Goal: Task Accomplishment & Management: Manage account settings

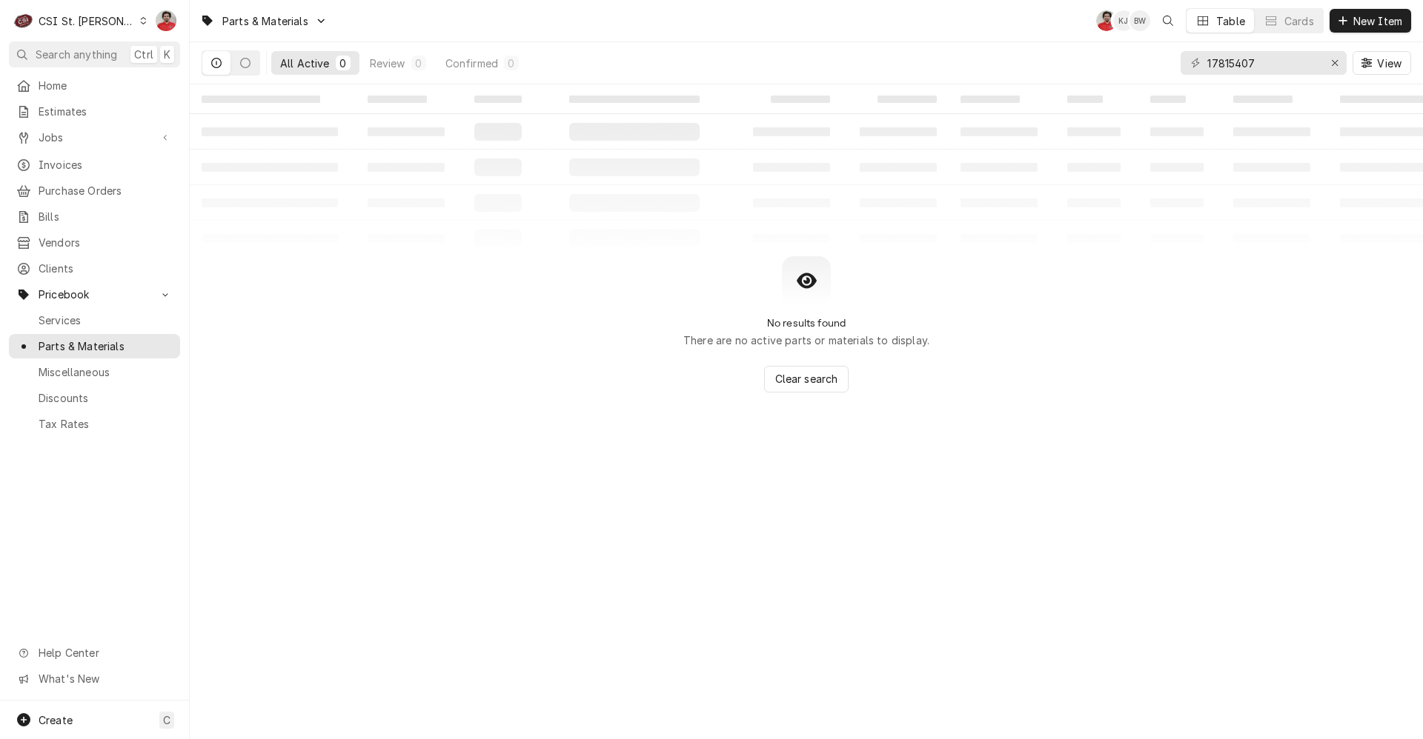
click at [95, 24] on div "CSI St. Louis" at bounding box center [87, 21] width 96 height 16
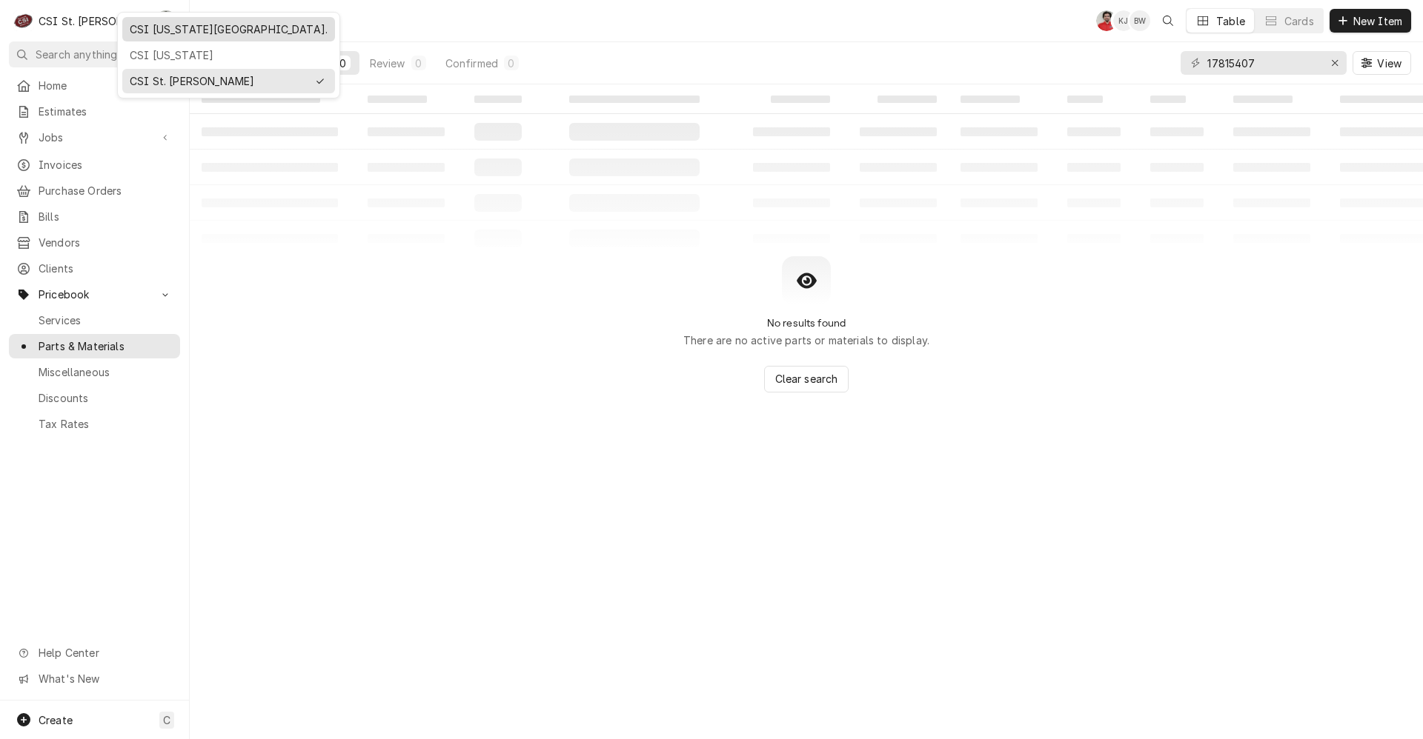
click at [156, 30] on div "CSI [US_STATE][GEOGRAPHIC_DATA]." at bounding box center [229, 29] width 198 height 16
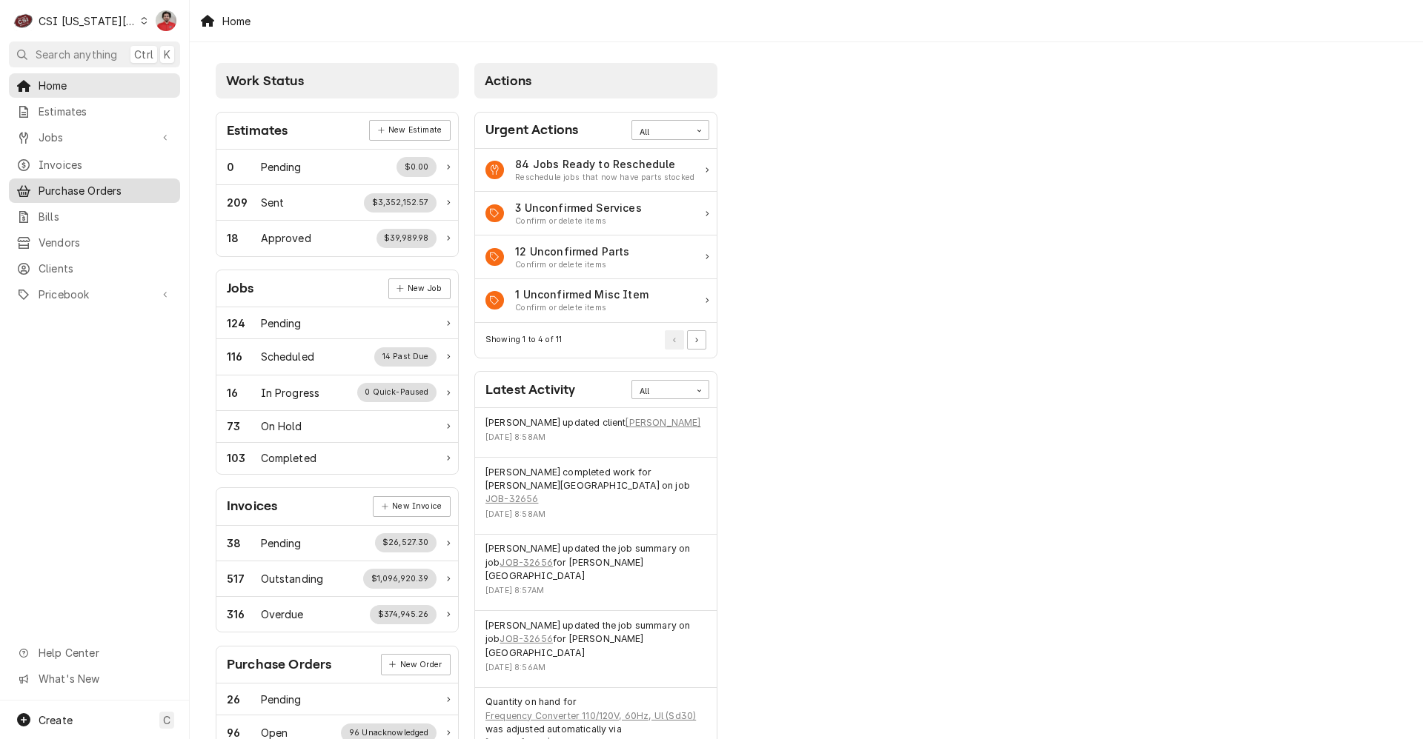
click at [93, 193] on div "Purchase Orders" at bounding box center [94, 191] width 165 height 19
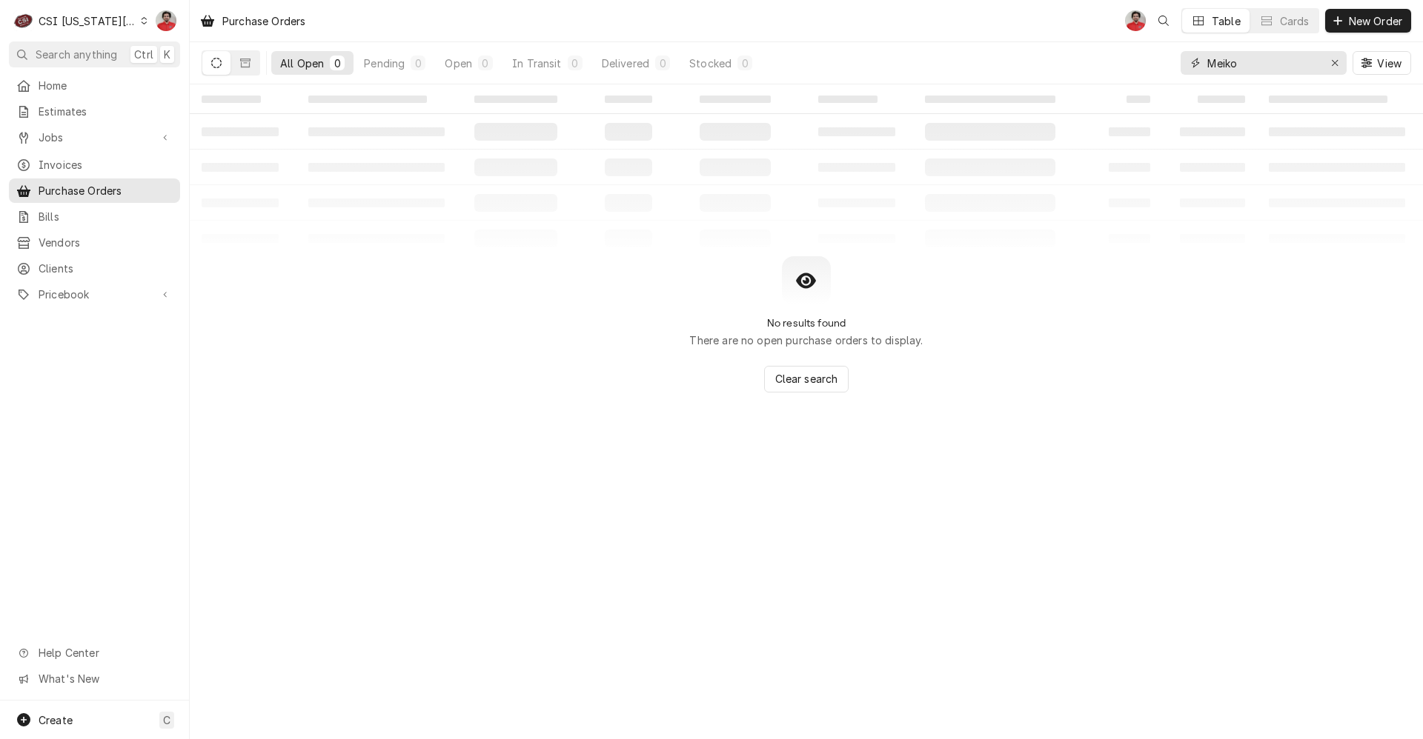
click at [1275, 60] on input "Meiko" at bounding box center [1262, 63] width 111 height 24
click at [1343, 63] on button "Erase input" at bounding box center [1335, 63] width 24 height 24
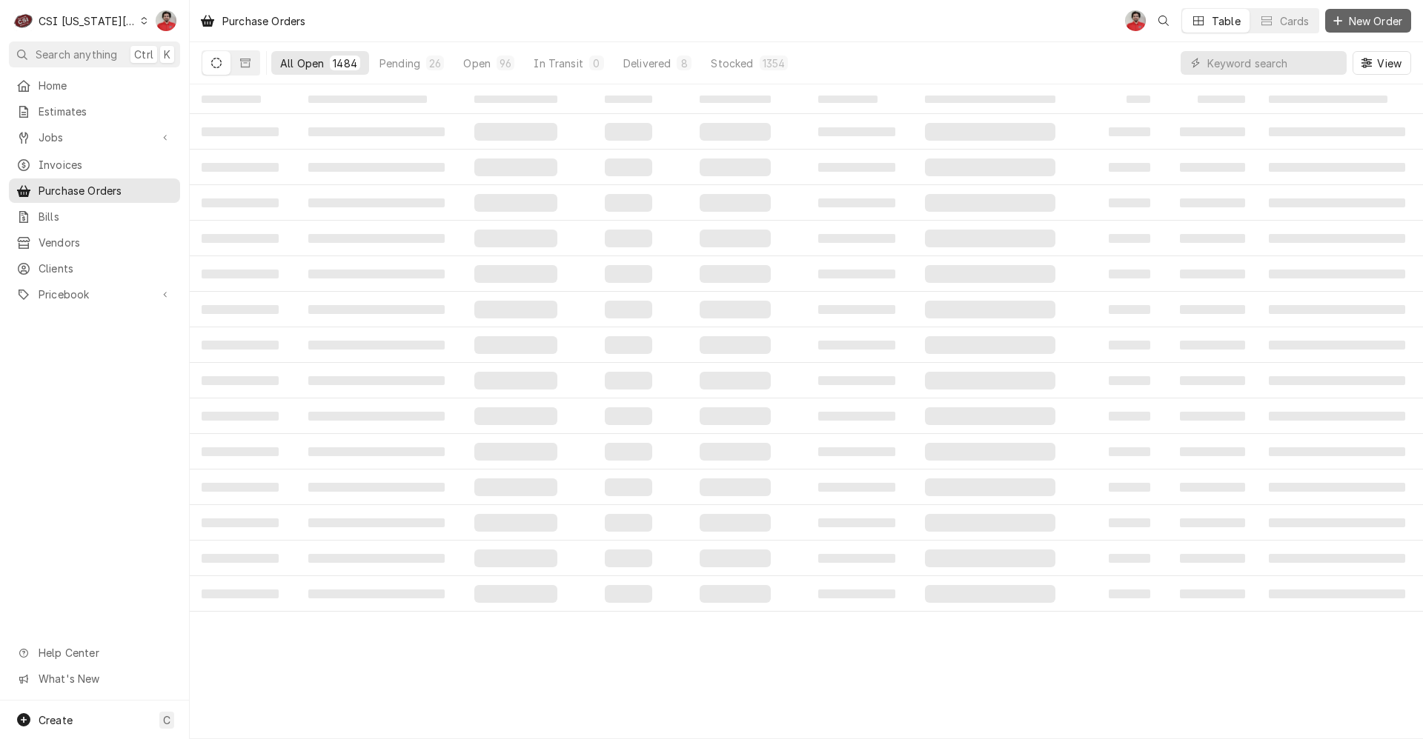
click at [1368, 23] on span "New Order" at bounding box center [1375, 21] width 59 height 16
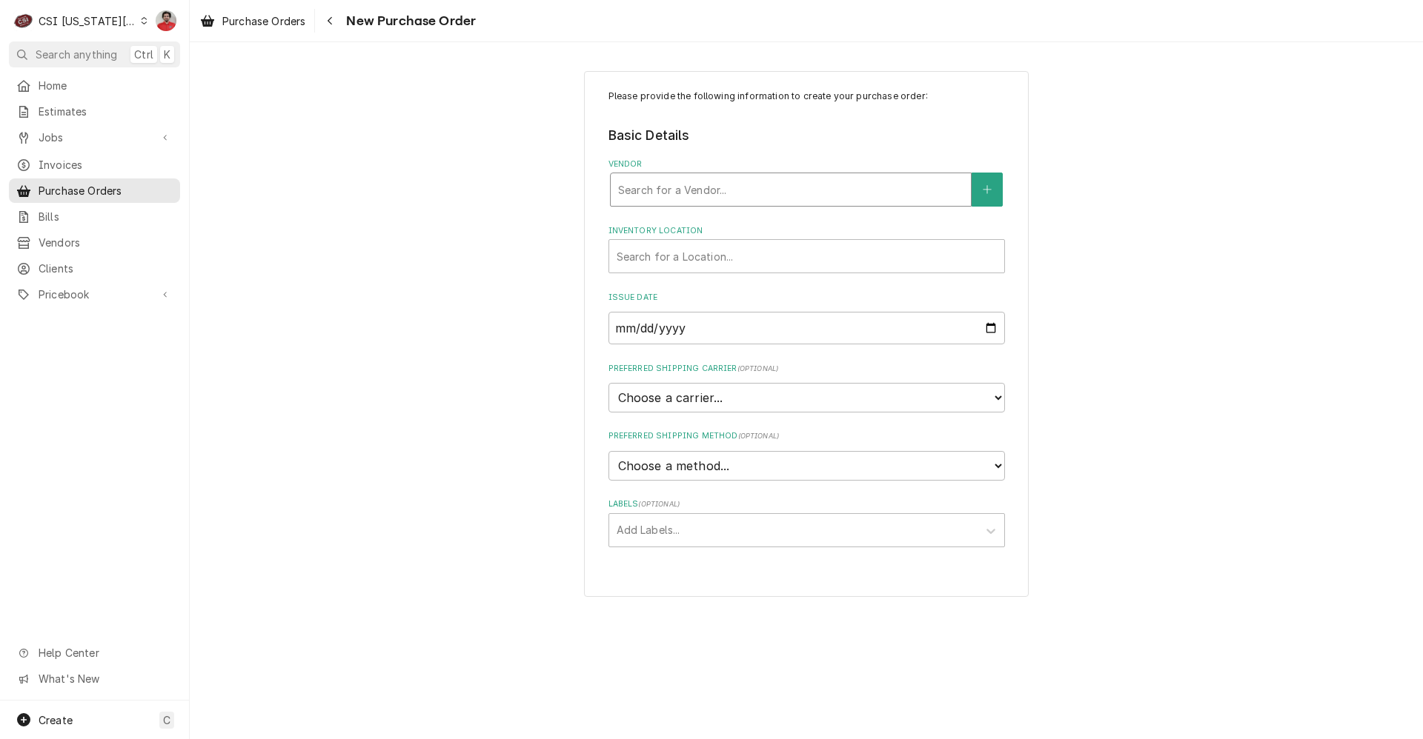
click at [792, 181] on div "Vendor" at bounding box center [790, 189] width 345 height 27
type input "Home"
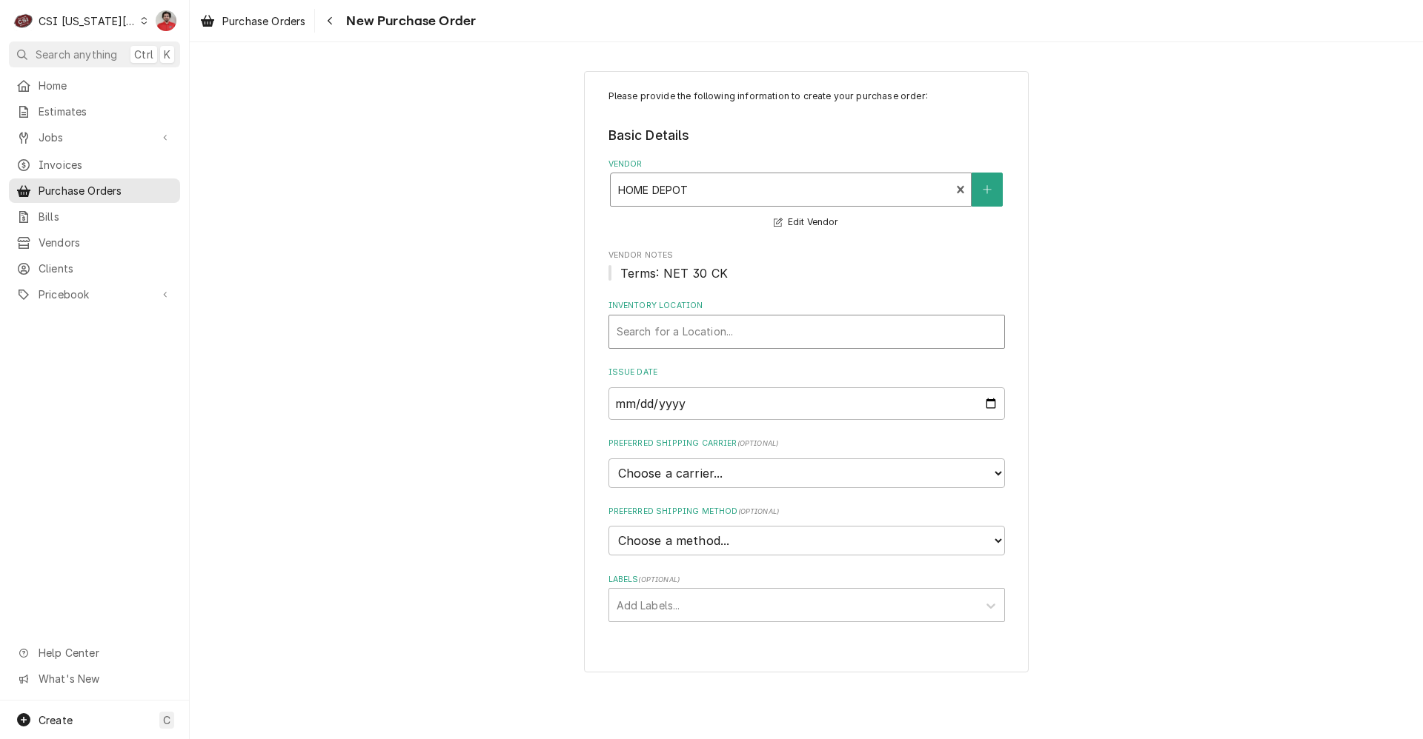
click at [742, 326] on div "Inventory Location" at bounding box center [806, 332] width 380 height 27
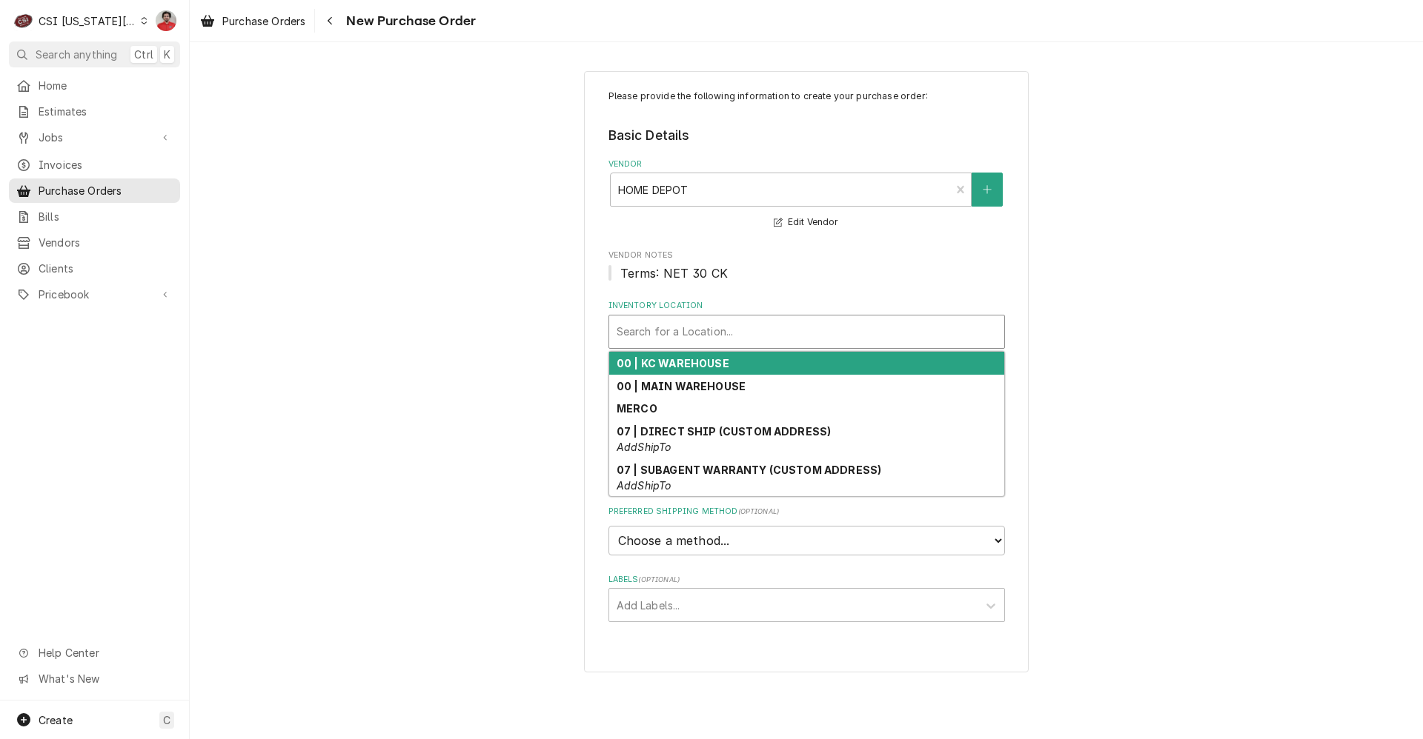
click at [729, 362] on div "00 | KC WAREHOUSE" at bounding box center [806, 363] width 395 height 23
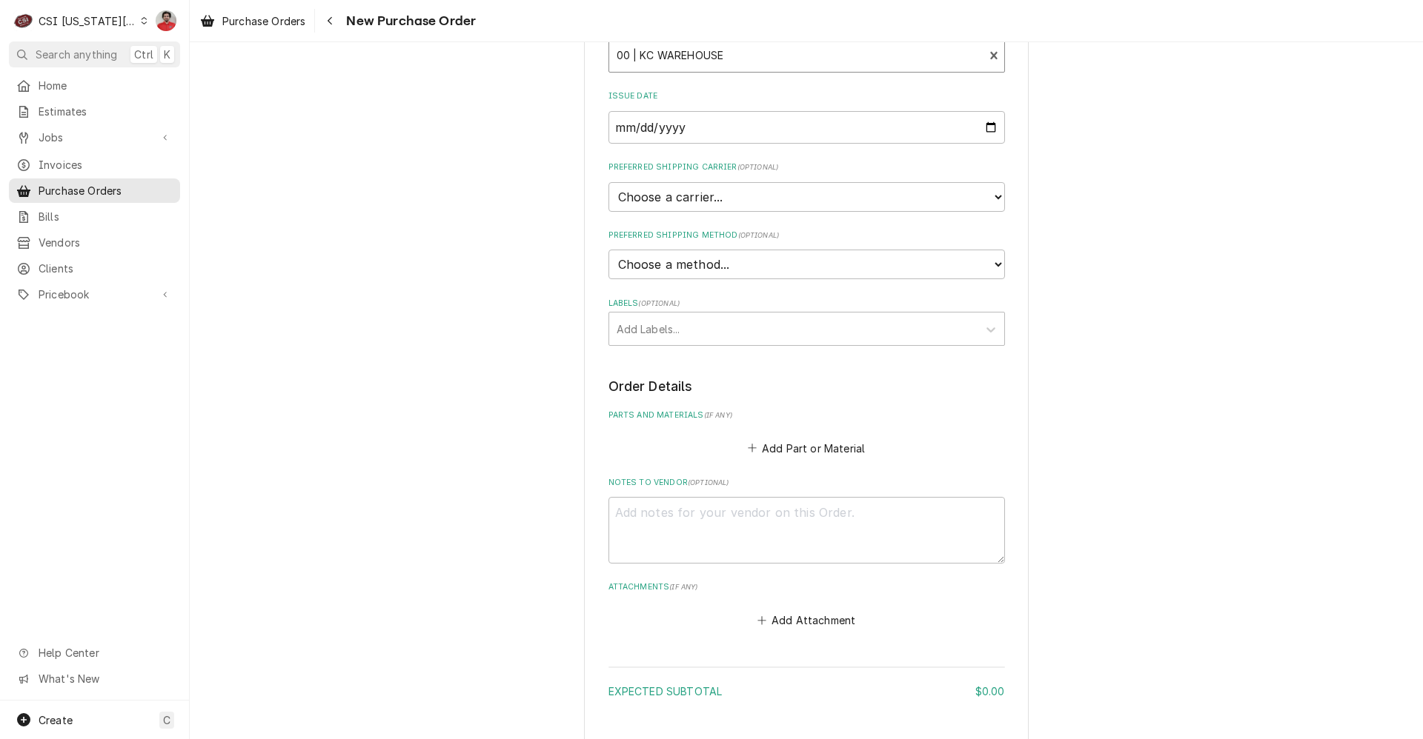
scroll to position [370, 0]
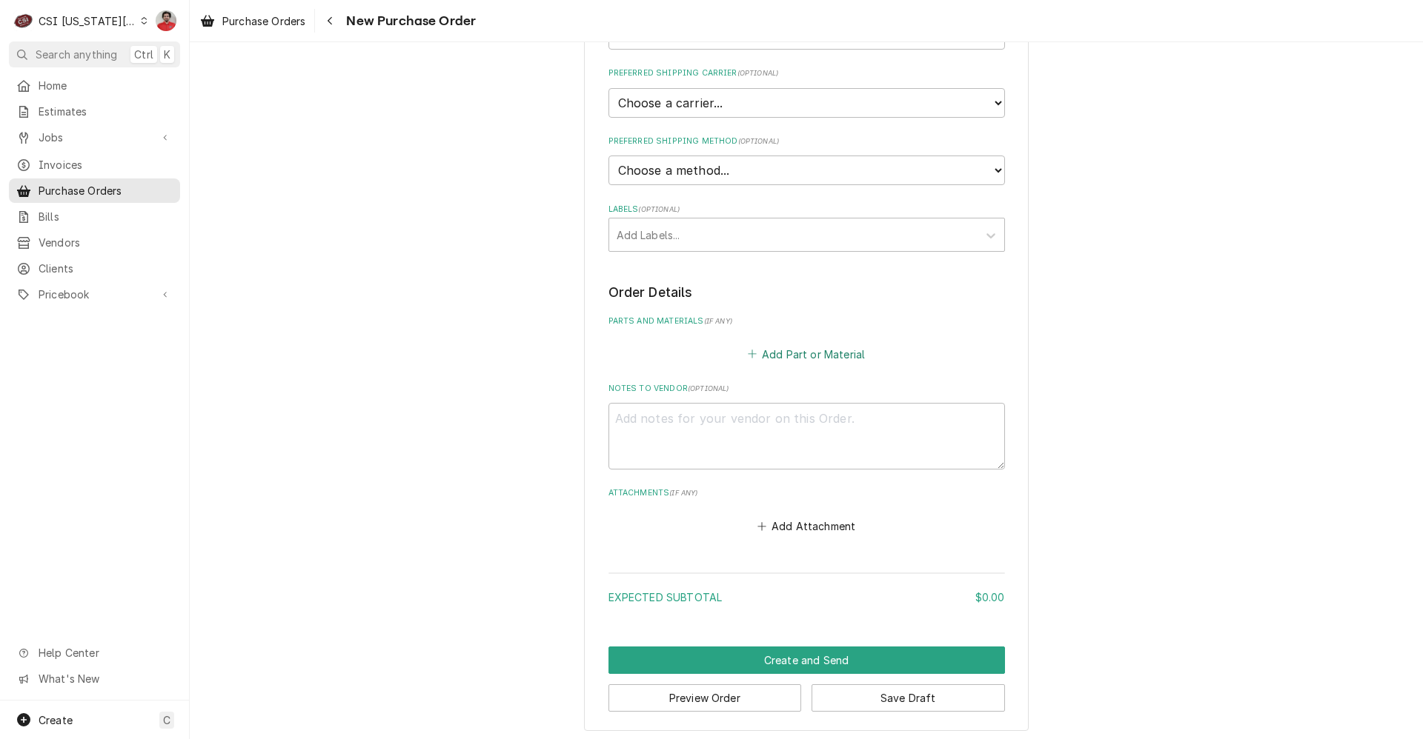
click at [777, 363] on button "Add Part or Material" at bounding box center [806, 354] width 122 height 21
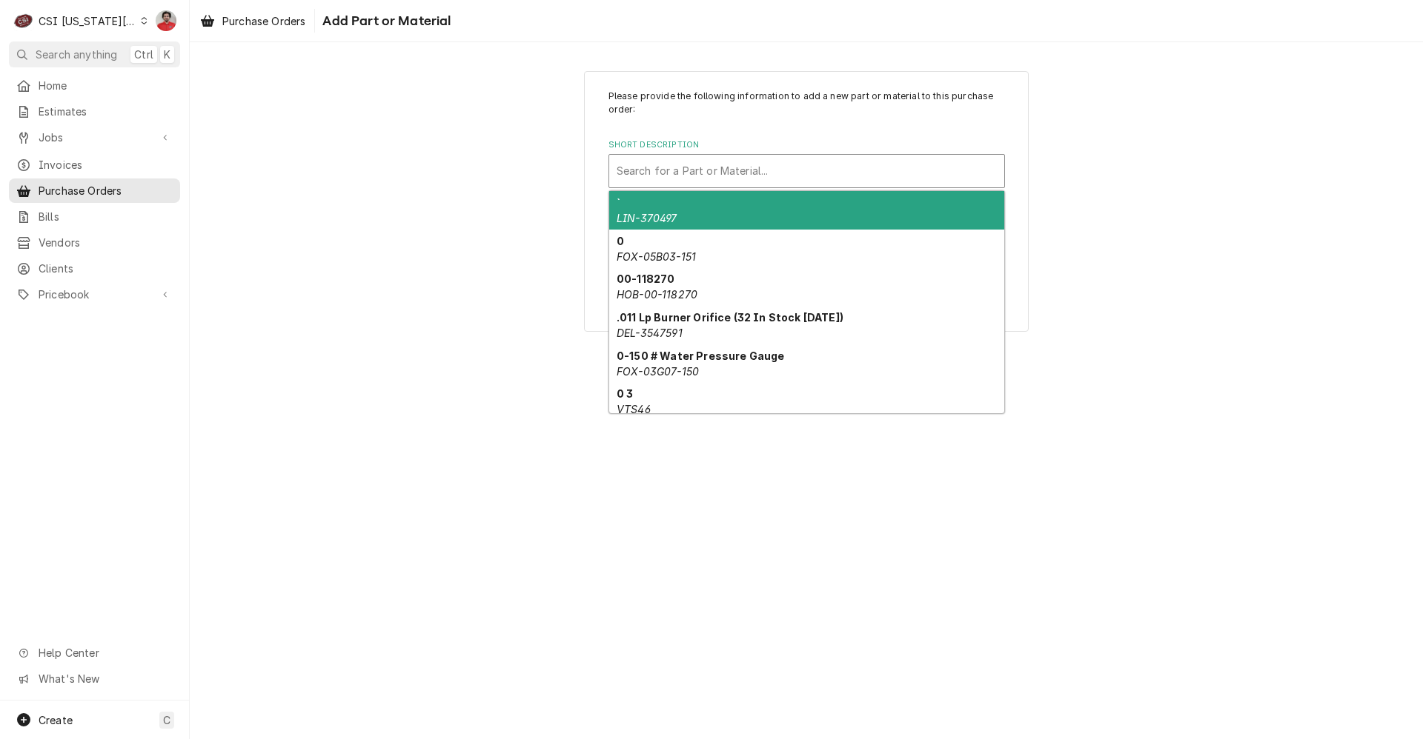
click at [703, 172] on div "Short Description" at bounding box center [806, 171] width 380 height 27
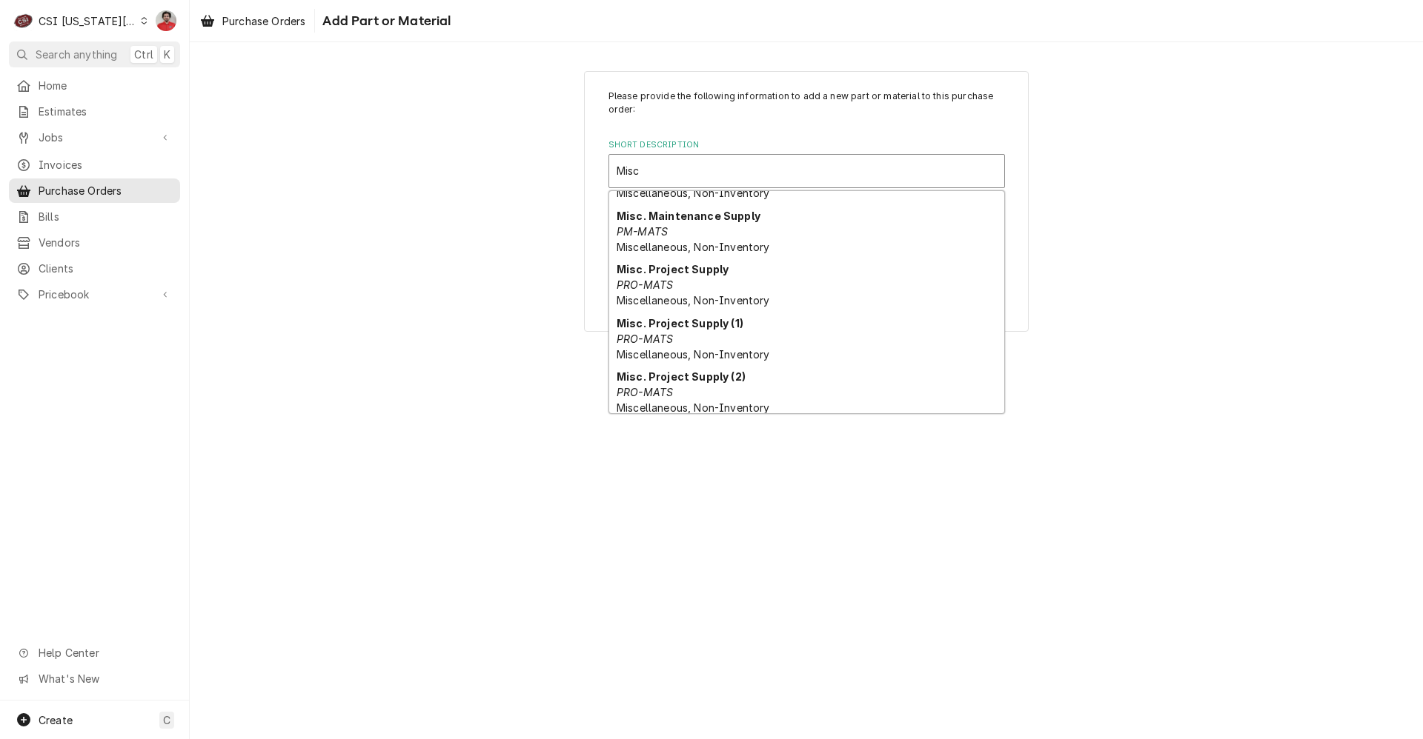
scroll to position [136, 0]
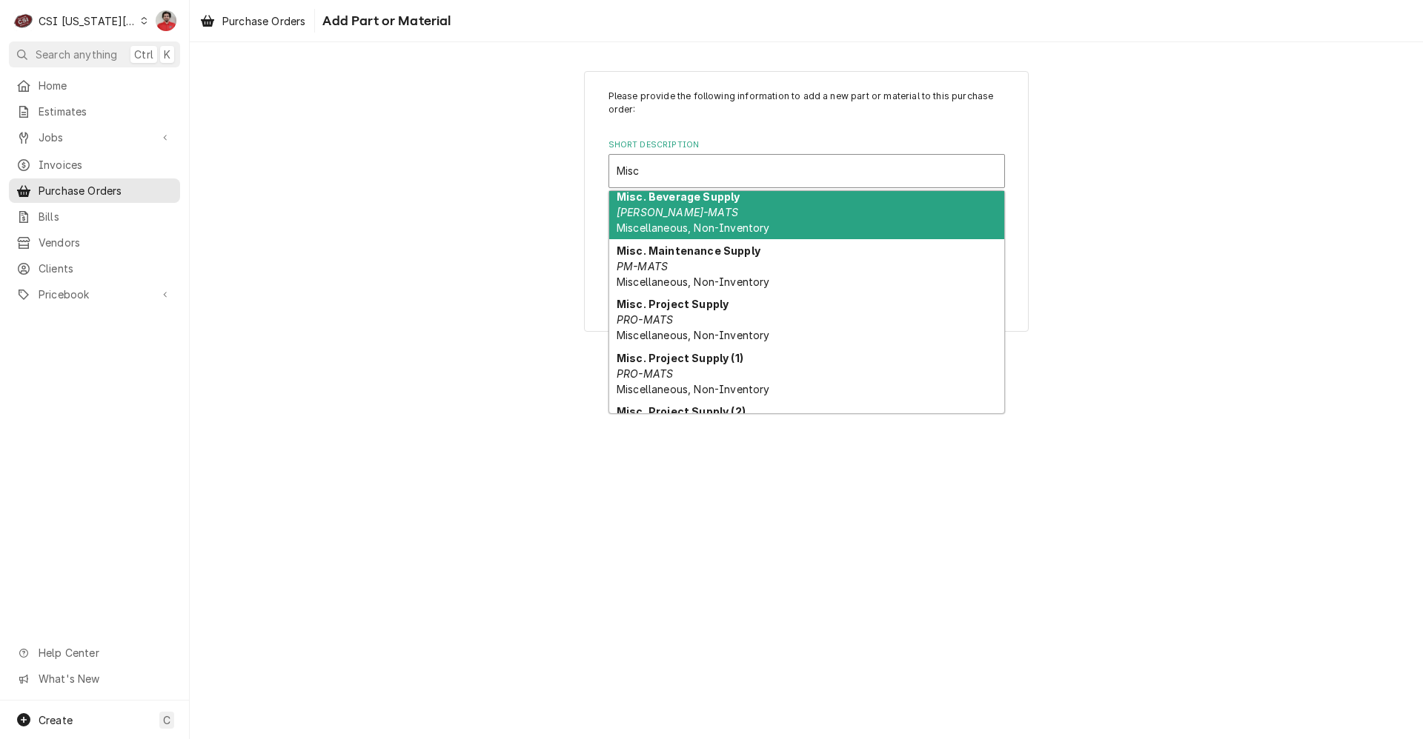
type input "Misc"
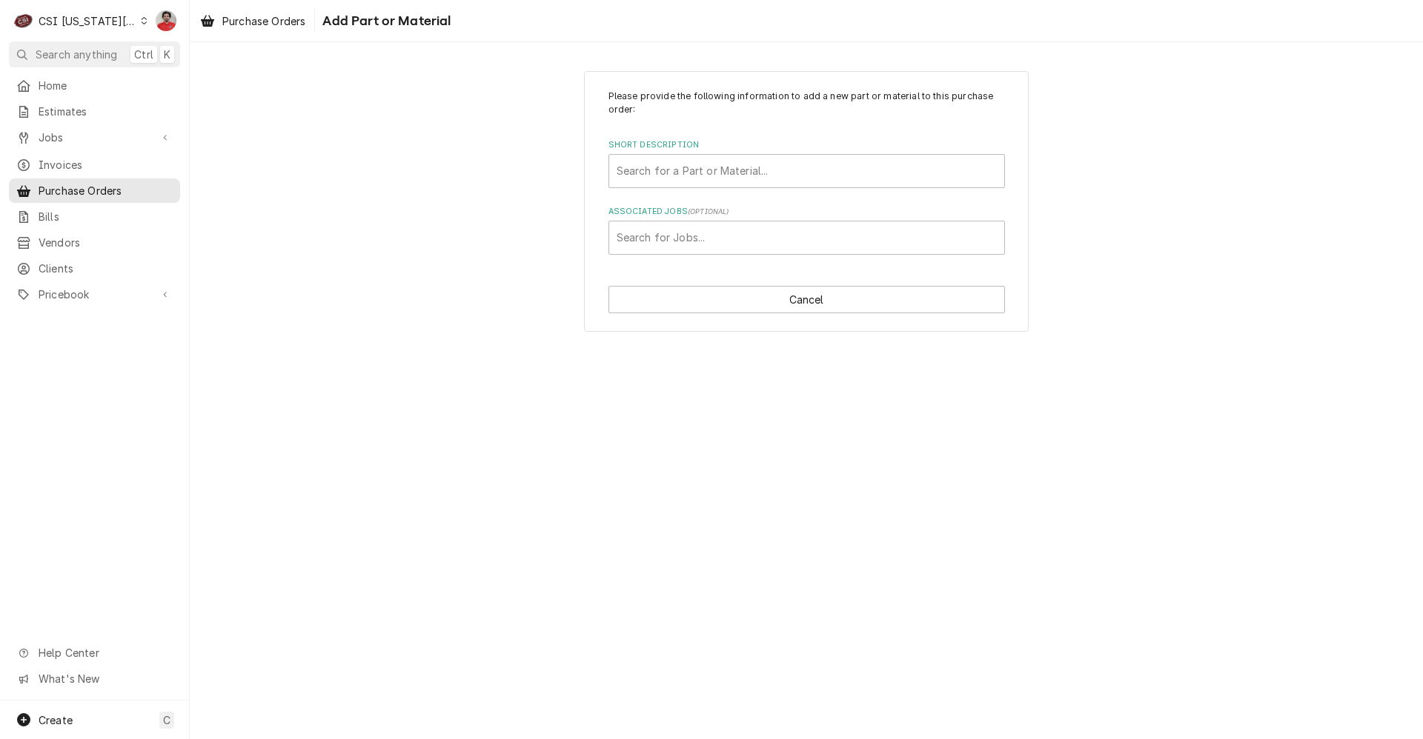
click at [1186, 206] on div "Please provide the following information to add a new part or material to this …" at bounding box center [806, 202] width 1233 height 288
click at [75, 130] on span "Jobs" at bounding box center [95, 138] width 112 height 16
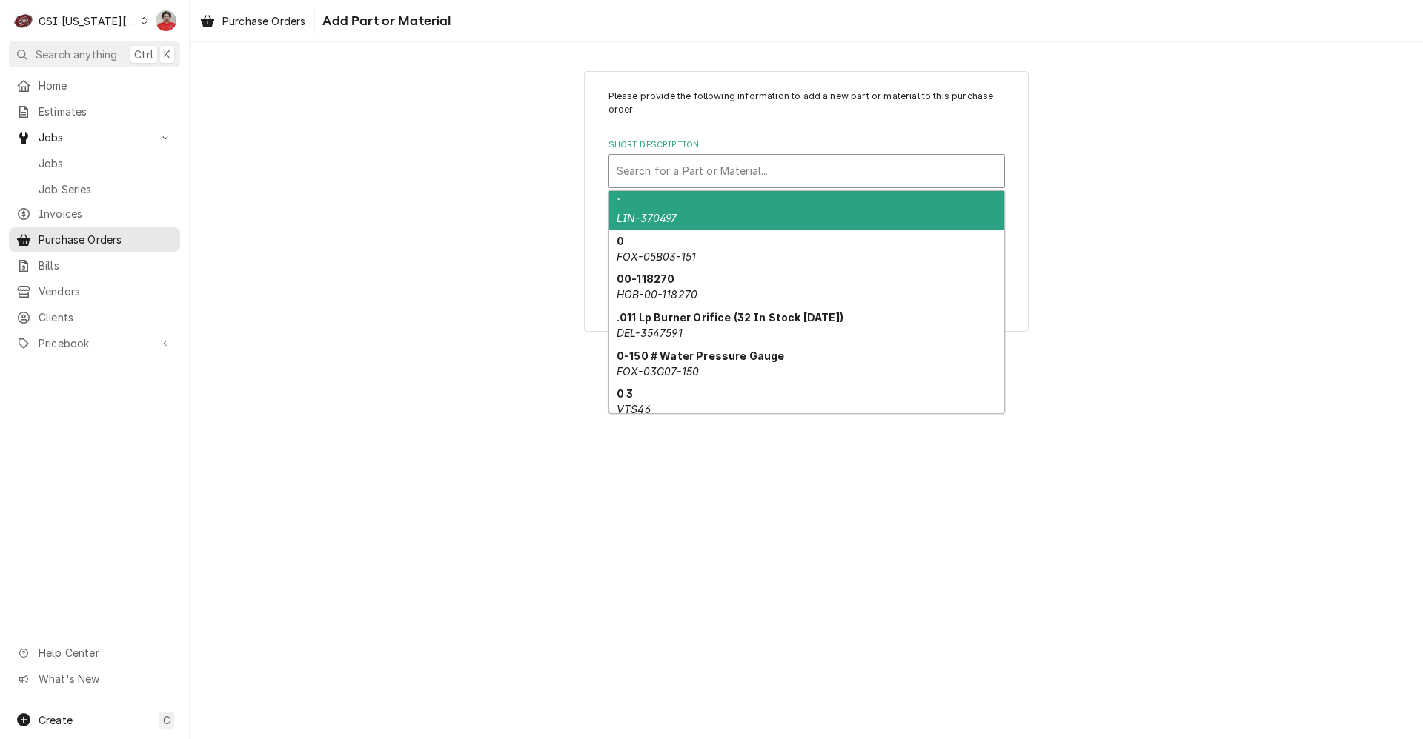
click at [725, 174] on div "Short Description" at bounding box center [806, 171] width 380 height 27
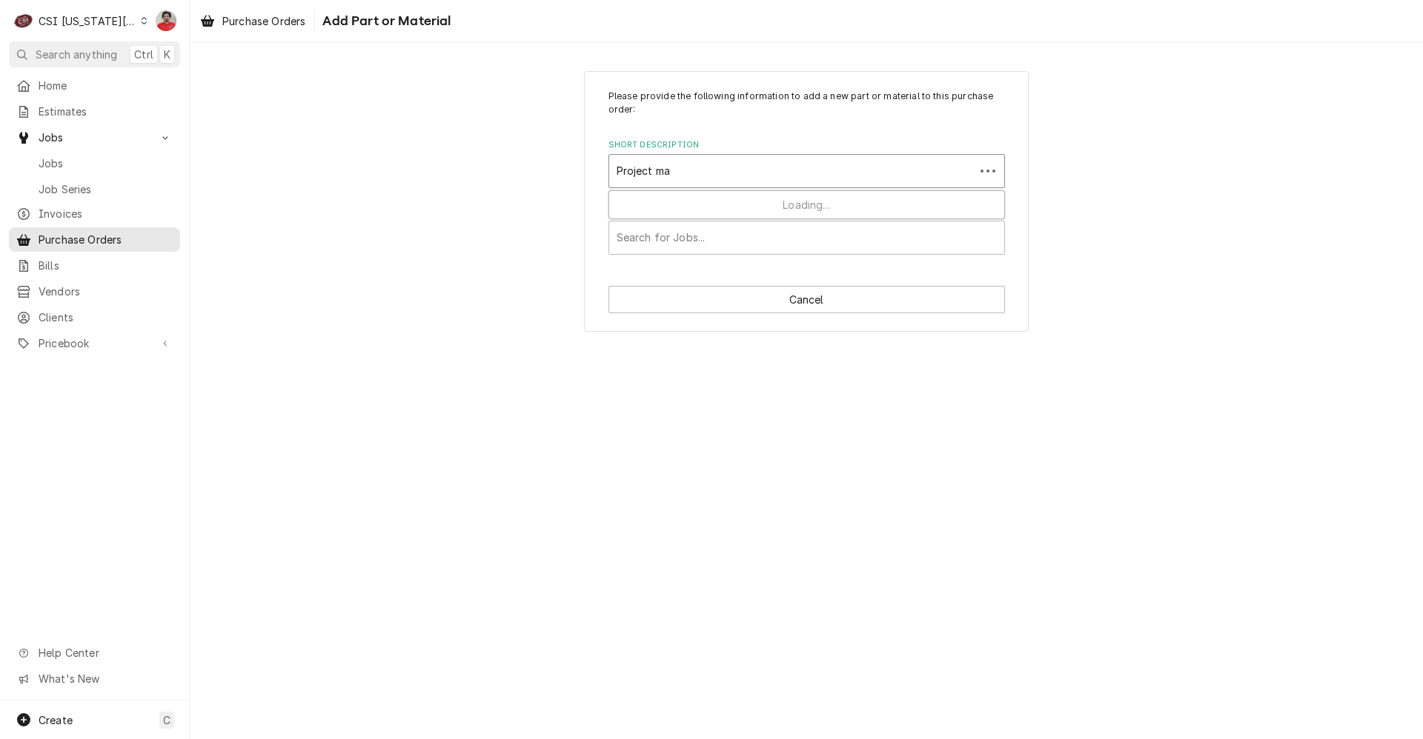
type input "Project mat"
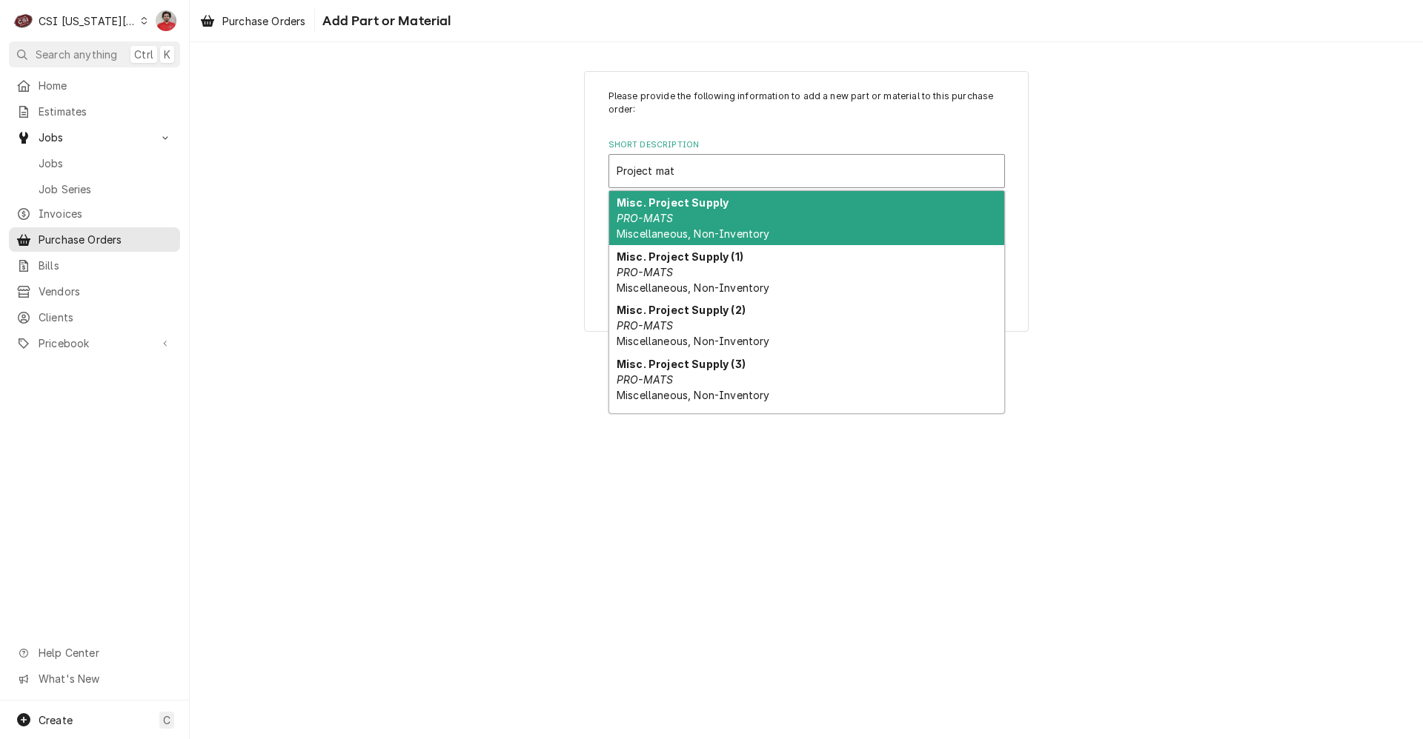
click at [732, 219] on div "Misc. Project Supply PRO-MATS Miscellaneous, Non-Inventory" at bounding box center [806, 218] width 395 height 54
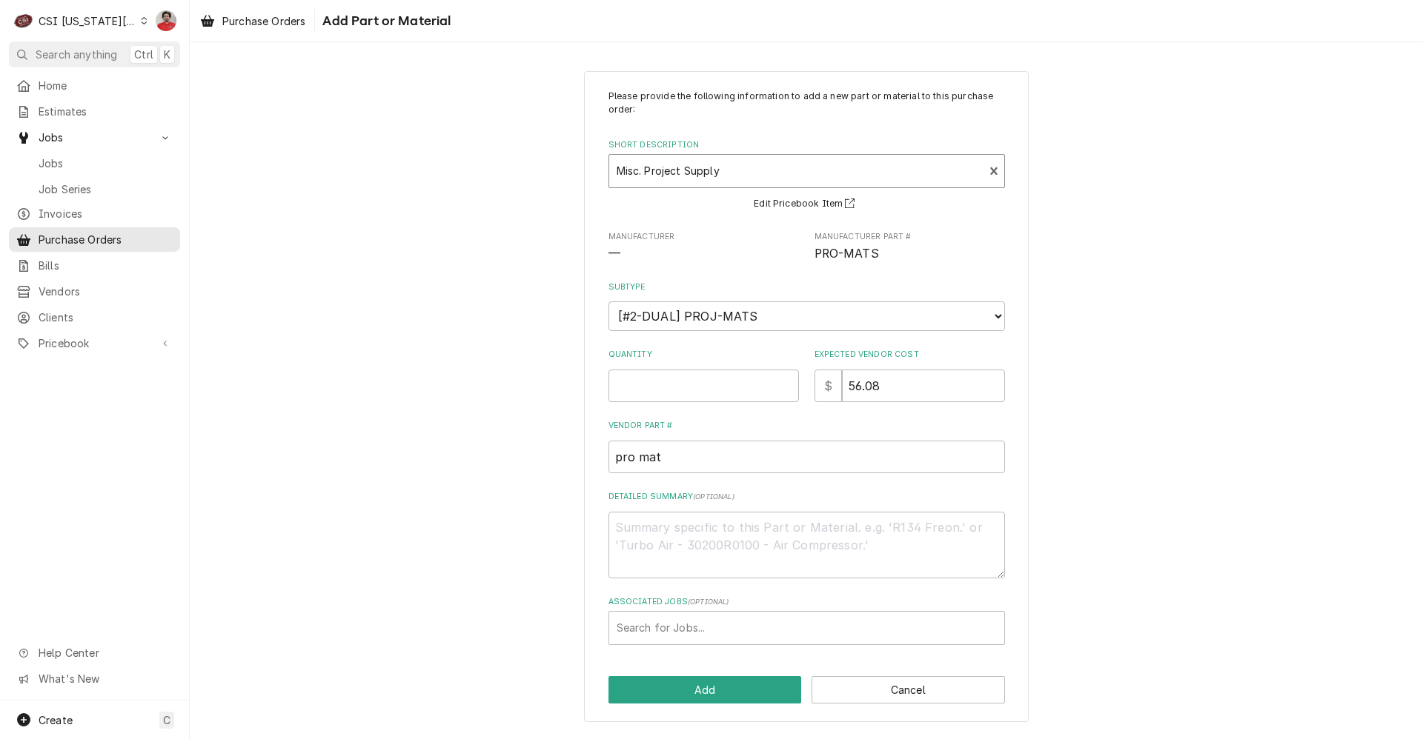
type textarea "x"
click at [684, 623] on div "Associated Jobs" at bounding box center [806, 628] width 380 height 27
type input "31433"
click at [691, 385] on input "Quantity" at bounding box center [703, 386] width 190 height 33
type textarea "x"
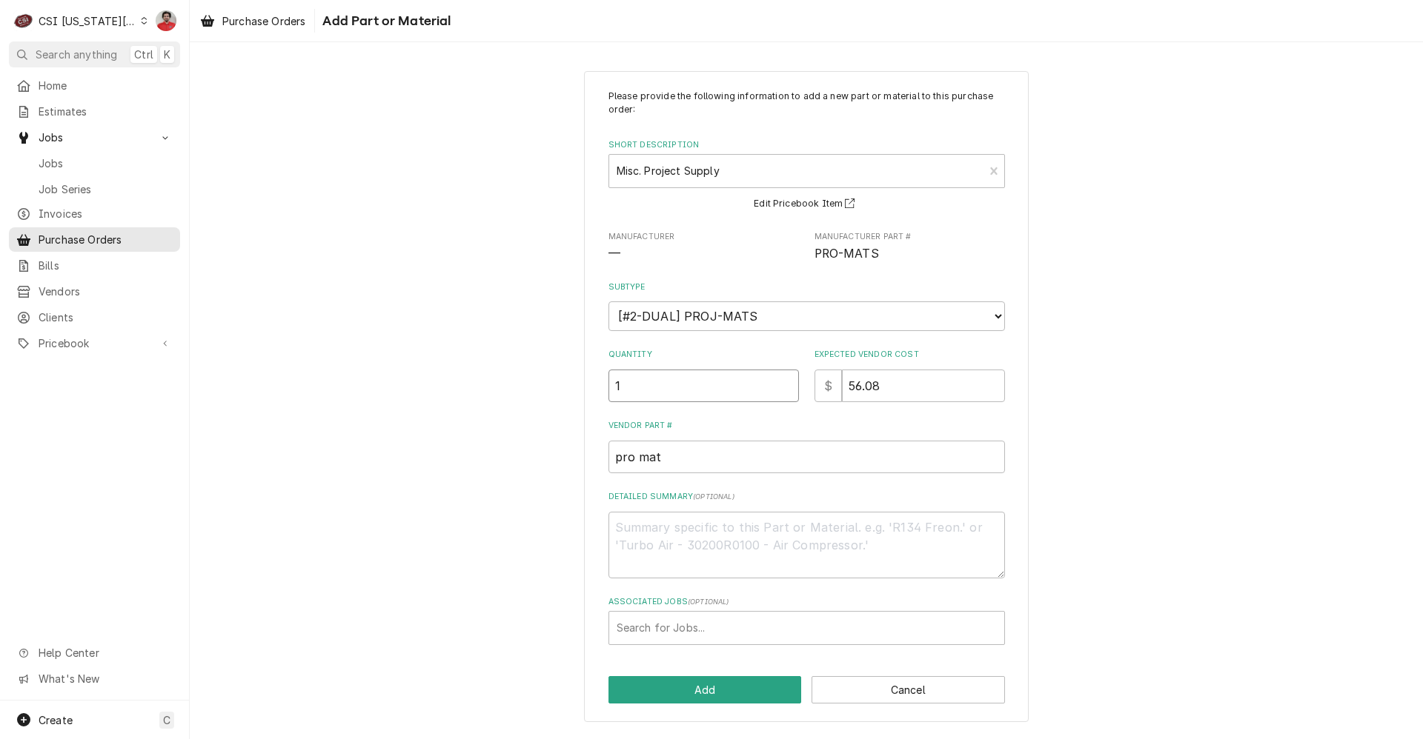
type input "1"
drag, startPoint x: 834, startPoint y: 380, endPoint x: 809, endPoint y: 380, distance: 25.2
click at [810, 380] on div "Quantity 1 Expected Vendor Cost $ 56.08" at bounding box center [806, 375] width 396 height 53
type textarea "x"
type input "0"
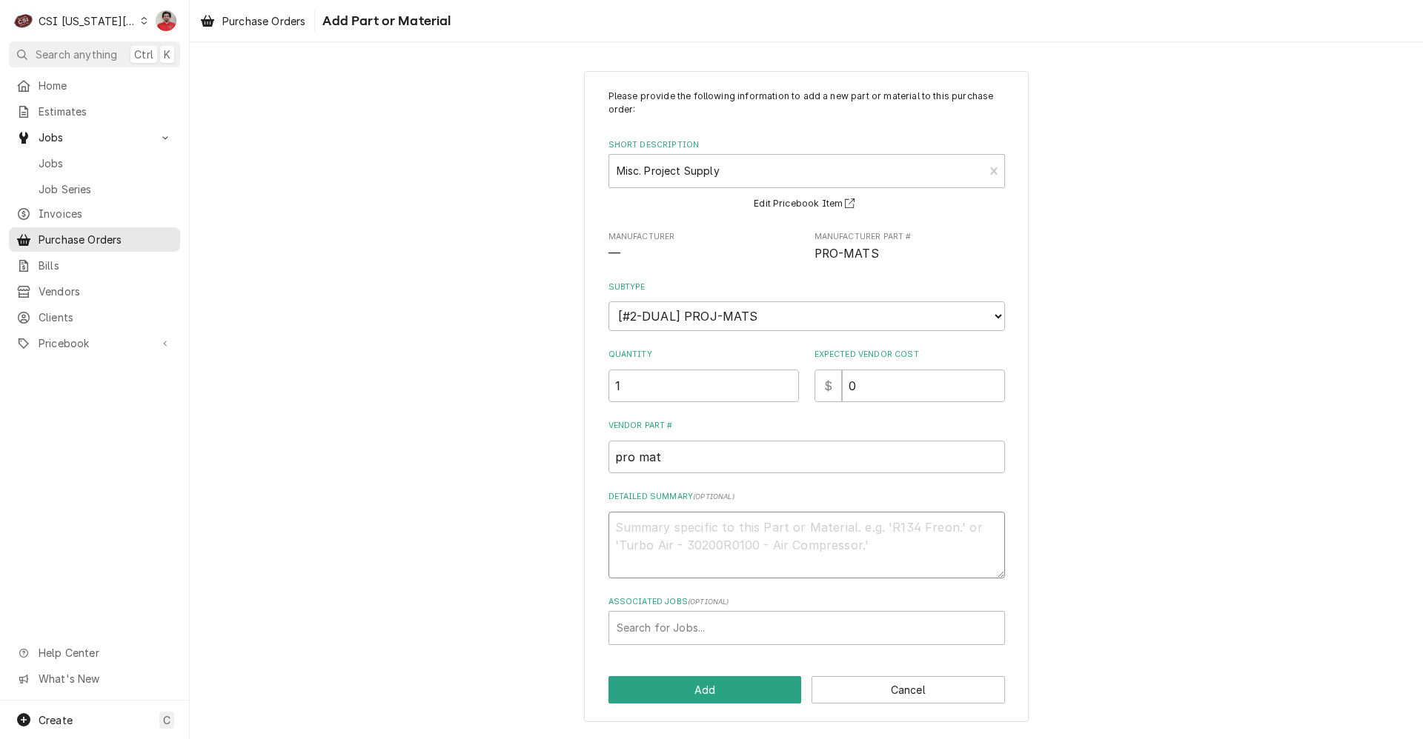
click at [762, 527] on textarea "Detailed Summary ( optional )" at bounding box center [806, 545] width 396 height 67
type textarea "x"
type textarea "R"
type textarea "x"
type textarea "Re"
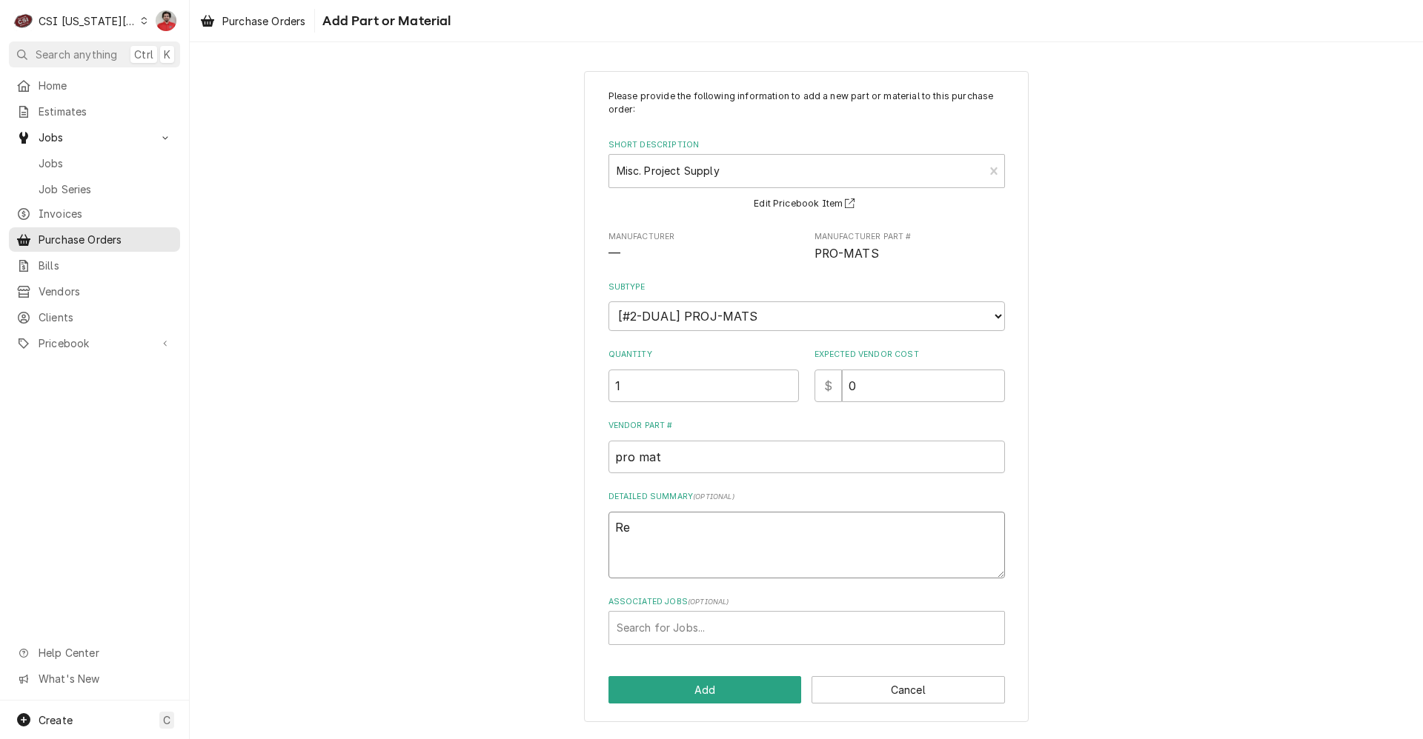
type textarea "x"
type textarea "Req"
type textarea "x"
type textarea "Req"
type textarea "x"
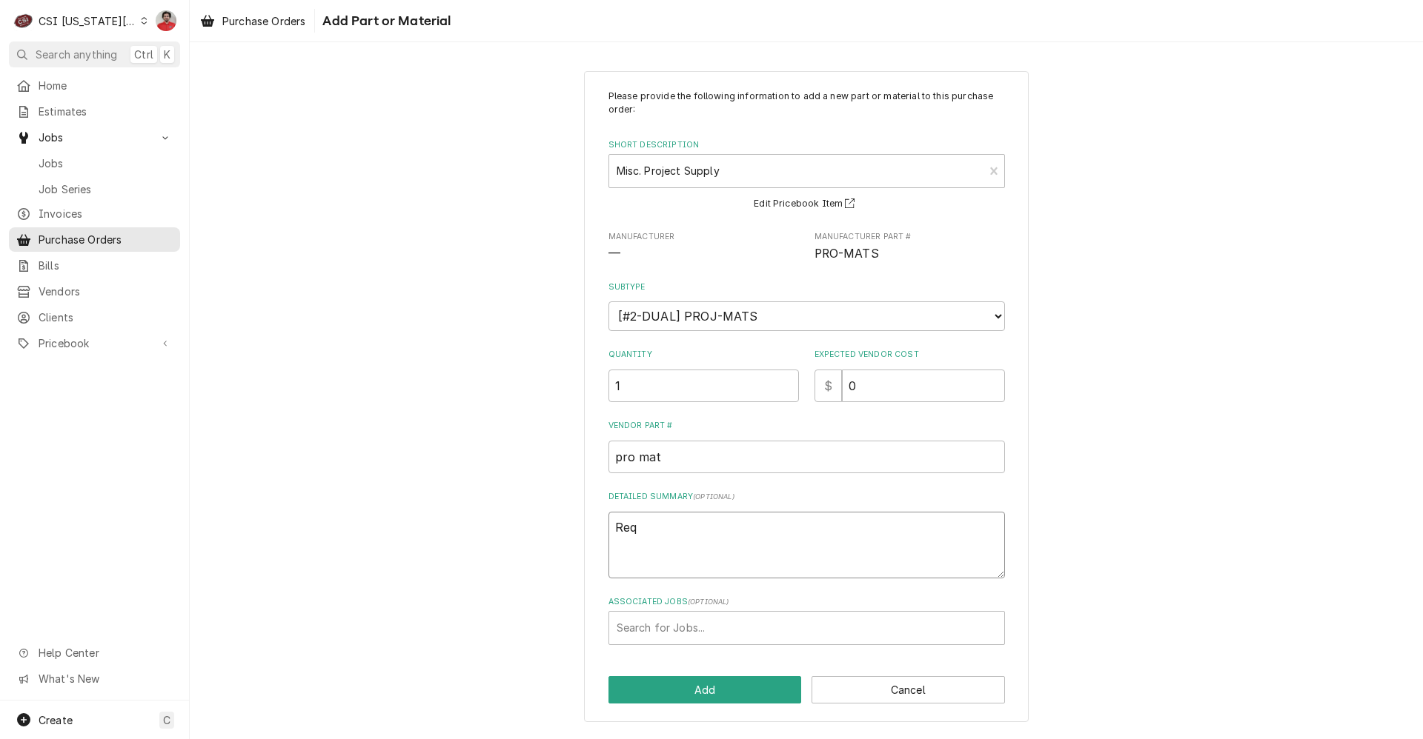
type textarea "Req b"
type textarea "x"
type textarea "Req by"
type textarea "x"
type textarea "Req by"
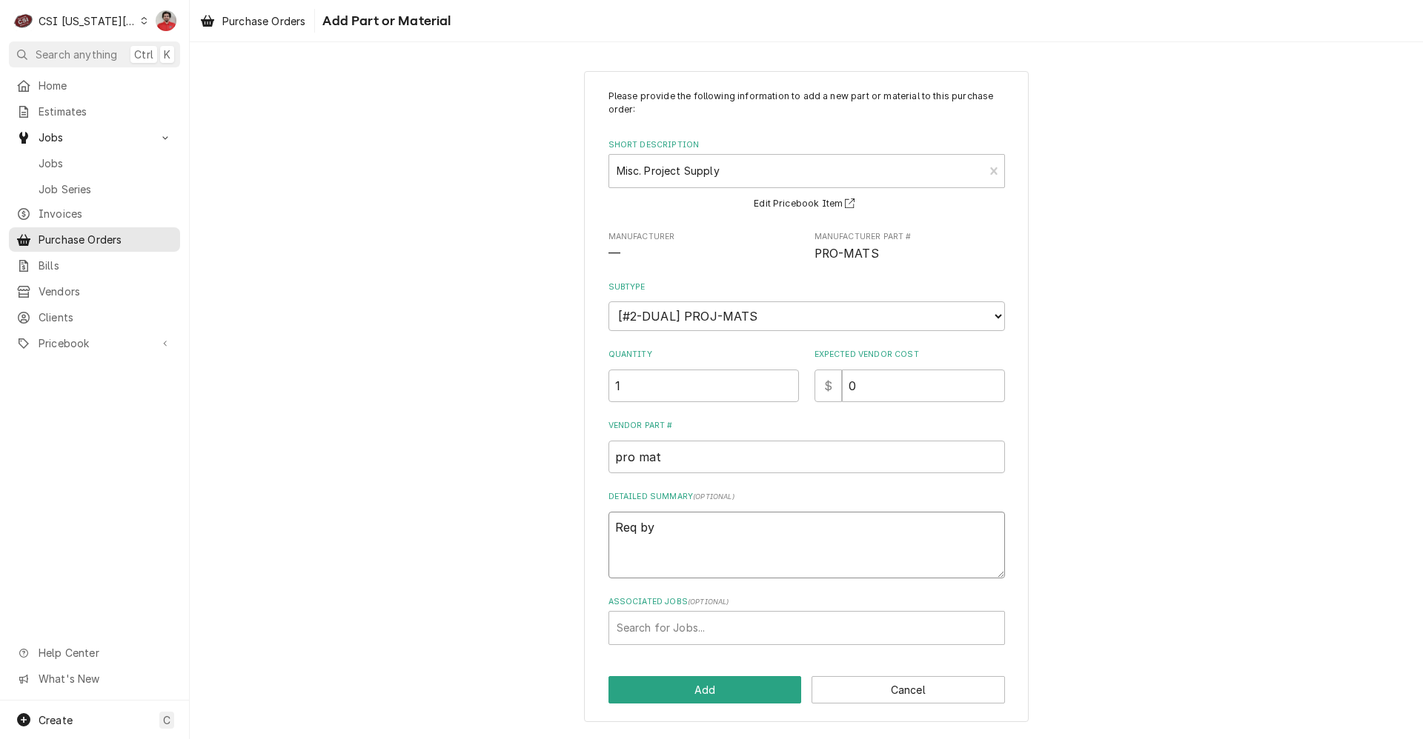
type textarea "x"
type textarea "Req by J"
type textarea "x"
type textarea "Req by Je"
type textarea "x"
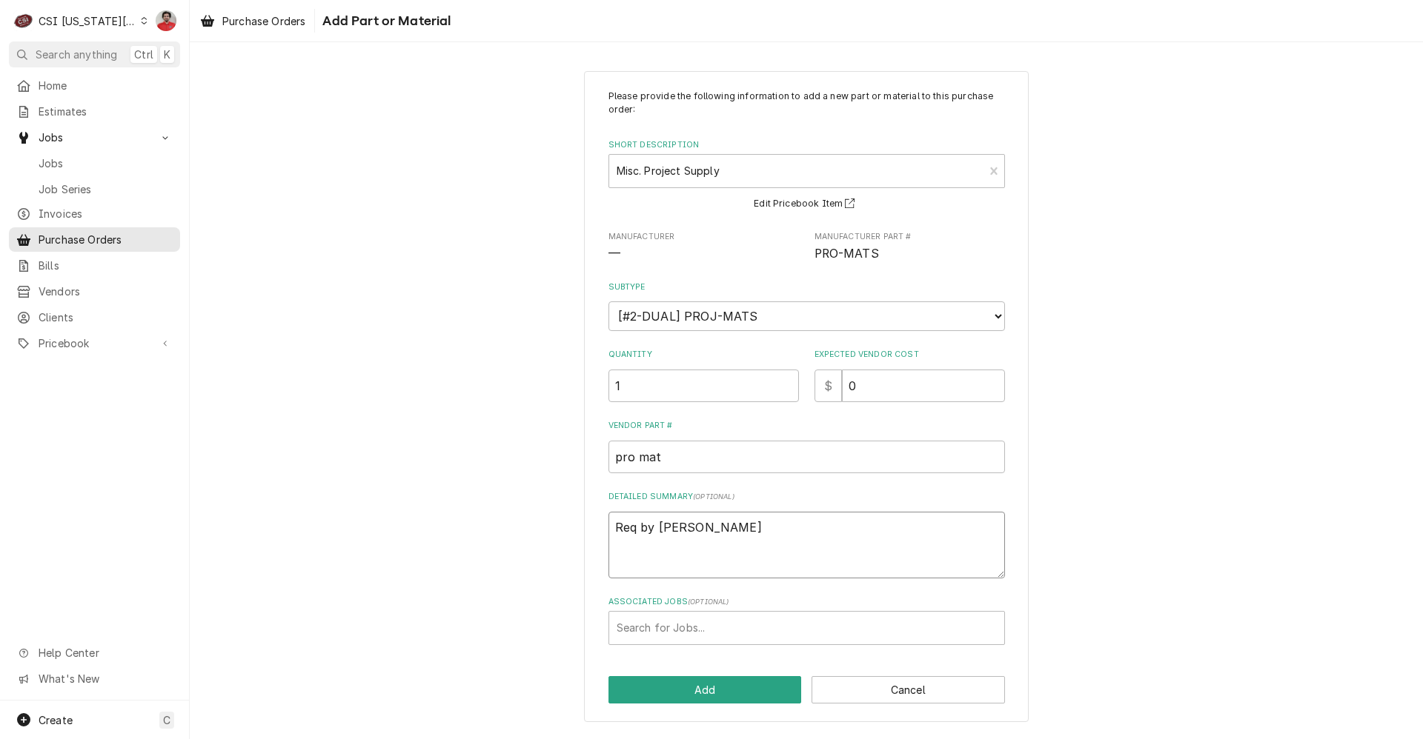
type textarea "Req by Jes"
type textarea "x"
type textarea "Req by Jess"
type textarea "x"
type textarea "Req by Jesse"
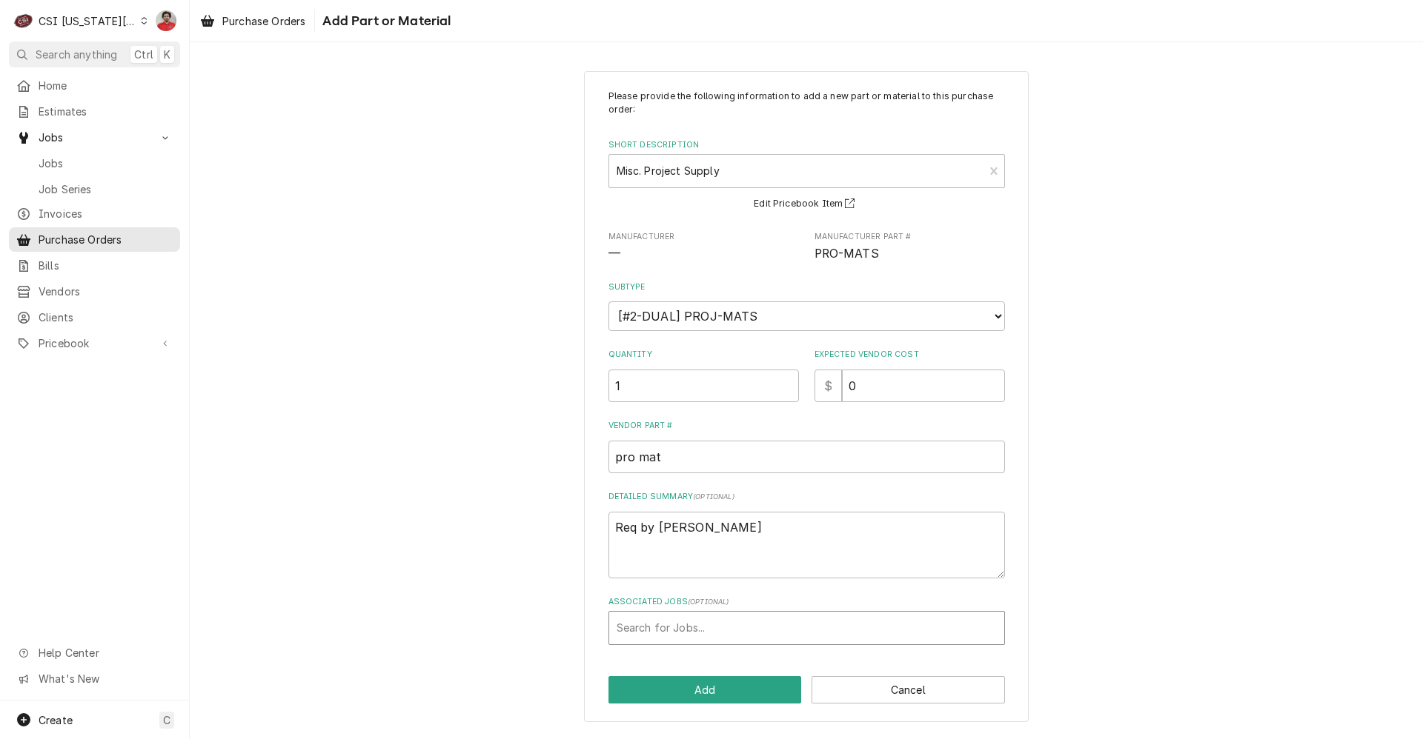
click at [694, 623] on div "Associated Jobs" at bounding box center [806, 628] width 380 height 27
type input "31433"
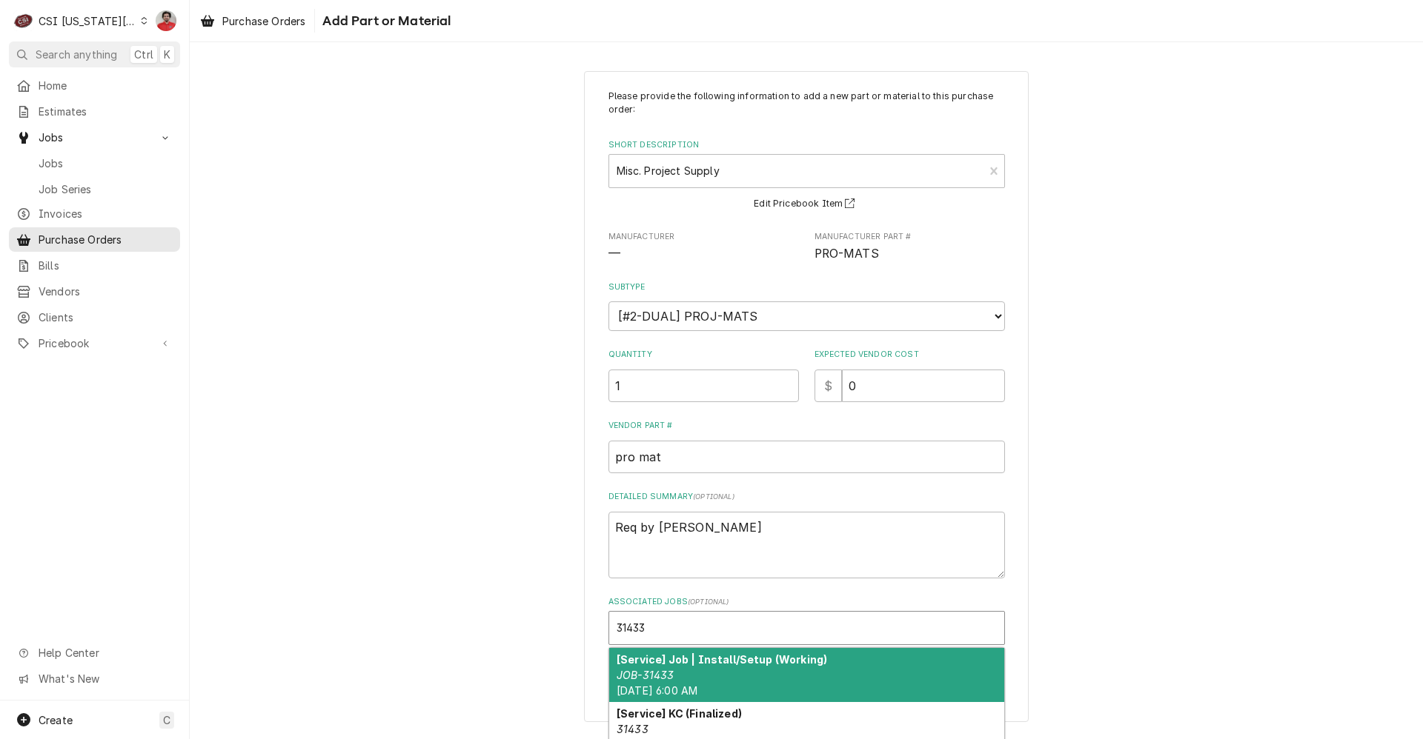
click at [701, 659] on strong "[Service] Job | Install/Setup (Working)" at bounding box center [721, 660] width 210 height 13
type textarea "x"
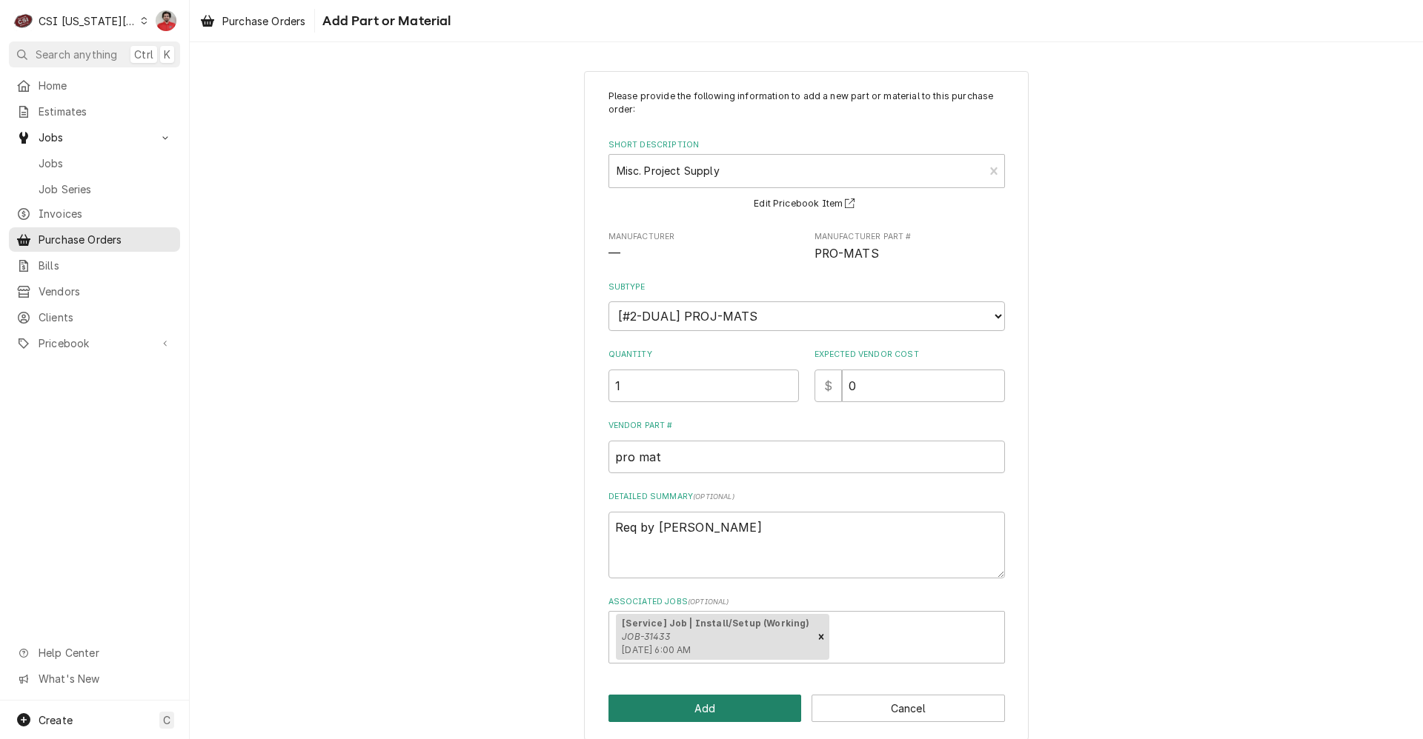
click at [691, 708] on button "Add" at bounding box center [704, 708] width 193 height 27
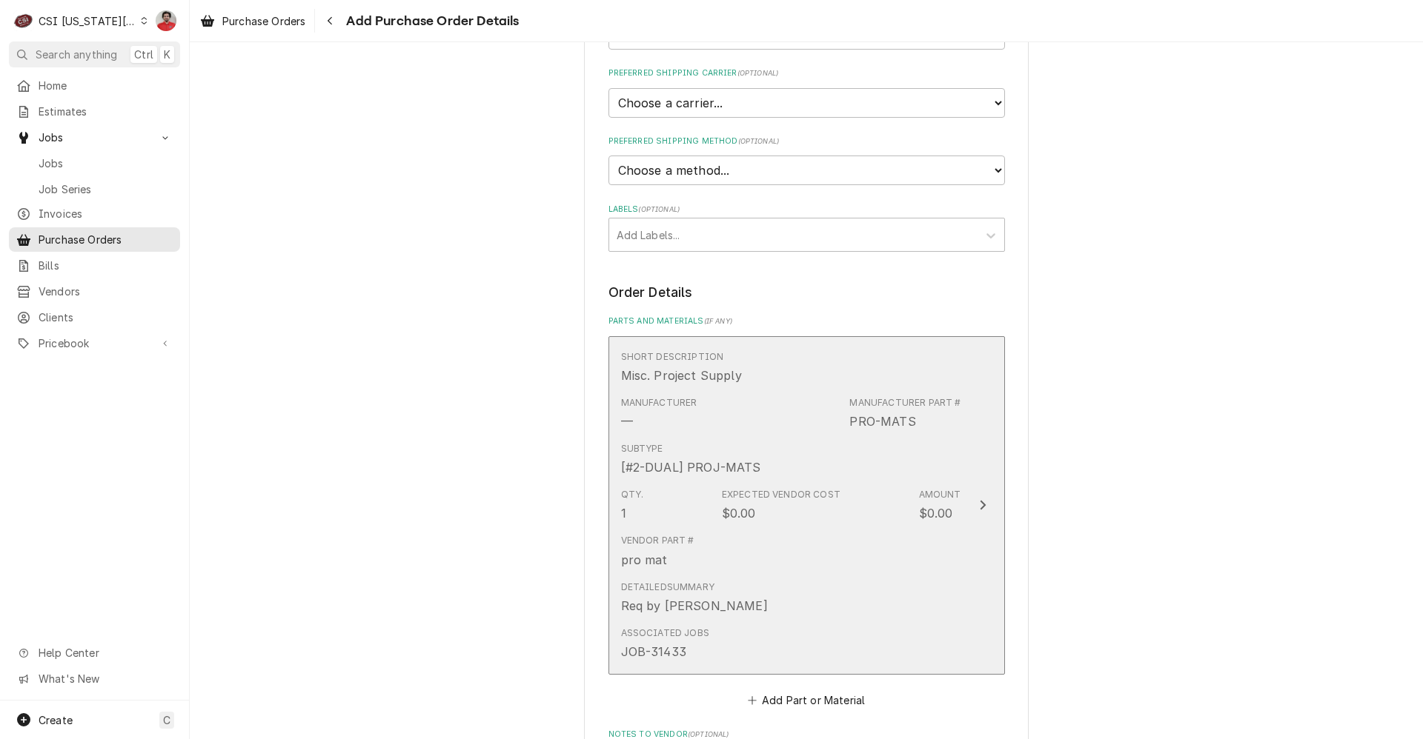
scroll to position [722, 0]
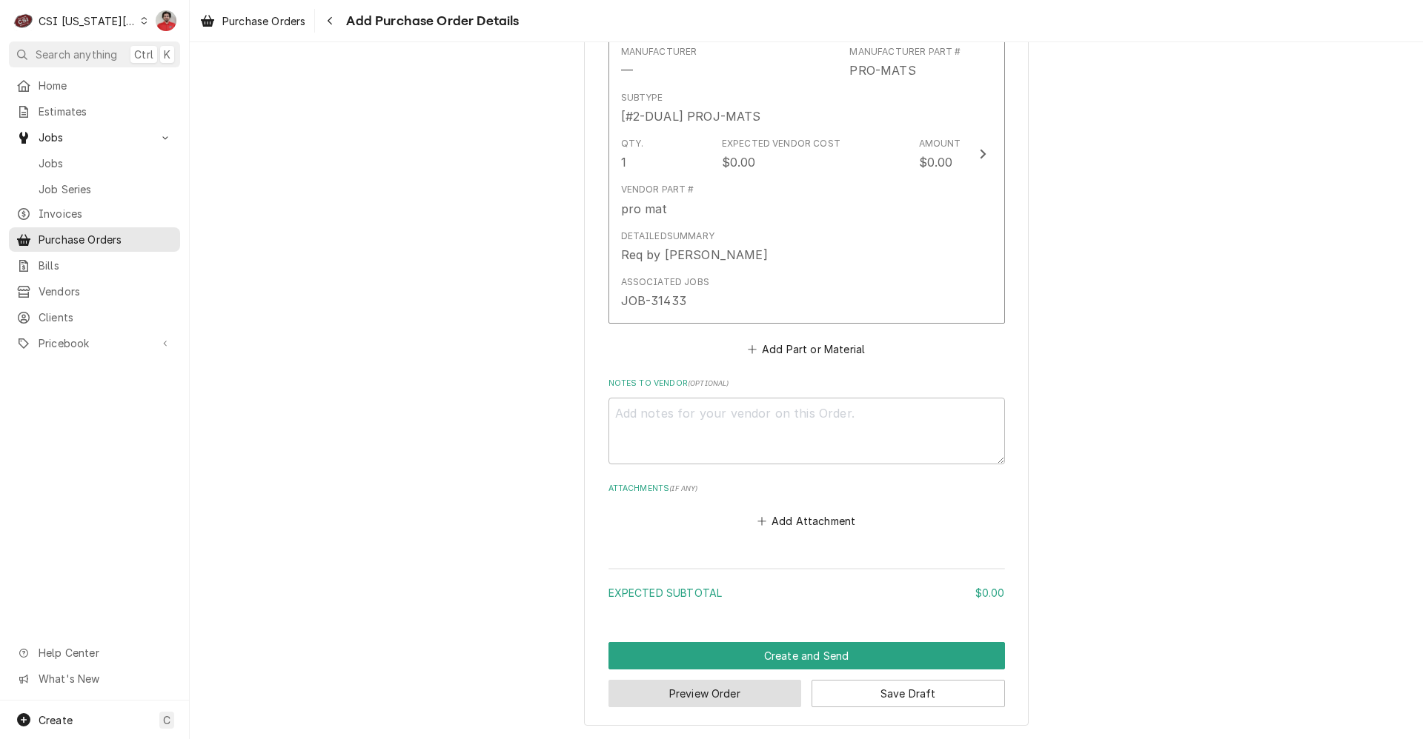
click at [784, 691] on button "Preview Order" at bounding box center [704, 693] width 193 height 27
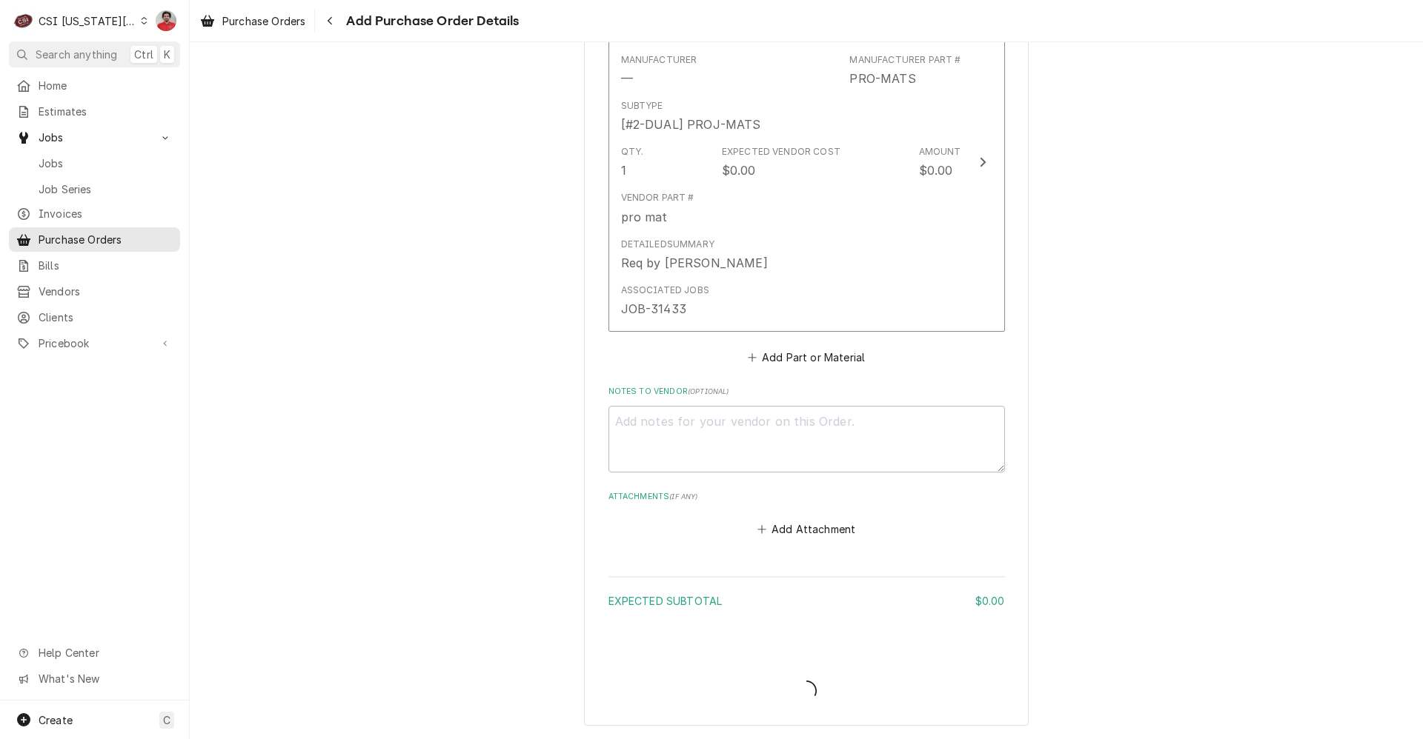
scroll to position [714, 0]
type textarea "x"
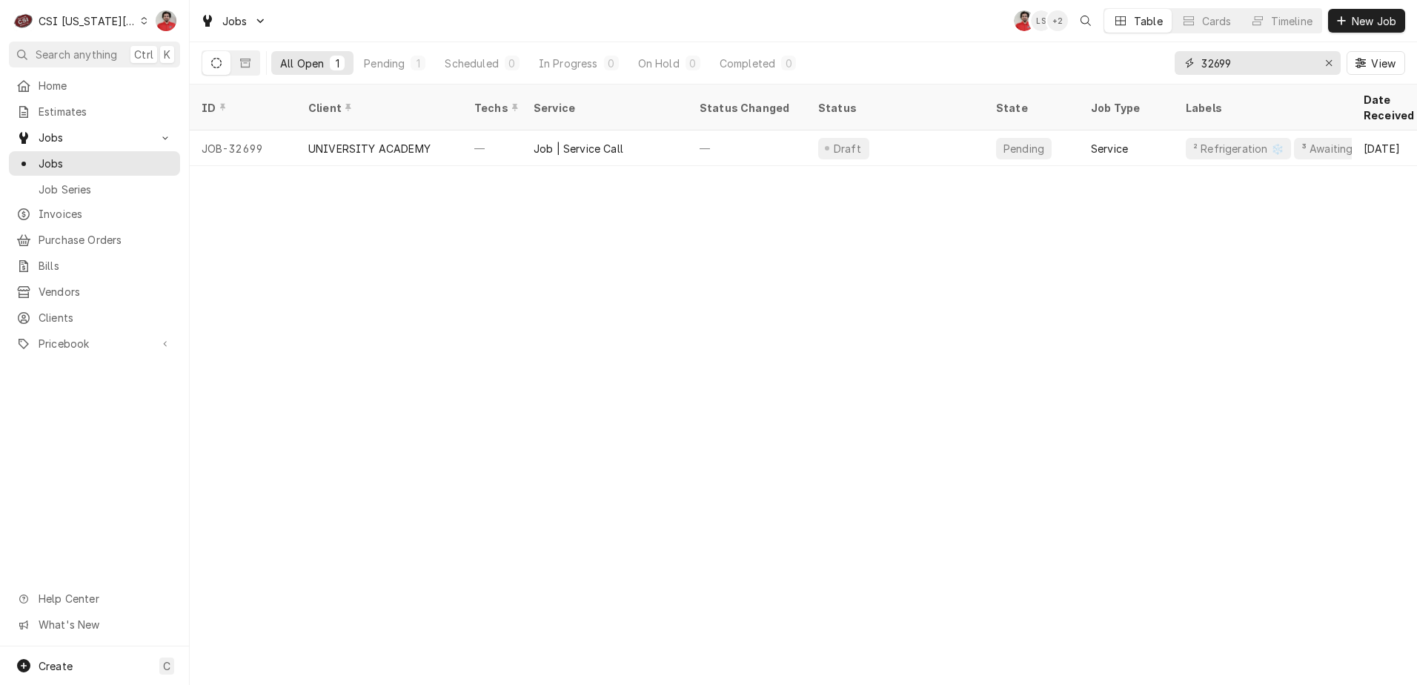
click at [1224, 56] on input "32699" at bounding box center [1256, 63] width 111 height 24
type input "31433"
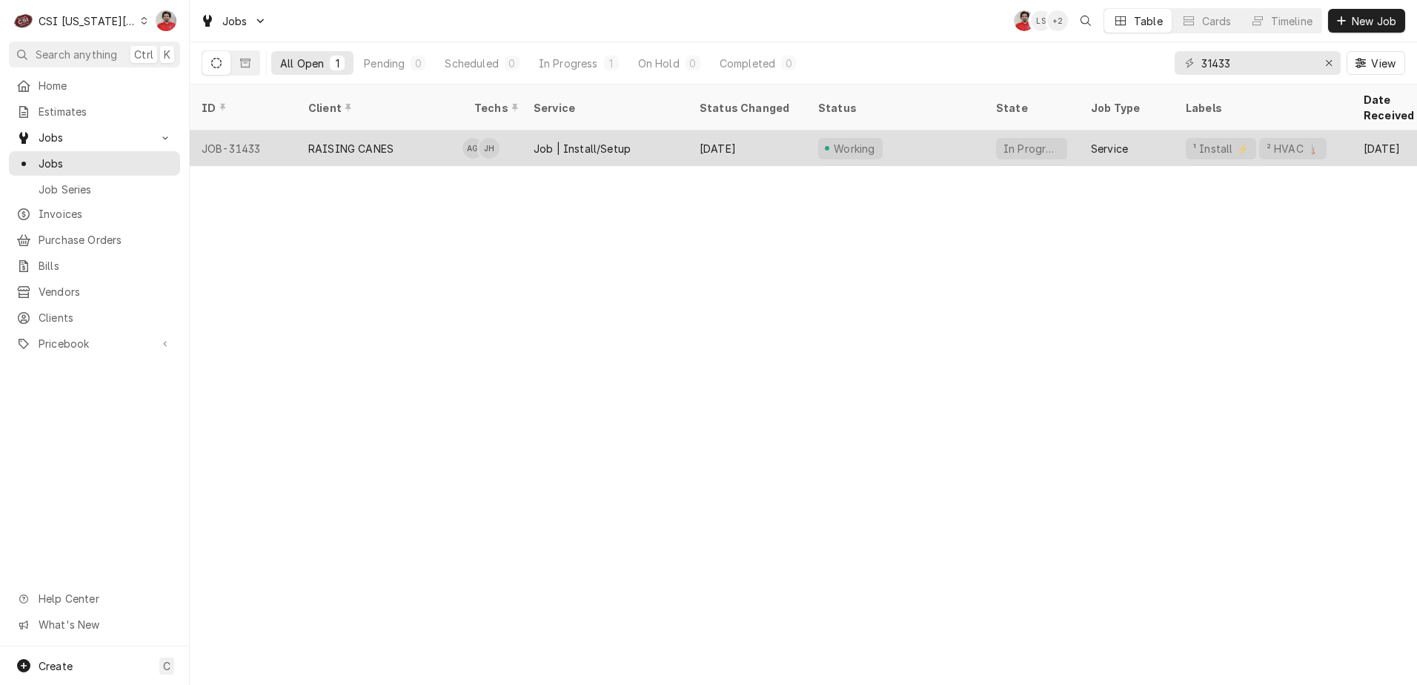
click at [665, 130] on div "Job | Install/Setup" at bounding box center [605, 148] width 166 height 36
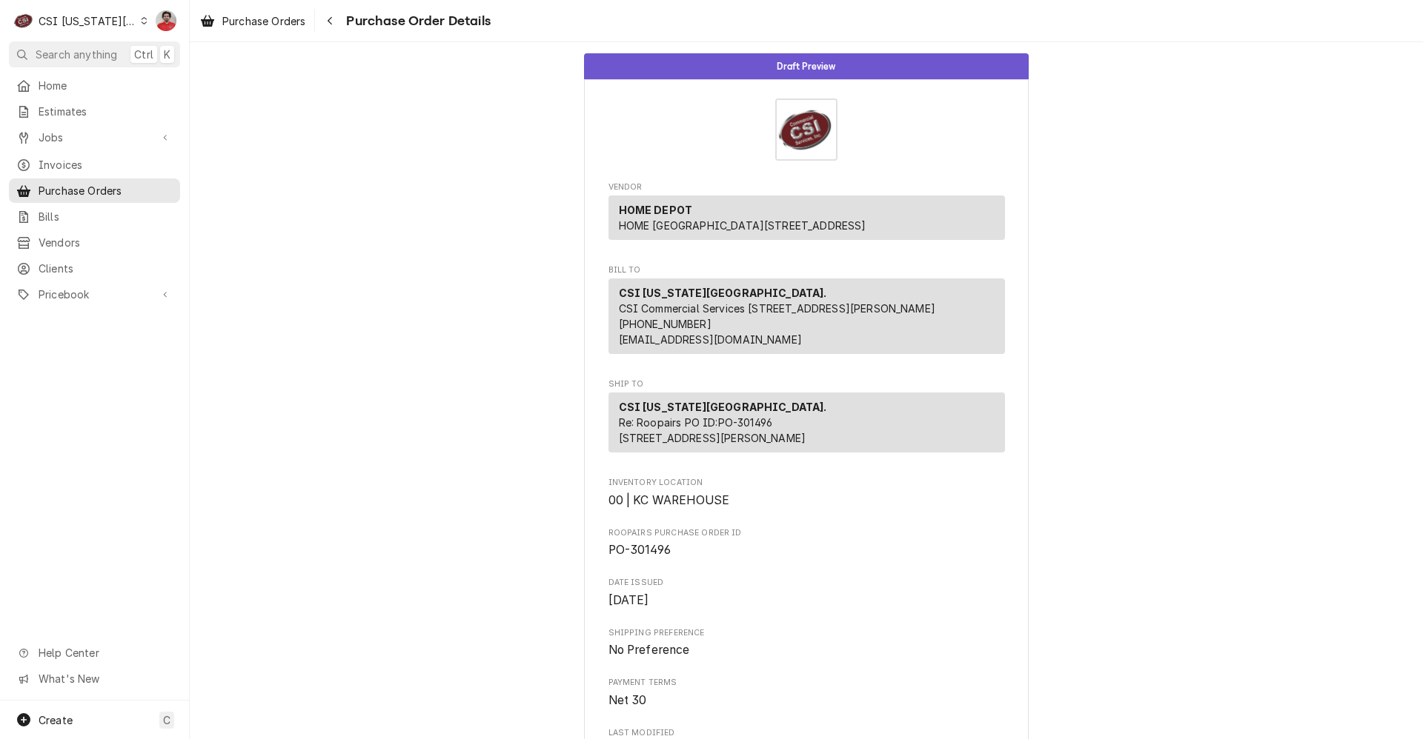
click at [122, 21] on div "C CSI [US_STATE] City." at bounding box center [80, 21] width 143 height 30
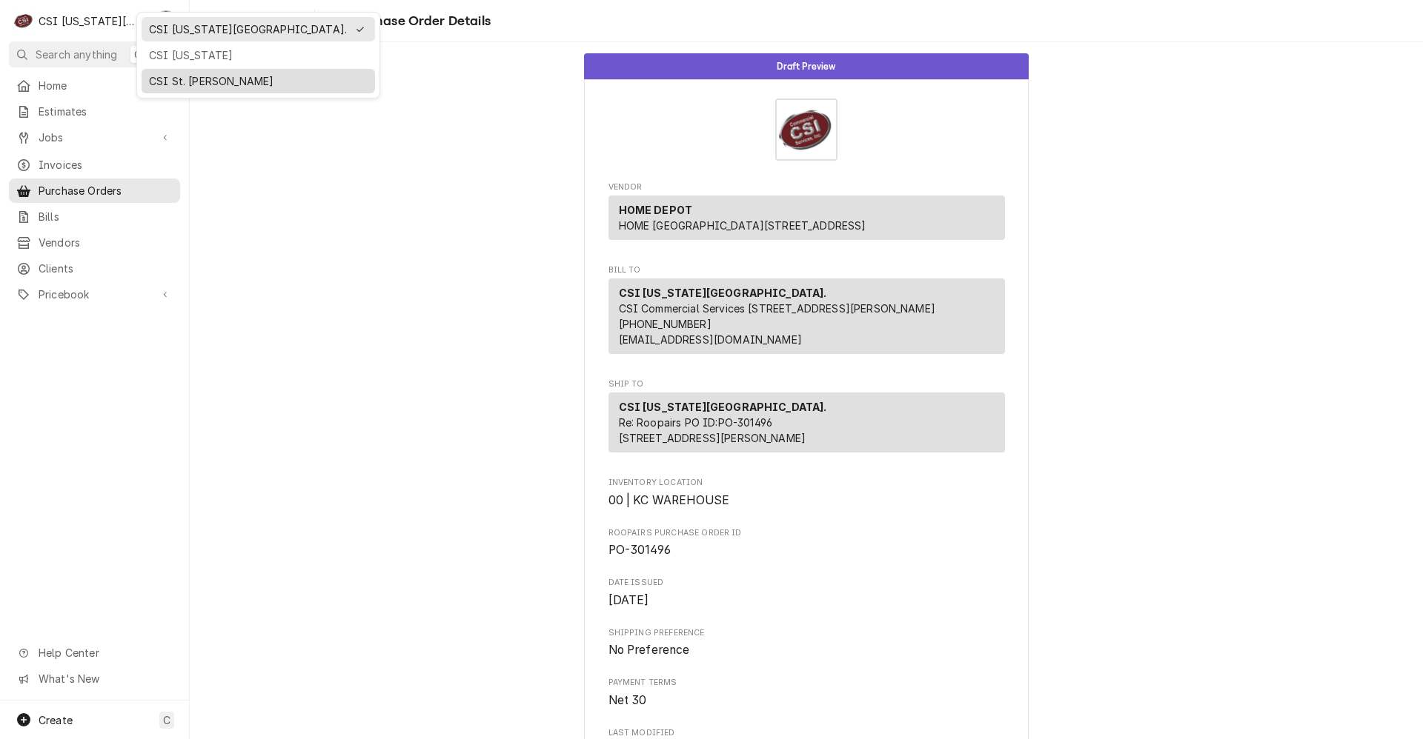
click at [181, 75] on div "CSI St. [PERSON_NAME]" at bounding box center [258, 81] width 219 height 16
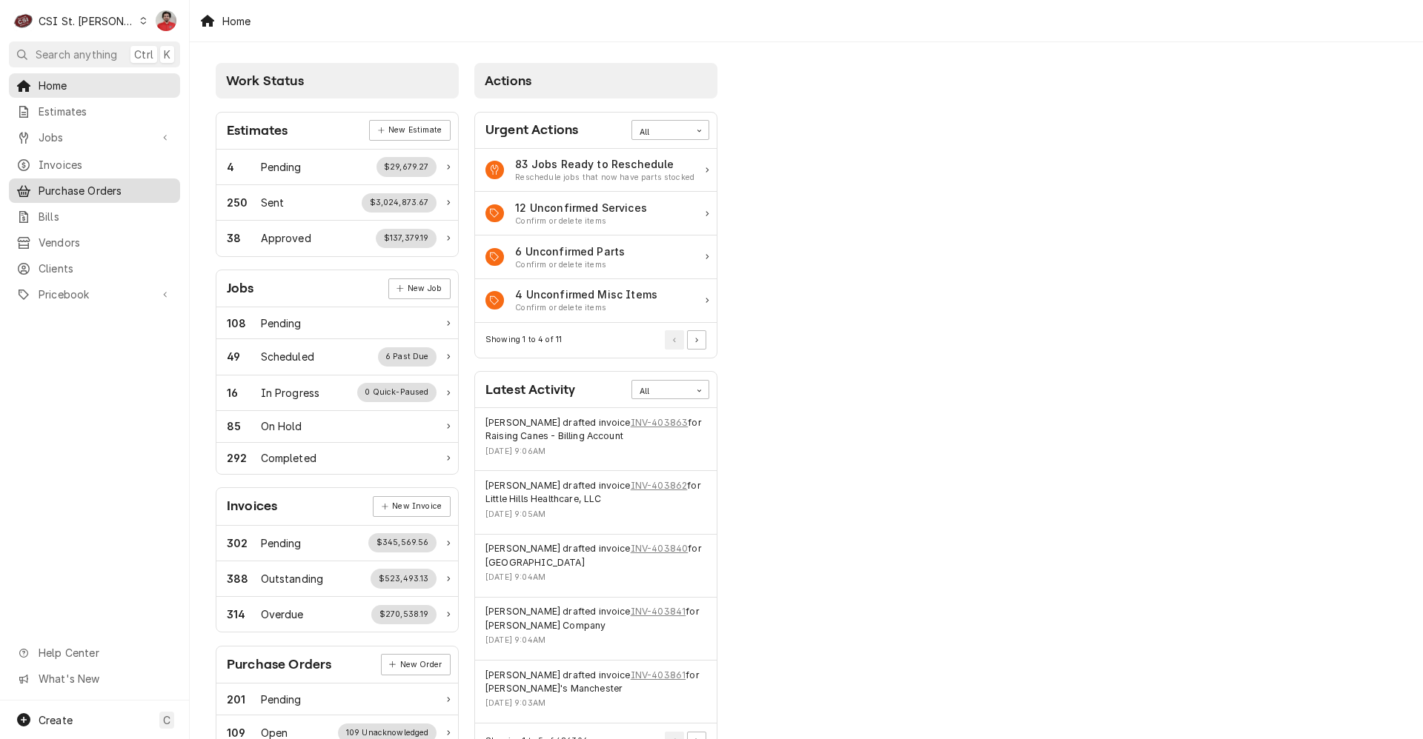
click at [61, 187] on span "Purchase Orders" at bounding box center [106, 191] width 134 height 16
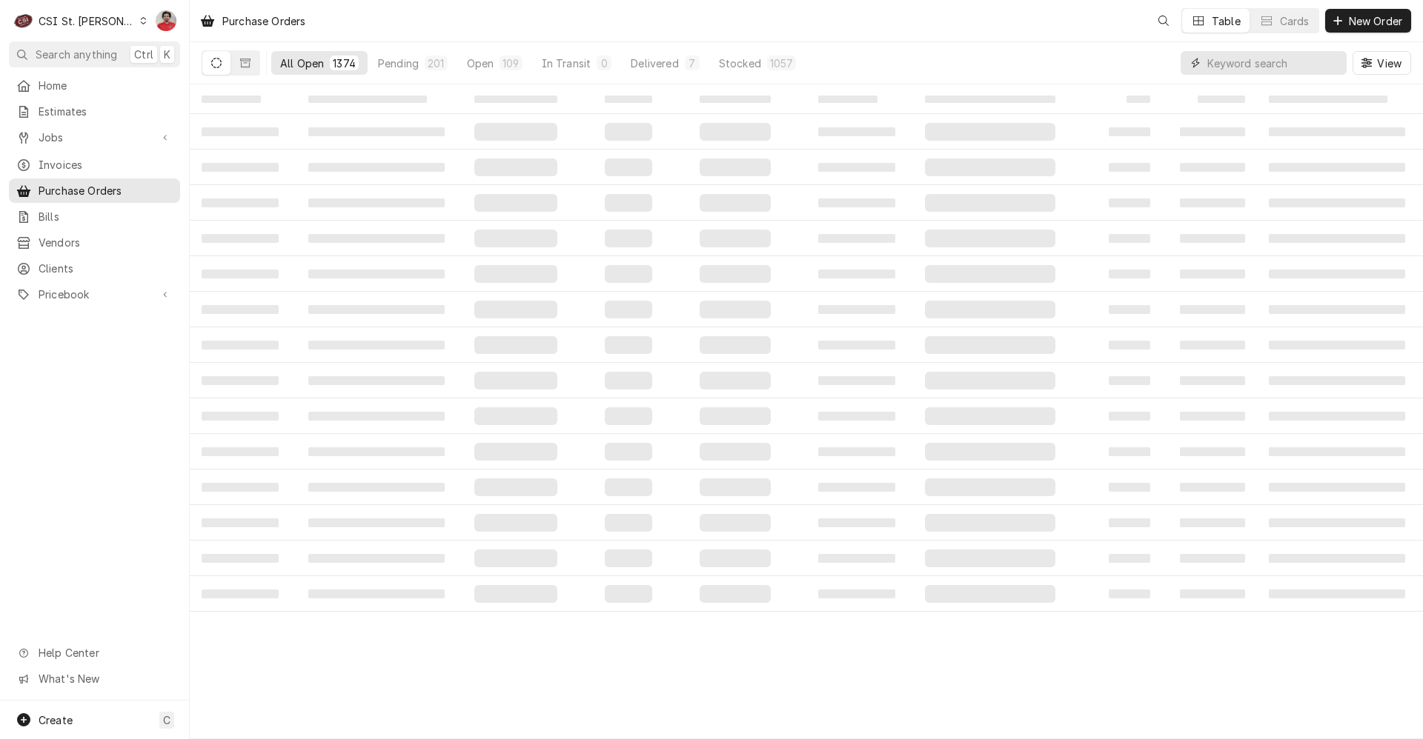
click at [1229, 70] on input "Dynamic Content Wrapper" at bounding box center [1273, 63] width 132 height 24
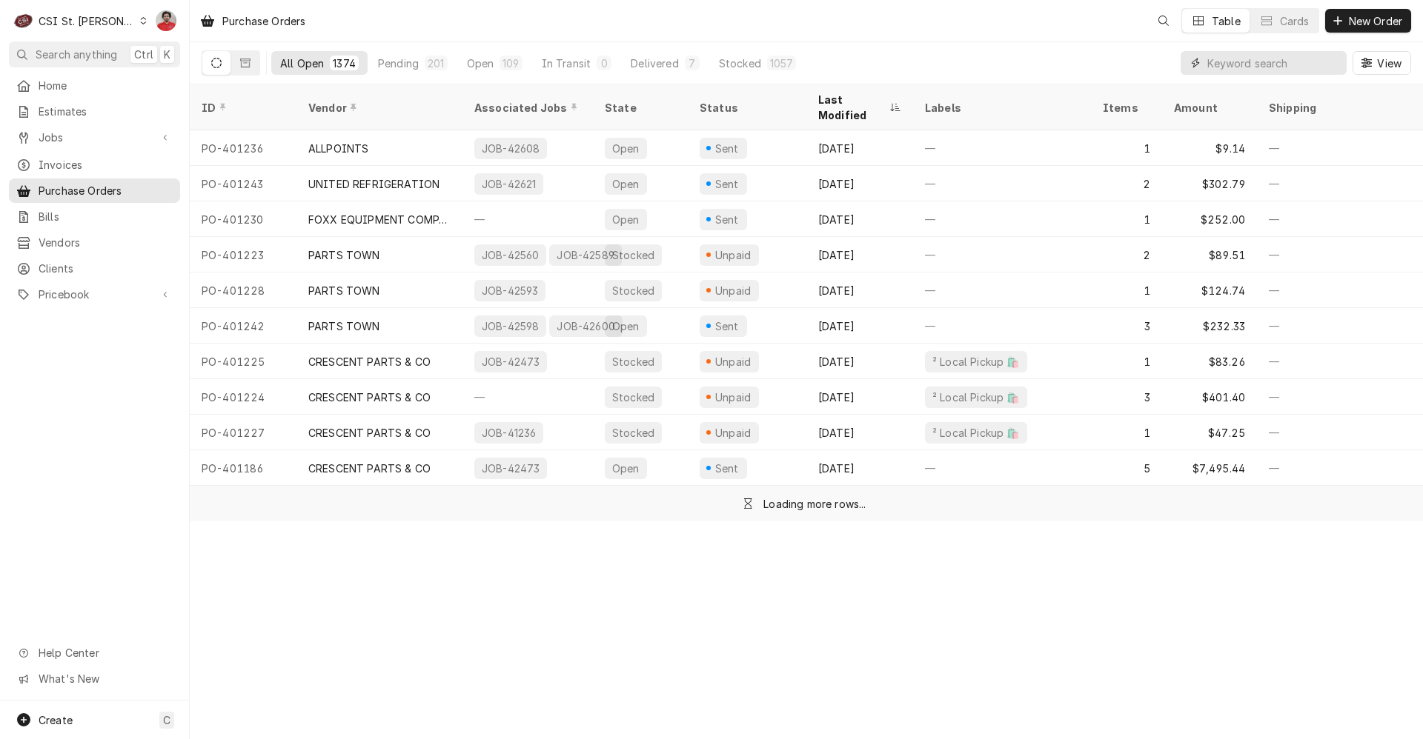
click at [1229, 70] on input "Dynamic Content Wrapper" at bounding box center [1273, 63] width 132 height 24
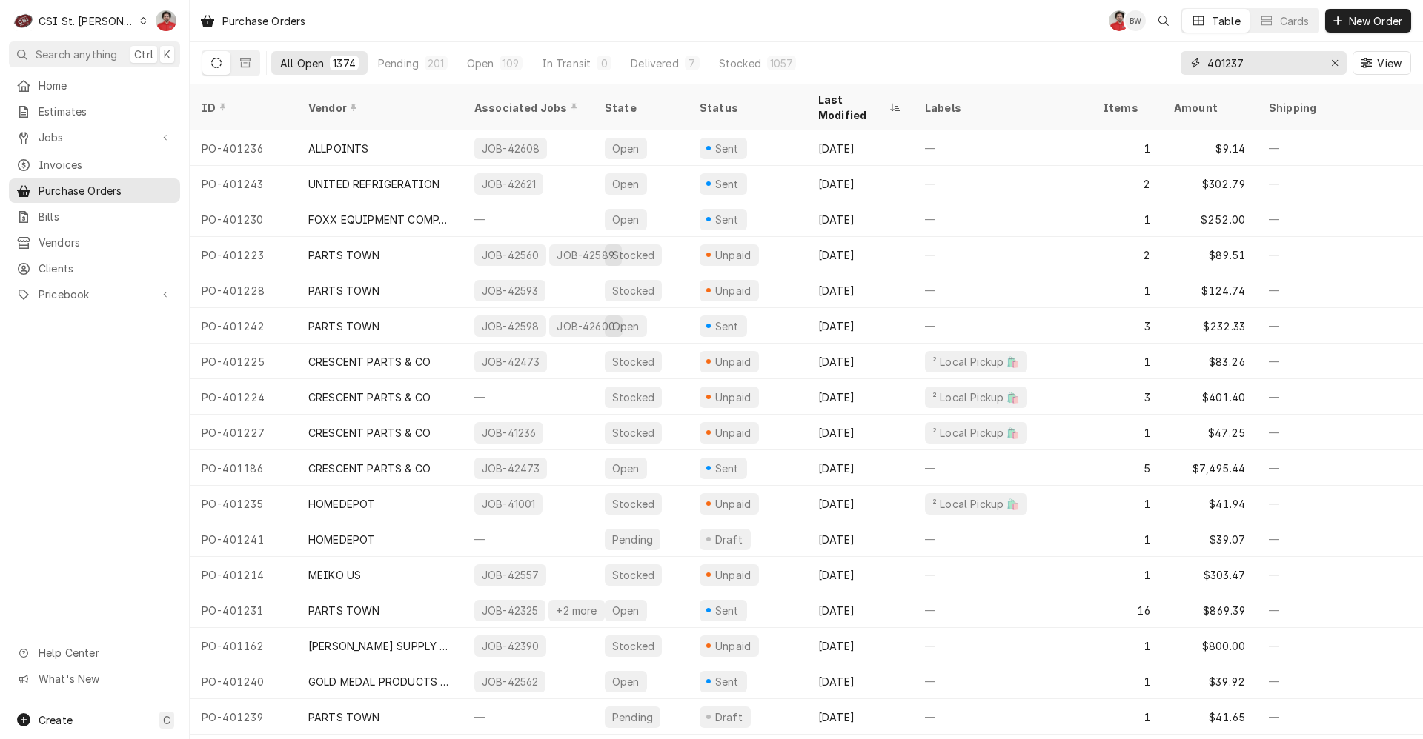
type input "401237"
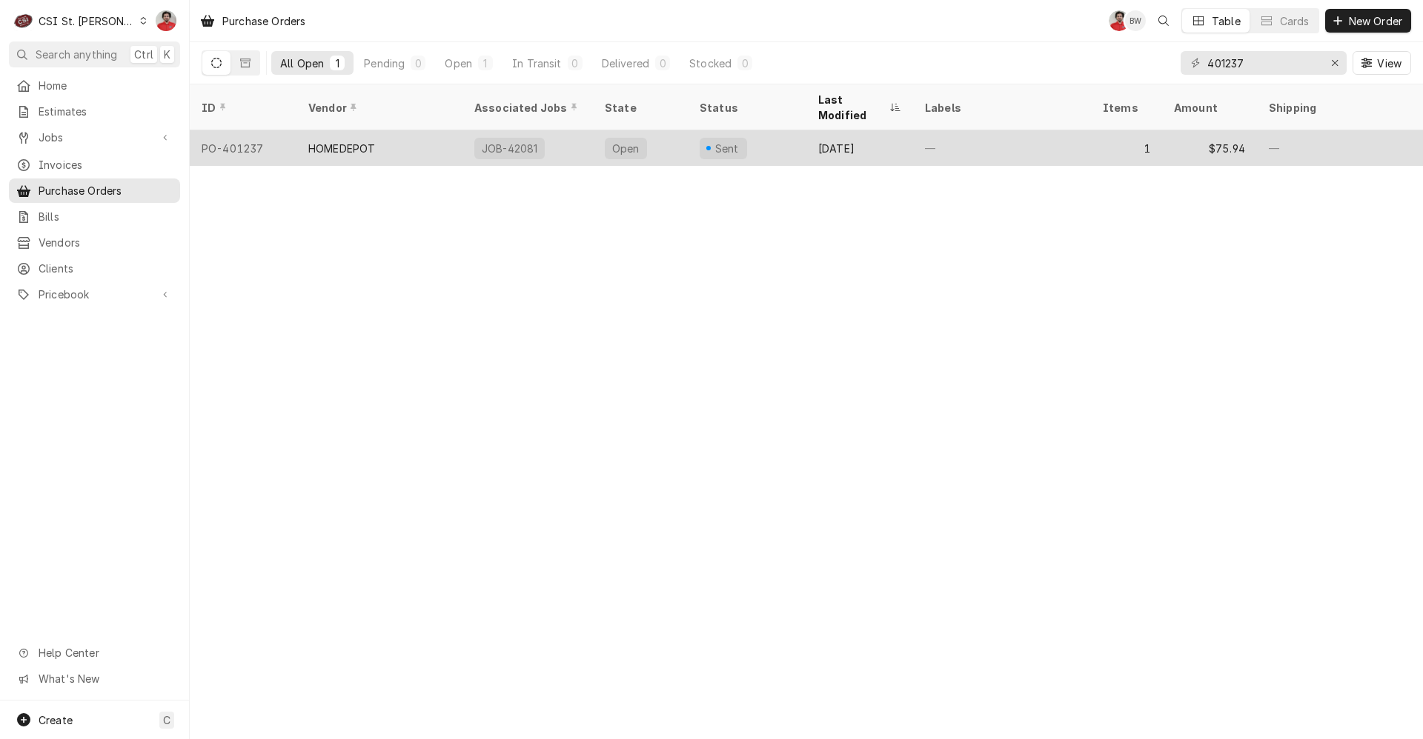
click at [1030, 130] on div "—" at bounding box center [1002, 148] width 178 height 36
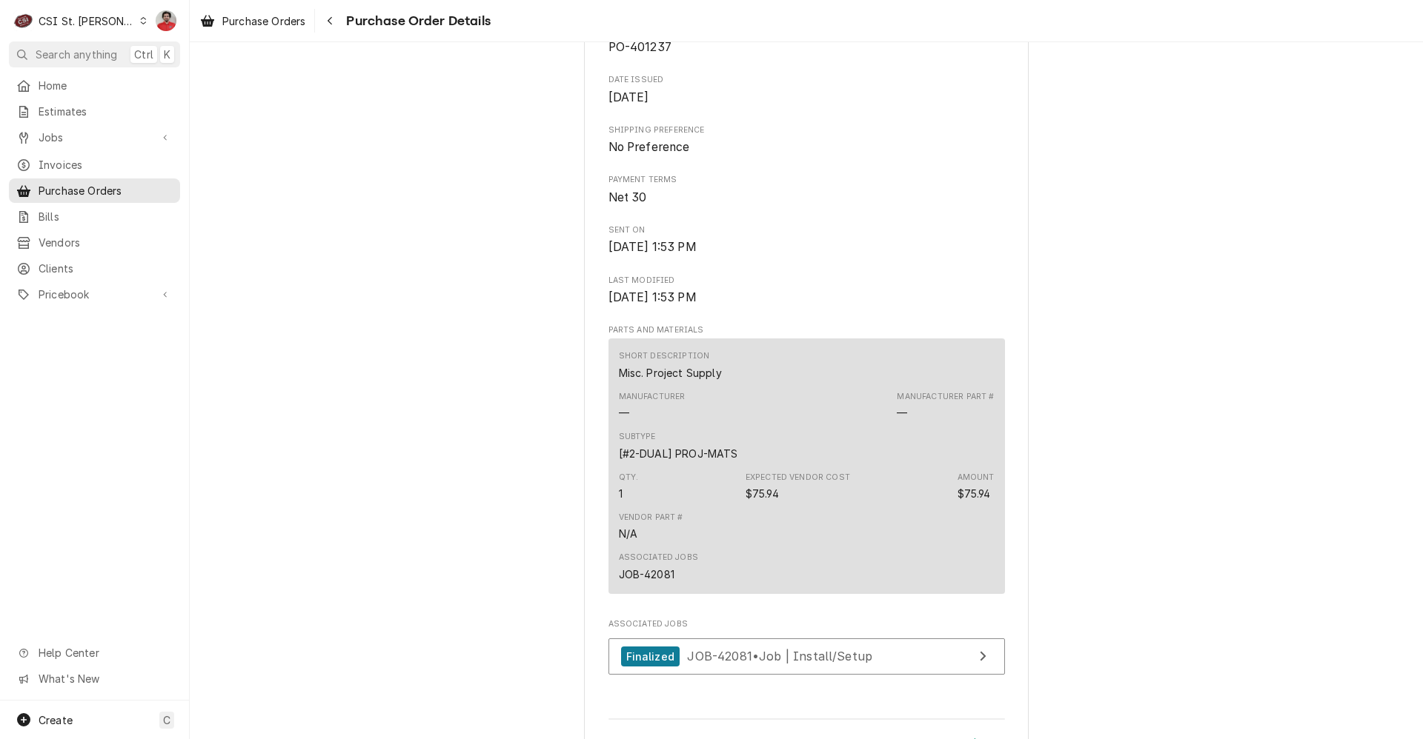
scroll to position [963, 0]
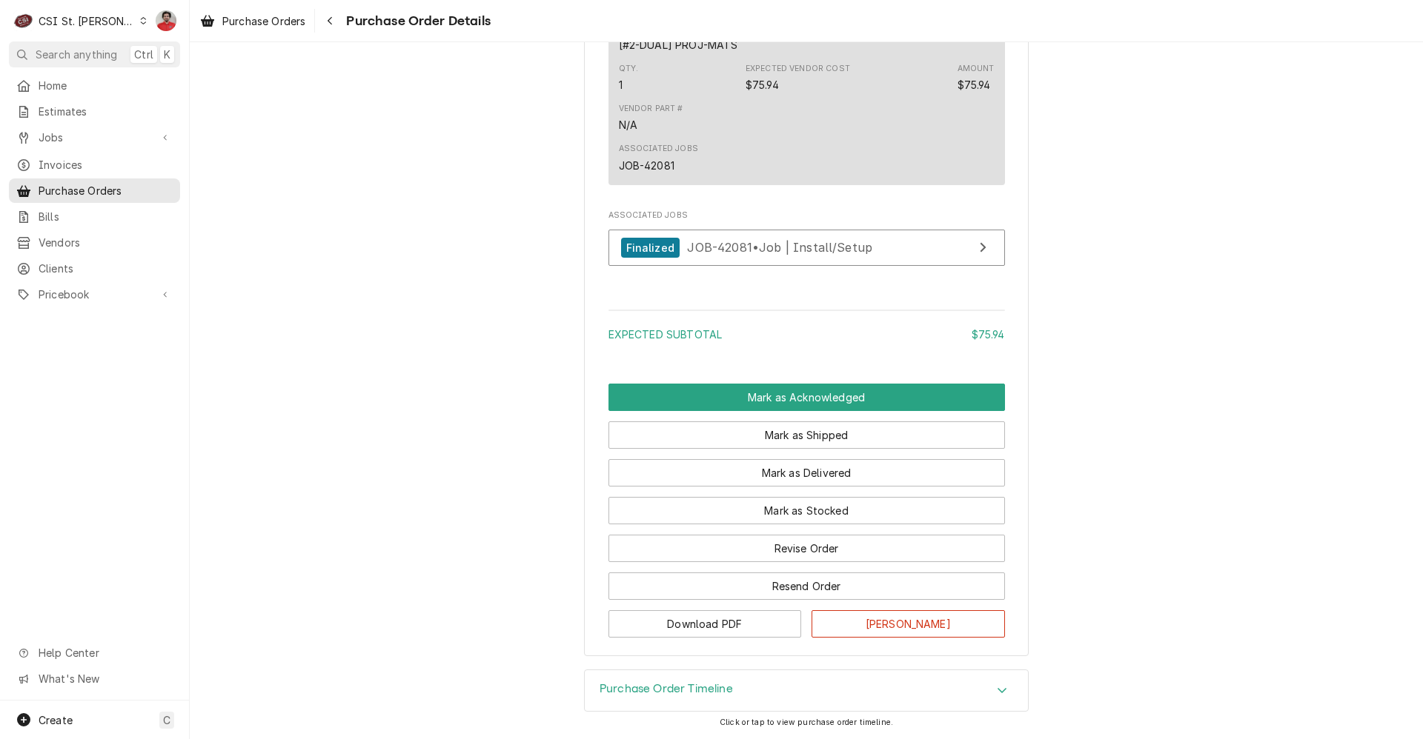
click at [798, 689] on div "Purchase Order Timeline" at bounding box center [806, 691] width 443 height 41
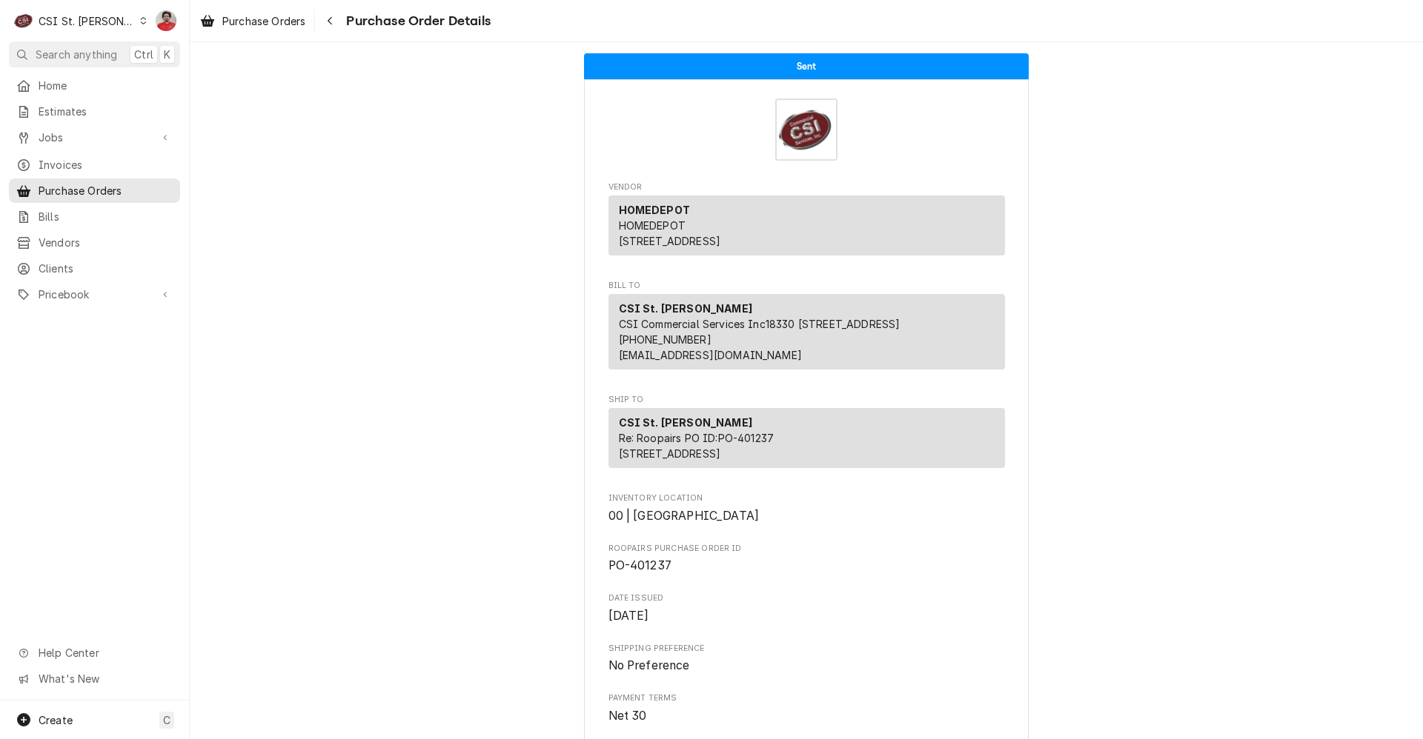
scroll to position [593, 0]
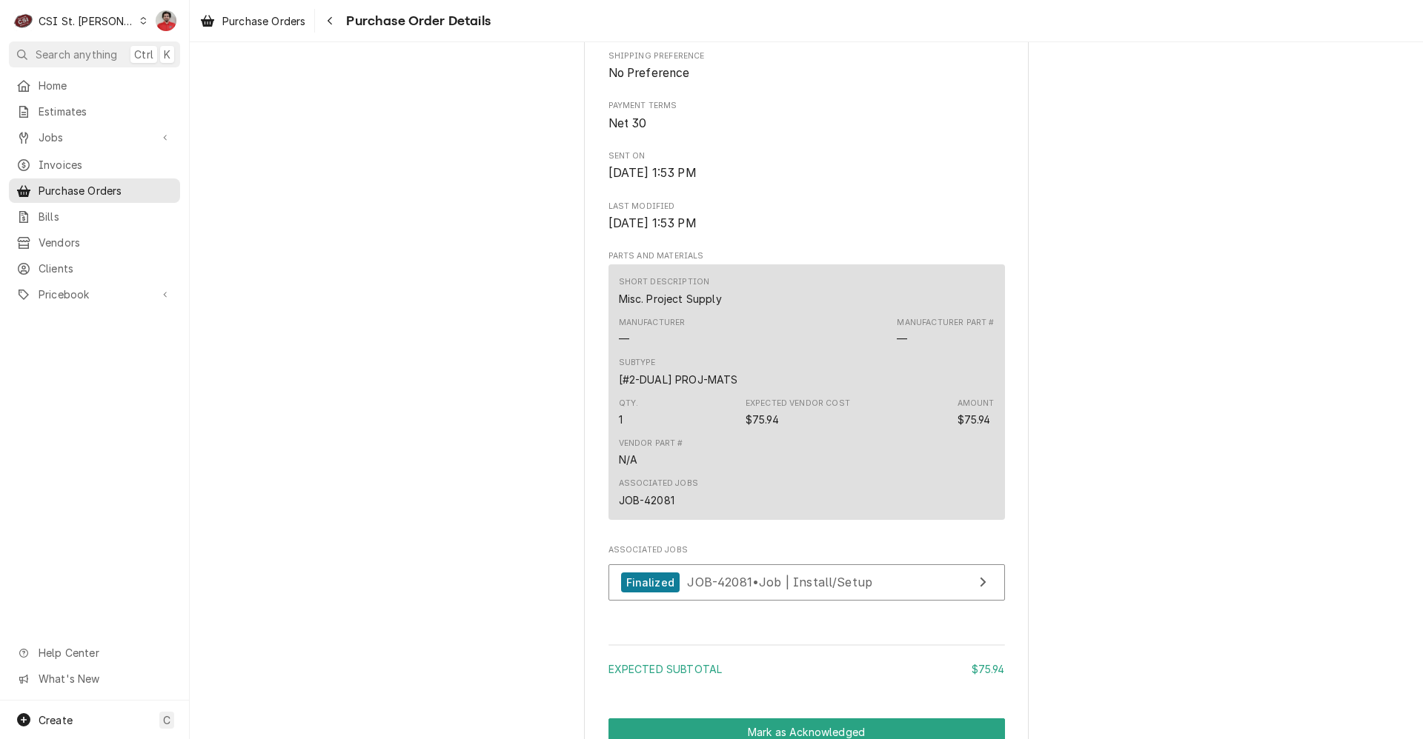
click at [1212, 266] on div "Sent Vendor HOMEDEPOT HOMEDEPOT PO BOX 6031 The Lakes, NV 88901-6031 Bill To CS…" at bounding box center [806, 226] width 1233 height 1555
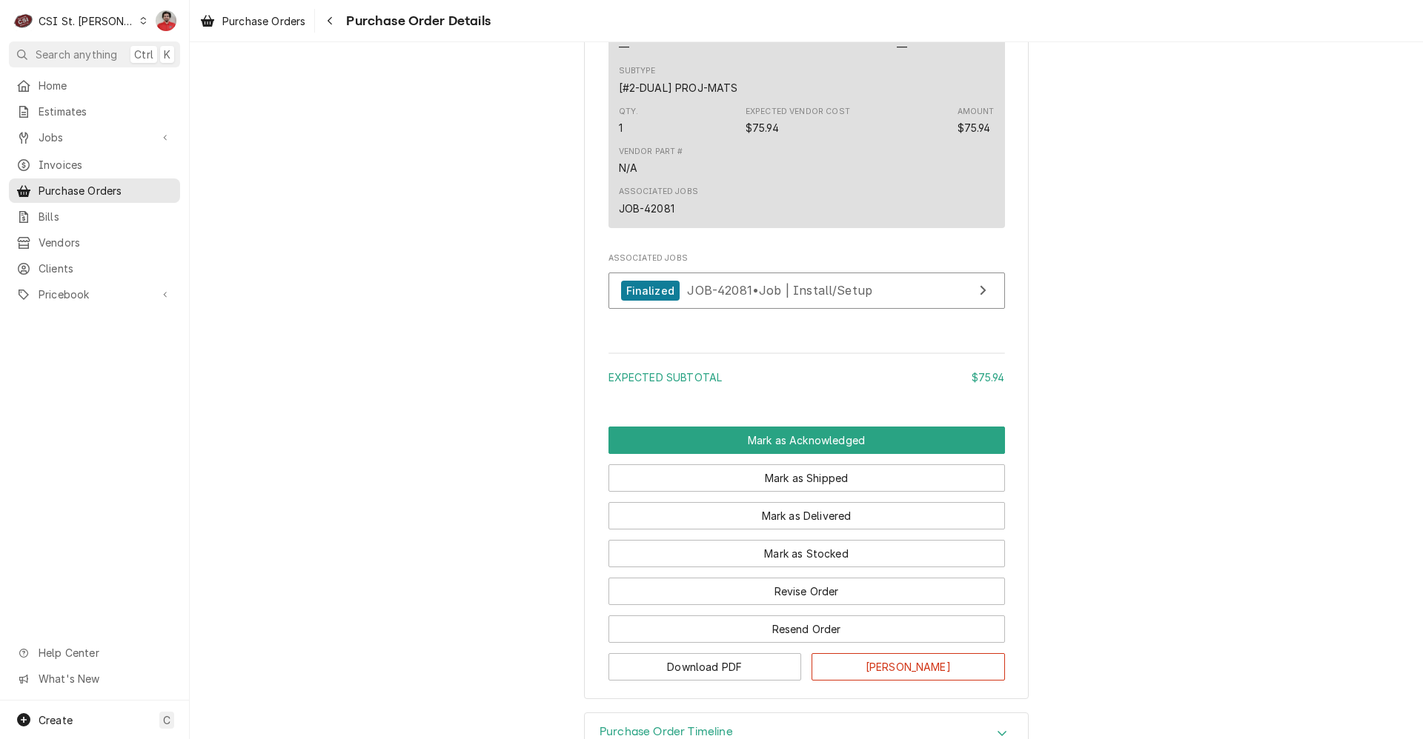
scroll to position [963, 0]
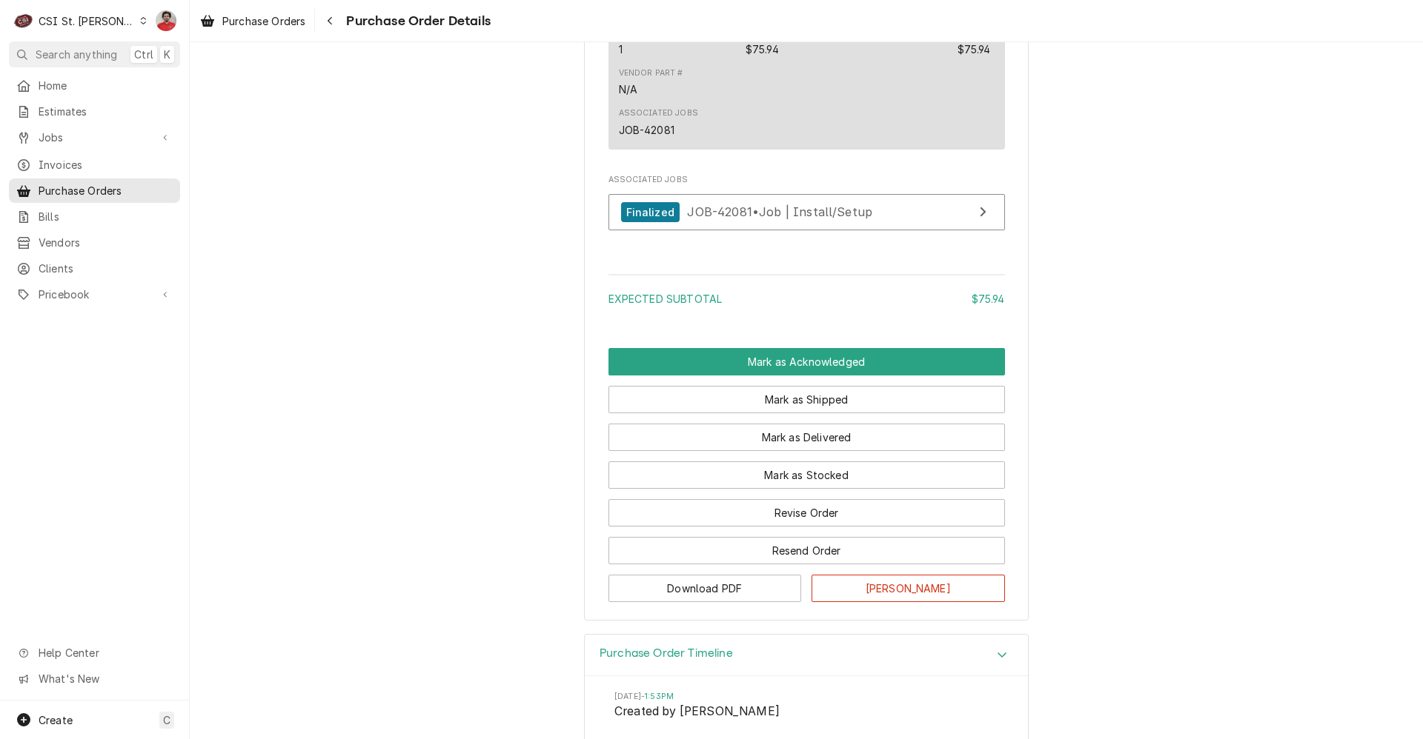
click at [768, 62] on div "Qty. 1 Expected Vendor Cost $75.94 Amount $75.94" at bounding box center [807, 42] width 376 height 40
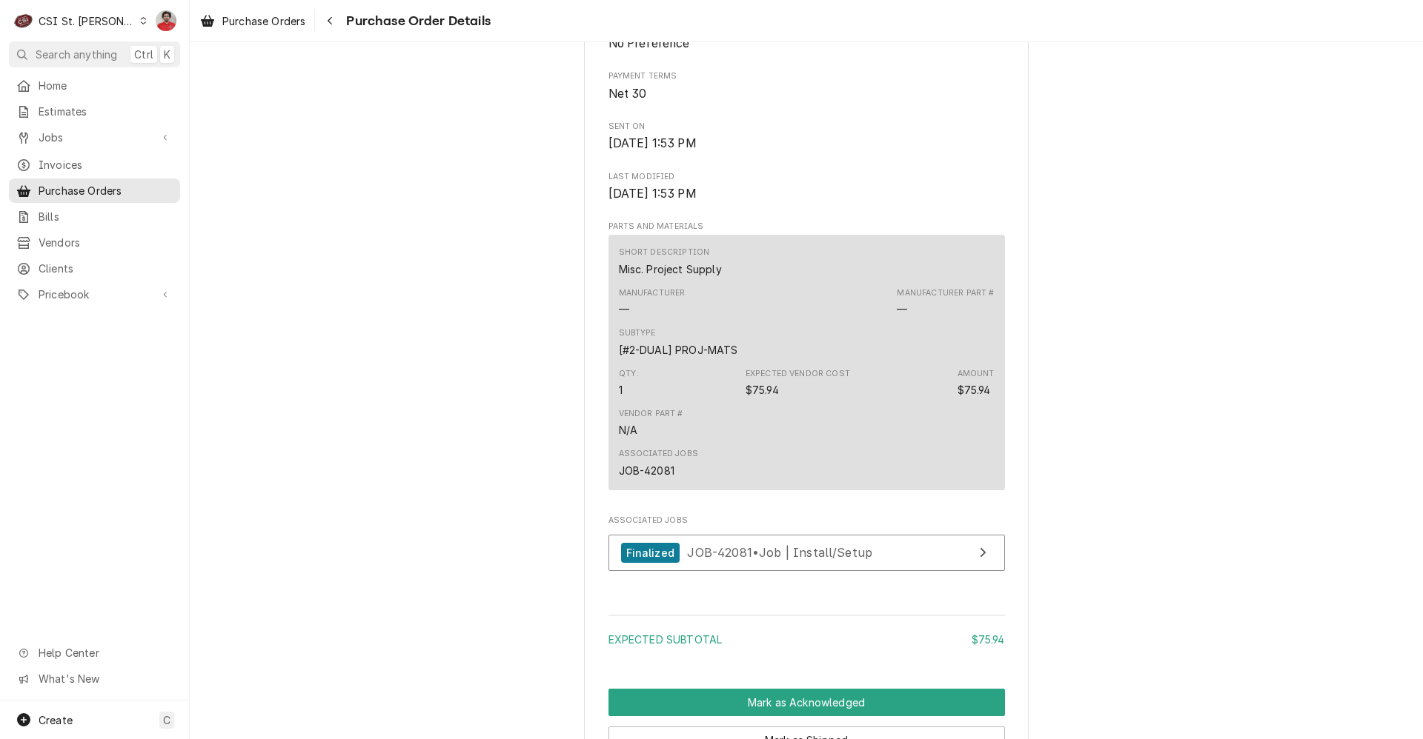
scroll to position [889, 0]
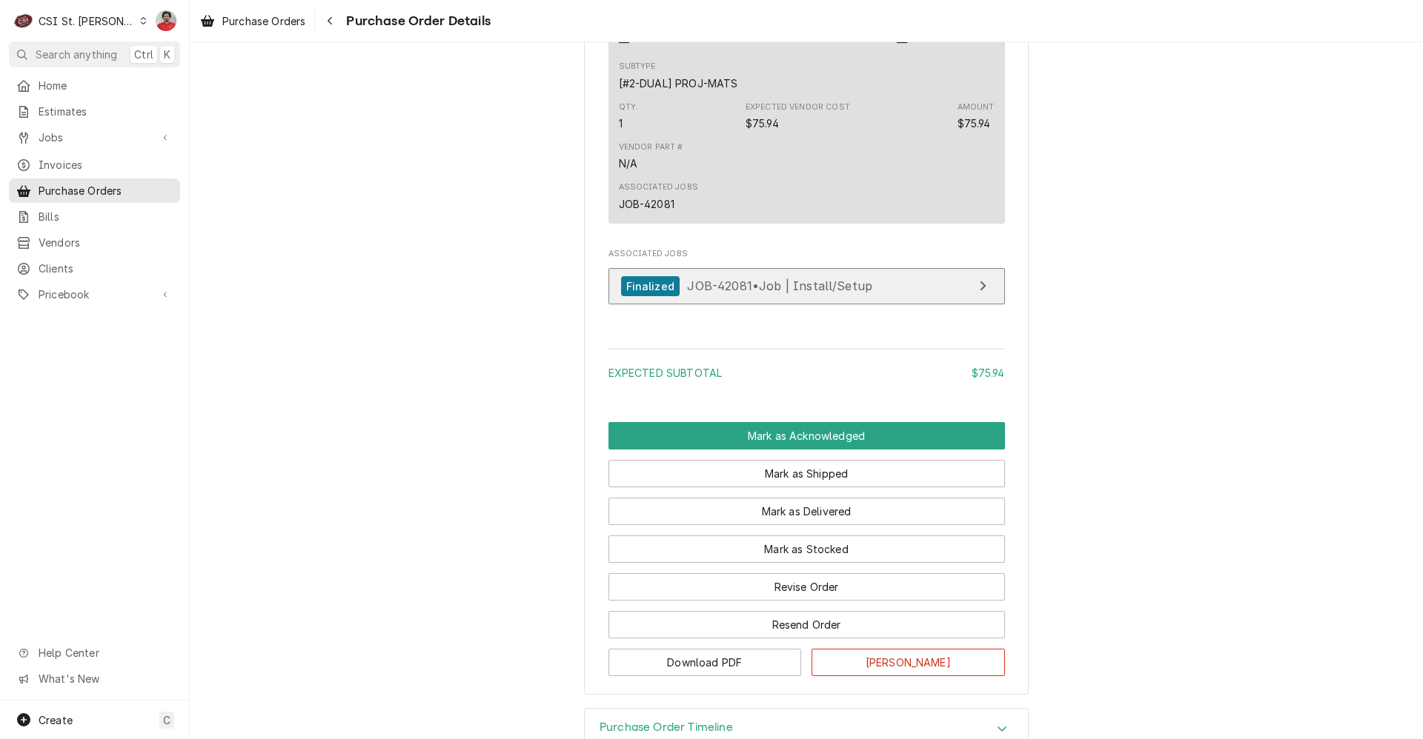
click at [771, 296] on div "Finalized JOB-42081 • Job | Install/Setup" at bounding box center [747, 286] width 252 height 20
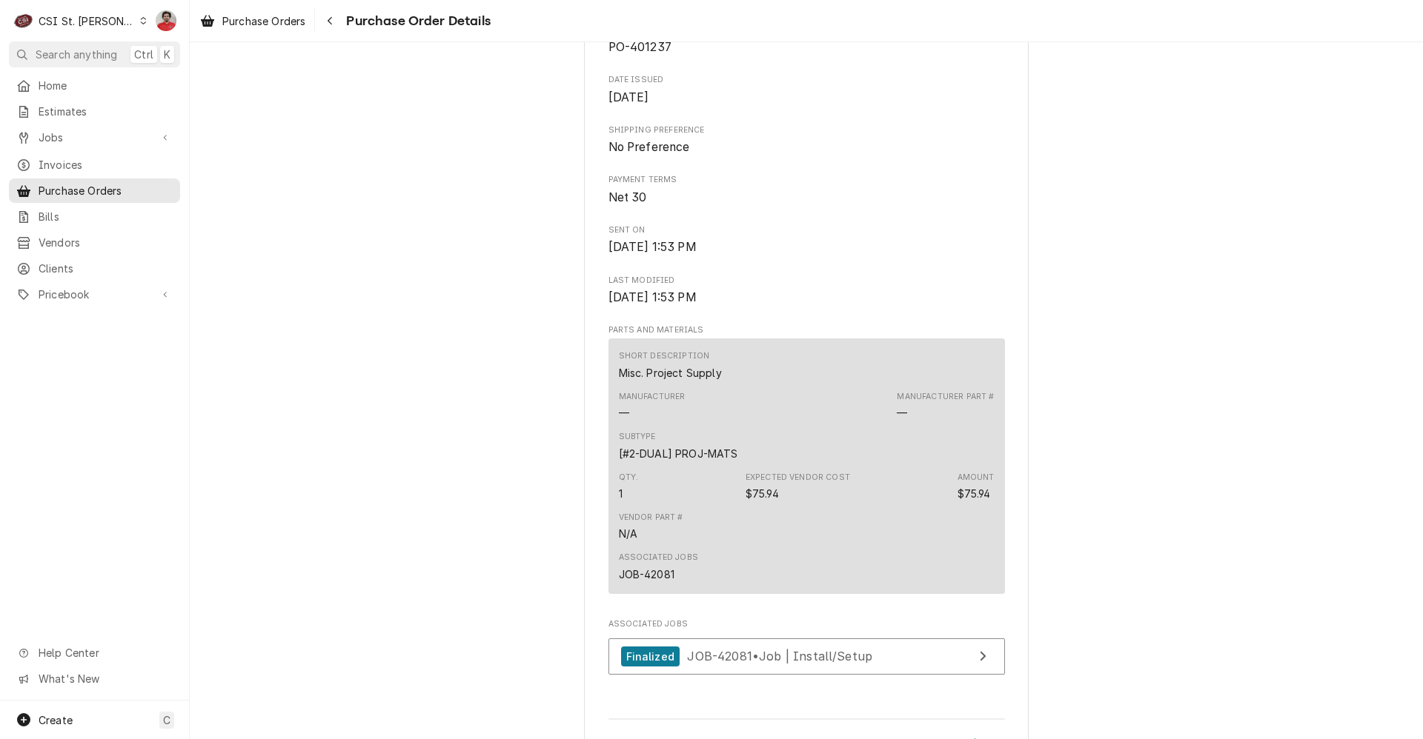
scroll to position [0, 0]
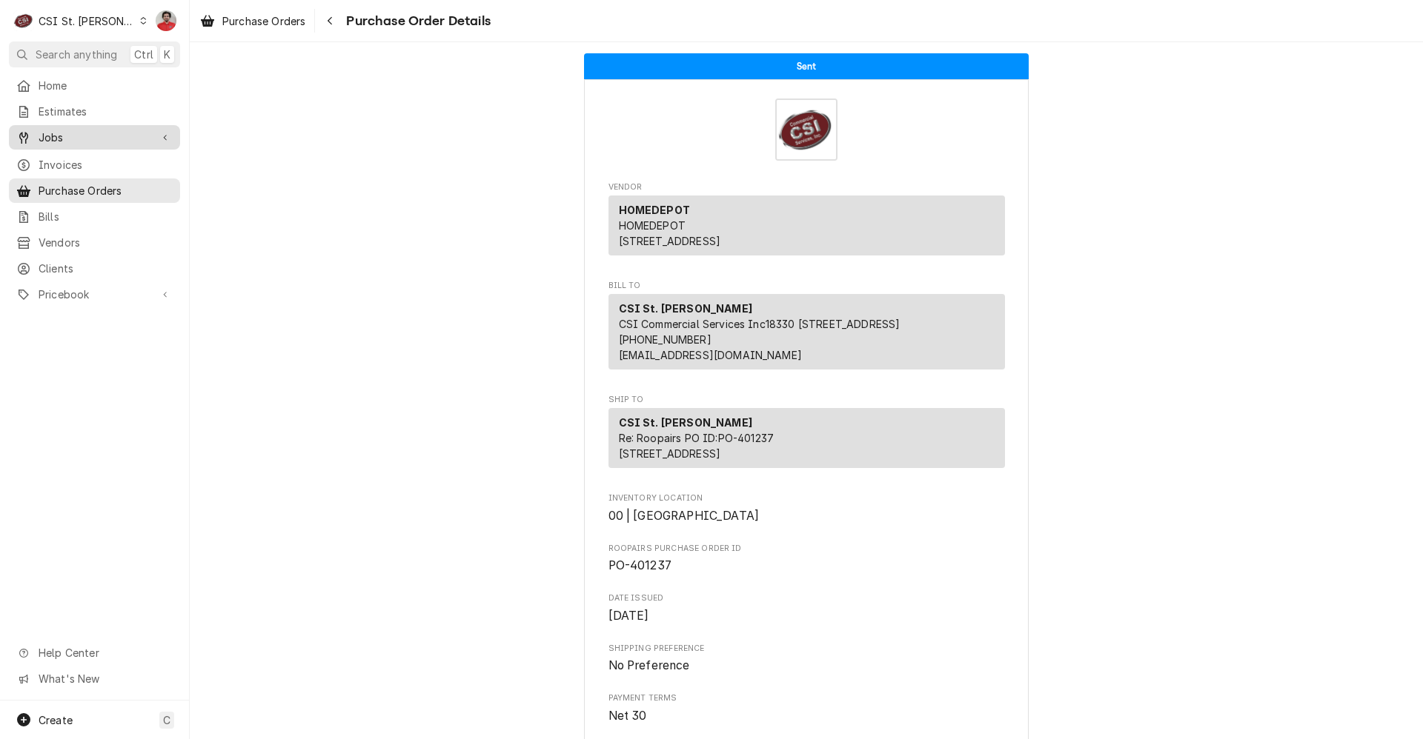
click at [86, 133] on span "Jobs" at bounding box center [95, 138] width 112 height 16
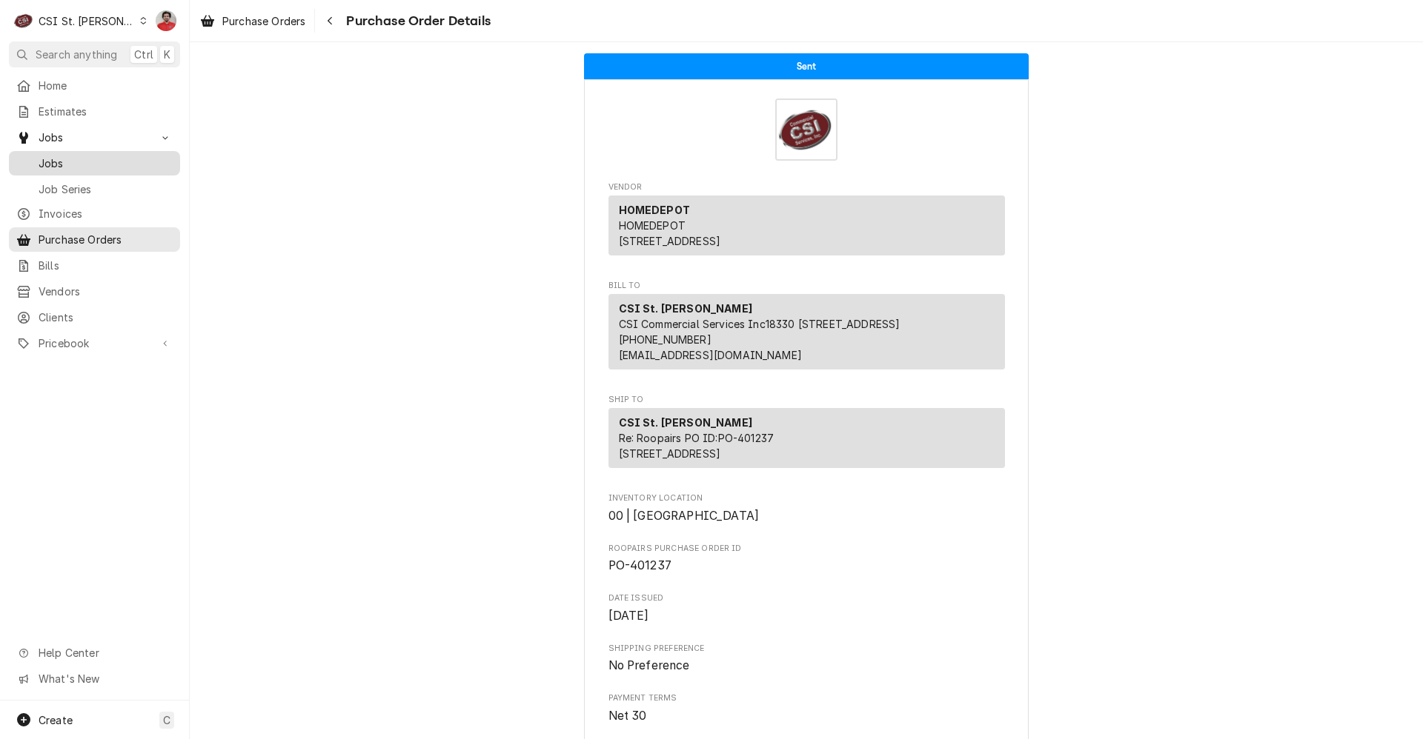
click at [87, 151] on link "Jobs" at bounding box center [94, 163] width 171 height 24
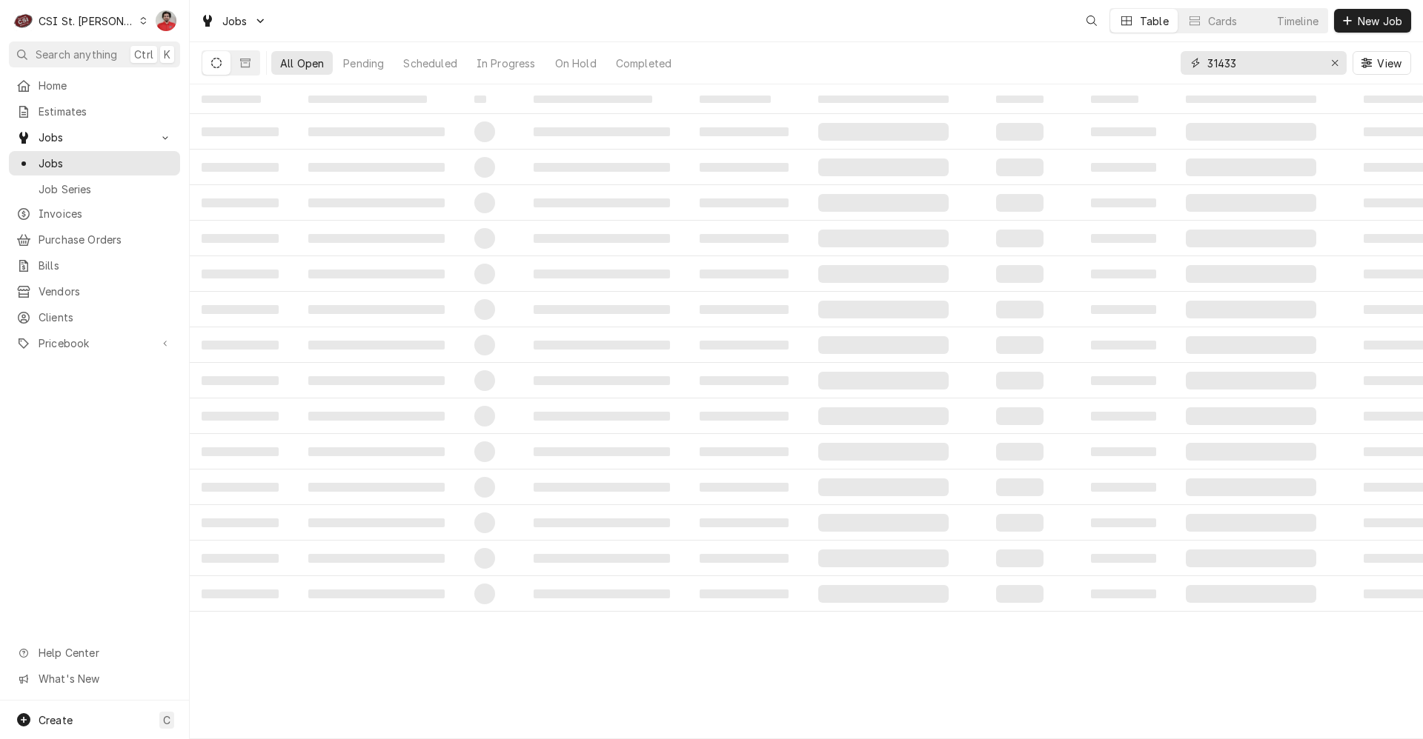
click at [1246, 67] on input "31433" at bounding box center [1262, 63] width 111 height 24
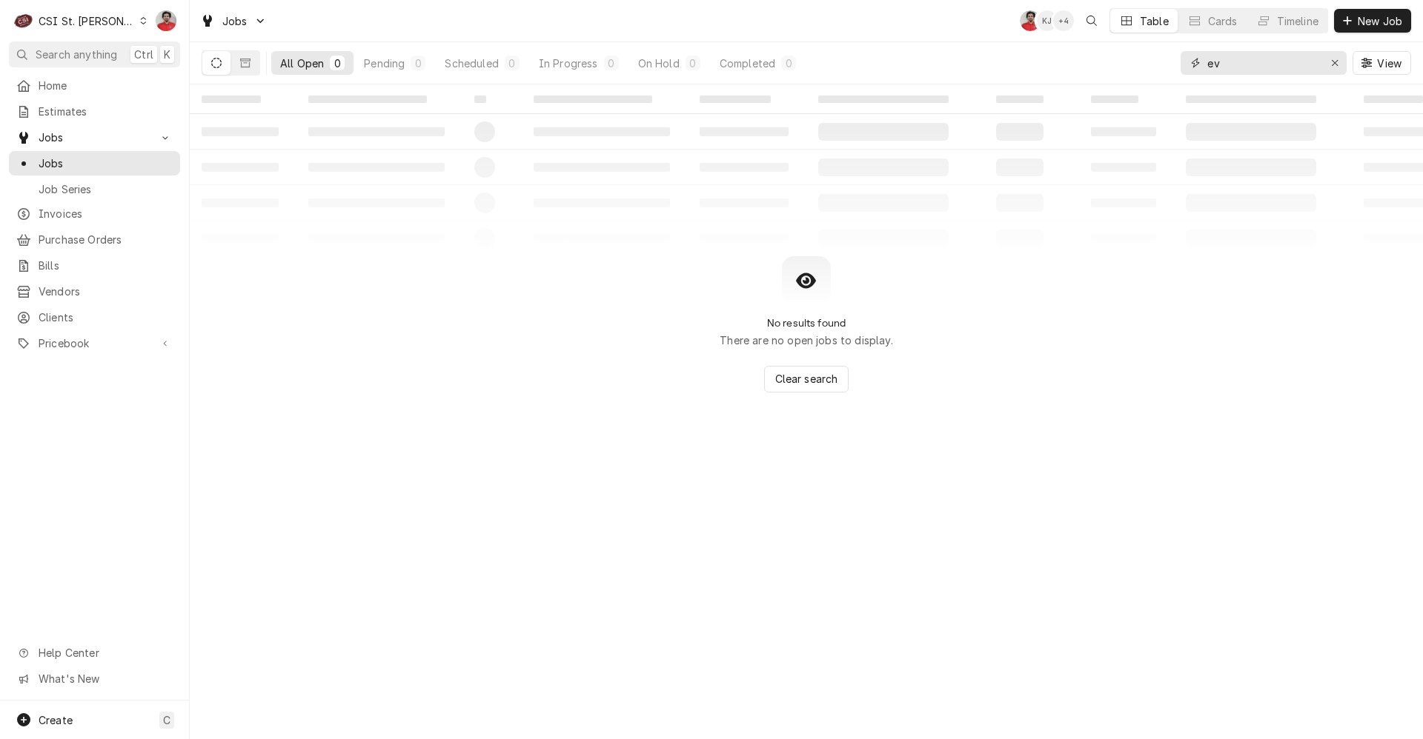
type input "e"
type input "v"
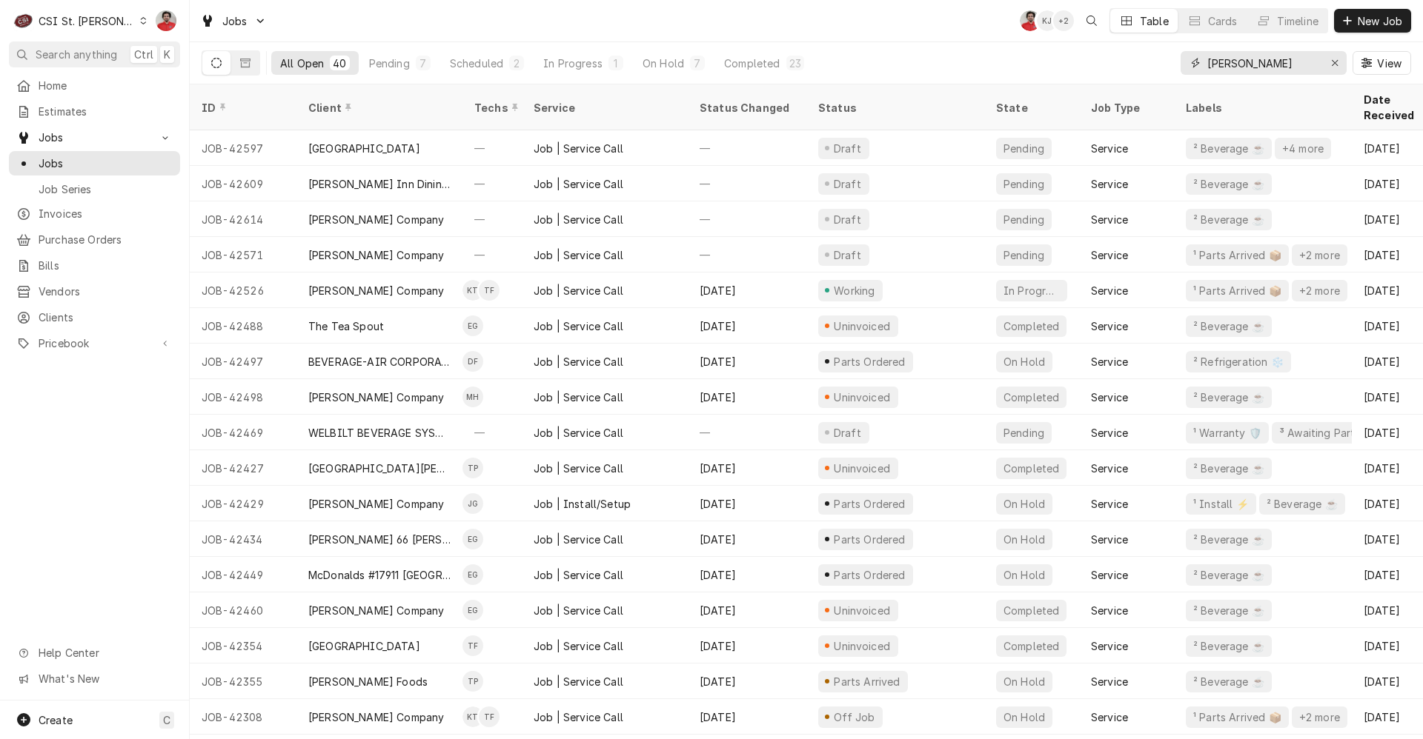
click at [1246, 67] on input "bev" at bounding box center [1262, 63] width 111 height 24
click at [1276, 59] on input "beverage" at bounding box center [1262, 63] width 111 height 24
type input "beverage"
click at [402, 68] on div "Pending" at bounding box center [388, 64] width 41 height 16
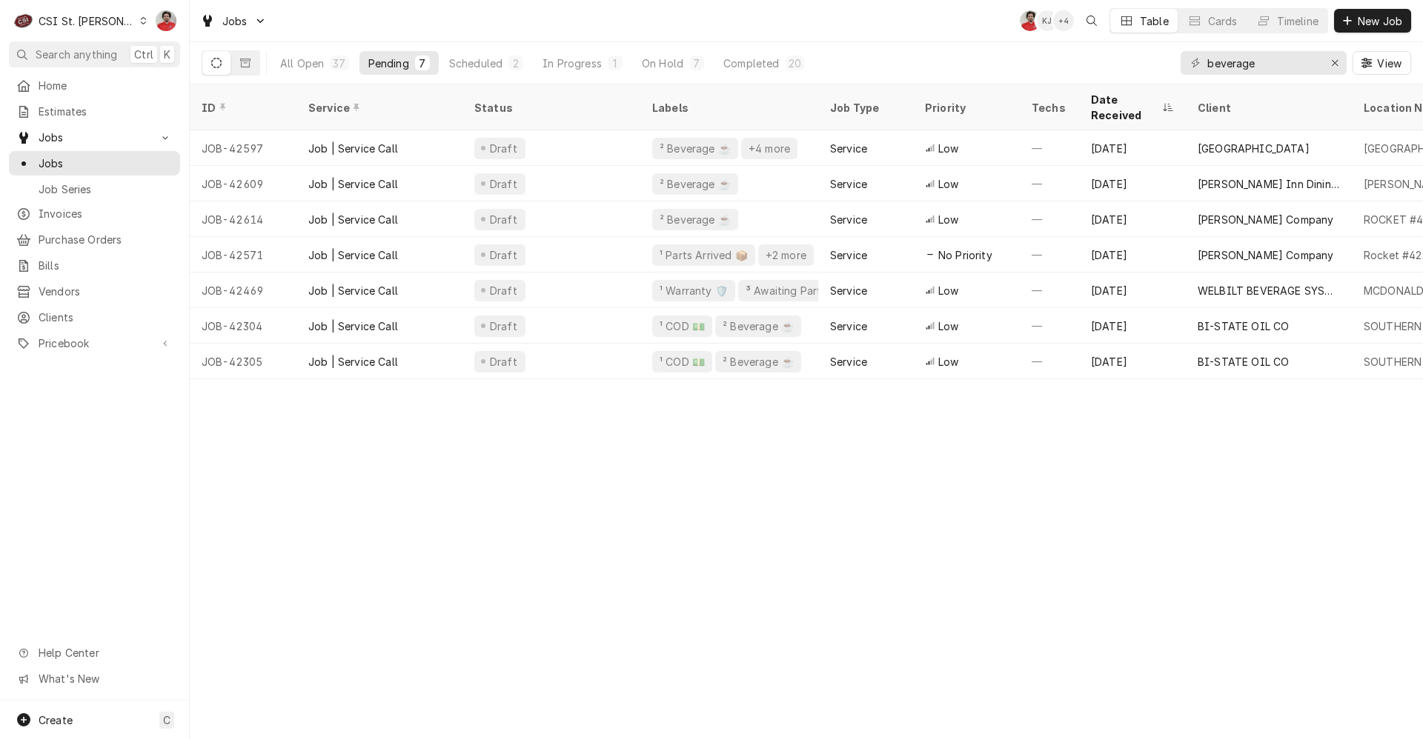
click at [805, 400] on div "ID Service Status Labels Job Type Priority Techs Date Received Client Location …" at bounding box center [806, 411] width 1233 height 655
click at [482, 63] on div "Scheduled" at bounding box center [475, 64] width 53 height 16
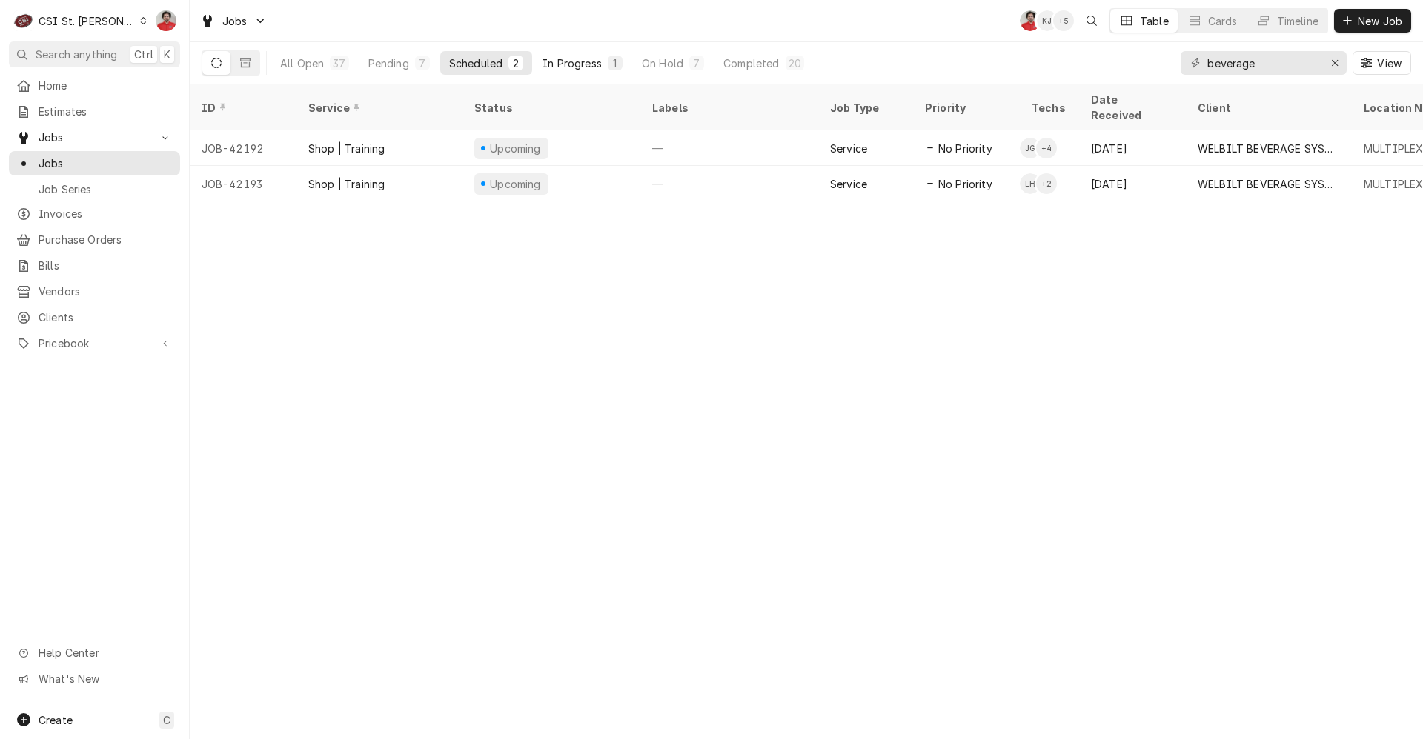
click at [580, 52] on button "In Progress 1" at bounding box center [583, 63] width 98 height 24
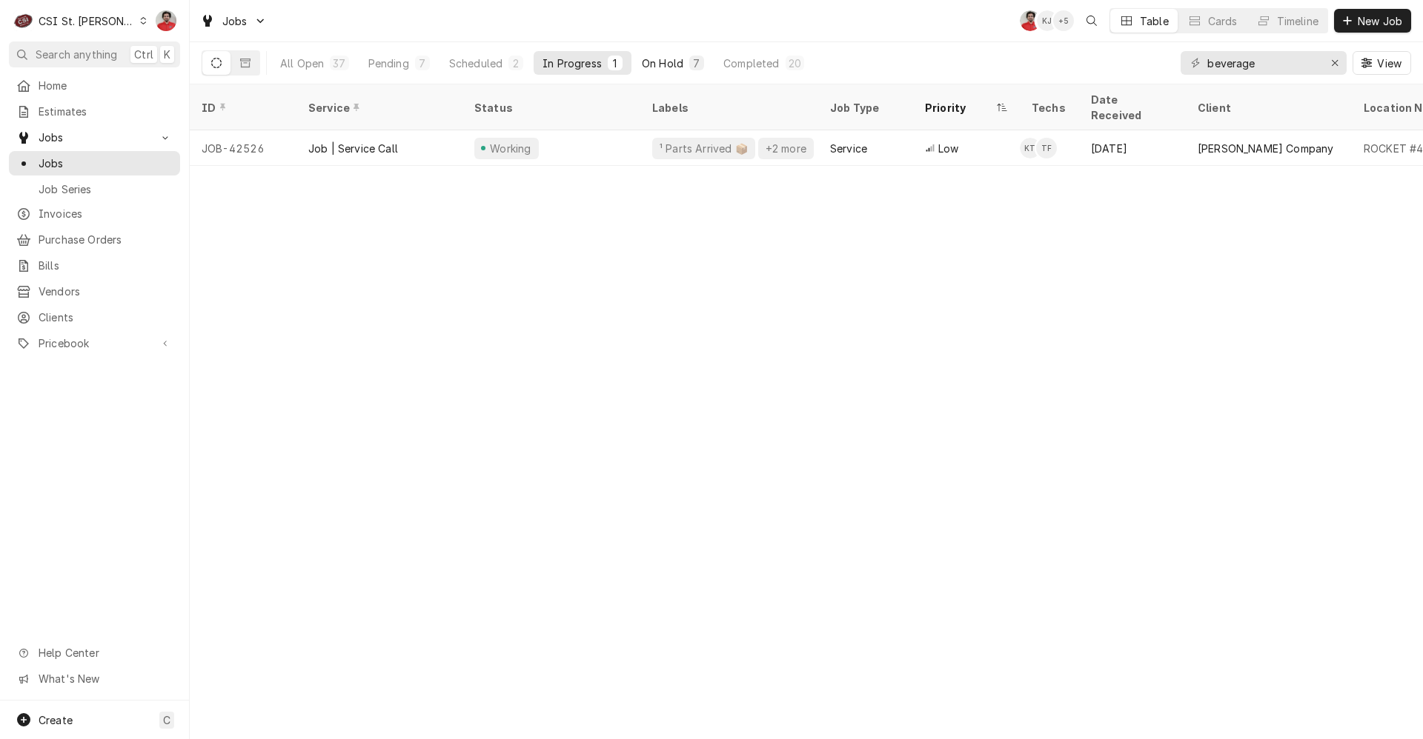
click at [663, 63] on div "On Hold" at bounding box center [662, 64] width 41 height 16
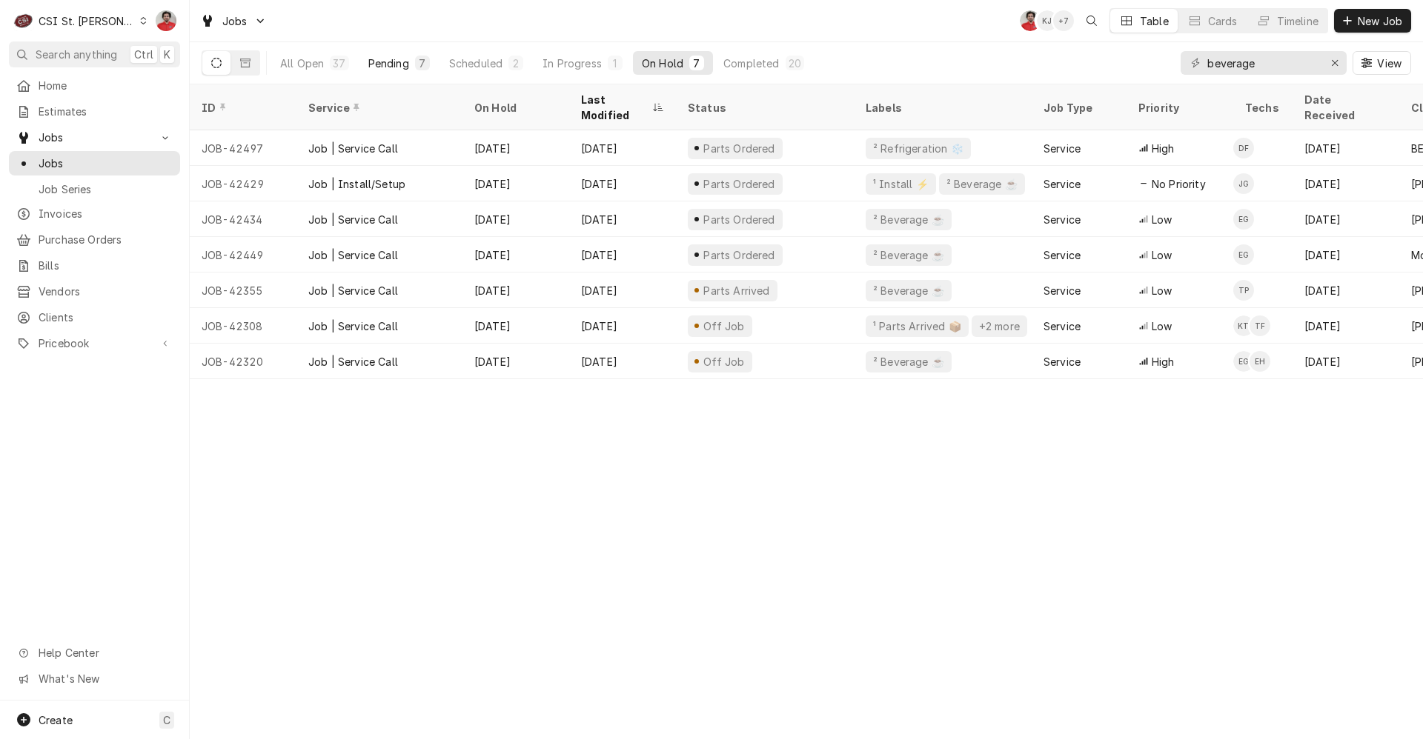
click at [376, 66] on div "Pending" at bounding box center [388, 64] width 41 height 16
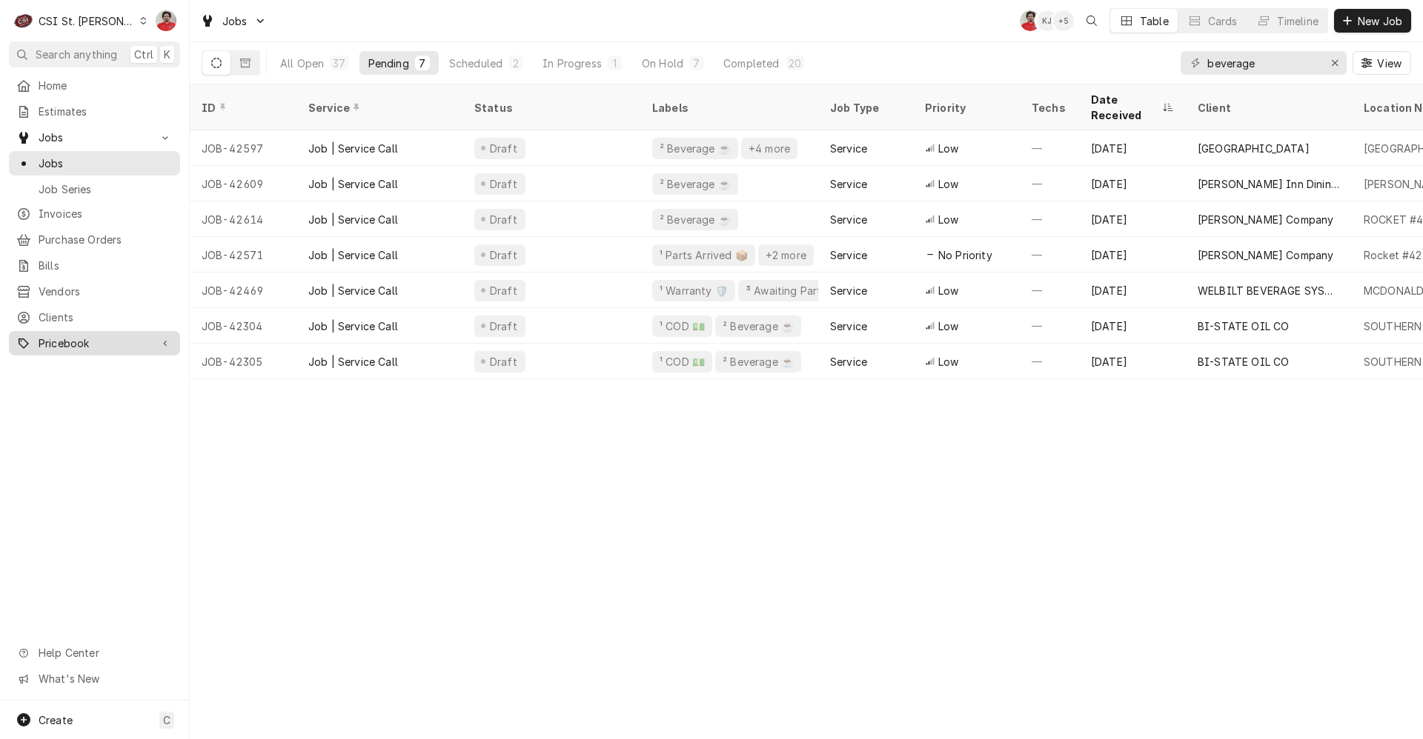
click at [99, 336] on span "Pricebook" at bounding box center [95, 344] width 112 height 16
click at [92, 388] on span "Parts & Materials" at bounding box center [106, 396] width 134 height 16
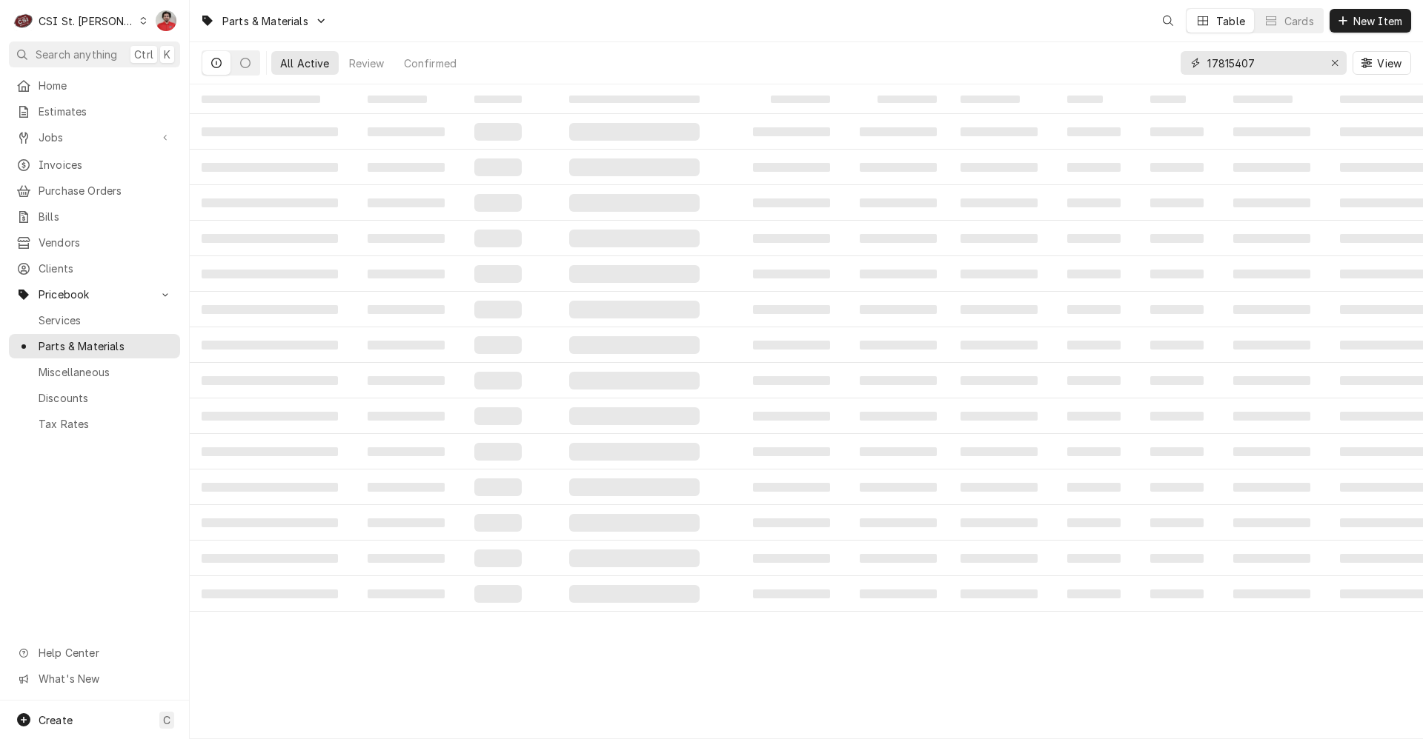
click at [1288, 60] on input "17815407" at bounding box center [1262, 63] width 111 height 24
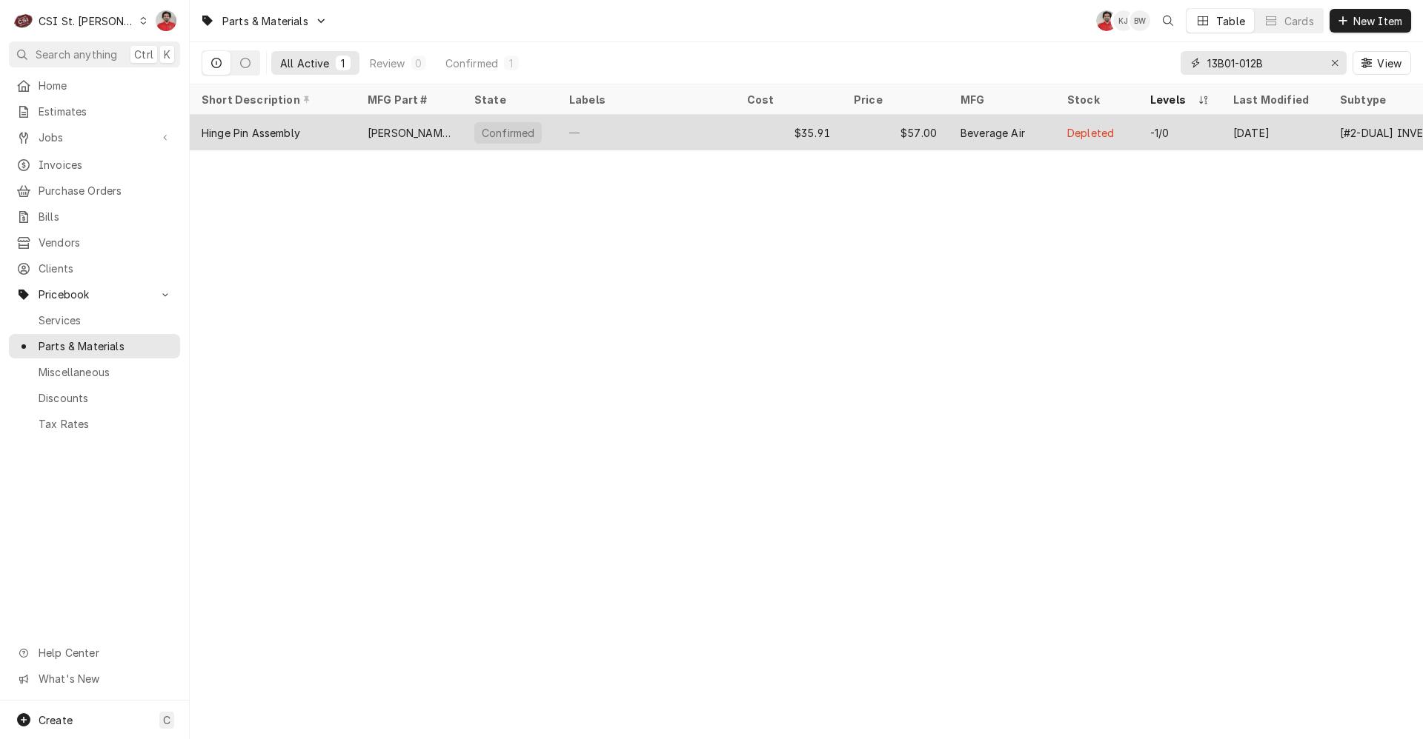
type input "13B01-012B"
click at [642, 124] on div "—" at bounding box center [646, 133] width 178 height 36
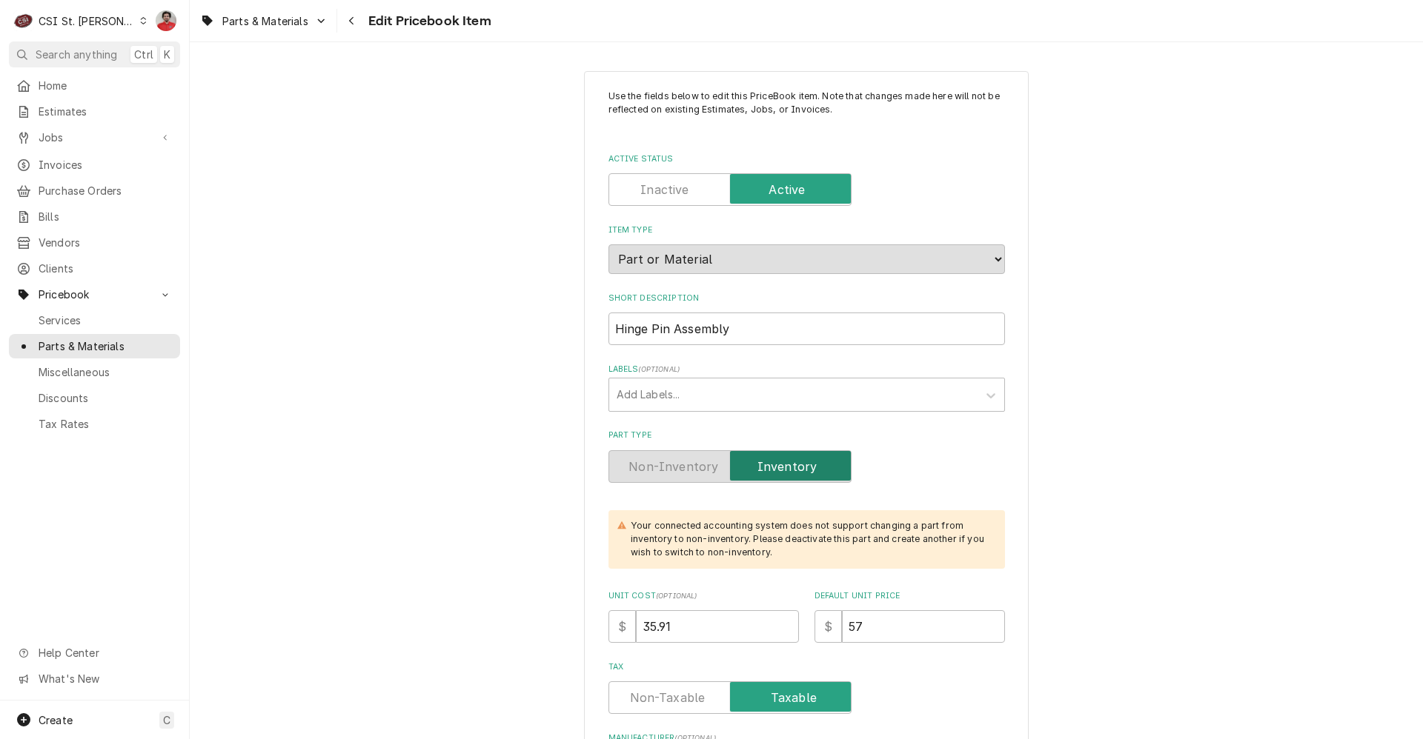
type textarea "x"
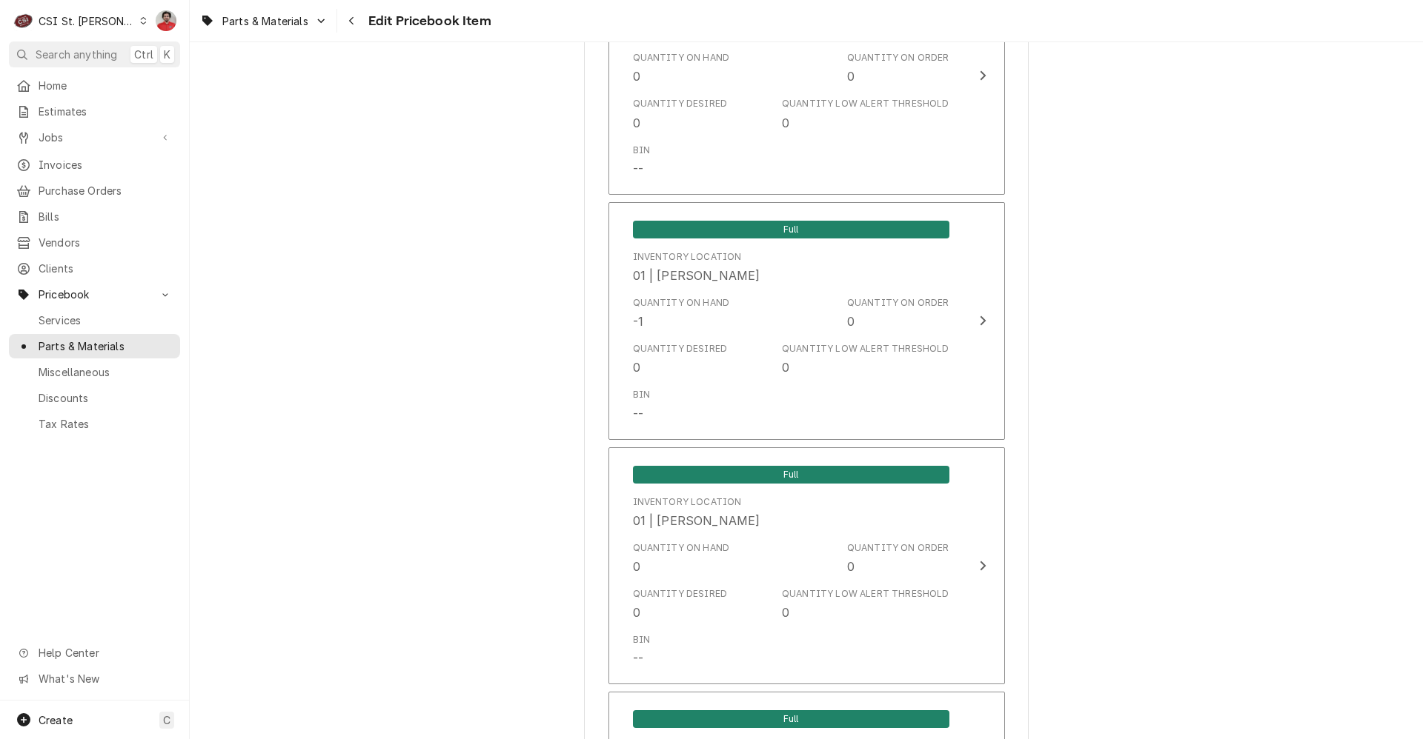
scroll to position [12491, 0]
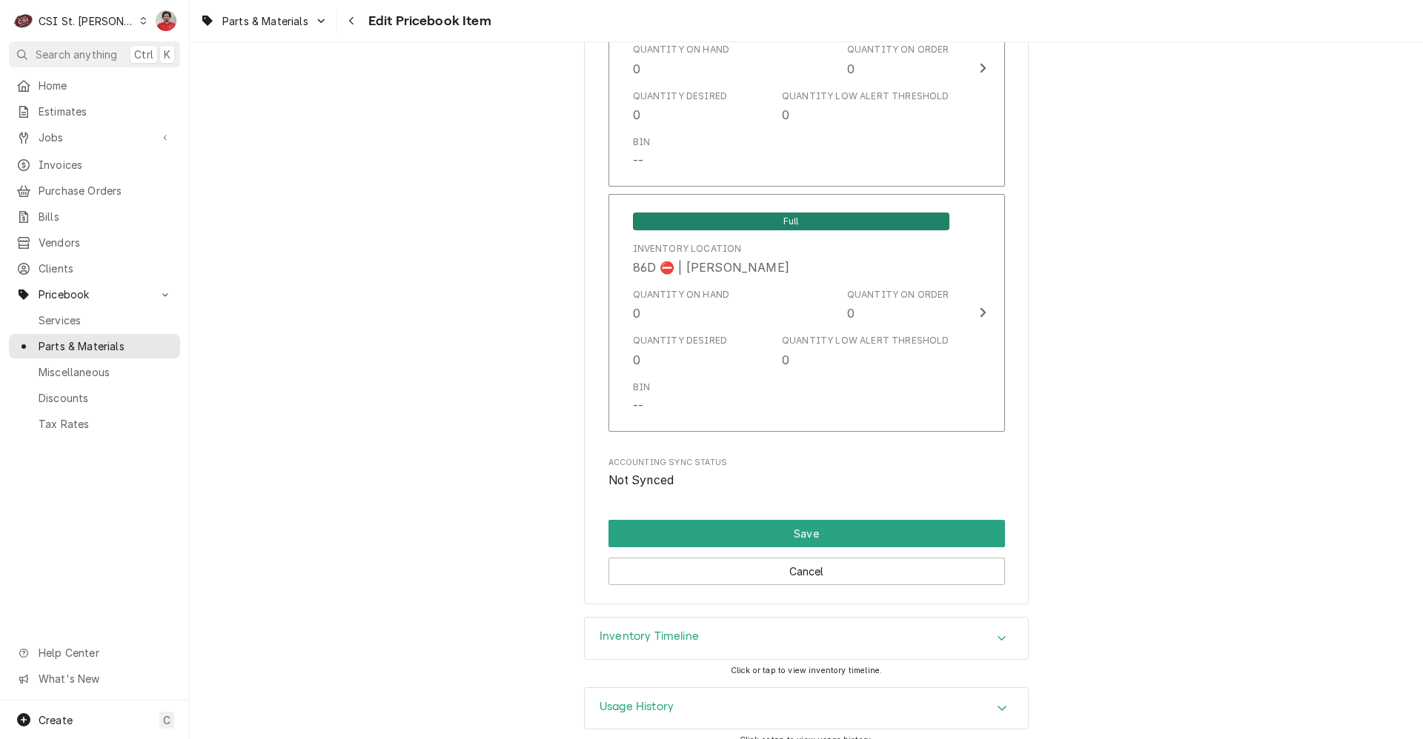
click at [677, 693] on div "Usage History" at bounding box center [806, 708] width 443 height 41
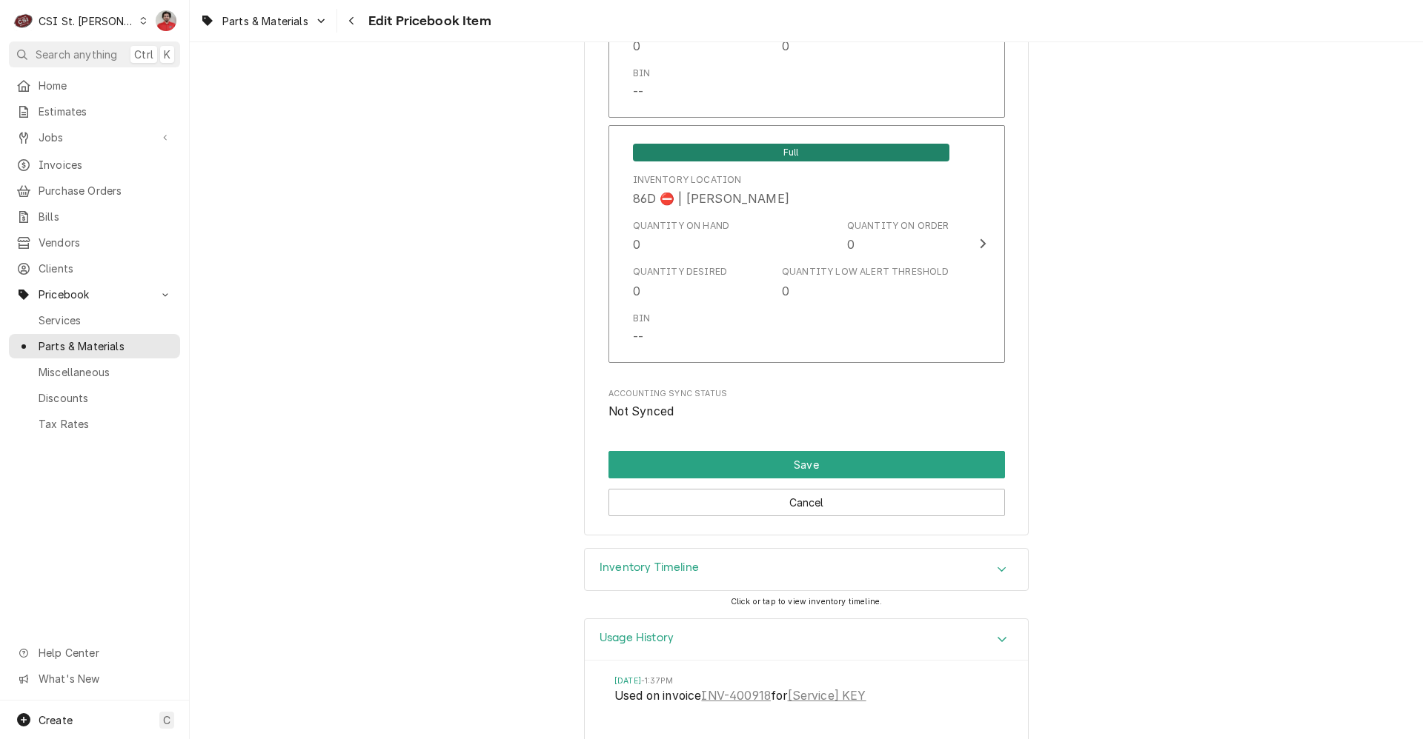
scroll to position [12628, 0]
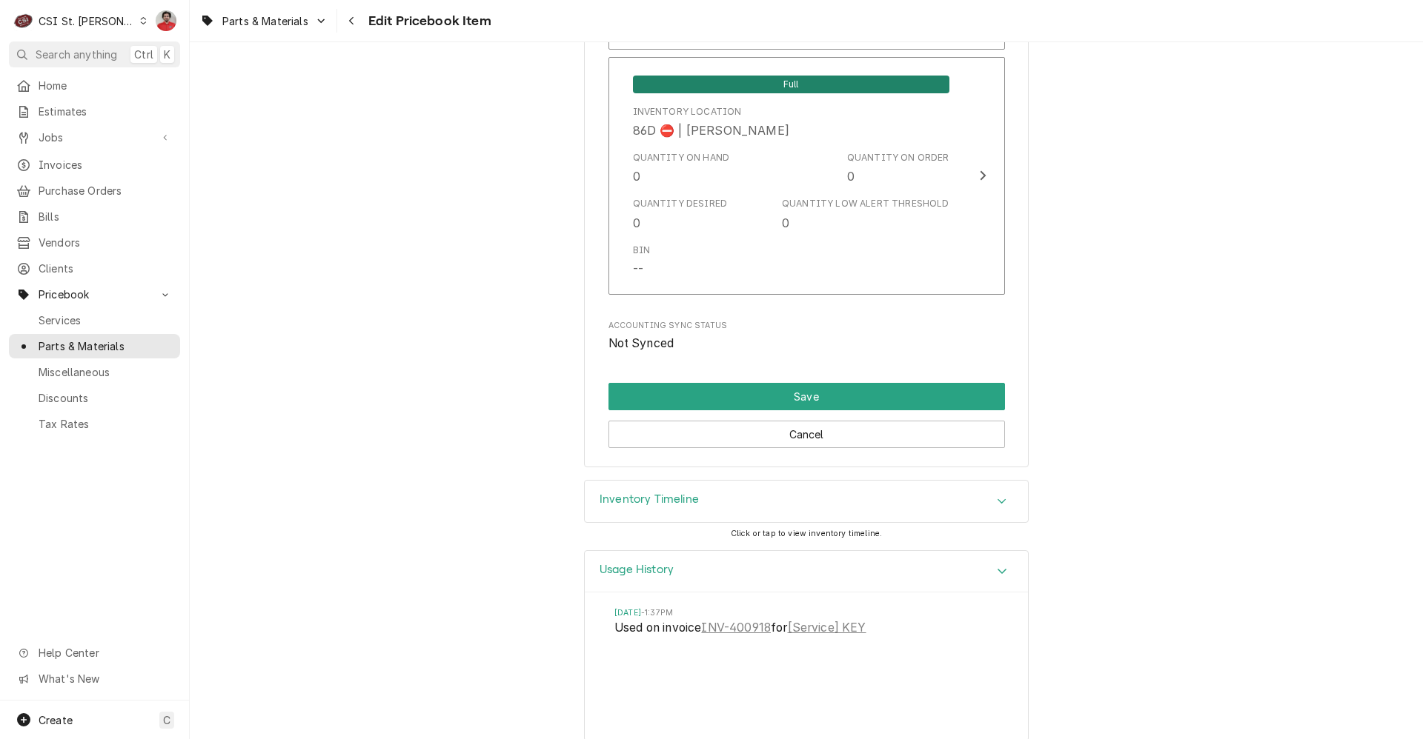
click at [725, 490] on div "Inventory Timeline" at bounding box center [806, 501] width 443 height 41
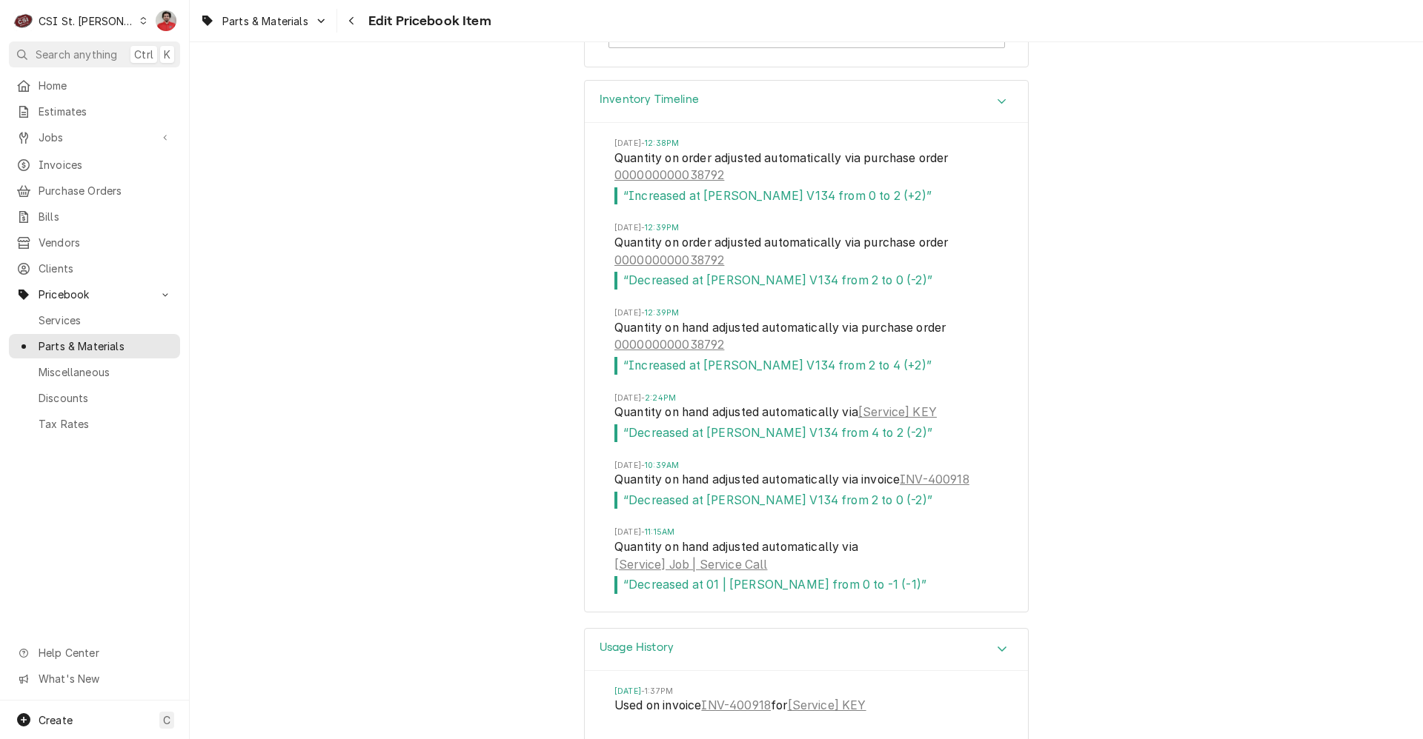
scroll to position [13106, 0]
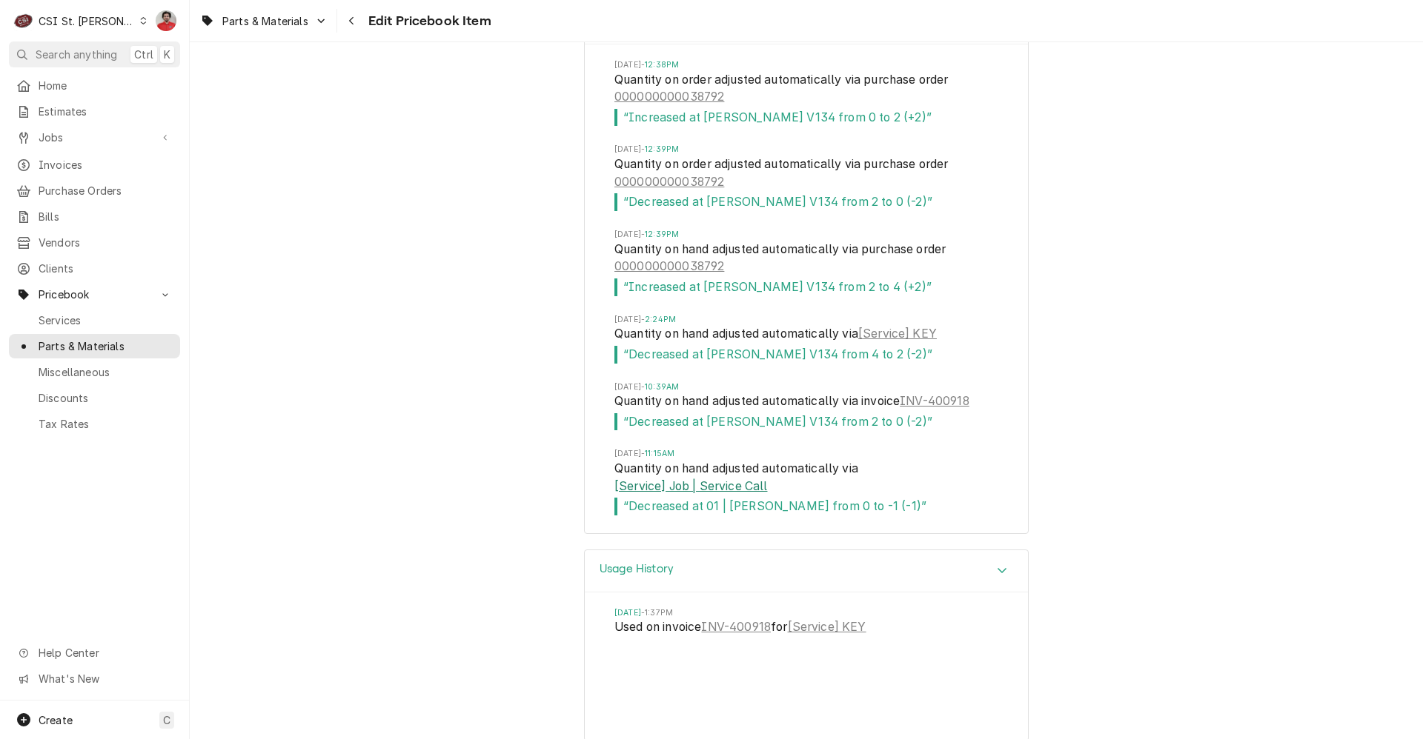
click at [734, 478] on link "[Service] Job | Service Call" at bounding box center [690, 487] width 153 height 18
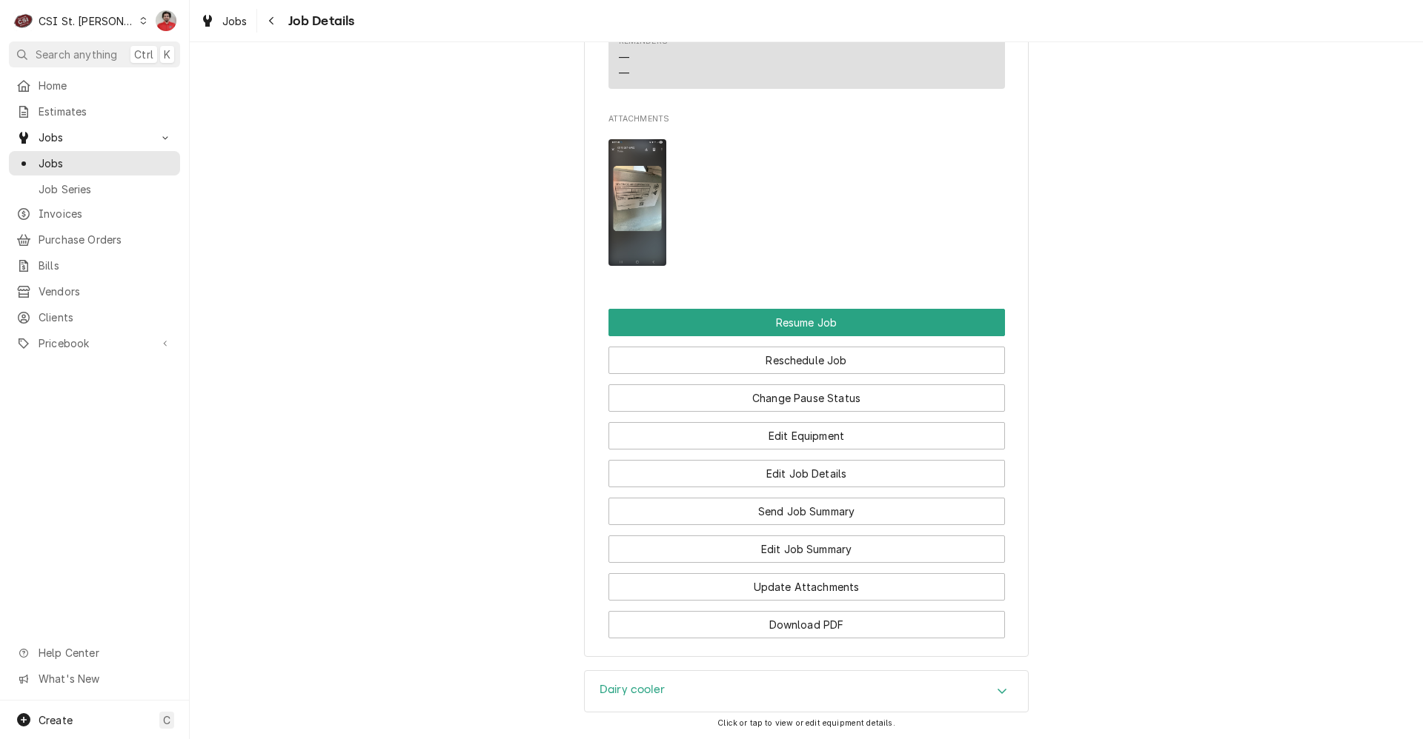
scroll to position [2124, 0]
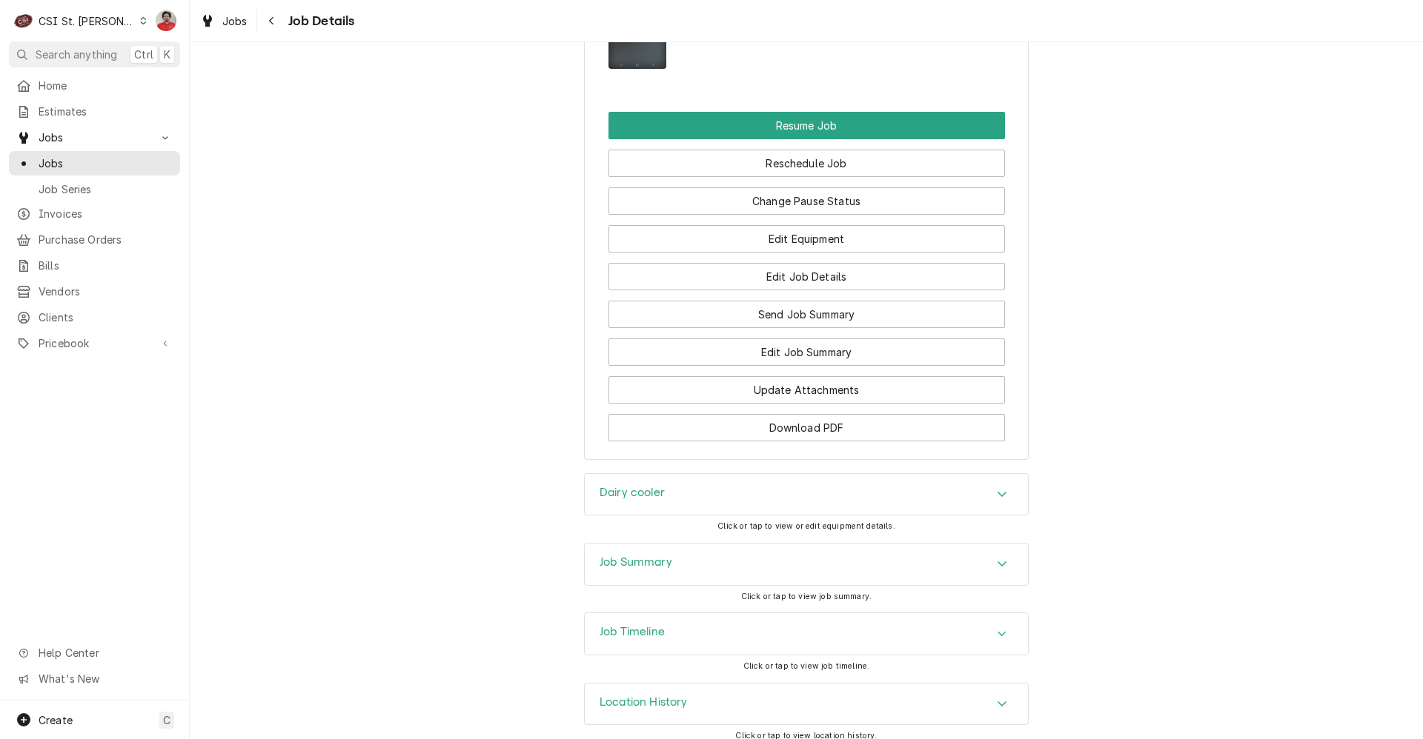
click at [694, 622] on div "Job Timeline" at bounding box center [806, 634] width 443 height 41
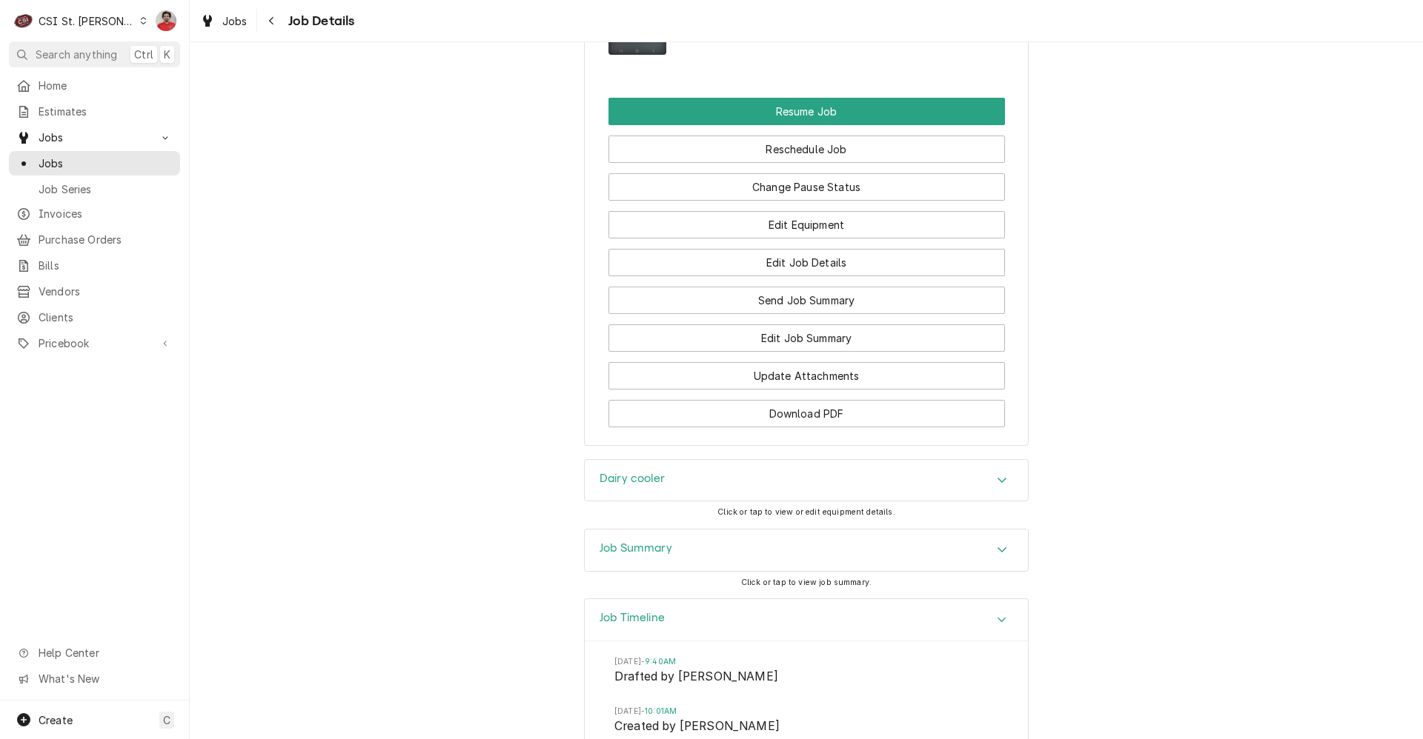
scroll to position [1916, 0]
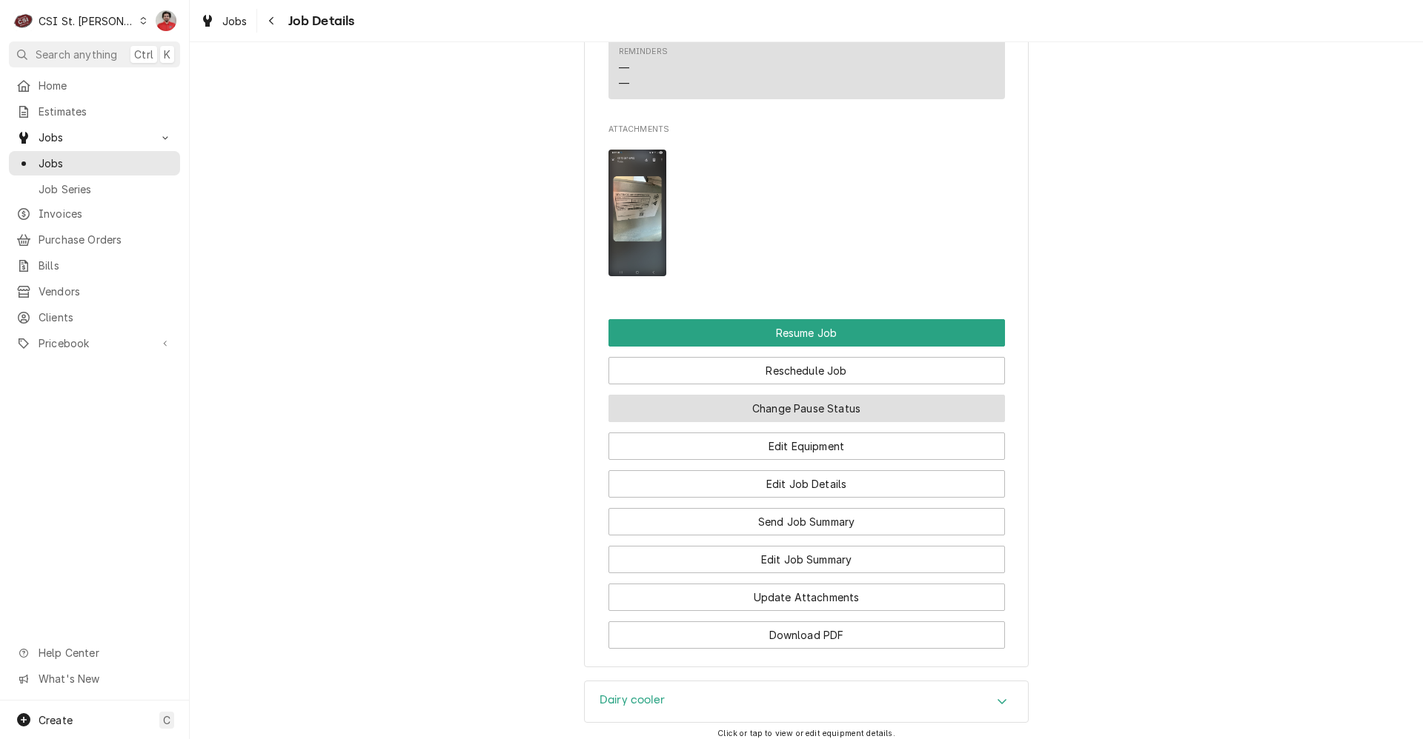
click at [760, 399] on button "Change Pause Status" at bounding box center [806, 408] width 396 height 27
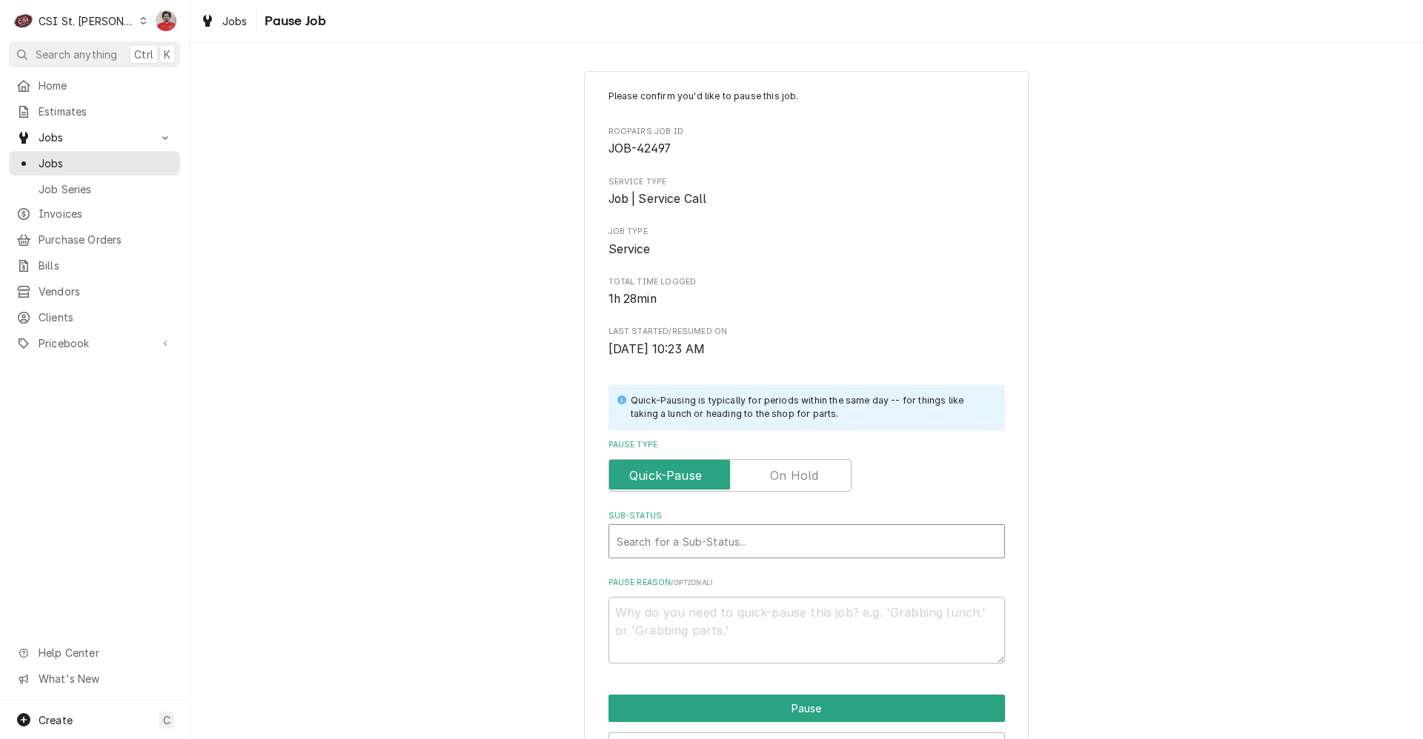
type textarea "x"
click at [755, 539] on div "Sub-Status" at bounding box center [806, 541] width 380 height 27
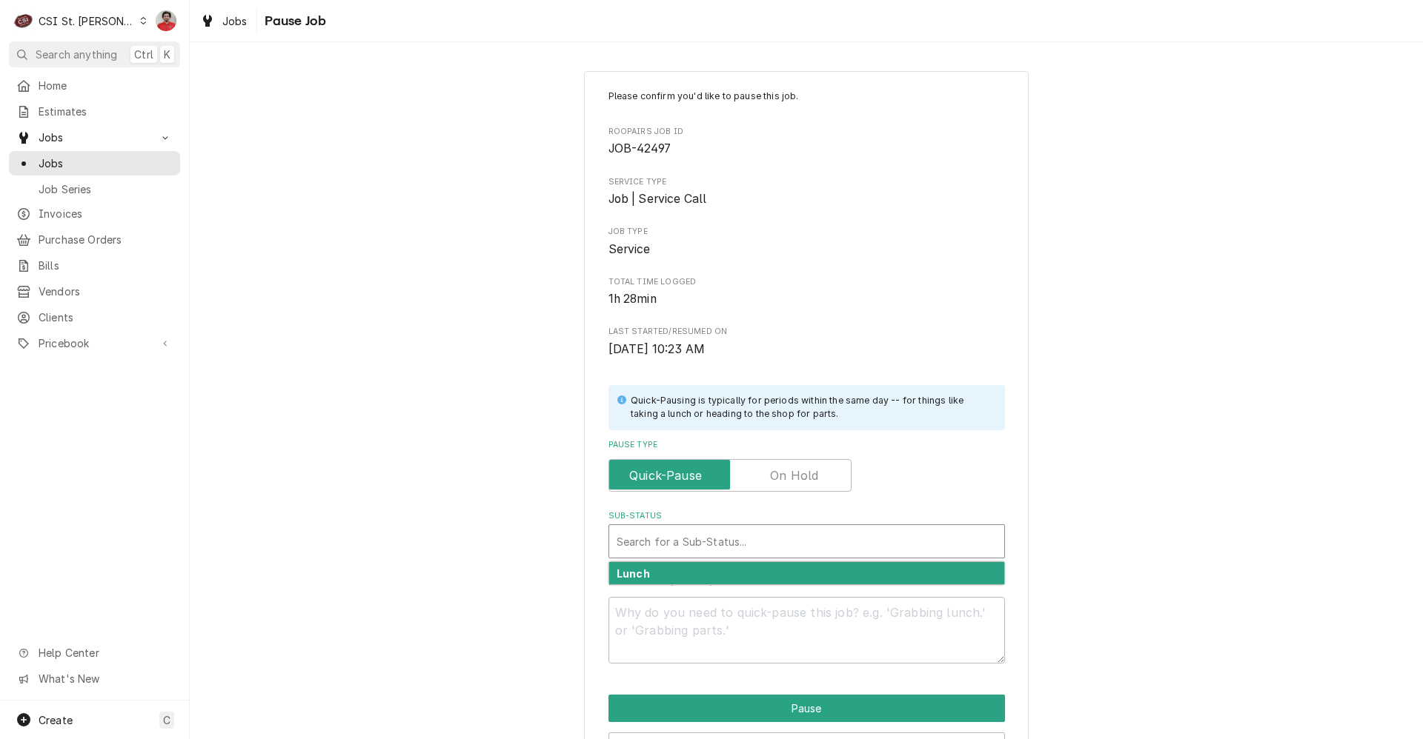
click at [768, 475] on label "Pause Type" at bounding box center [729, 475] width 243 height 33
click at [768, 475] on input "Pause Type" at bounding box center [730, 475] width 230 height 33
checkbox input "true"
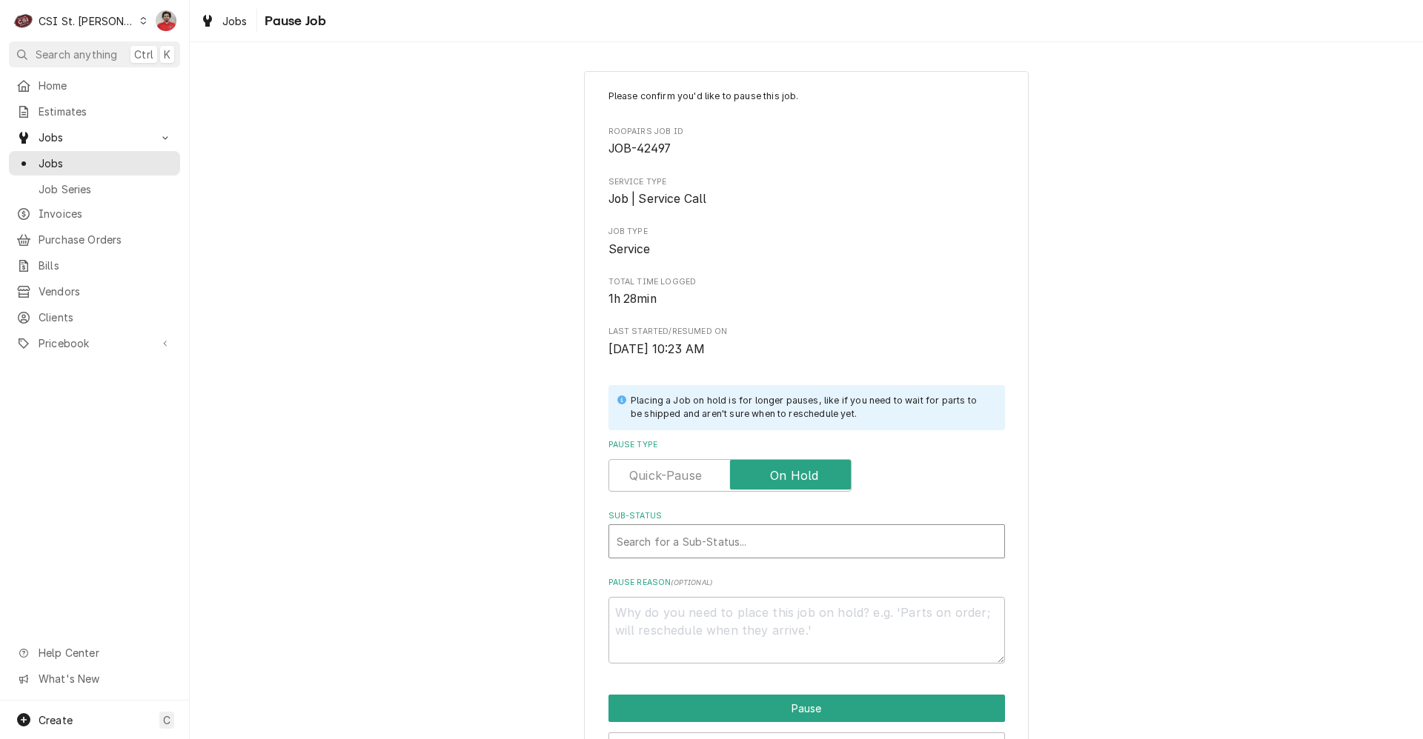
click at [736, 535] on div "Sub-Status" at bounding box center [806, 541] width 380 height 27
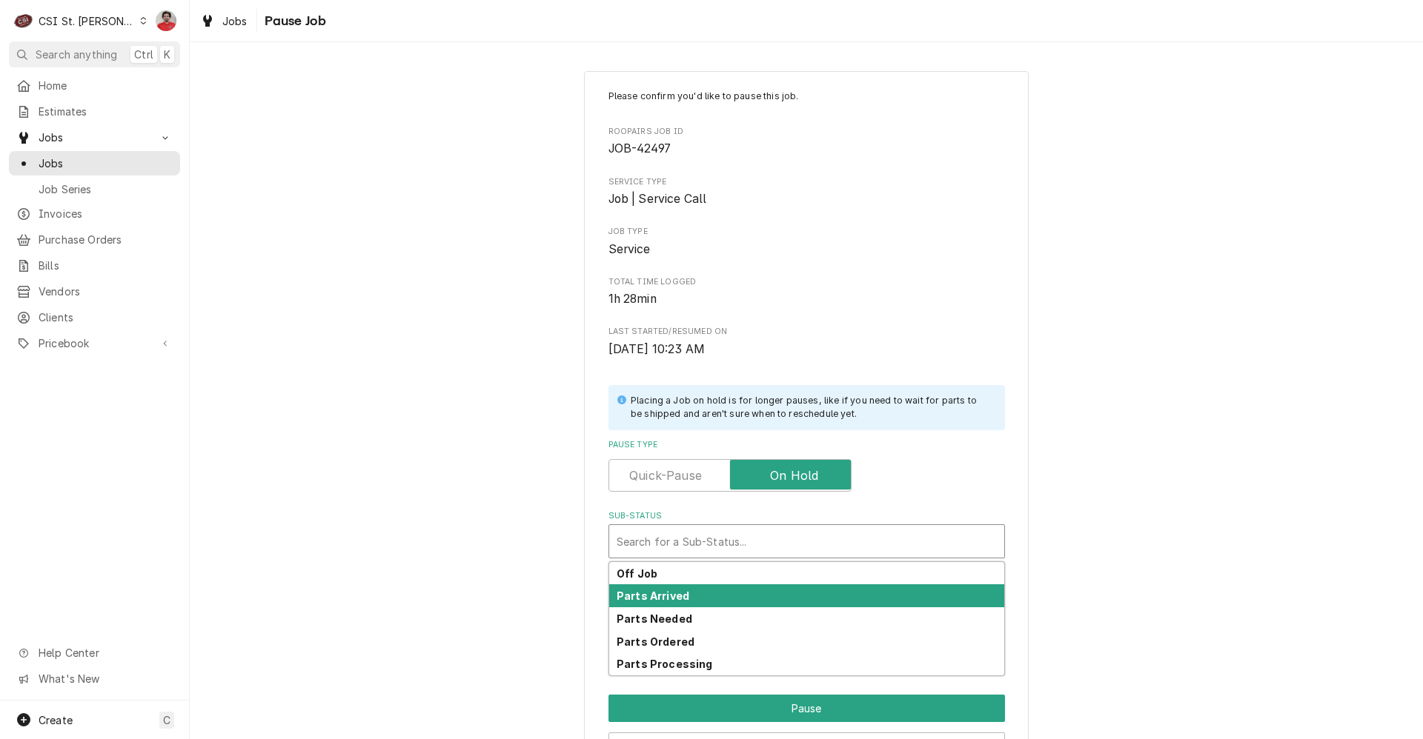
click at [728, 591] on div "Parts Arrived" at bounding box center [806, 596] width 395 height 23
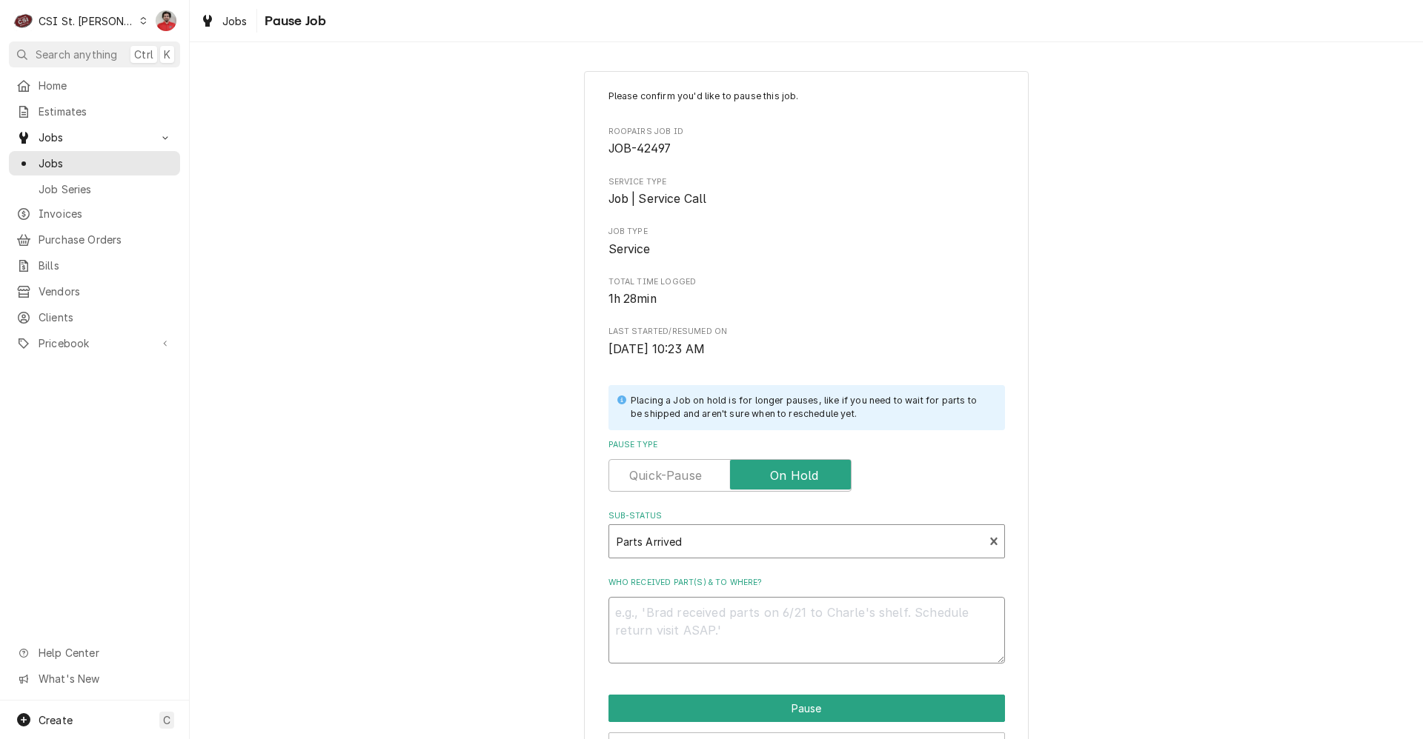
click at [722, 620] on textarea "Who received part(s) & to where?" at bounding box center [806, 630] width 396 height 67
type textarea "x"
type textarea "1"
type textarea "x"
type textarea "13"
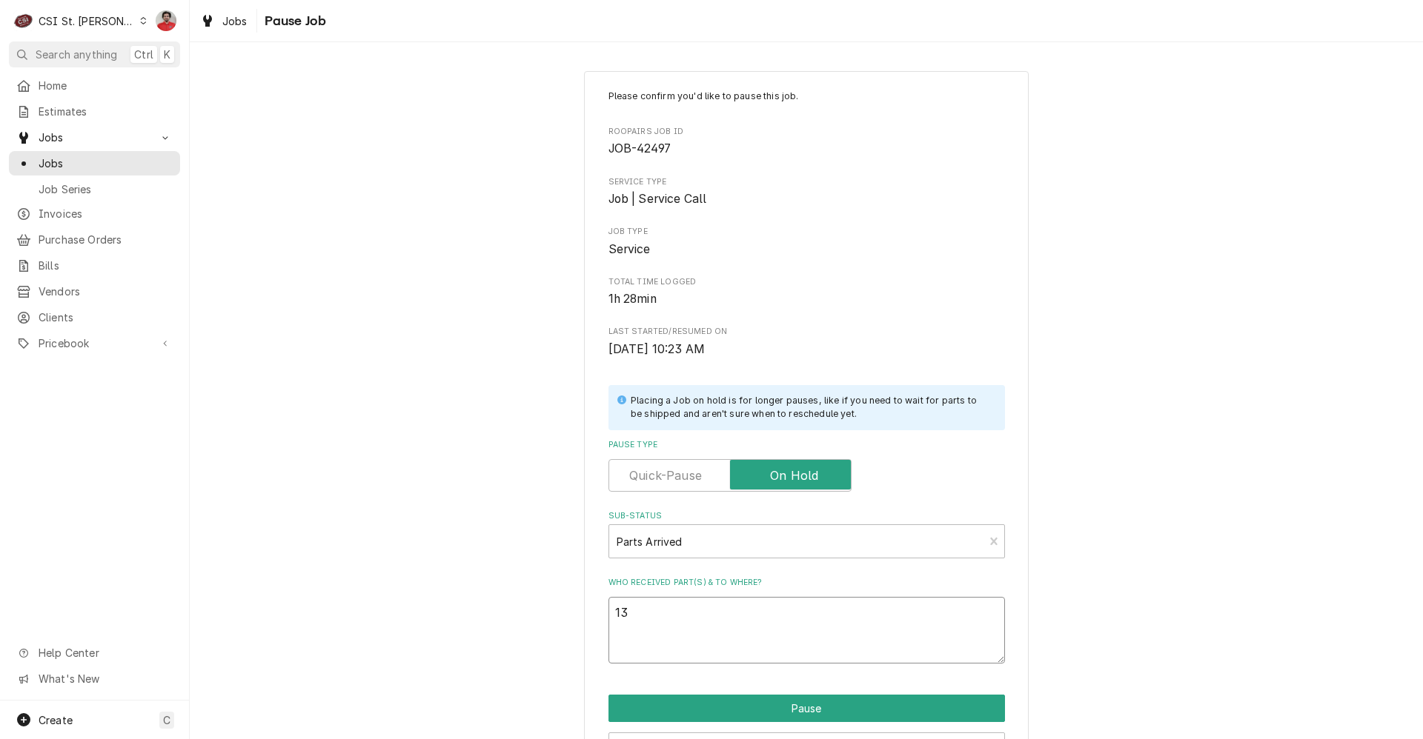
type textarea "x"
type textarea "13V"
type textarea "x"
type textarea "13"
type textarea "x"
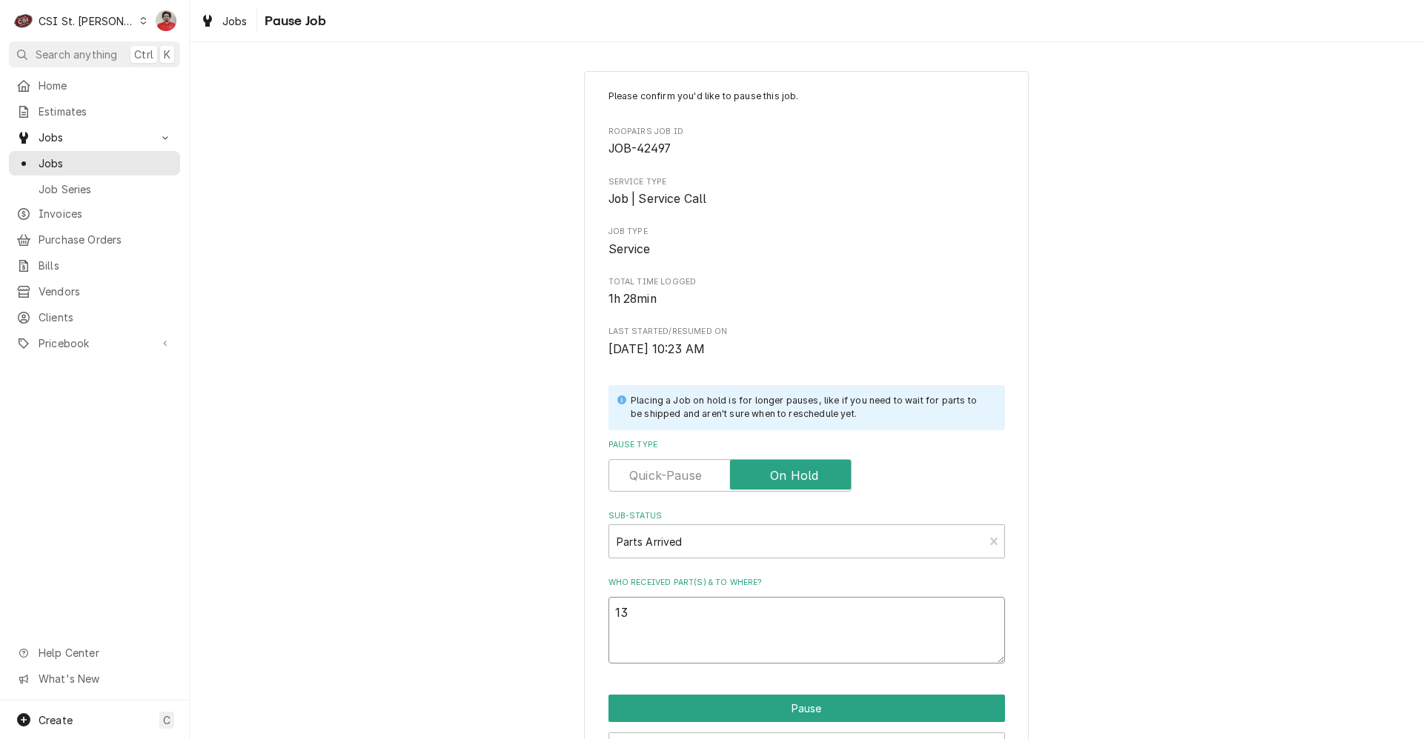
type textarea "13B"
type textarea "x"
type textarea "13B0"
type textarea "x"
type textarea "13B01"
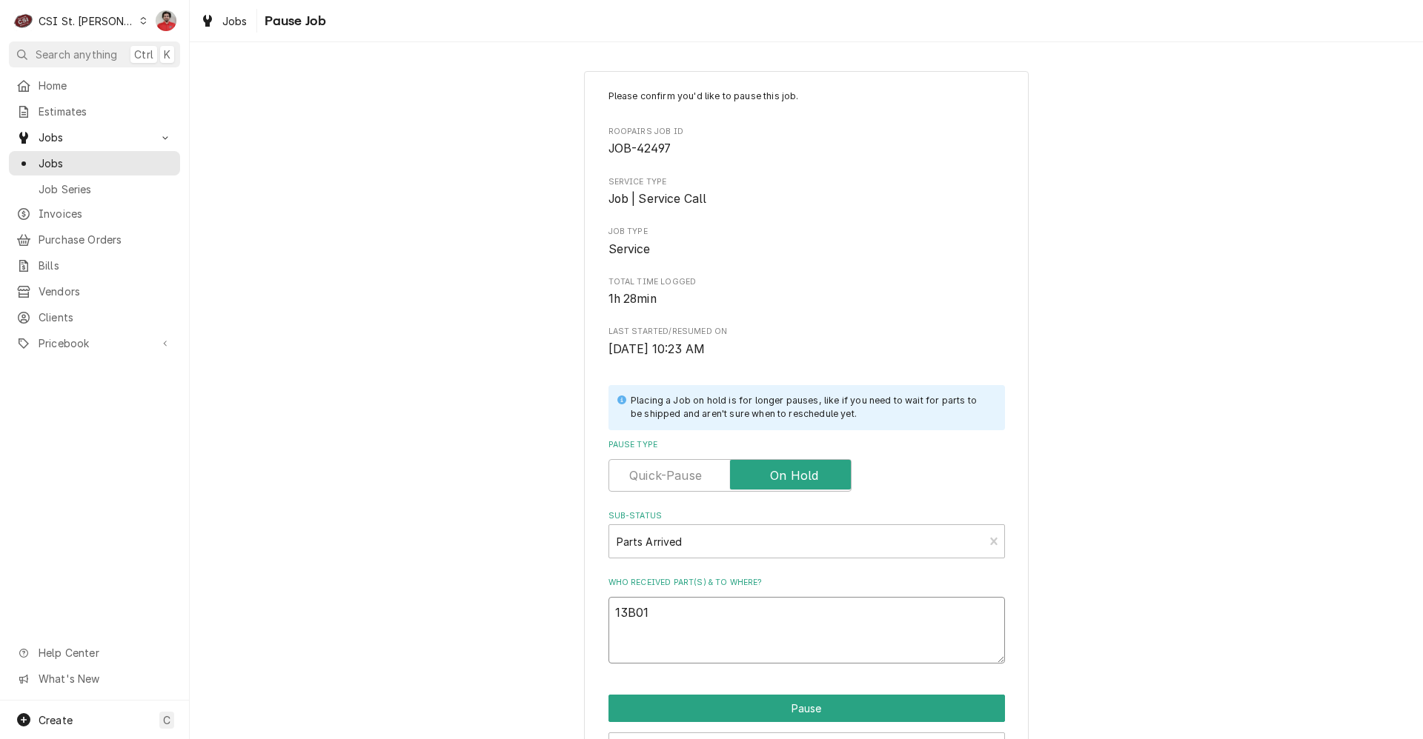
type textarea "x"
type textarea "13B01-"
type textarea "x"
type textarea "13B01-0"
type textarea "x"
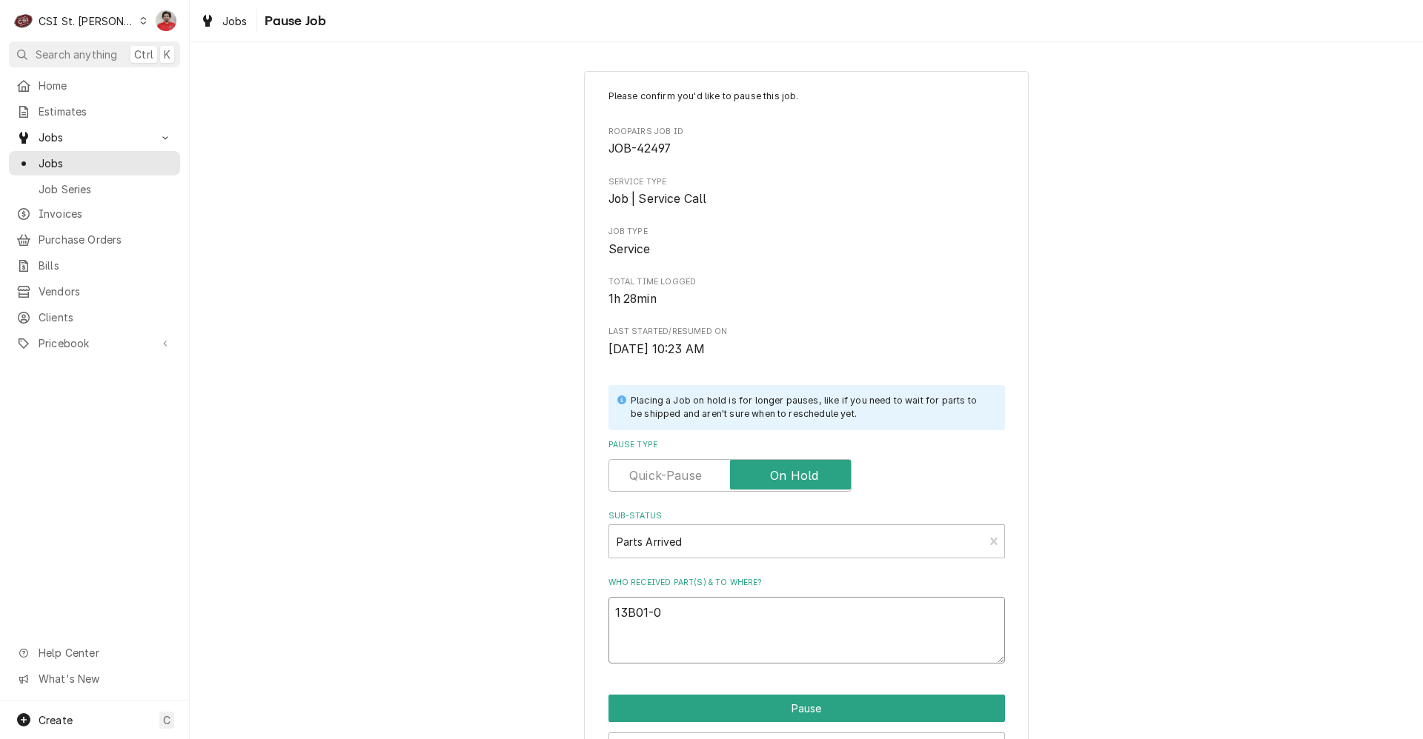
type textarea "13B01-01"
type textarea "x"
type textarea "13B01-012"
type textarea "x"
type textarea "13B01-012B"
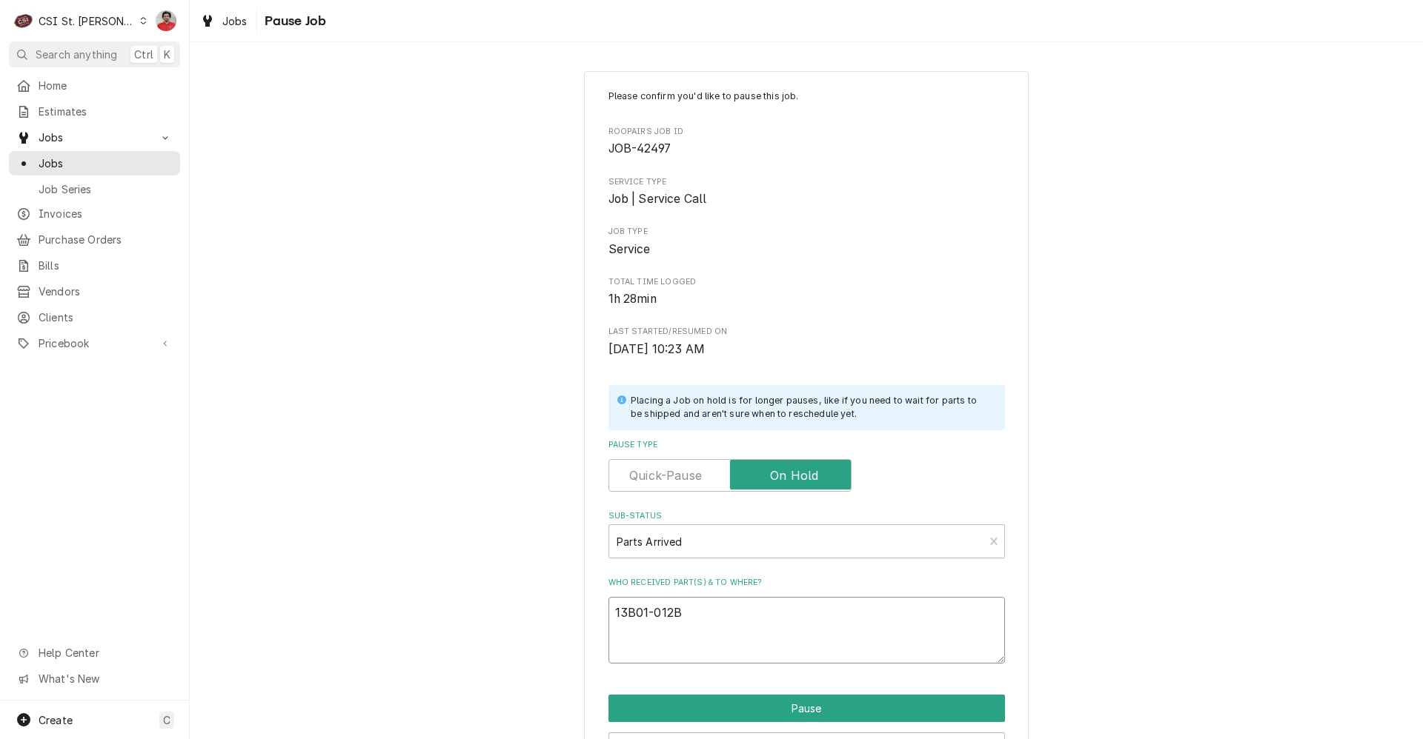
type textarea "x"
type textarea "13B01-012B"
type textarea "x"
type textarea "13B01-012B r"
type textarea "x"
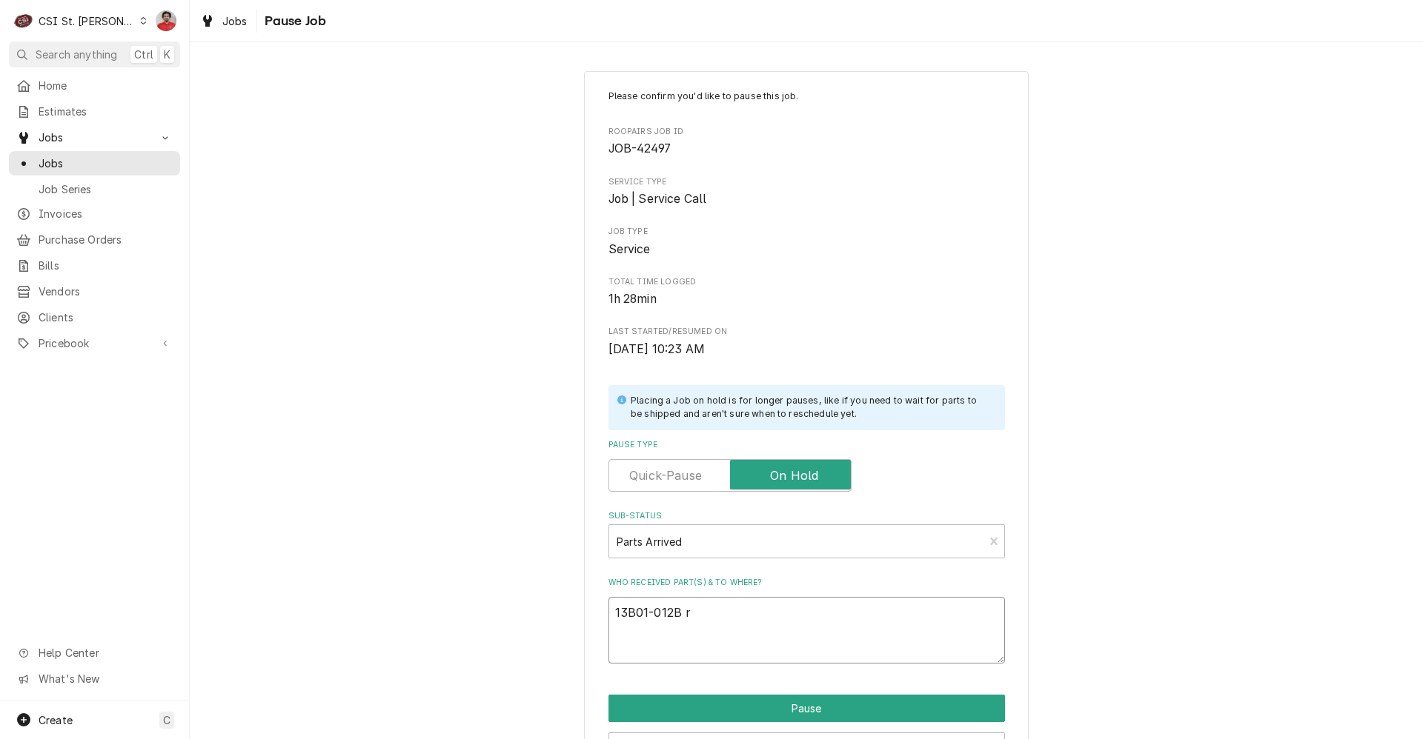
type textarea "13B01-012B re"
type textarea "x"
type textarea "13B01-012B rec"
type textarea "x"
type textarea "13B01-012B rece"
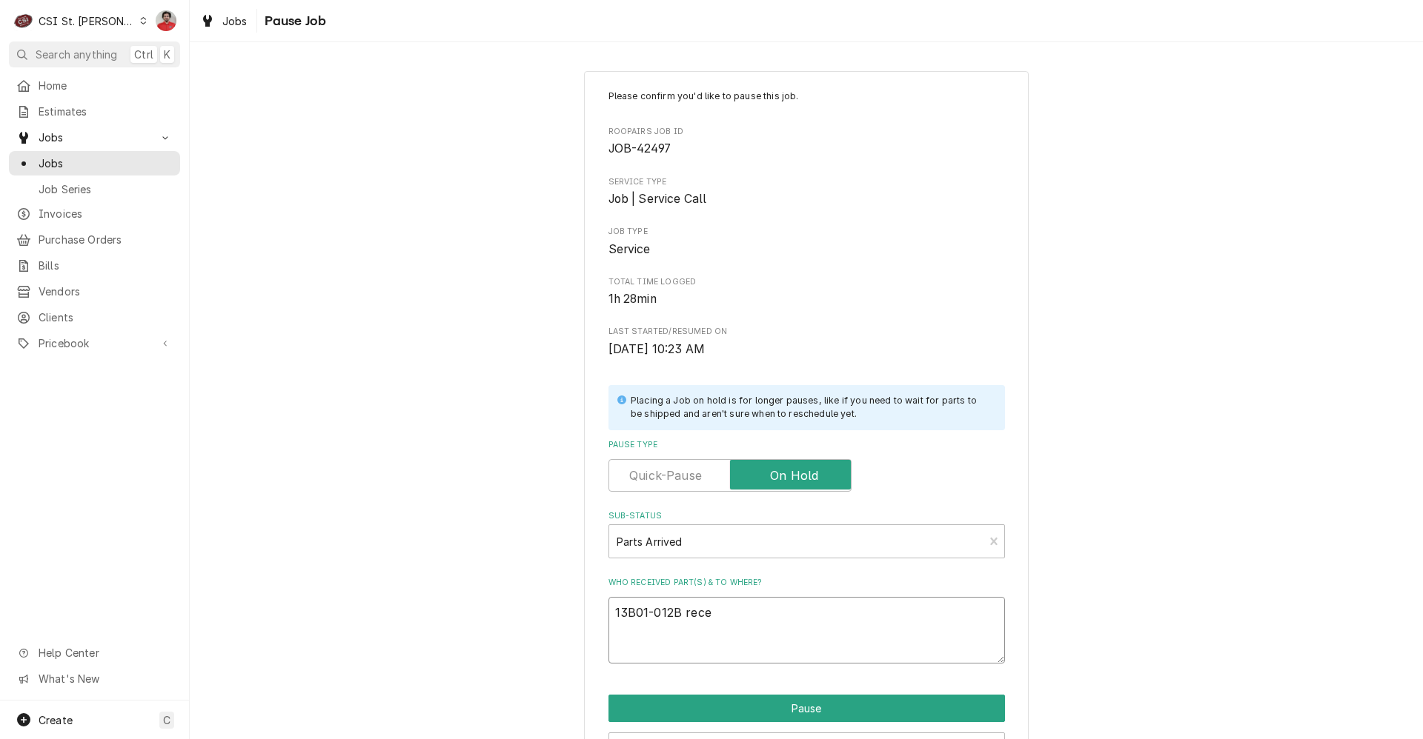
type textarea "x"
type textarea "13B01-012B recev"
type textarea "x"
type textarea "13B01-012B recevi"
type textarea "x"
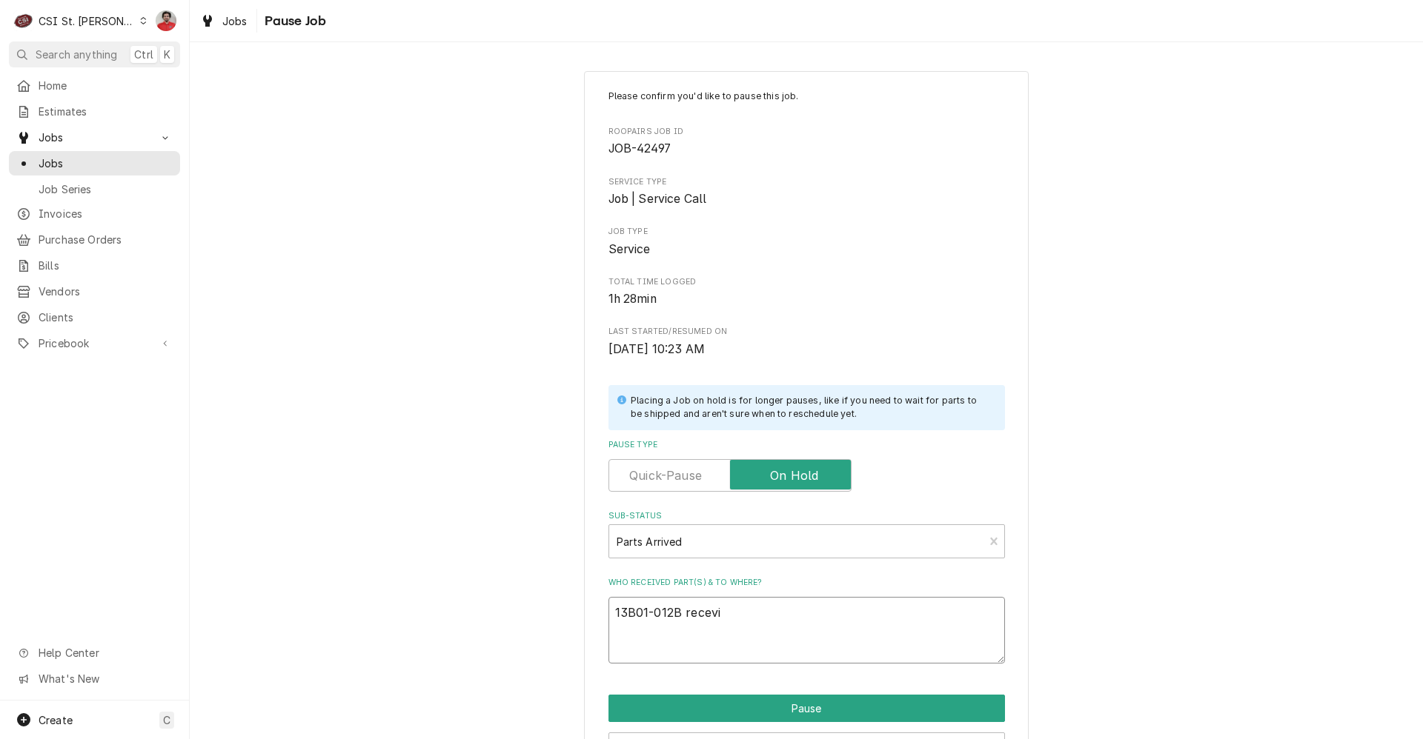
type textarea "13B01-012B recevie"
type textarea "x"
type textarea "13B01-012B recevied"
type textarea "x"
type textarea "13B01-012B recevied t"
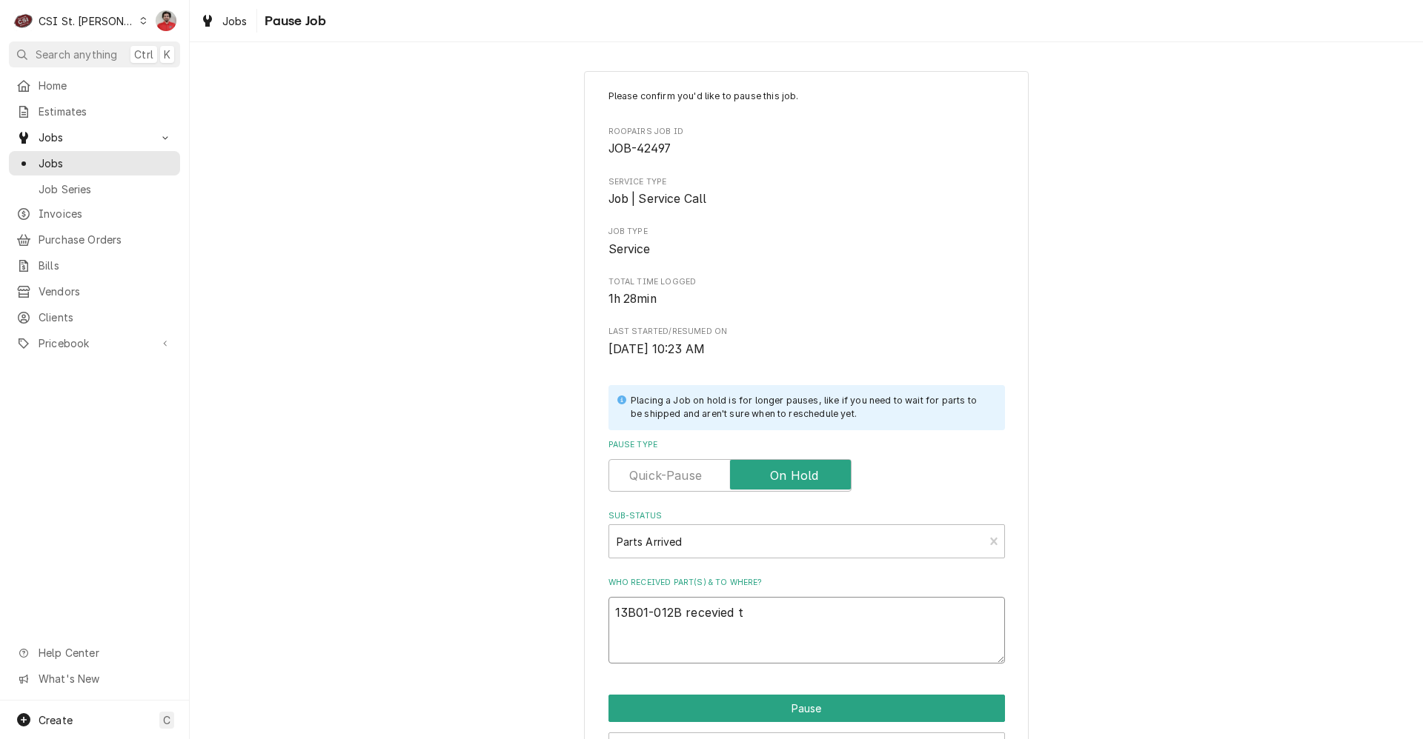
type textarea "x"
type textarea "13B01-012B recevied to"
type textarea "x"
type textarea "13B01-012B recevied to"
type textarea "x"
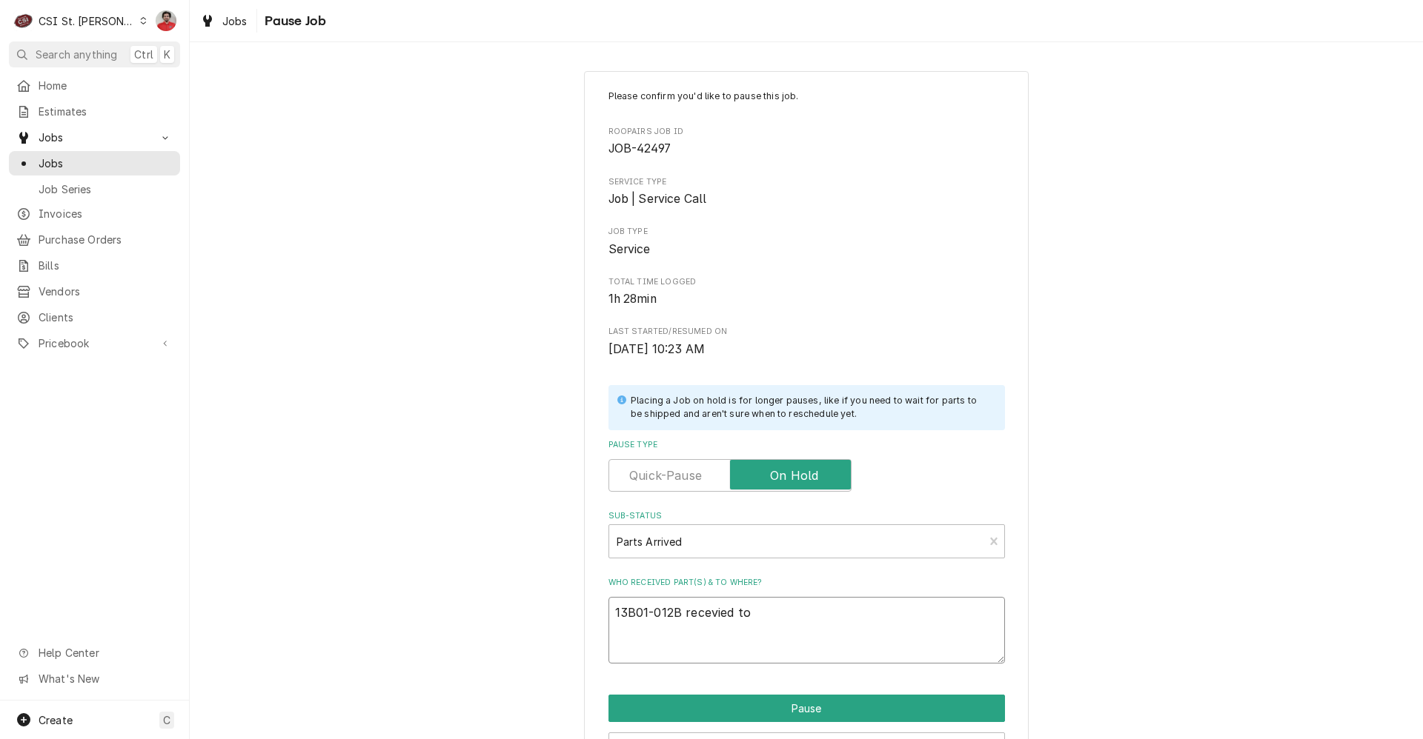
type textarea "13B01-012B recevied to"
type textarea "x"
type textarea "13B01-012B recevied t"
type textarea "x"
type textarea "13B01-012B recevied"
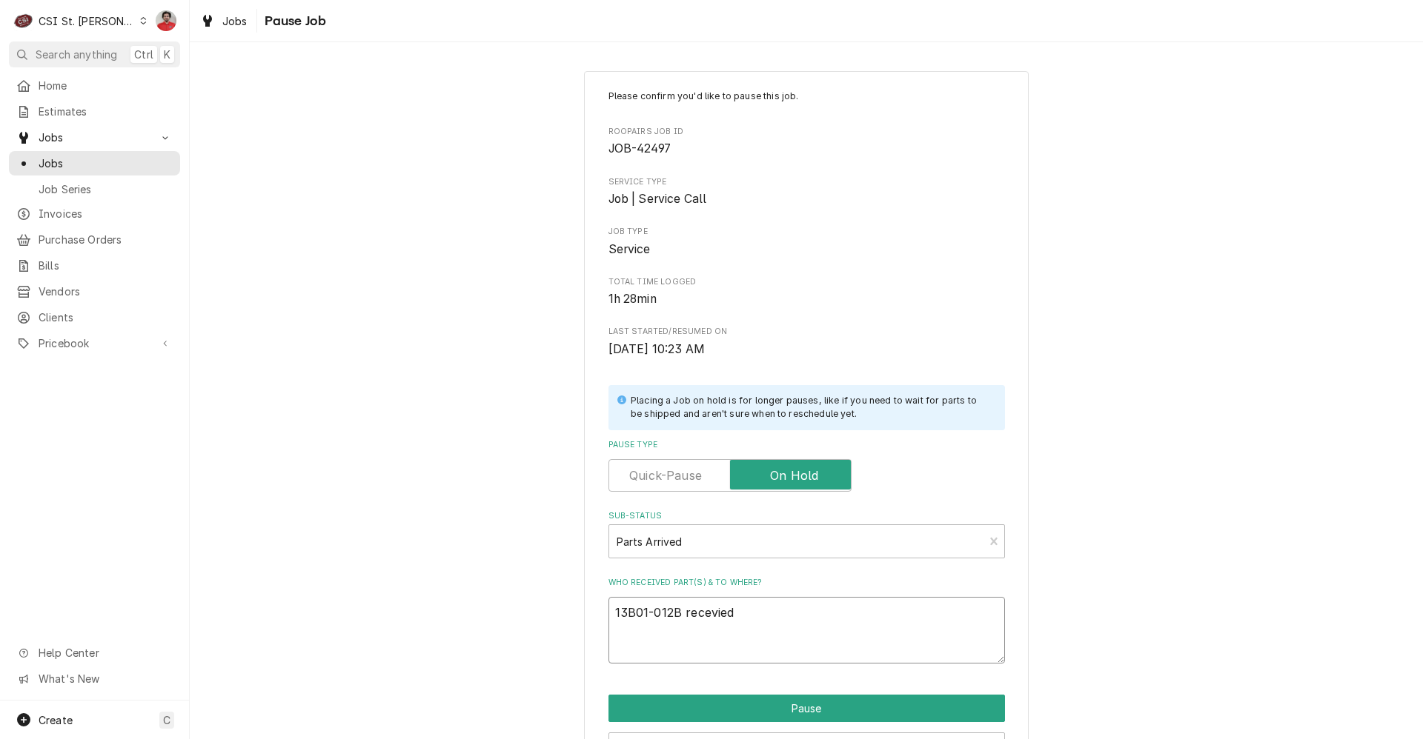
type textarea "x"
type textarea "13B01-012B recevied"
type textarea "x"
type textarea "13B01-012B recevie"
type textarea "x"
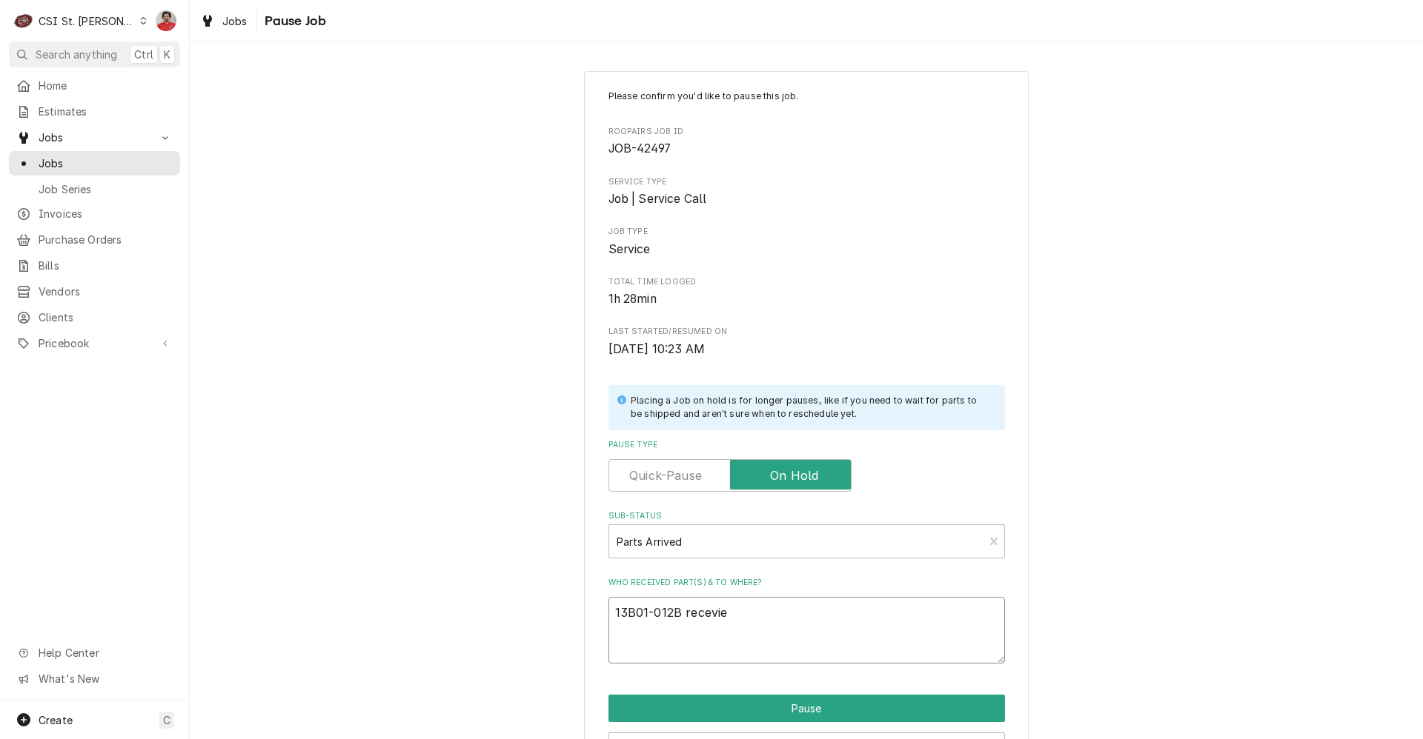
type textarea "13B01-012B recevi"
type textarea "x"
type textarea "13B01-012B recev"
type textarea "x"
type textarea "13B01-012B rece"
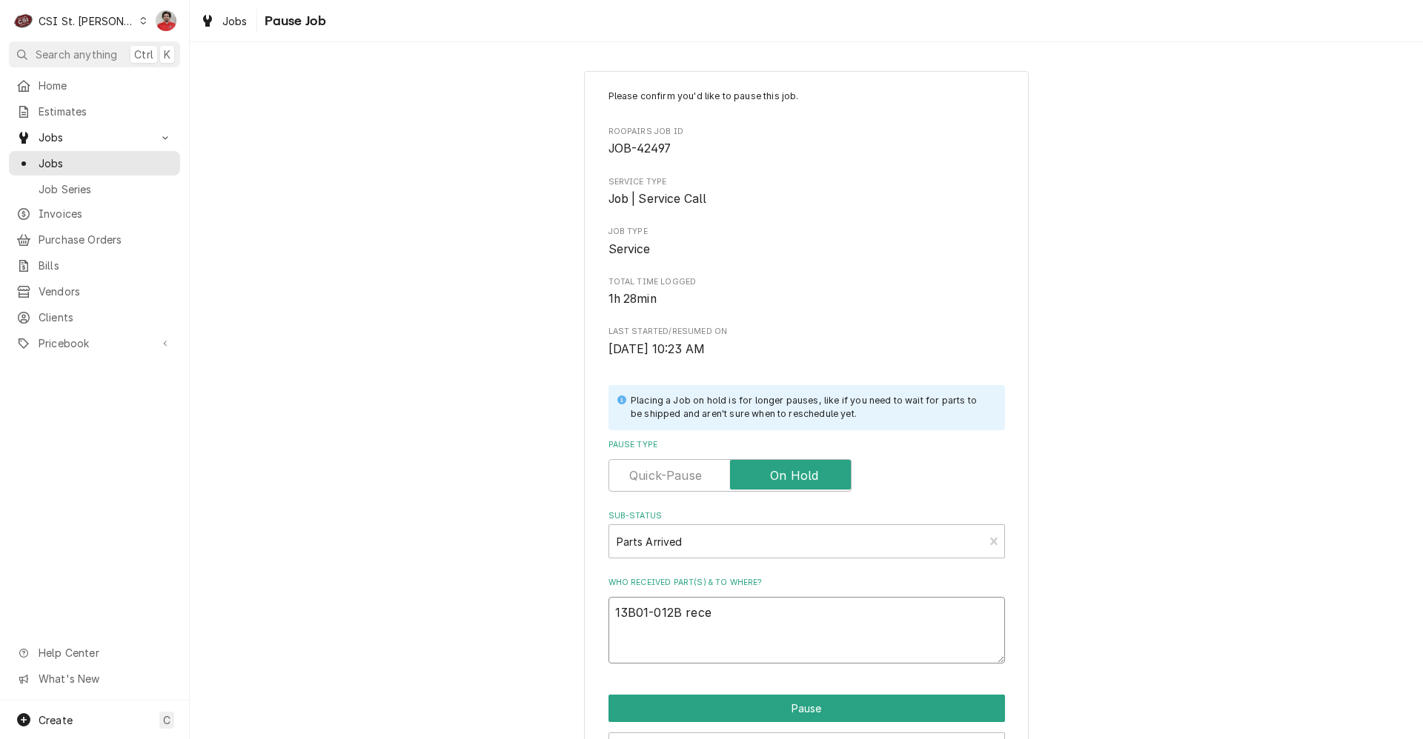
type textarea "x"
type textarea "13B01-012B rec"
type textarea "x"
type textarea "13B01-012B reci"
type textarea "x"
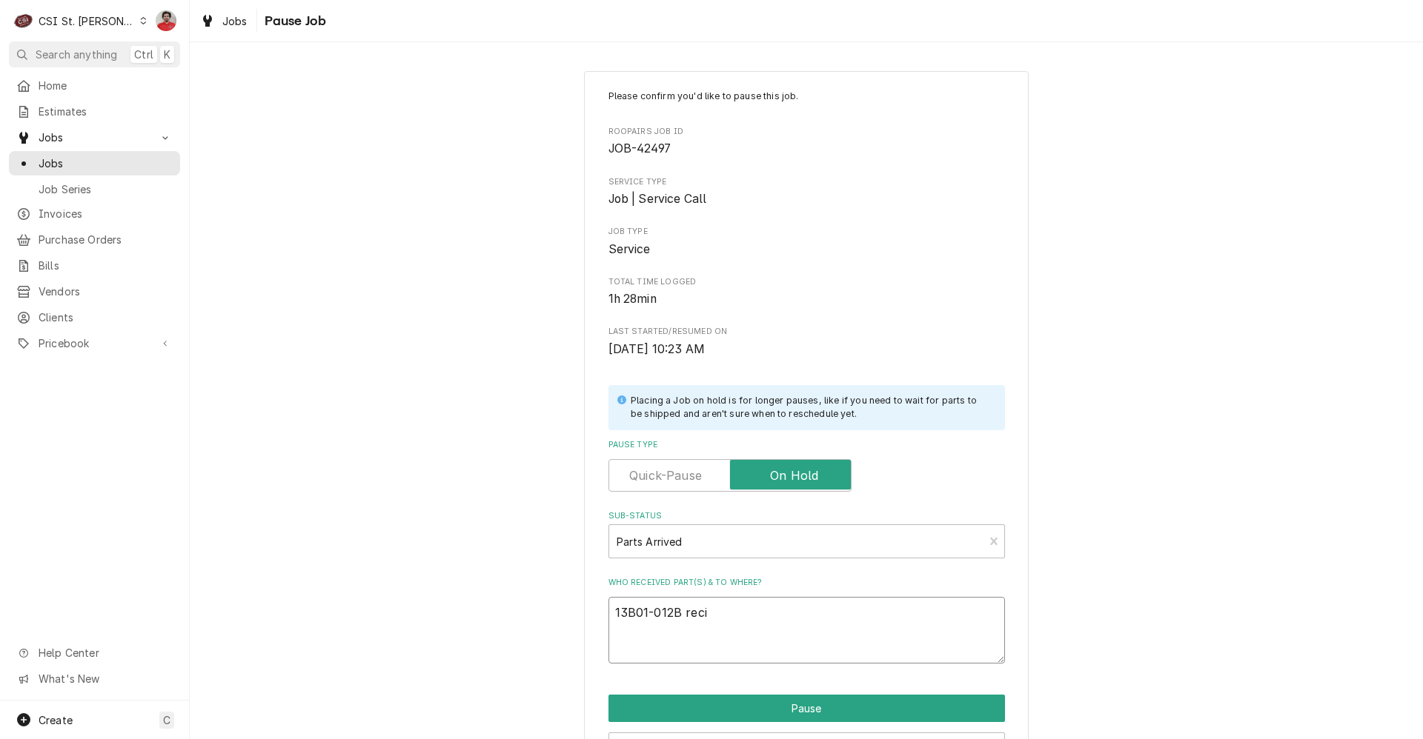
type textarea "13B01-012B recie"
type textarea "x"
type textarea "13B01-012B reciev"
type textarea "x"
type textarea "13B01-012B recieve"
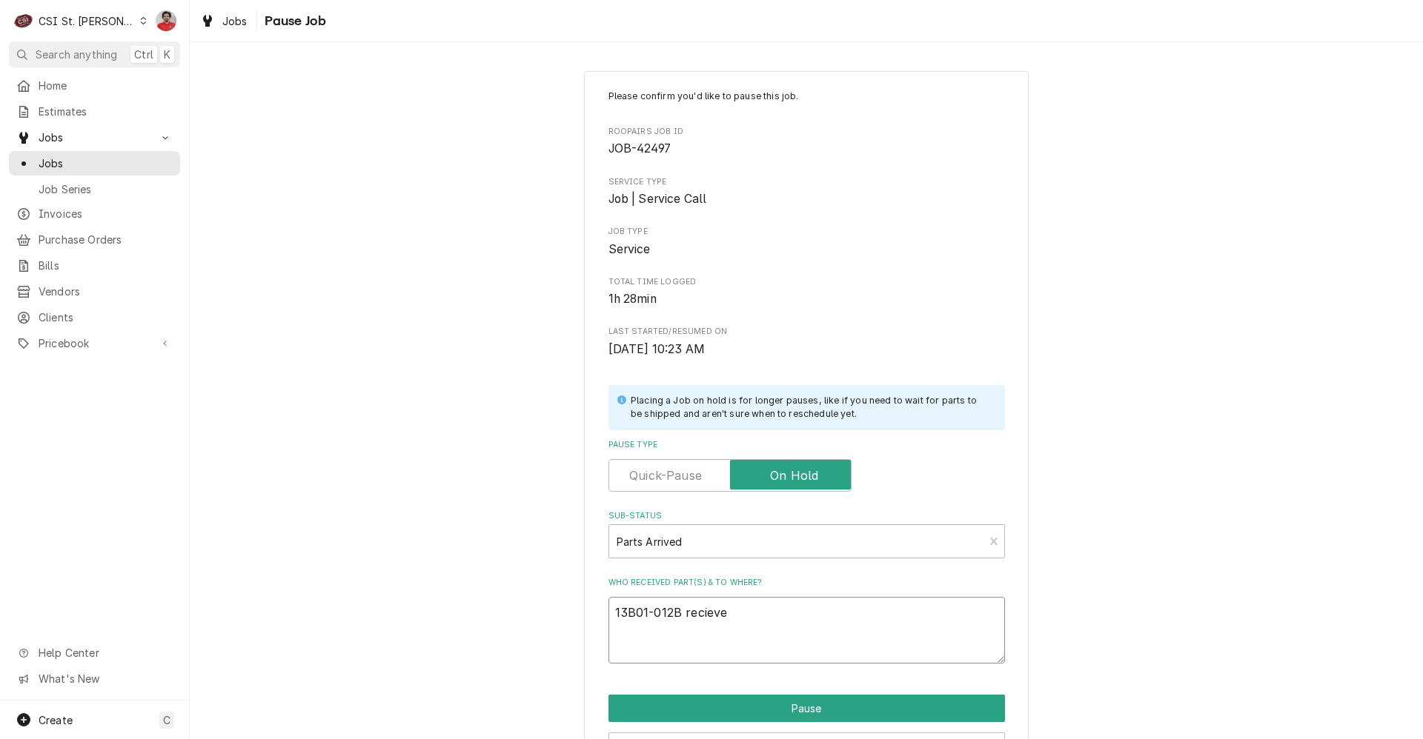
type textarea "x"
type textarea "13B01-012B recieved"
type textarea "x"
type textarea "13B01-012B recieved"
type textarea "x"
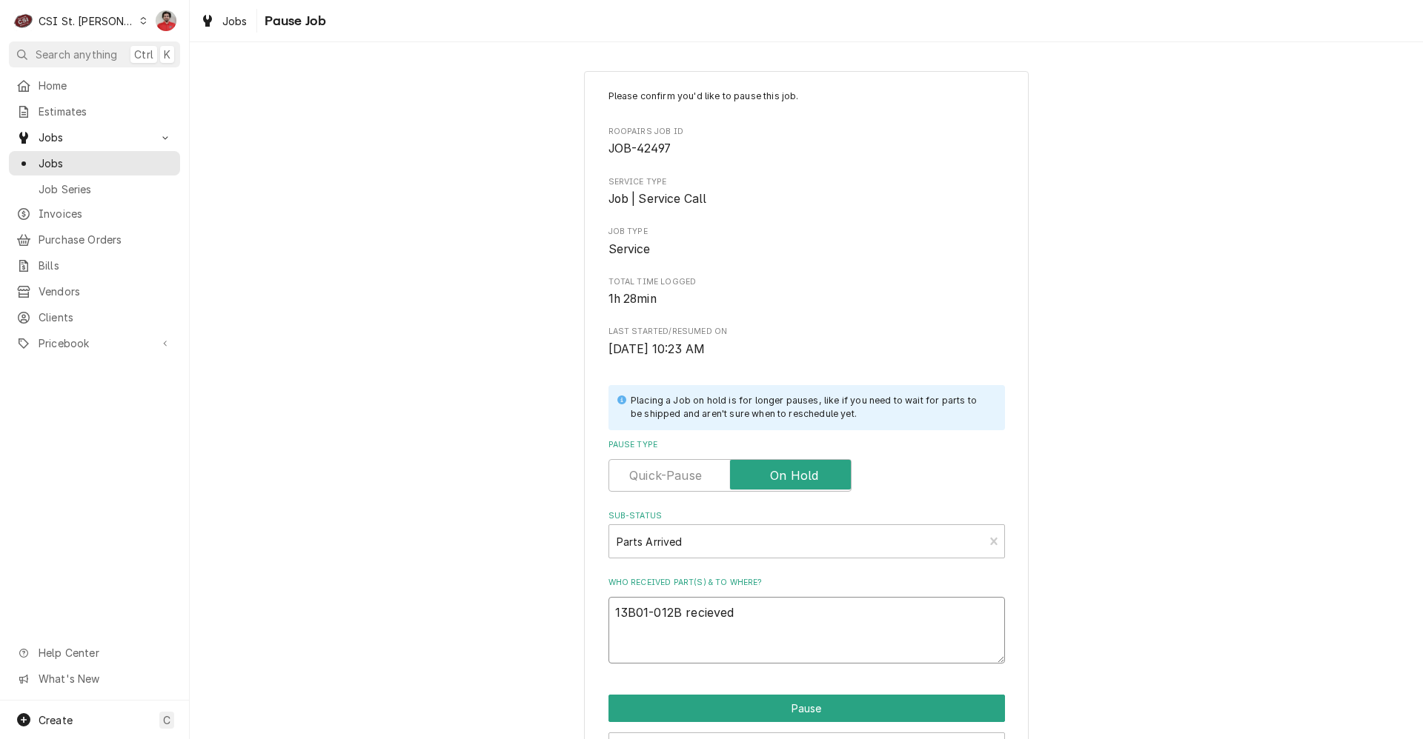
type textarea "13B01-012B recieved t"
type textarea "x"
type textarea "13B01-012B recieved to"
type textarea "x"
type textarea "13B01-012B recieved to"
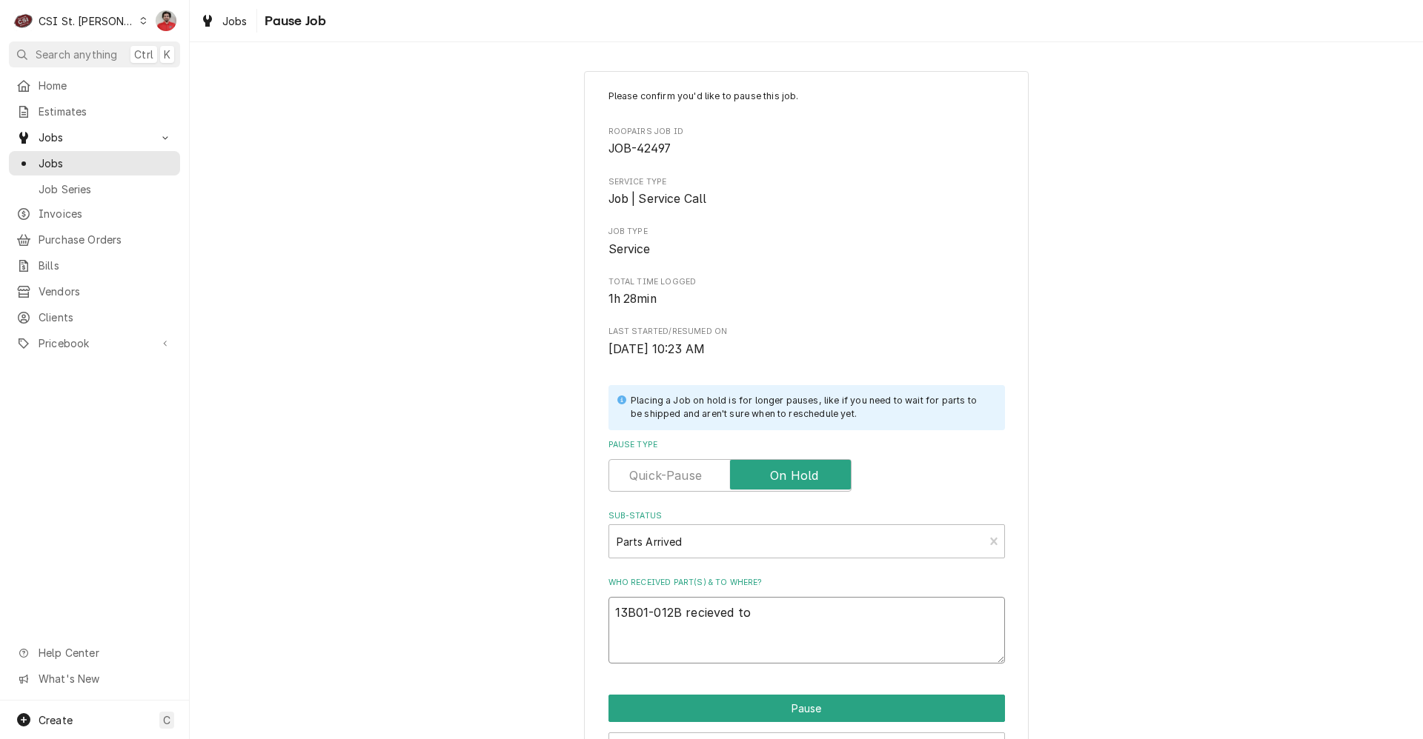
type textarea "x"
type textarea "13B01-012B recieved to D"
type textarea "x"
type textarea "13B01-012B recieved to Da"
type textarea "x"
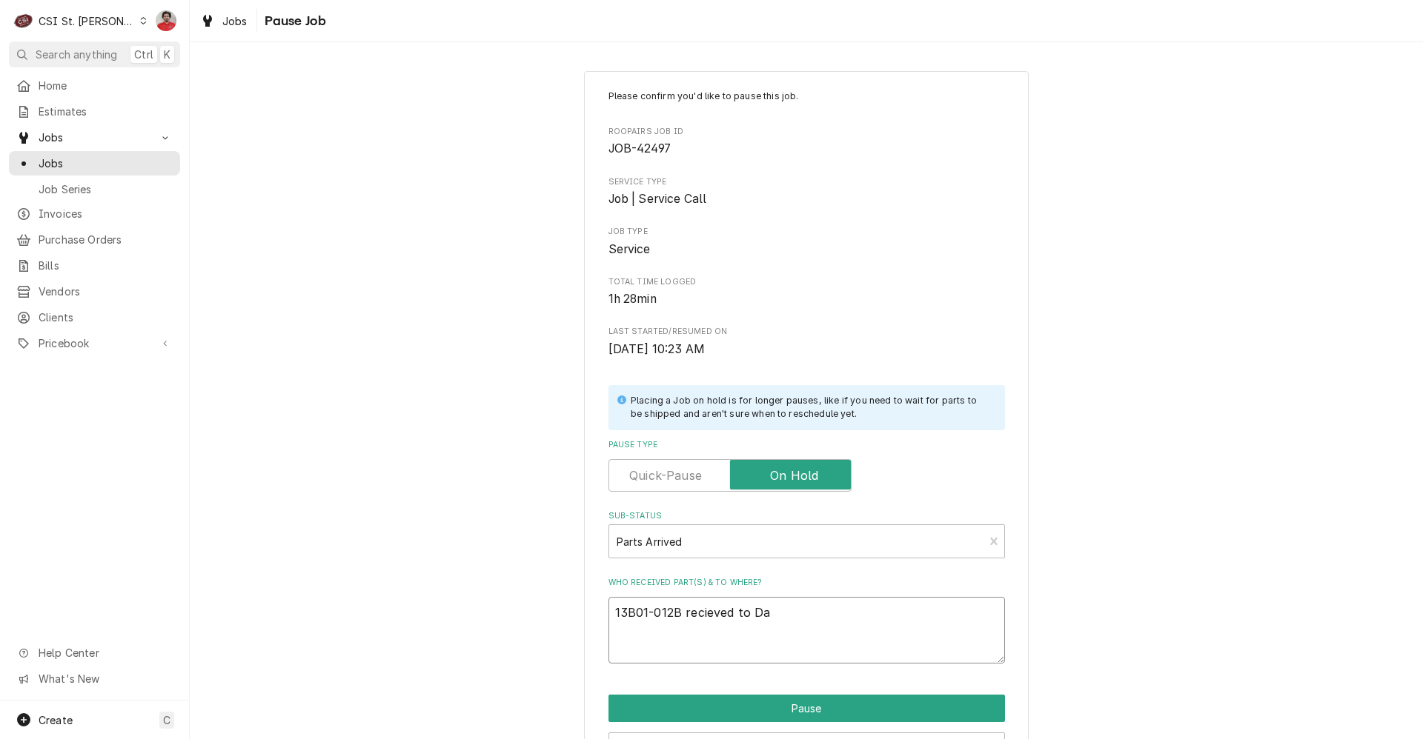
type textarea "13B01-012B recieved to Dav"
type textarea "x"
type textarea "13B01-012B recieved to Davi"
type textarea "x"
type textarea "13B01-012B recieved to Davi'"
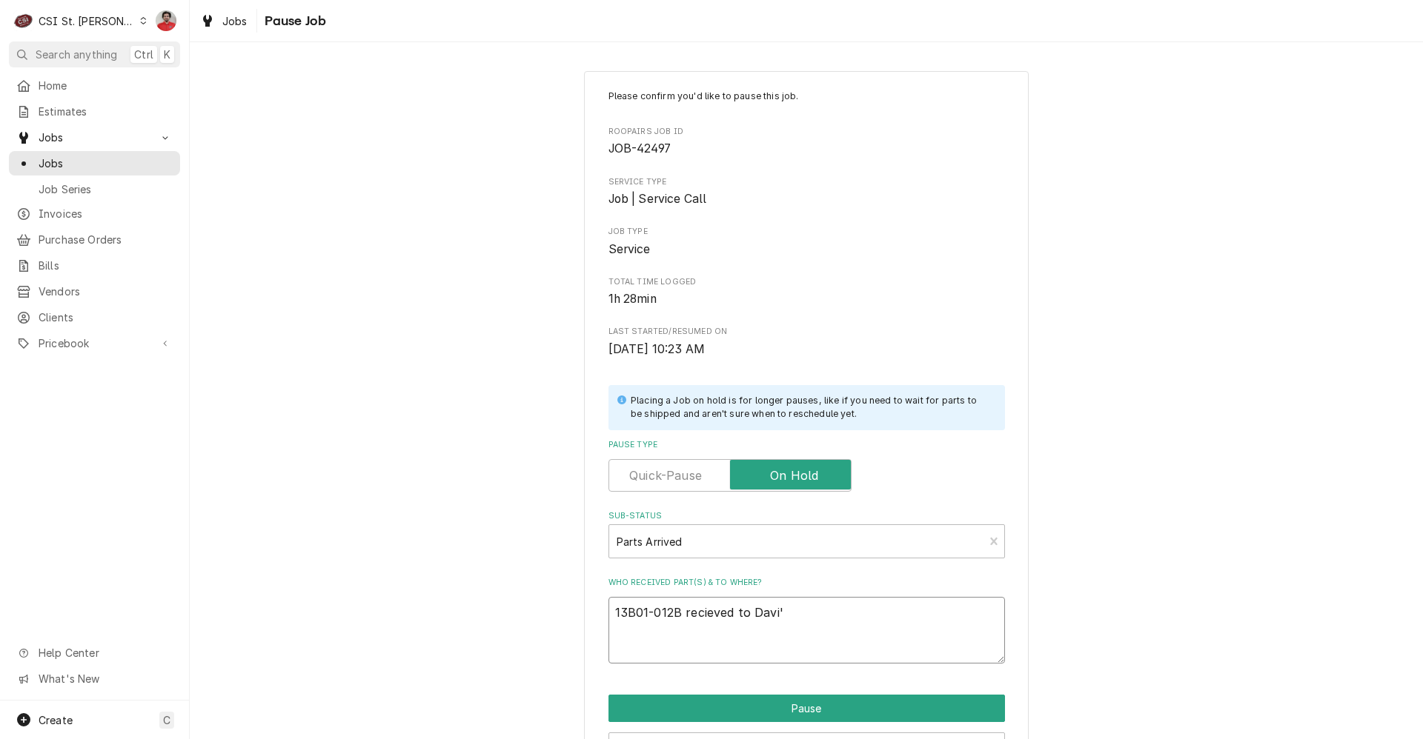
type textarea "x"
type textarea "13B01-012B recieved to Davi'd"
type textarea "x"
type textarea "13B01-012B recieved to Davi'd"
type textarea "x"
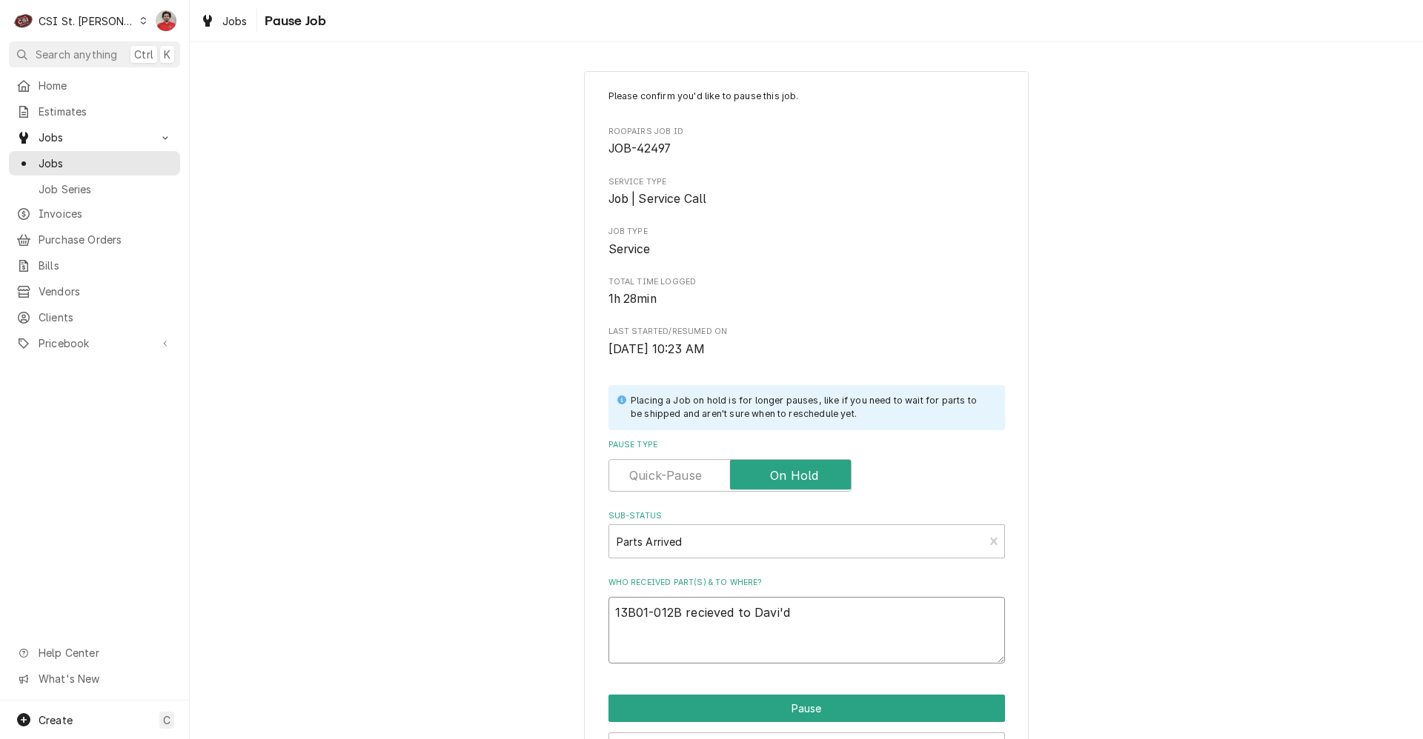
type textarea "13B01-012B recieved to Davi'd s"
type textarea "x"
type textarea "13B01-012B recieved to Davi'd"
type textarea "x"
type textarea "13B01-012B recieved to Davi'd"
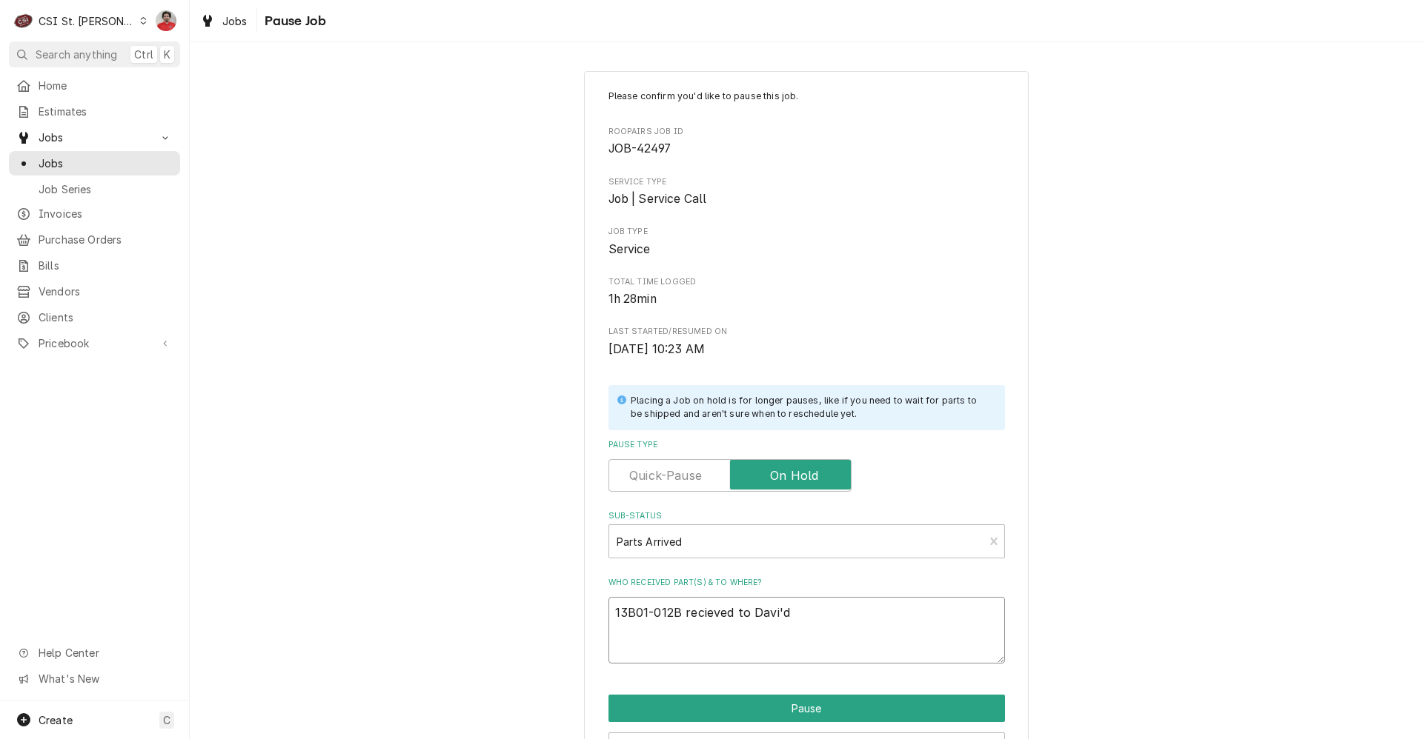
type textarea "x"
type textarea "13B01-012B recieved to Davi'"
type textarea "x"
type textarea "13B01-012B recieved to Davi"
type textarea "x"
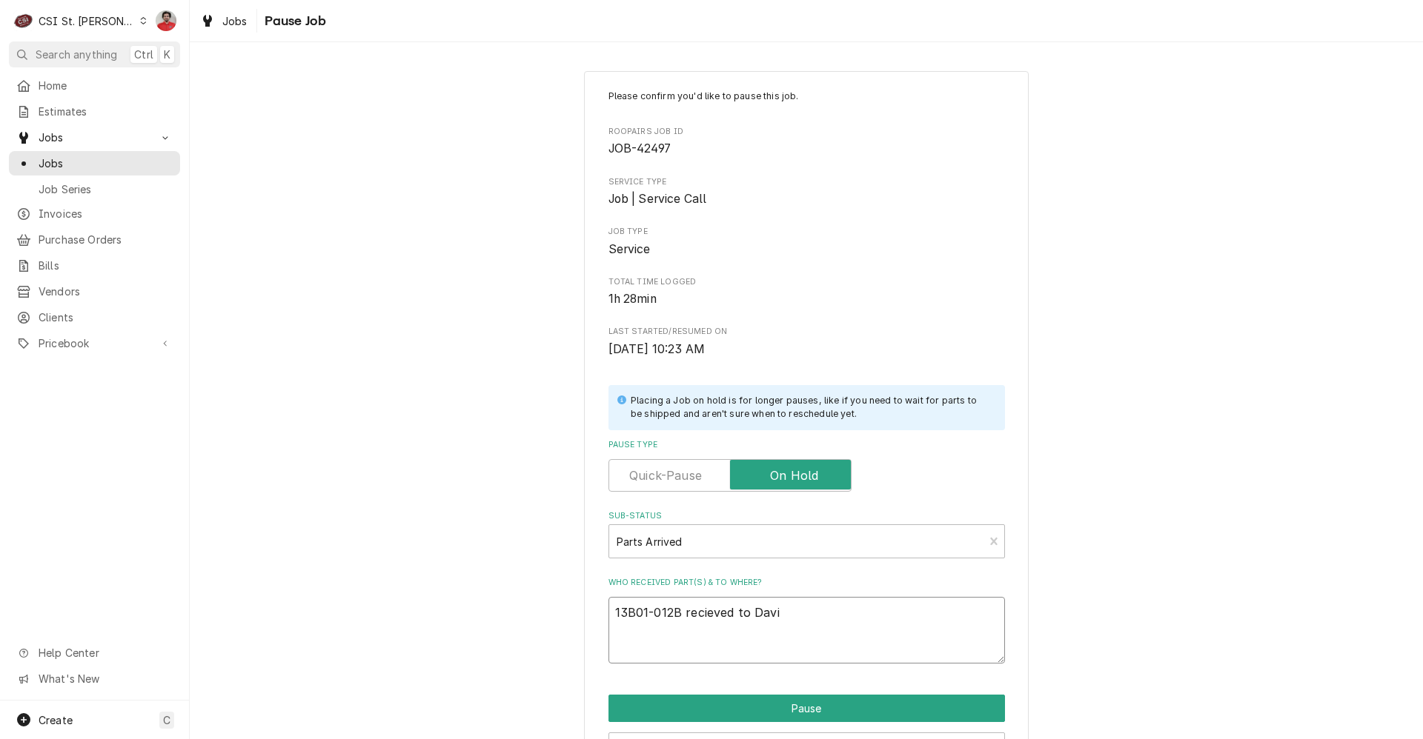
type textarea "13B01-012B recieved to David"
type textarea "x"
type textarea "13B01-012B recieved to David'"
type textarea "x"
type textarea "13B01-012B recieved to David's"
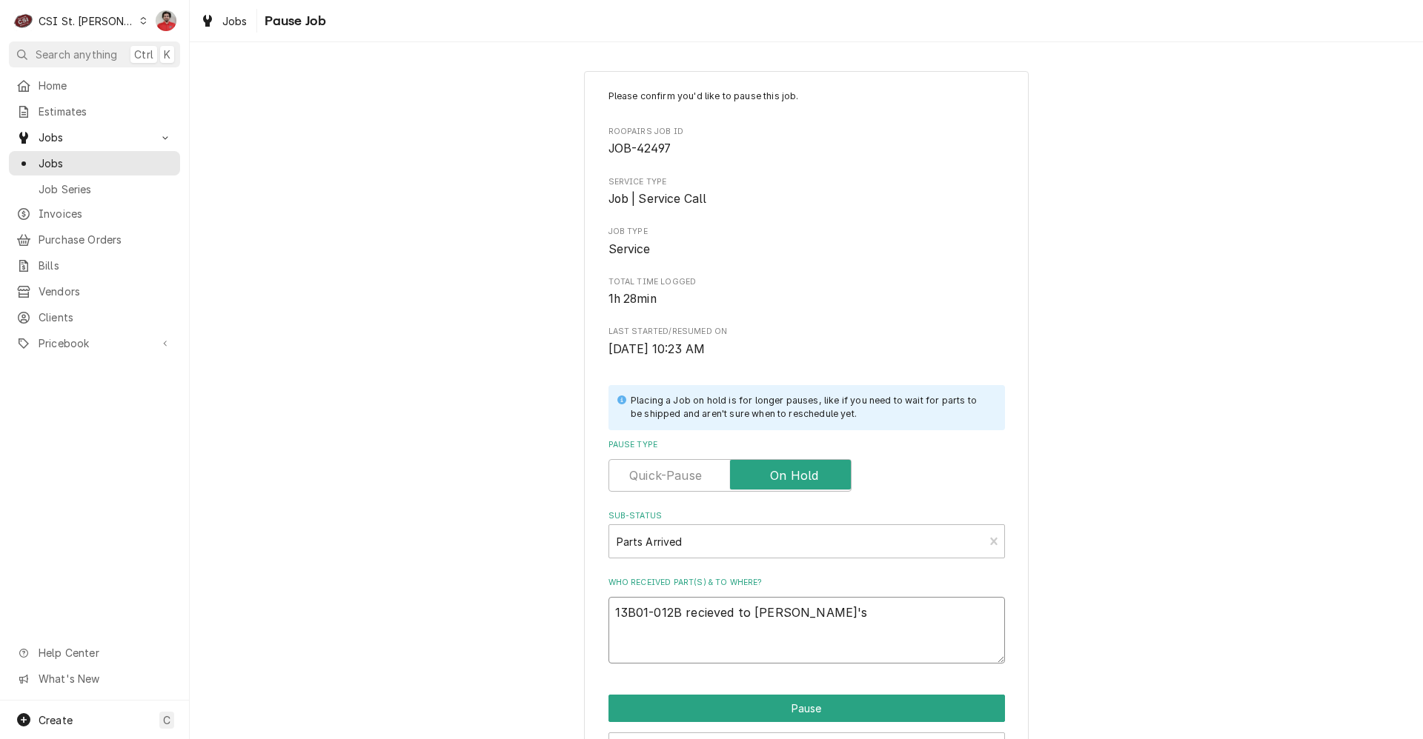
type textarea "x"
type textarea "13B01-012B recieved to David's"
type textarea "x"
type textarea "13B01-012B recieved to David's s"
type textarea "x"
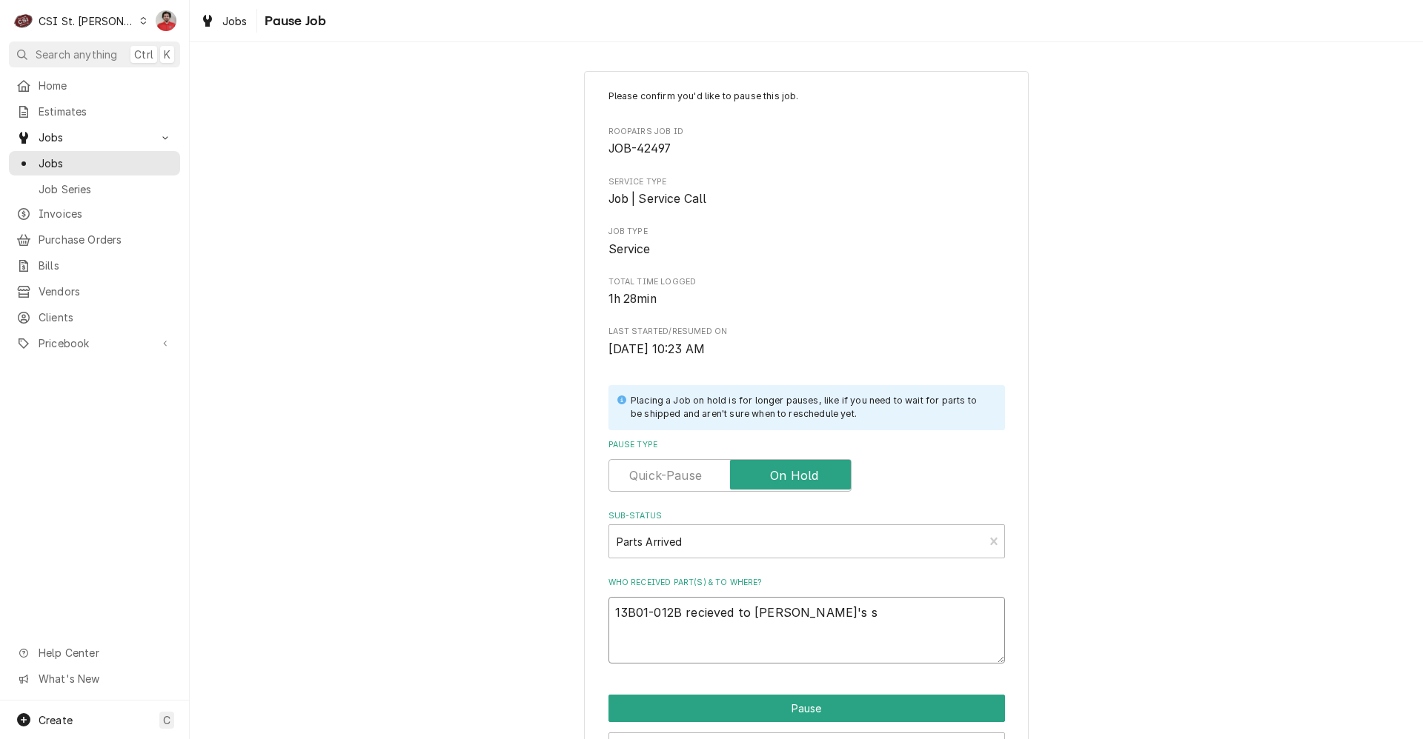
type textarea "13B01-012B recieved to David's sh"
type textarea "x"
type textarea "13B01-012B recieved to David's she"
type textarea "x"
type textarea "13B01-012B recieved to David's she'"
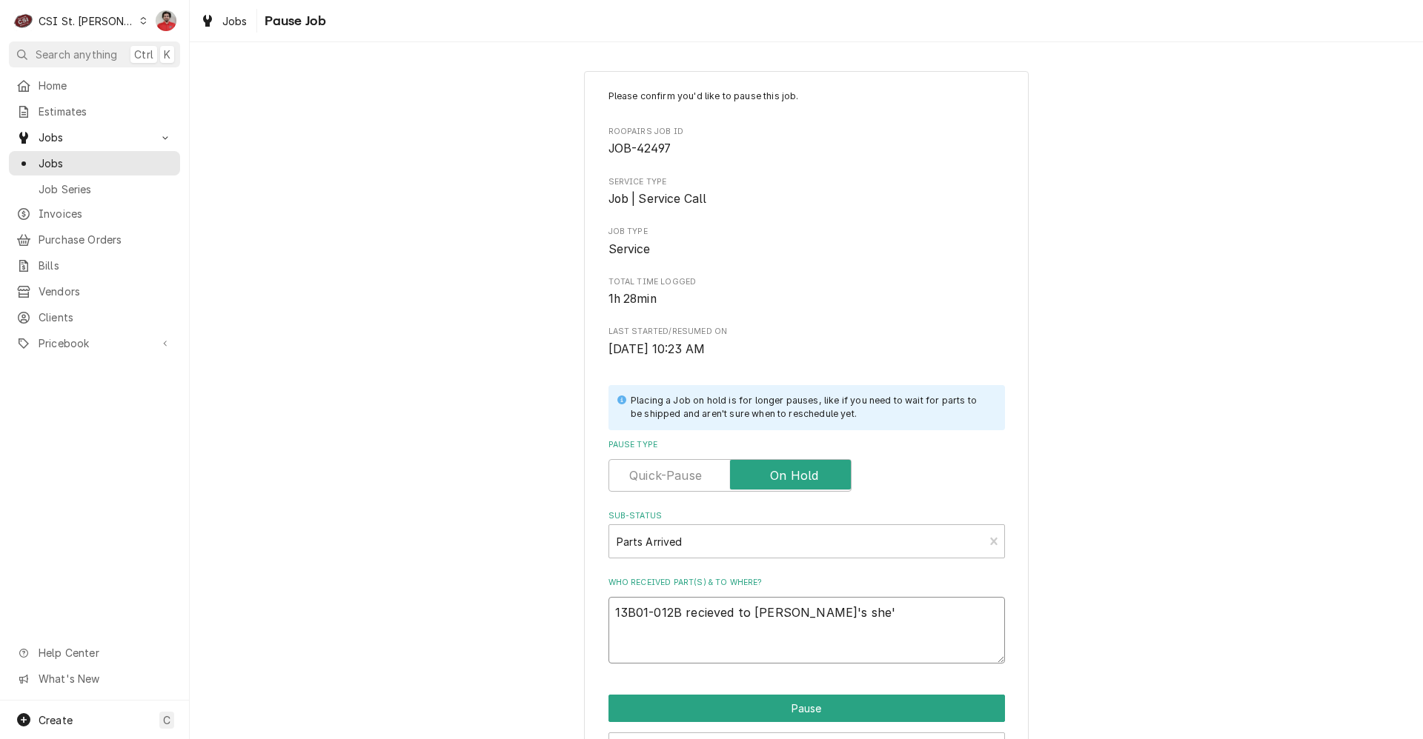
type textarea "x"
type textarea "13B01-012B recieved to David's she'f"
type textarea "x"
type textarea "13B01-012B recieved to David's she'"
type textarea "x"
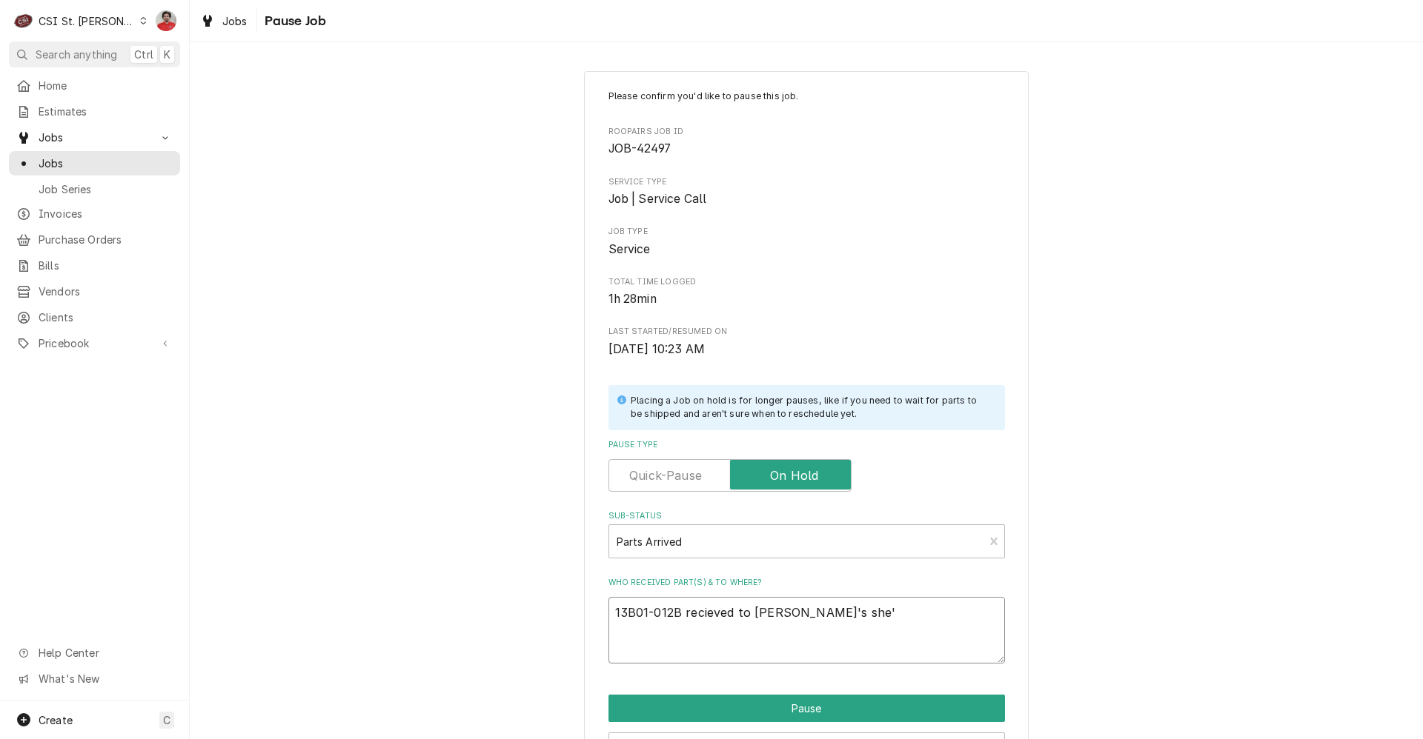
type textarea "13B01-012B recieved to David's she"
type textarea "x"
type textarea "13B01-012B recieved to David's shel"
type textarea "x"
type textarea "13B01-012B recieved to David's shelf"
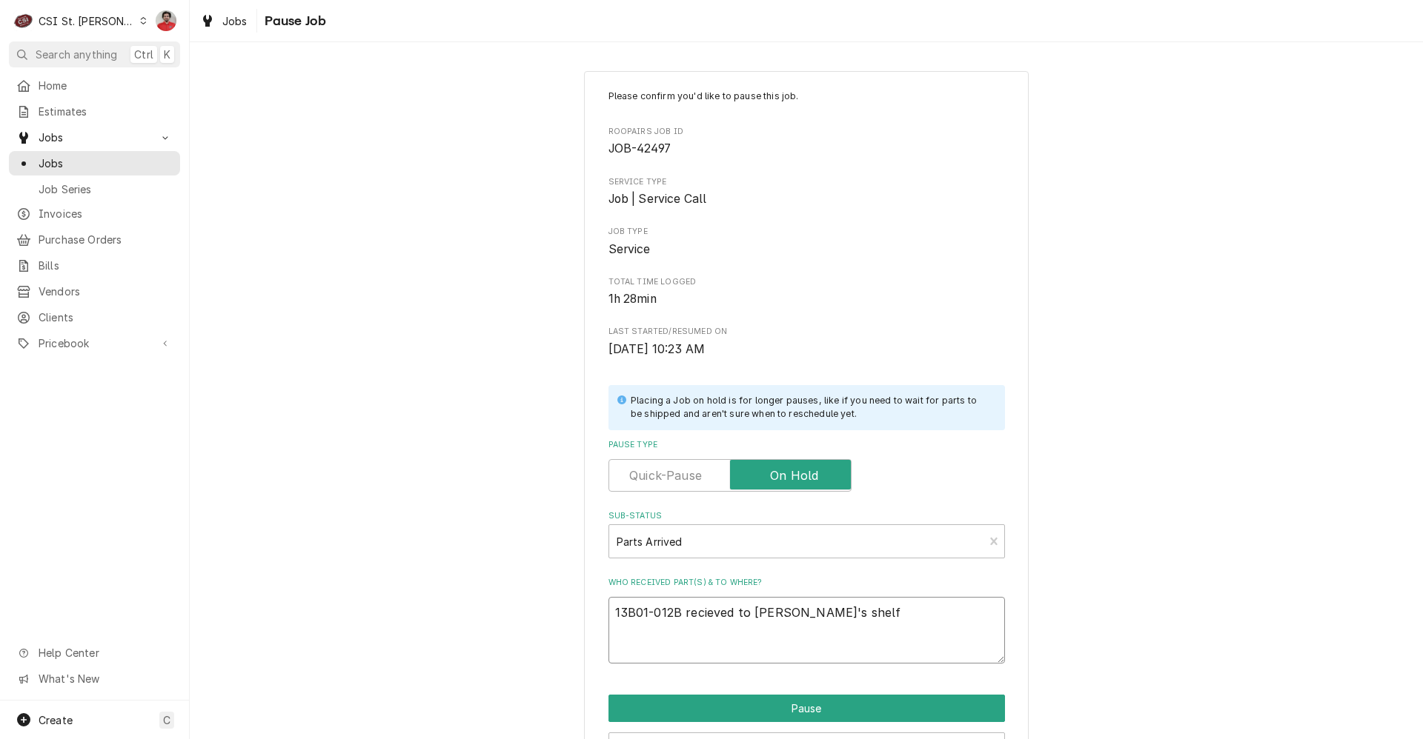
type textarea "x"
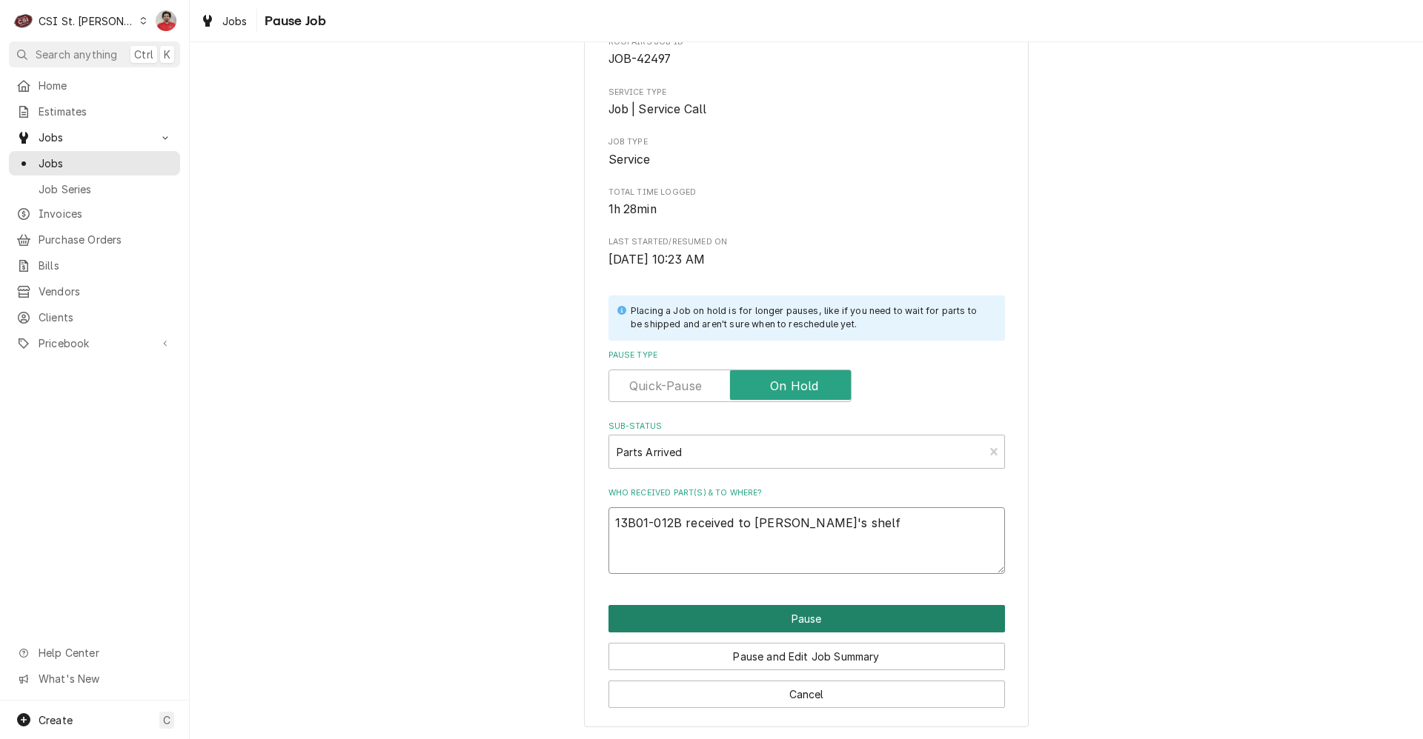
scroll to position [90, 0]
type textarea "13B01-012B received to [PERSON_NAME]'s shelf"
click at [795, 619] on button "Pause" at bounding box center [806, 618] width 396 height 27
type textarea "x"
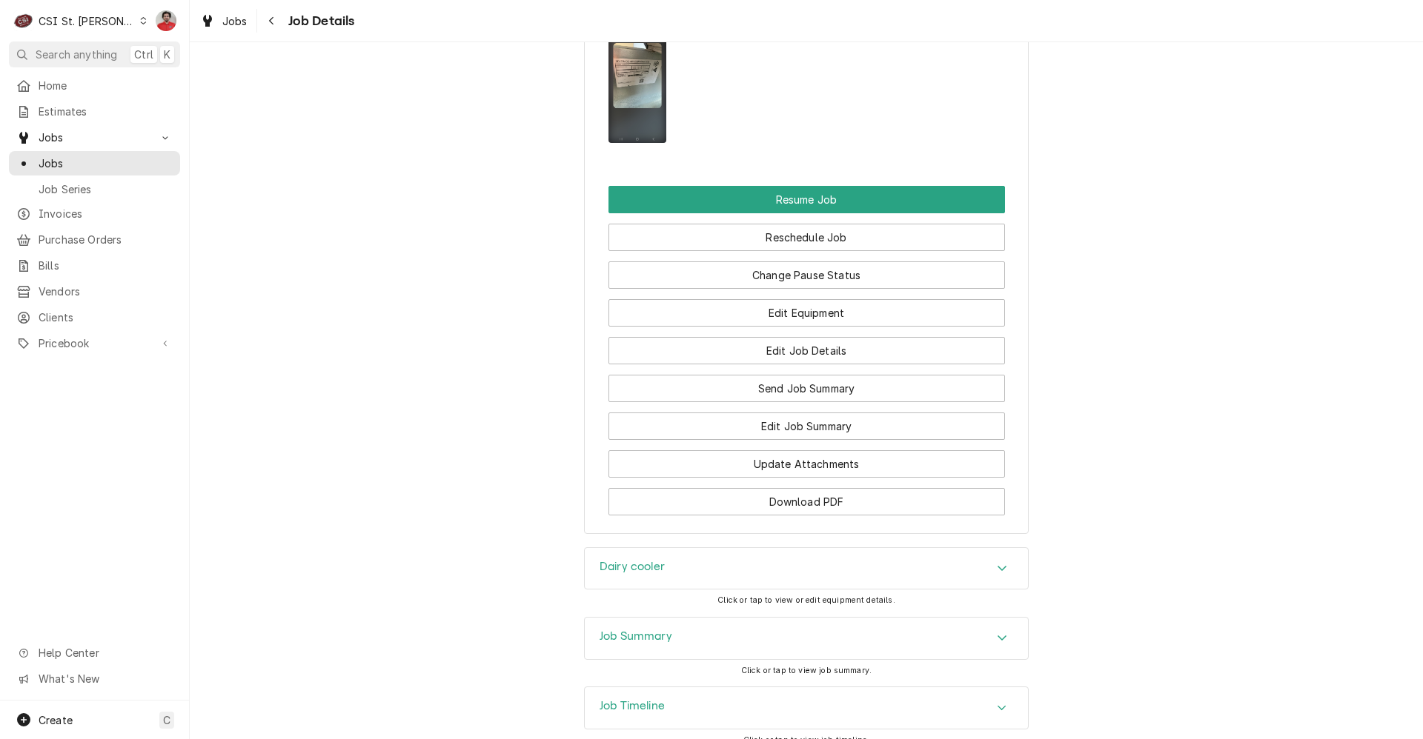
scroll to position [2036, 0]
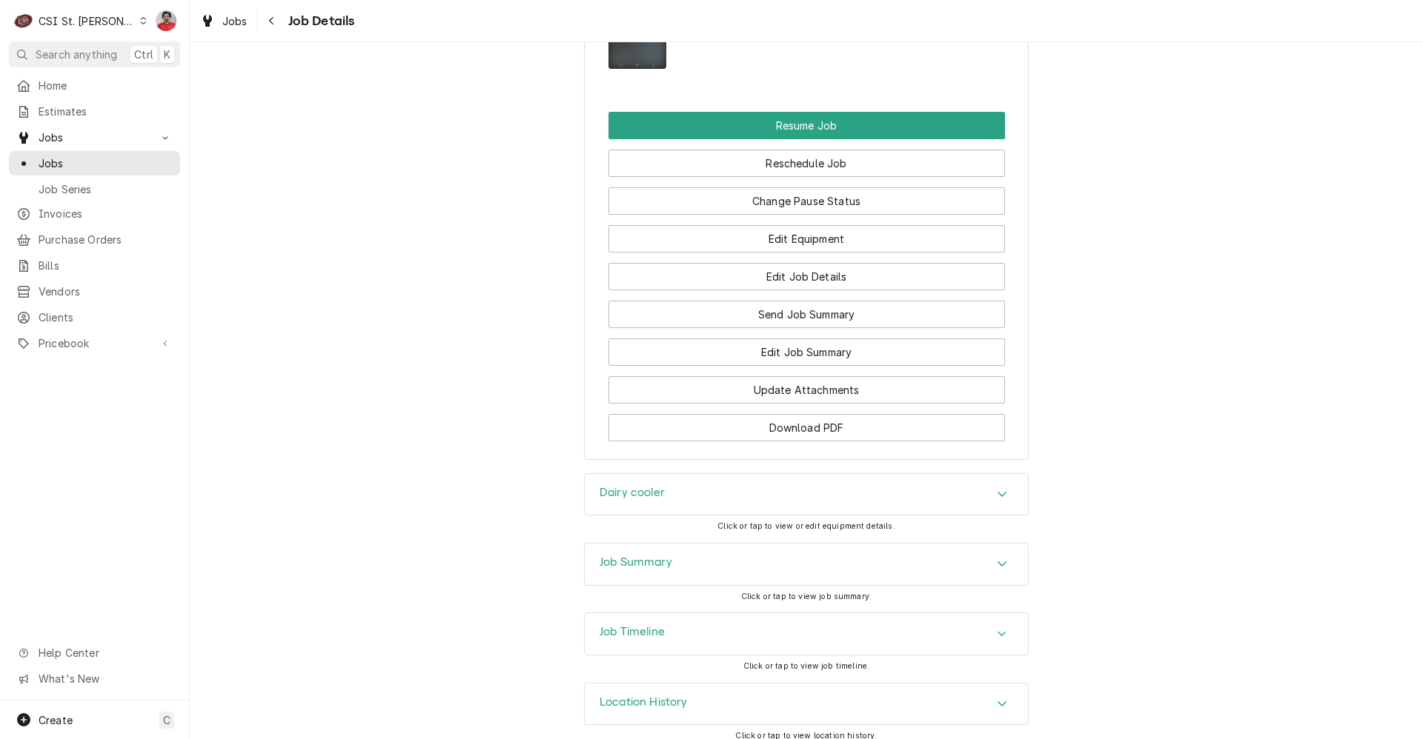
click at [717, 695] on div "Location History" at bounding box center [806, 704] width 443 height 41
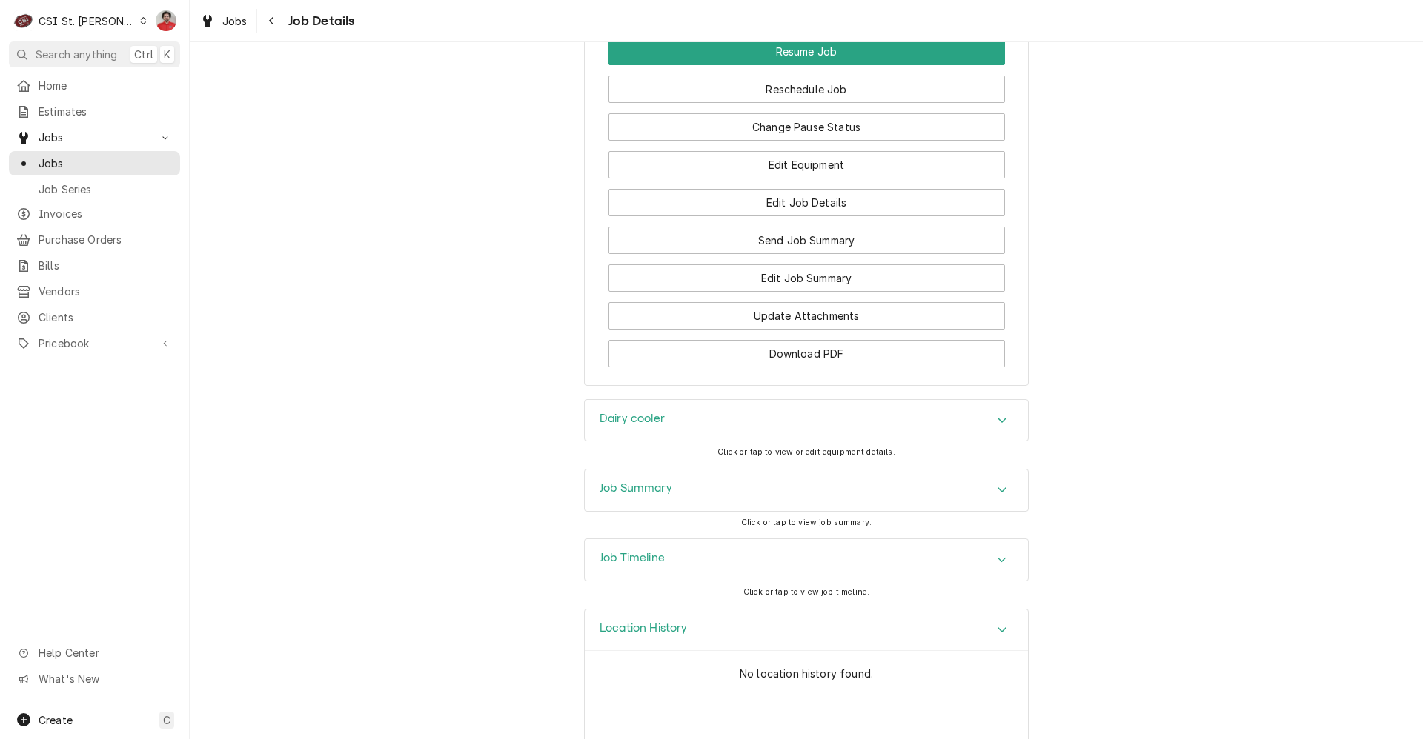
scroll to position [2173, 0]
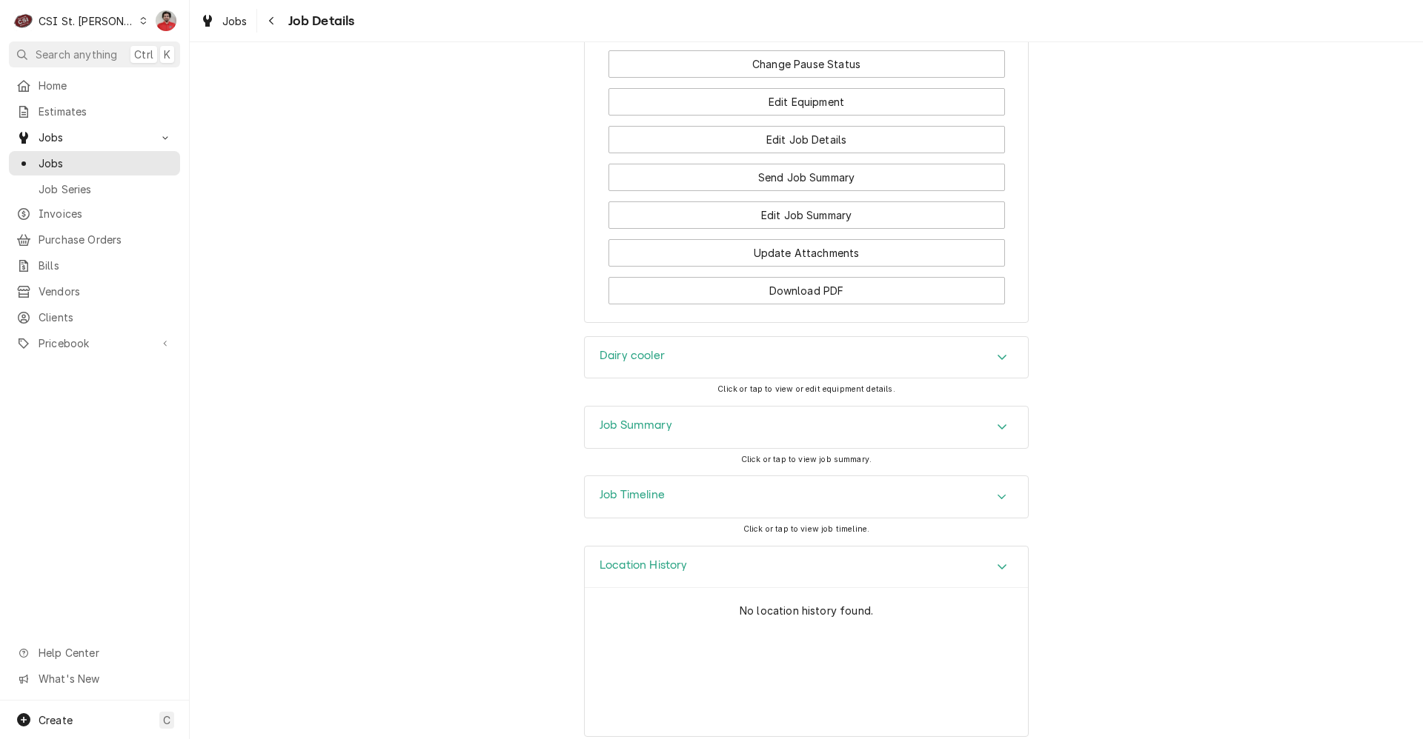
click at [699, 482] on div "Job Timeline" at bounding box center [806, 496] width 443 height 41
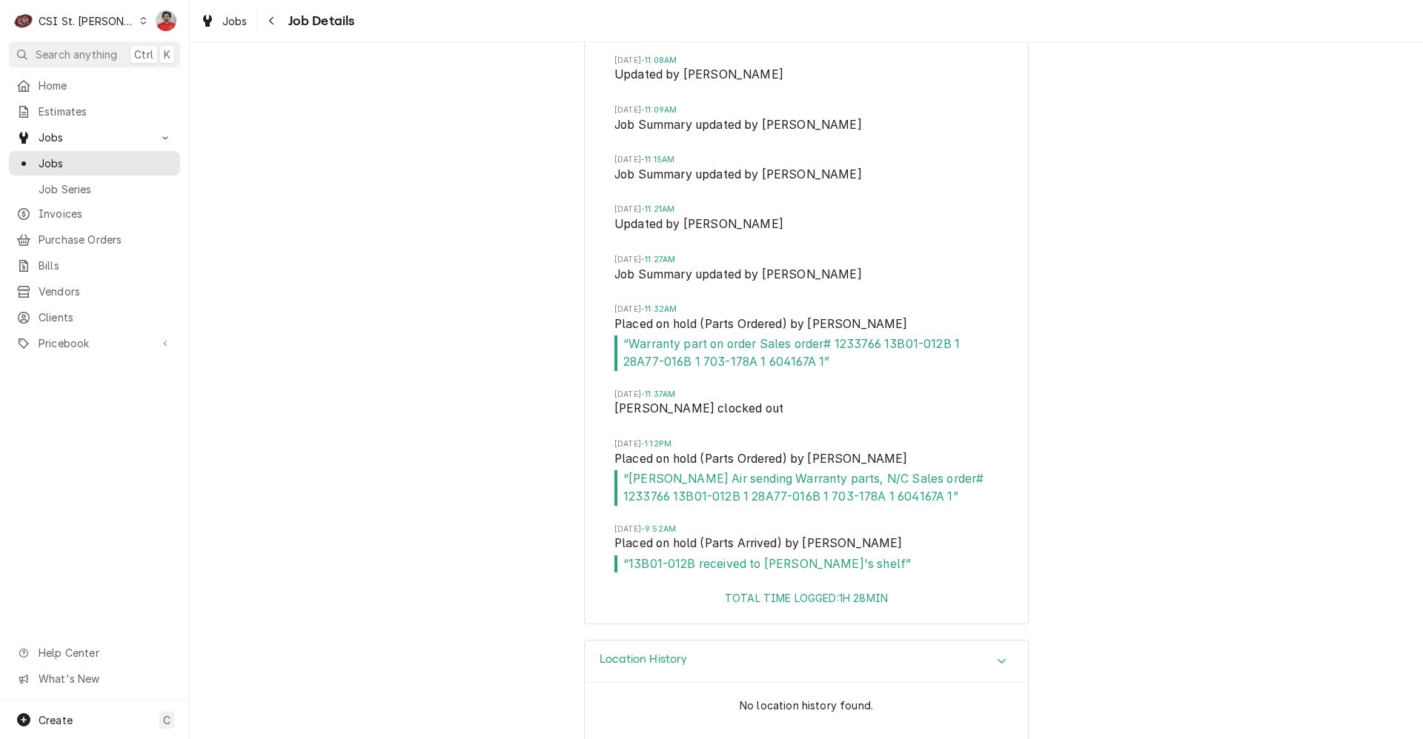
scroll to position [2997, 0]
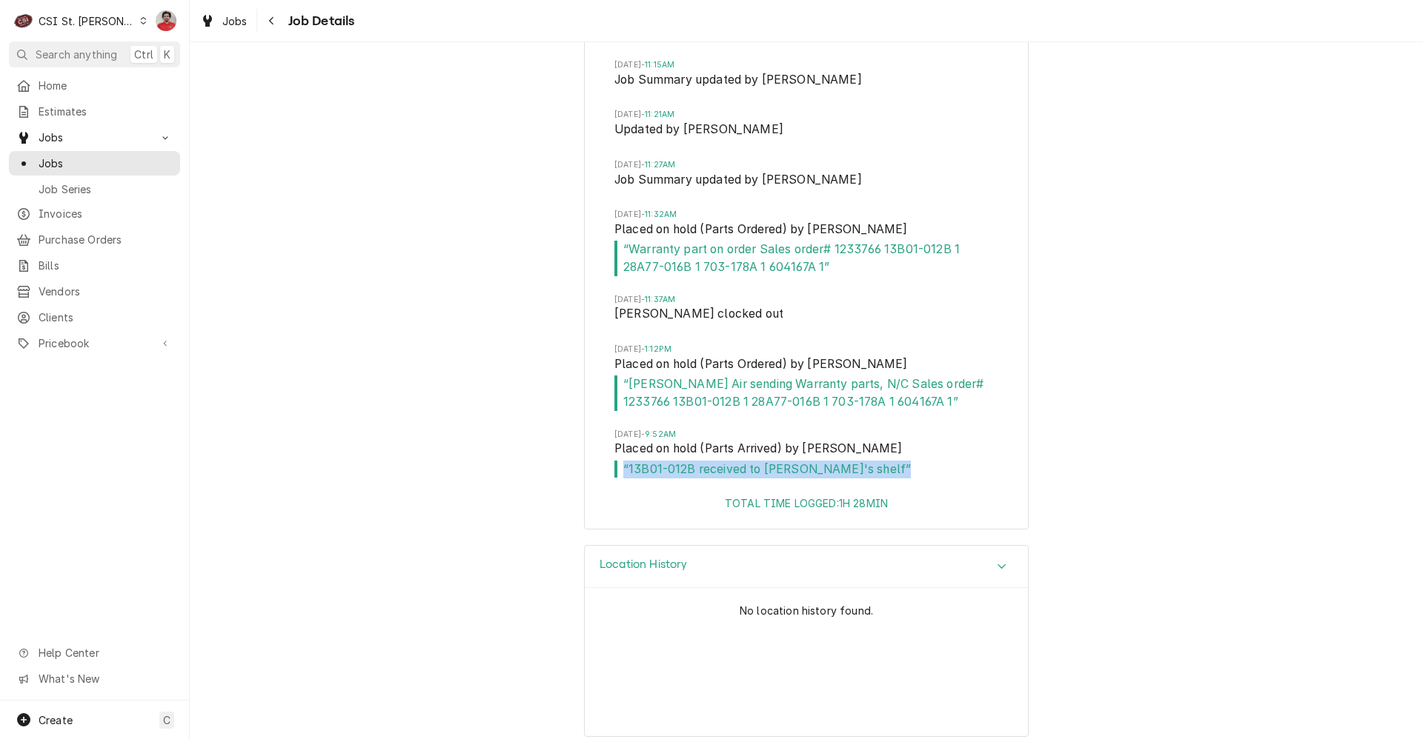
drag, startPoint x: 834, startPoint y: 455, endPoint x: 613, endPoint y: 469, distance: 221.3
click at [614, 469] on li "Thu, Sep 11, 2025 - 9:52AM Placed on hold (Parts Arrived) by Nicholas Faubert “…" at bounding box center [806, 462] width 384 height 67
copy span "“ 13B01-012B received to David's shelf ”"
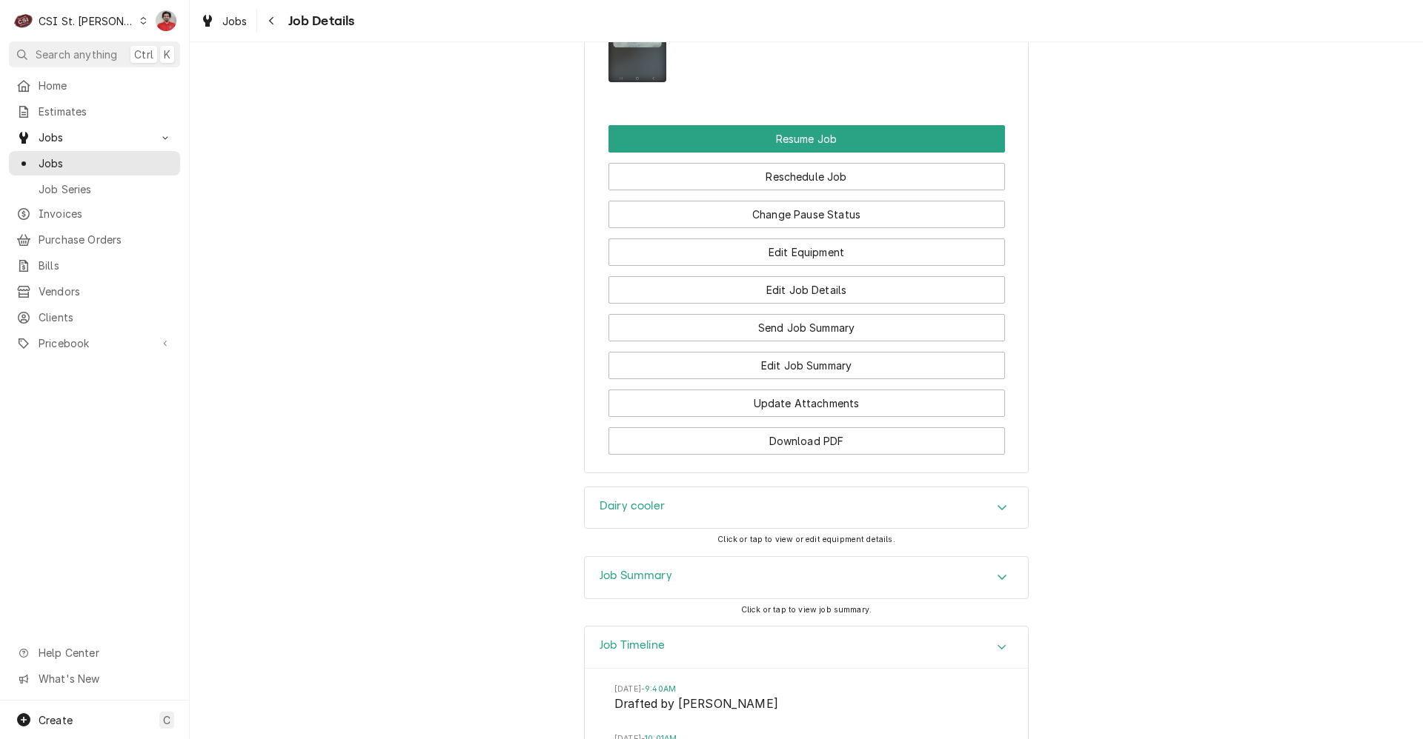
scroll to position [1811, 0]
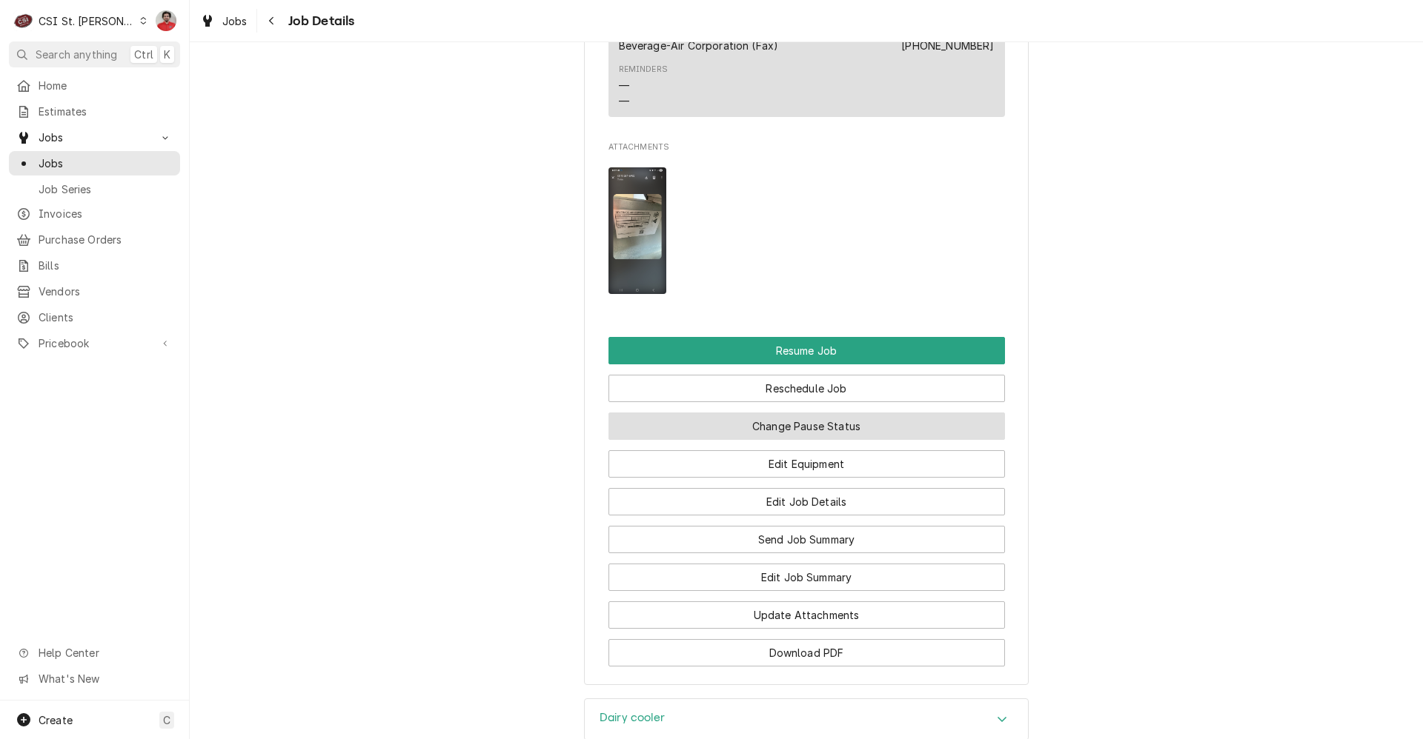
click at [754, 413] on button "Change Pause Status" at bounding box center [806, 426] width 396 height 27
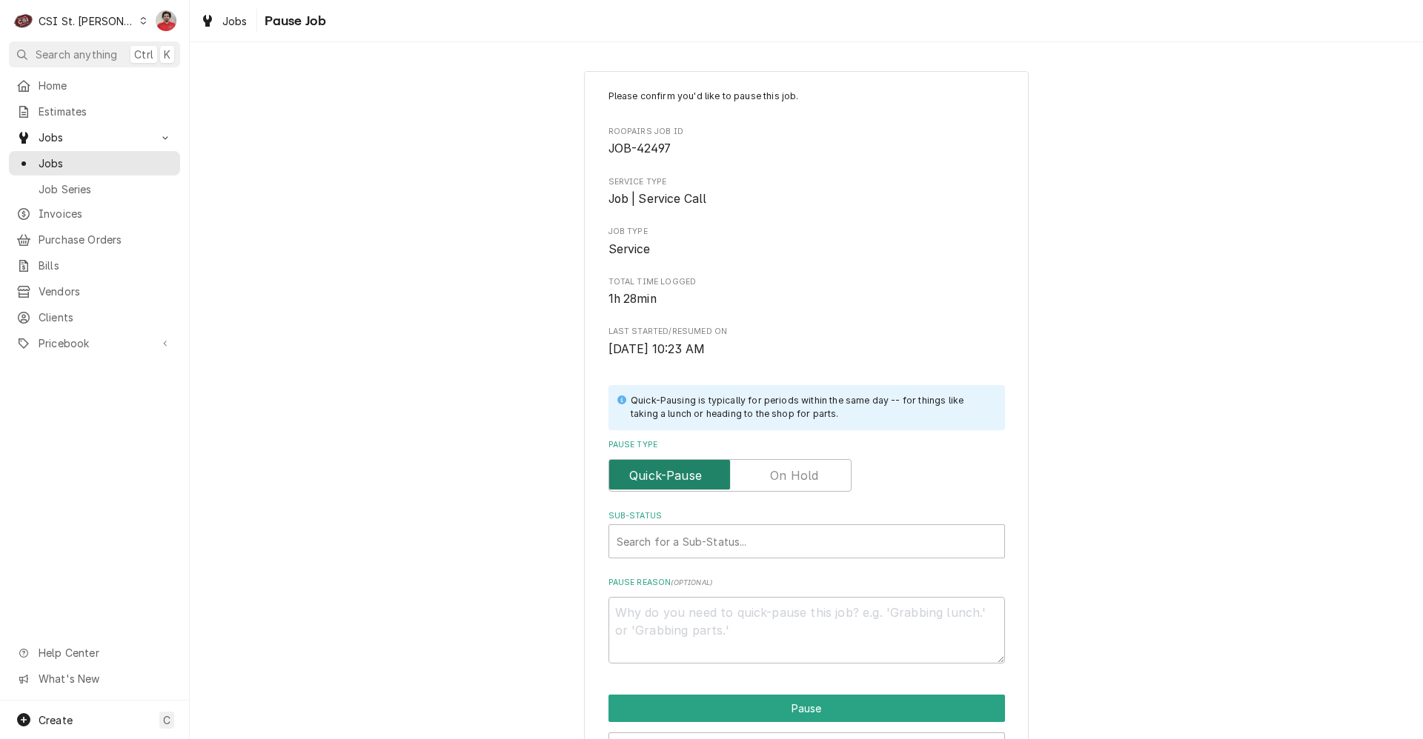
click at [760, 479] on input "Pause Type" at bounding box center [730, 475] width 230 height 33
checkbox input "true"
click at [751, 531] on div "Sub-Status" at bounding box center [791, 541] width 350 height 27
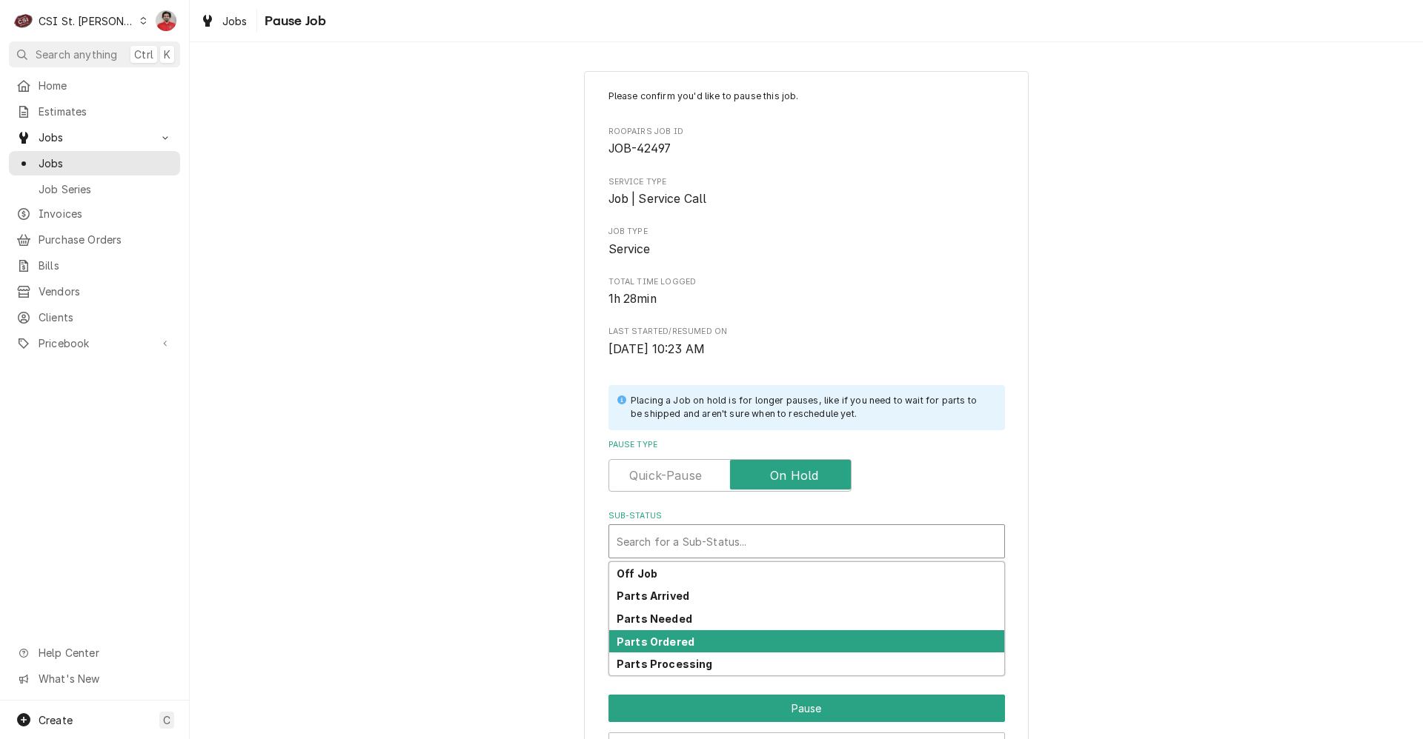
click at [731, 640] on div "Parts Ordered" at bounding box center [806, 642] width 395 height 23
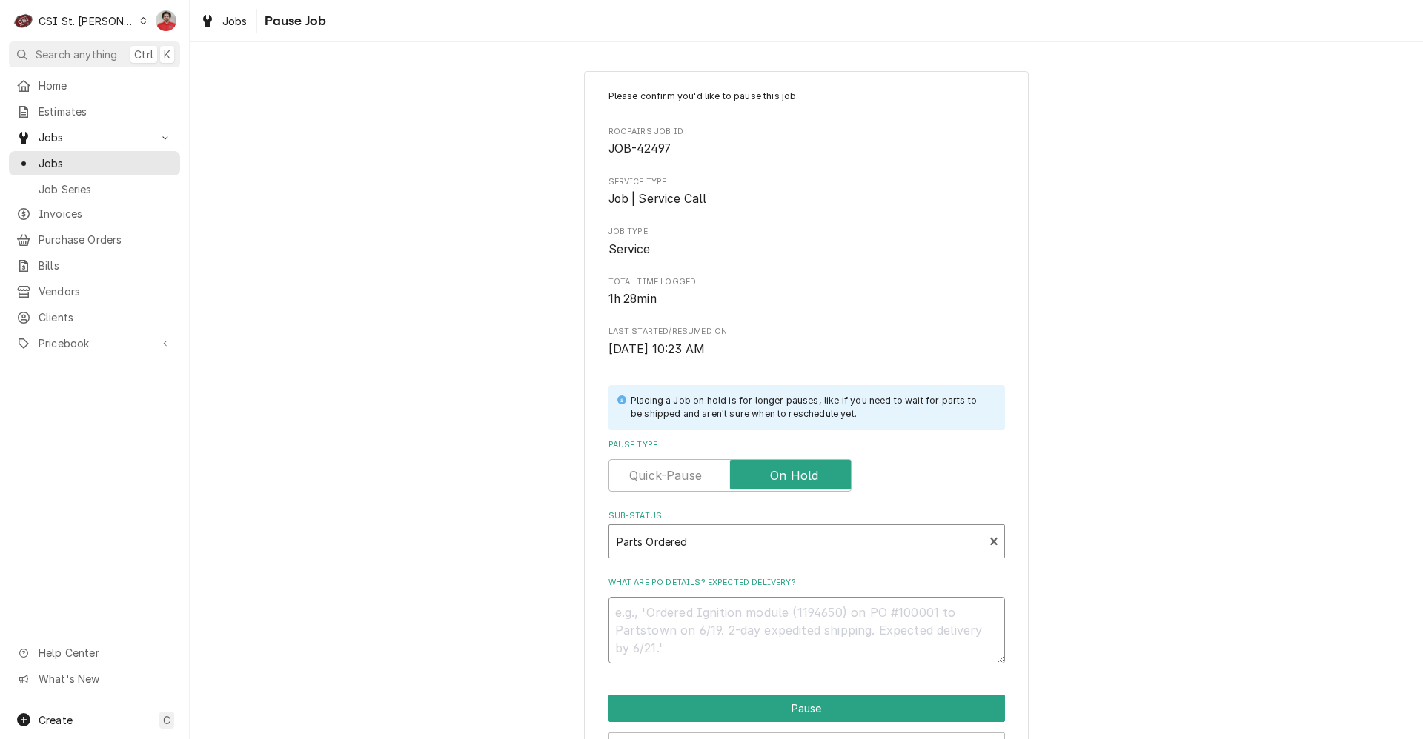
click at [731, 615] on textarea "What are PO details? Expected delivery?" at bounding box center [806, 630] width 396 height 67
paste textarea "“13B01-012B received to David's shelf”"
type textarea "x"
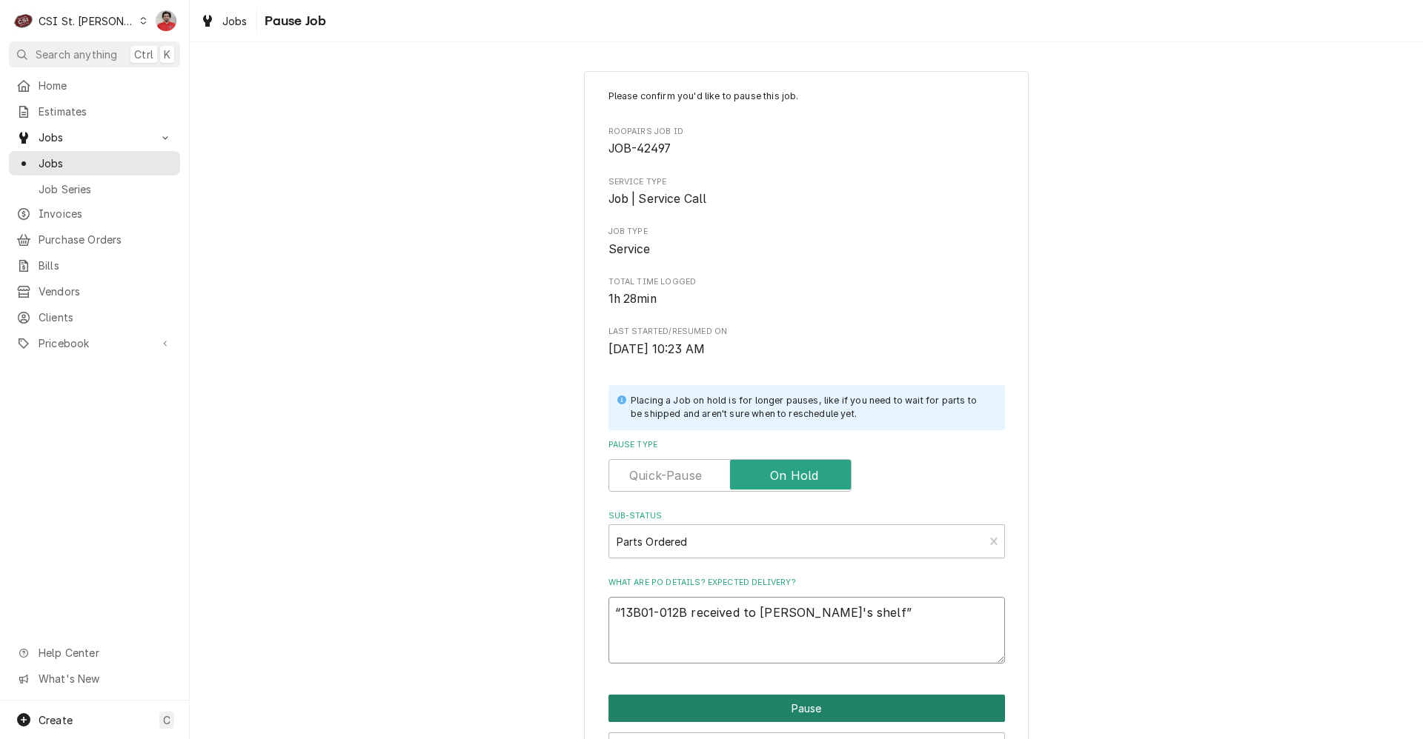
type textarea "“13B01-012B received to David's shelf”"
click at [760, 710] on button "Pause" at bounding box center [806, 708] width 396 height 27
type textarea "x"
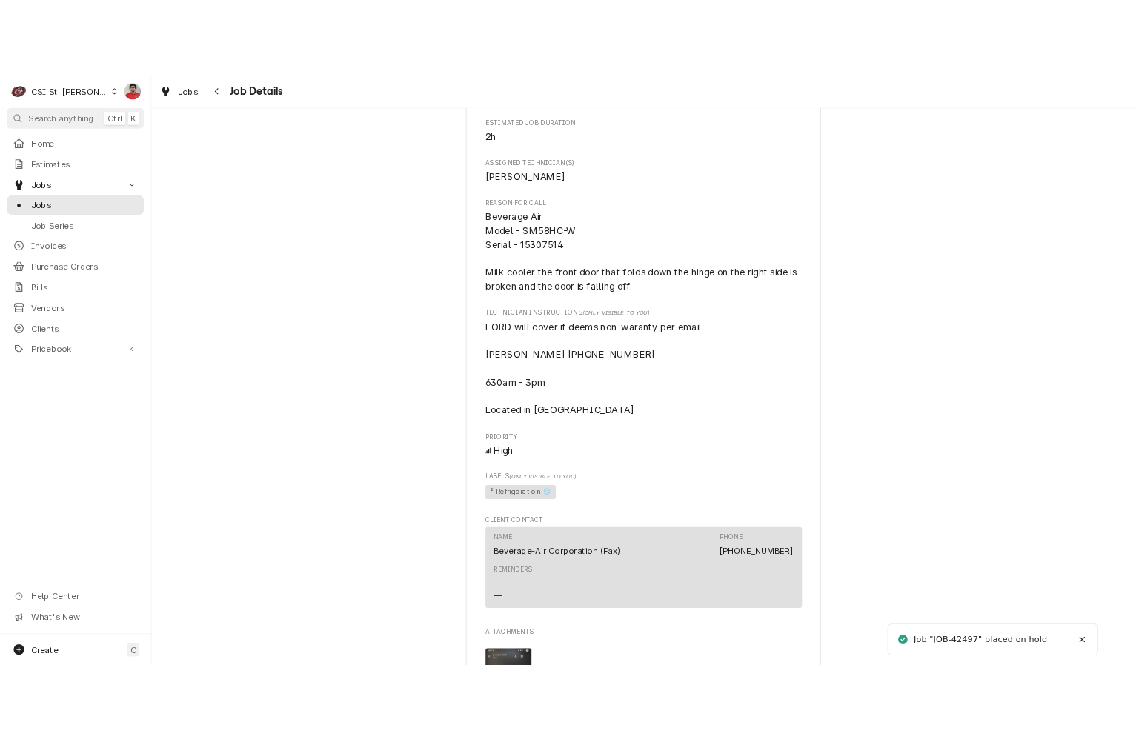
scroll to position [1927, 0]
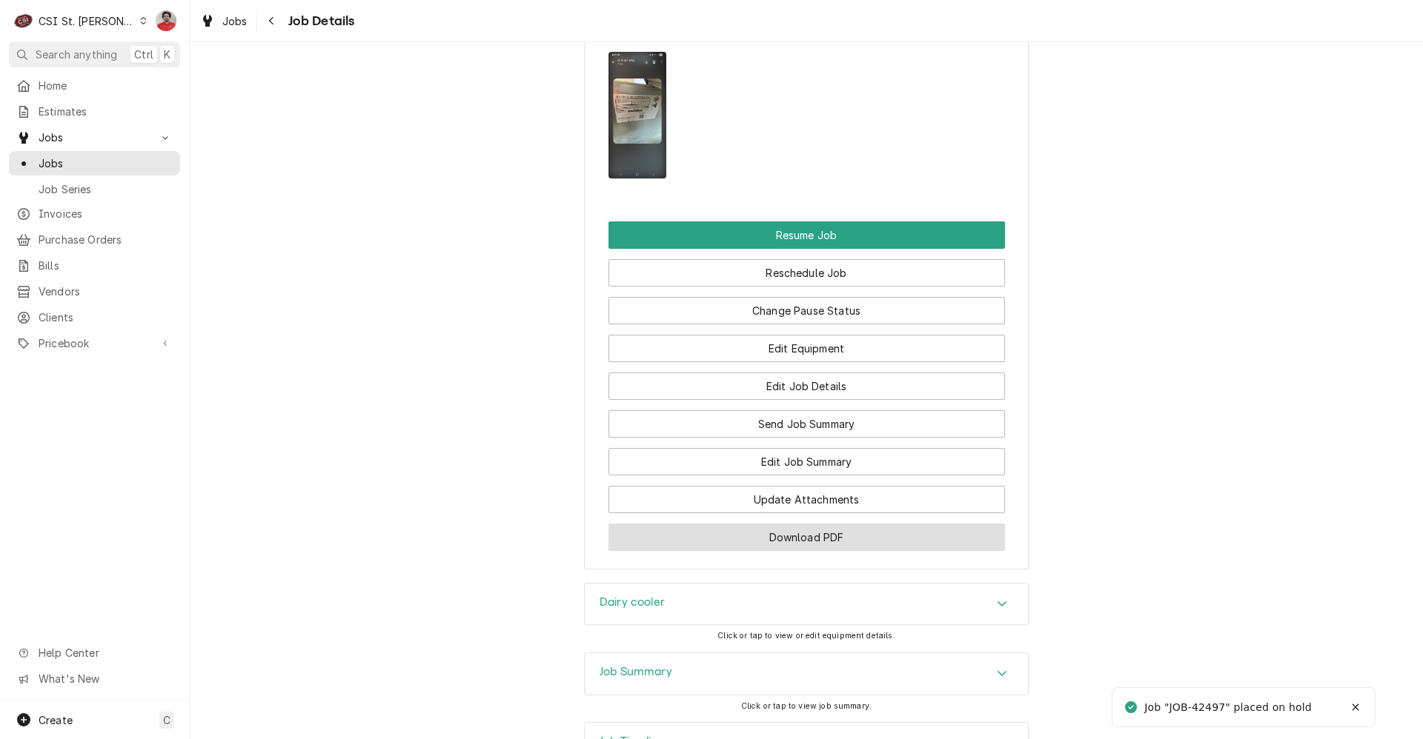
click at [762, 524] on button "Download PDF" at bounding box center [806, 537] width 396 height 27
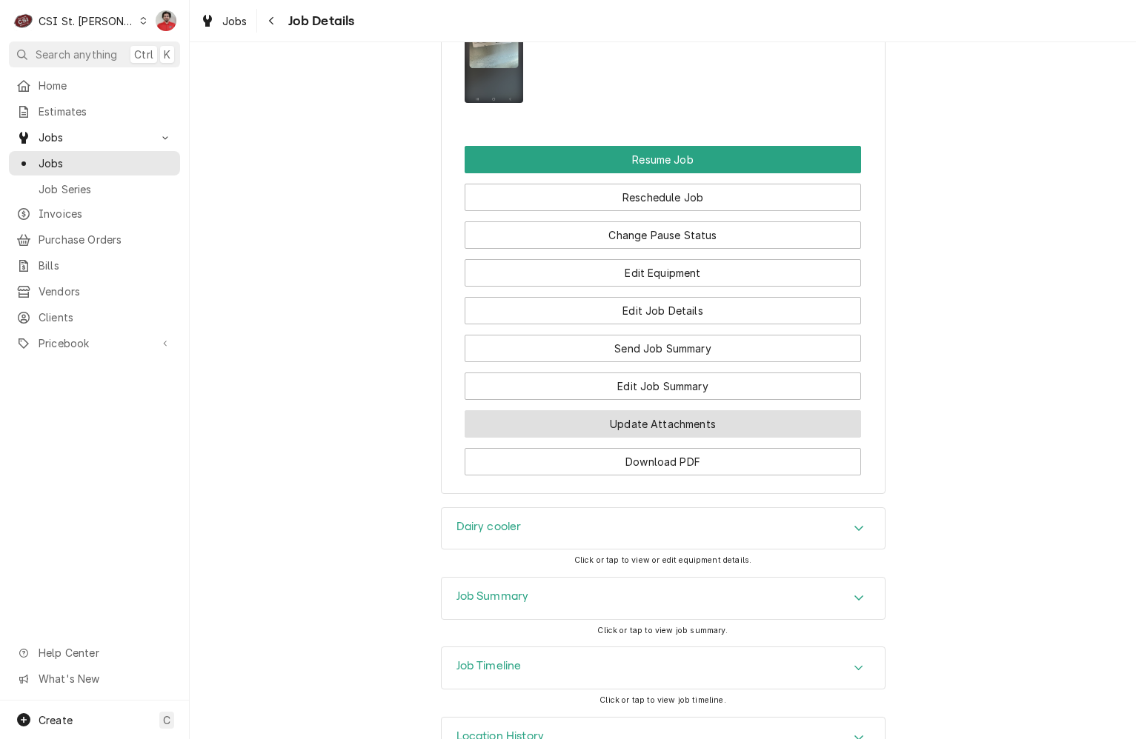
scroll to position [2036, 0]
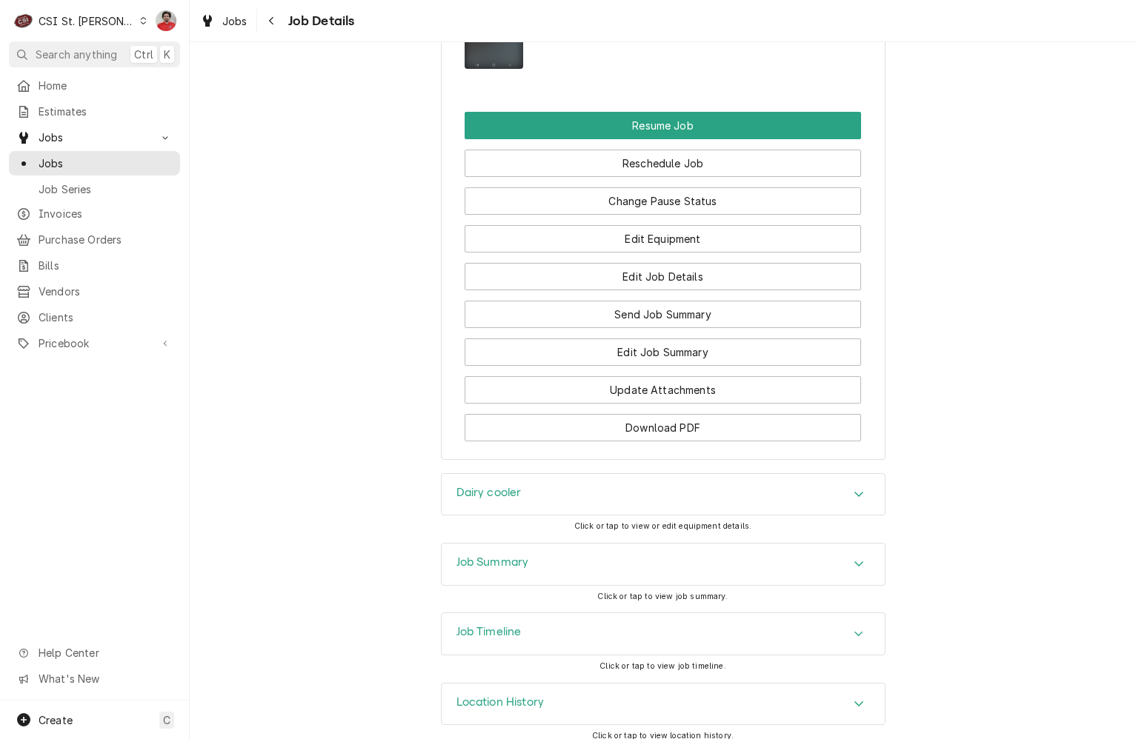
click at [537, 619] on div "Job Timeline" at bounding box center [663, 634] width 443 height 41
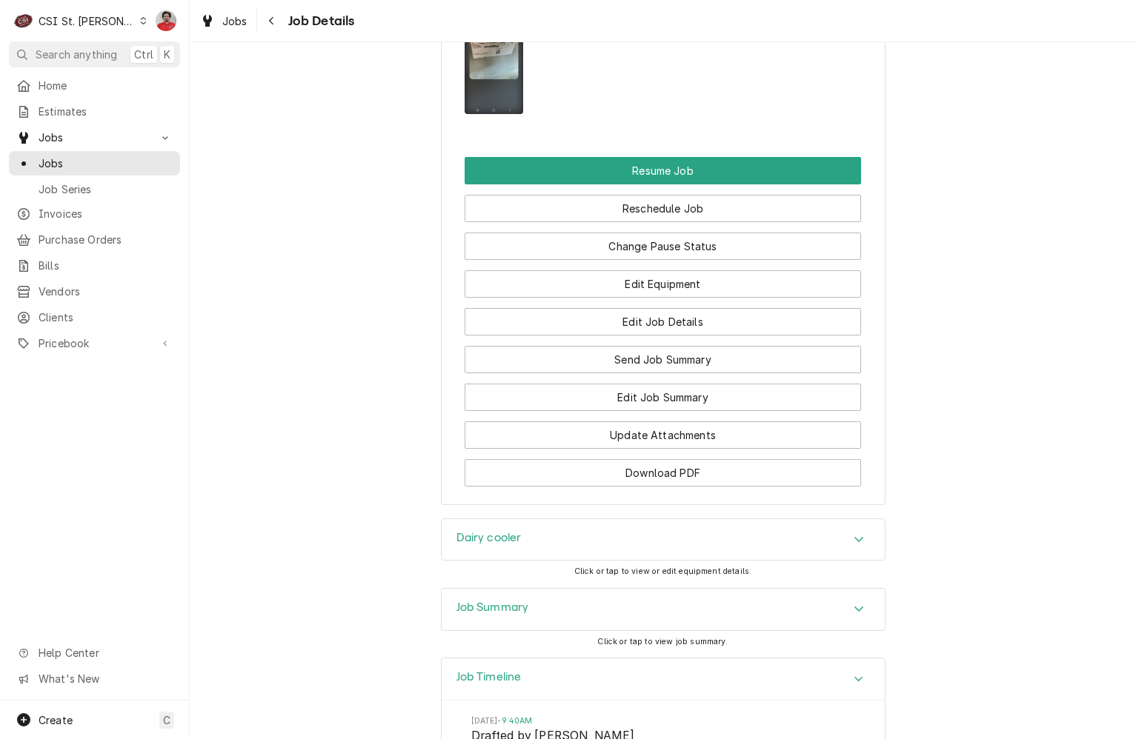
scroll to position [1991, 0]
click at [684, 234] on button "Change Pause Status" at bounding box center [663, 246] width 396 height 27
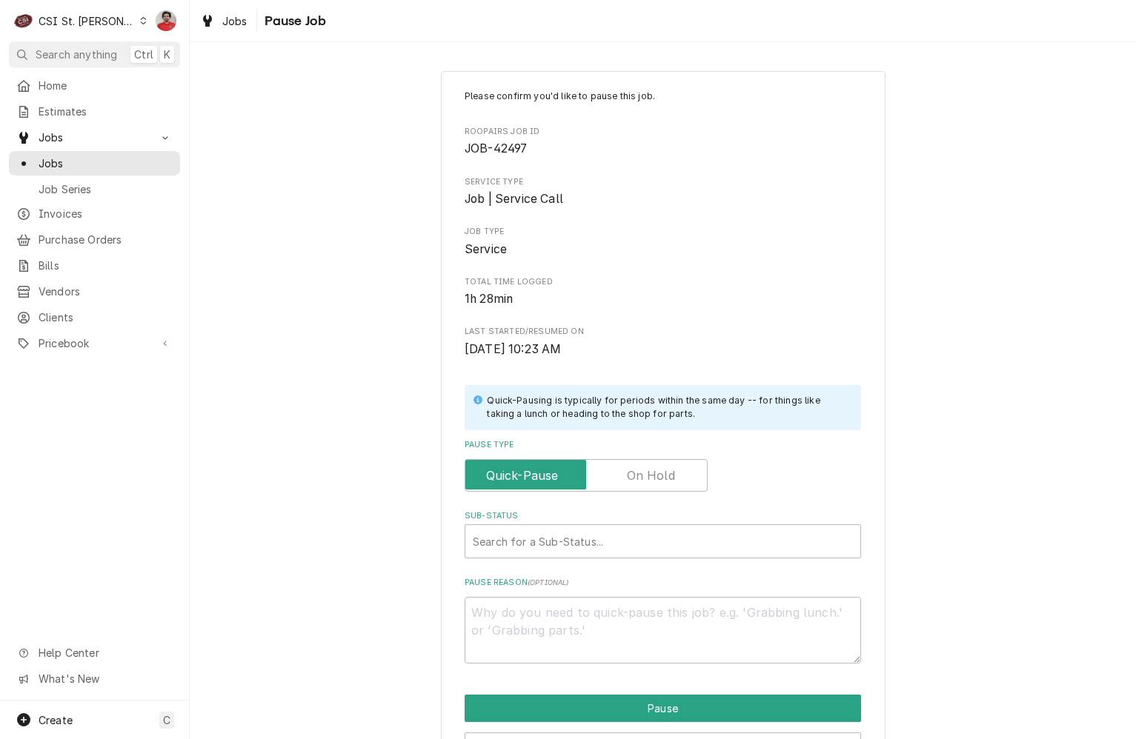
click at [628, 479] on label "Pause Type" at bounding box center [586, 475] width 243 height 33
click at [628, 479] on input "Pause Type" at bounding box center [586, 475] width 230 height 33
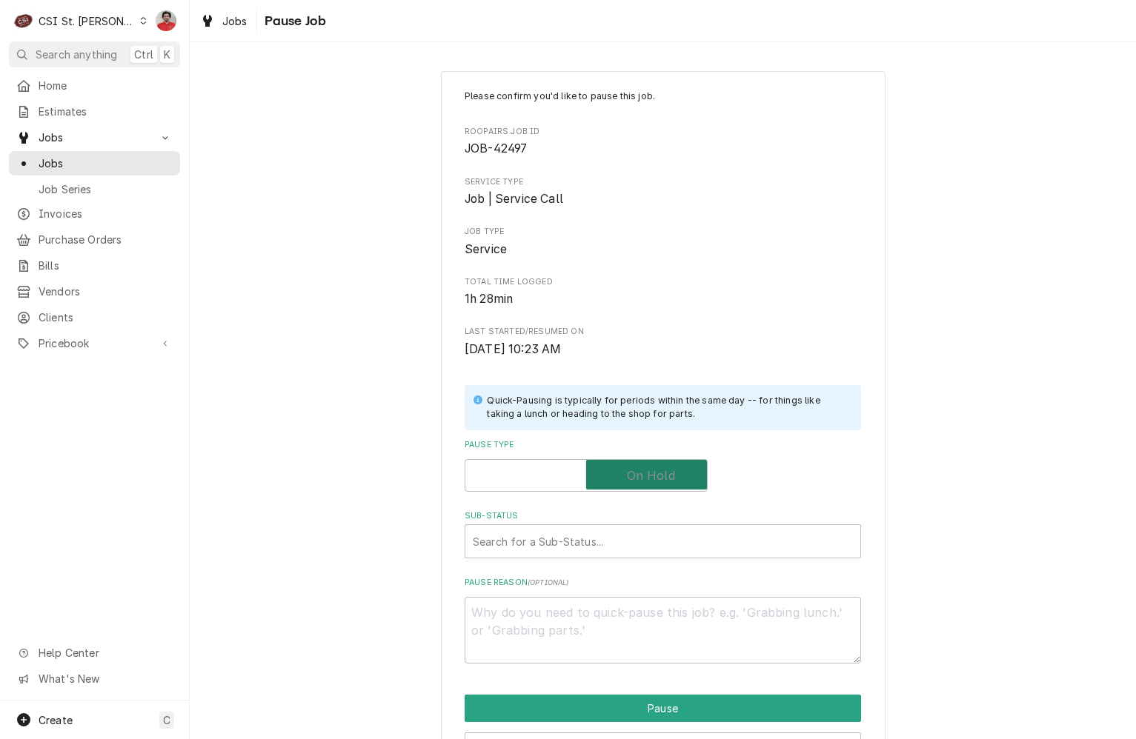
checkbox input "true"
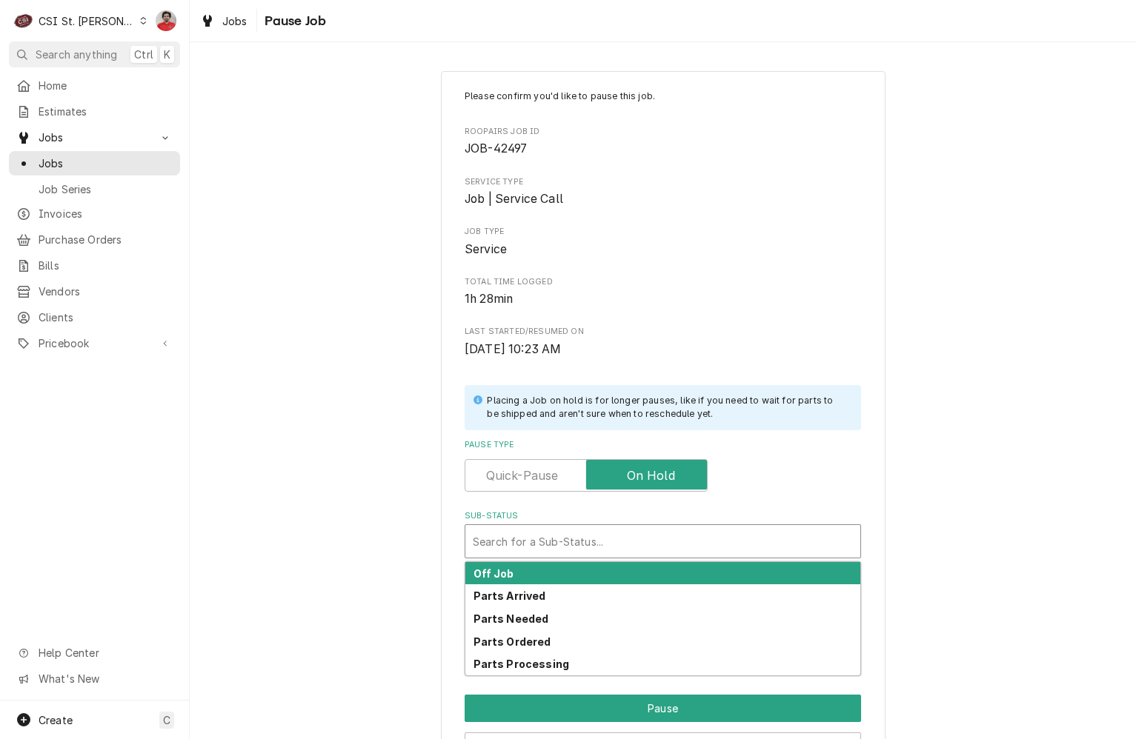
click at [631, 545] on div "Sub-Status" at bounding box center [663, 541] width 380 height 27
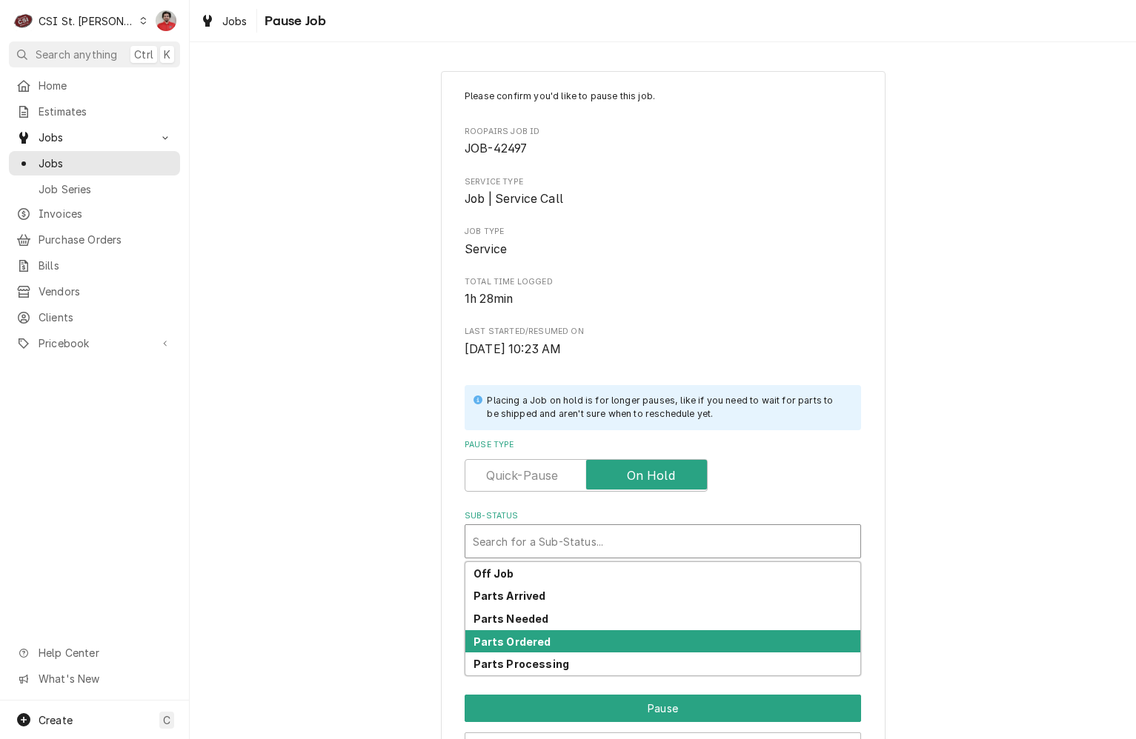
click at [603, 634] on div "Parts Ordered" at bounding box center [662, 642] width 395 height 23
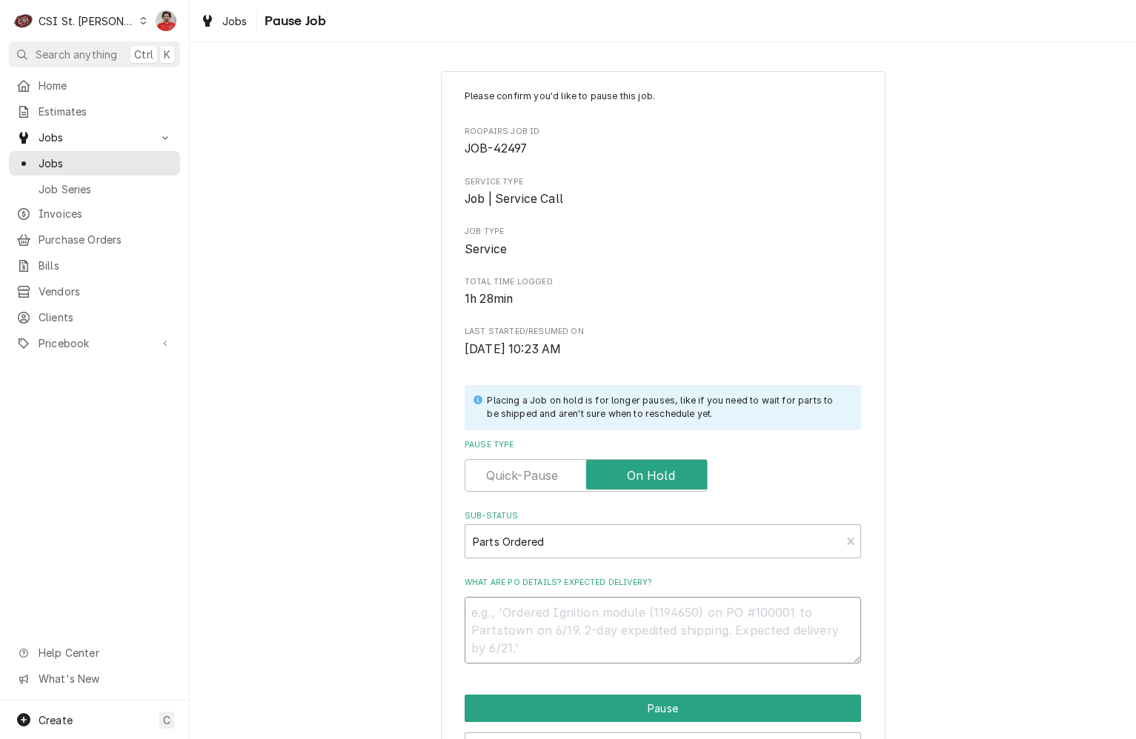
click at [594, 617] on textarea "What are PO details? Expected delivery?" at bounding box center [663, 630] width 396 height 67
paste textarea "“13B01-012B received to David's shelf”"
type textarea "x"
type textarea "“13B01-012B received to David's shelf”"
type textarea "x"
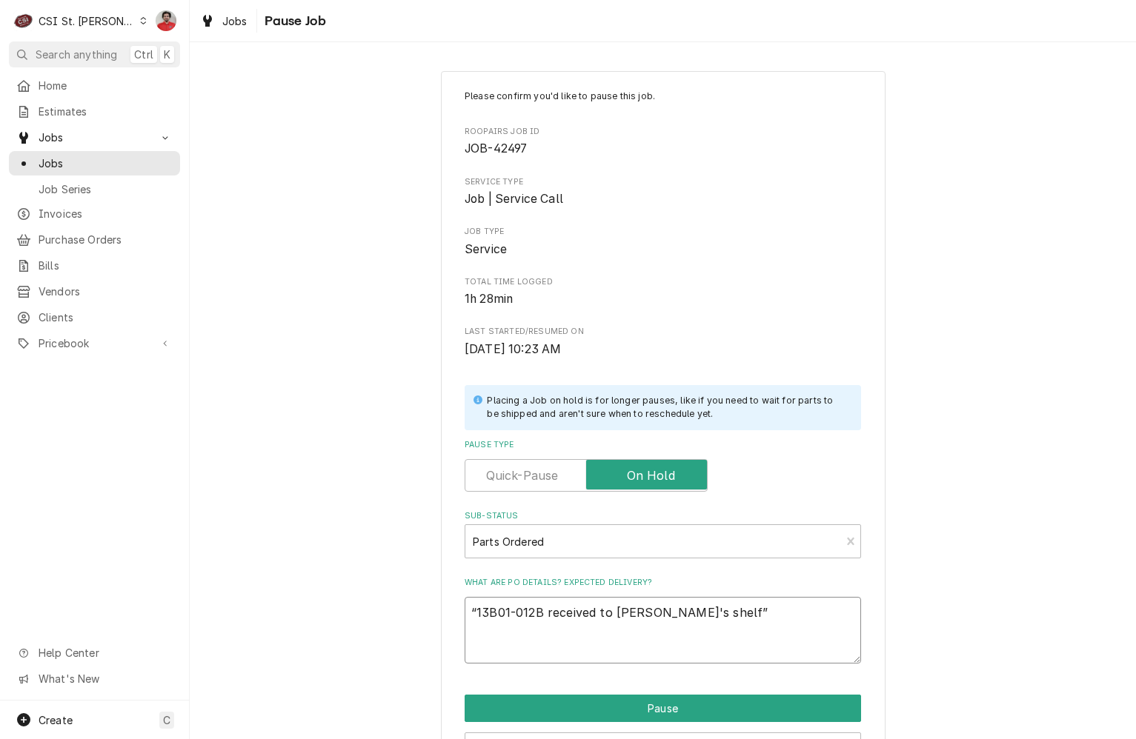
type textarea "“13B01-012B received to David's shelf"
type textarea "x"
type textarea "“13B01-012B received to David's shelf,"
type textarea "x"
type textarea "“13B01-012B received to David's shelf,"
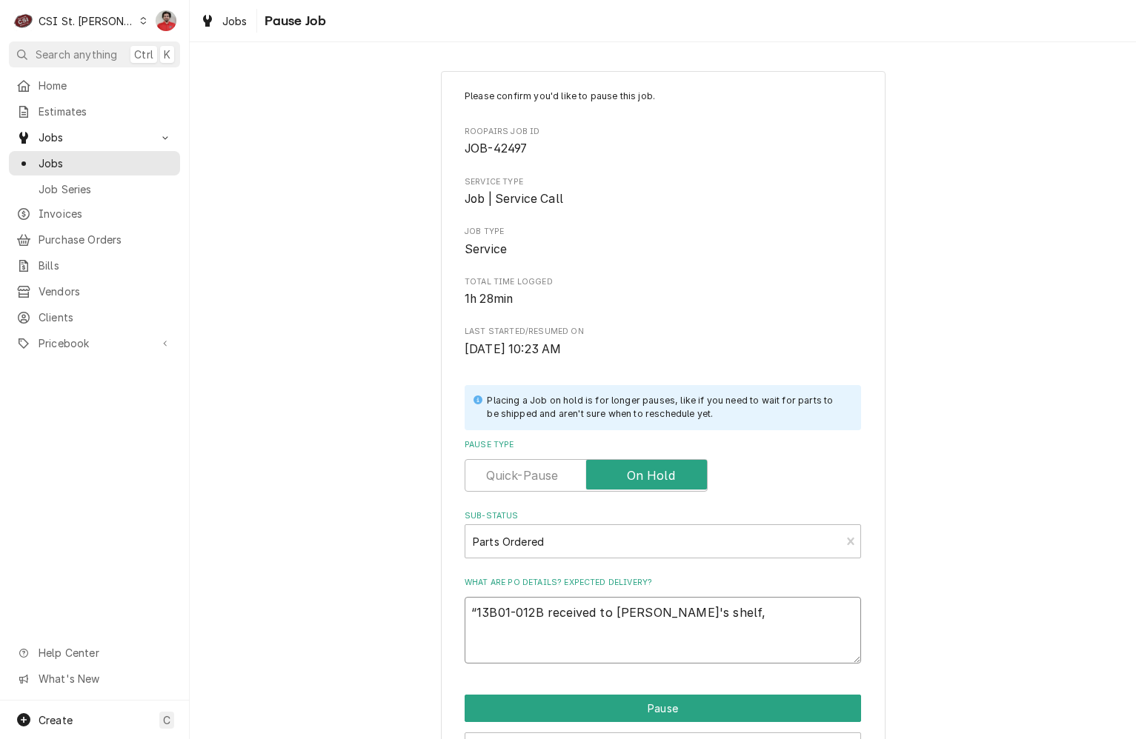
type textarea "x"
type textarea "“13B01-012B received to David's shelf, s"
type textarea "x"
type textarea "“13B01-012B received to David's shelf, st"
type textarea "x"
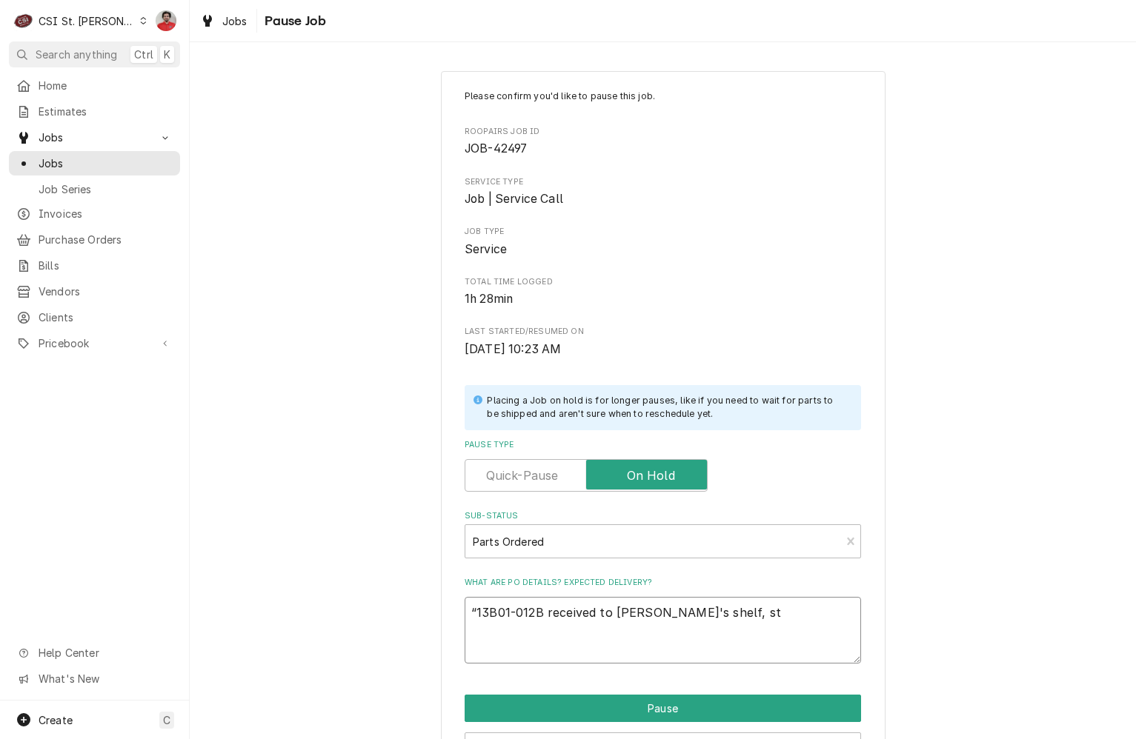
type textarea "“13B01-012B received to David's shelf, sti"
type textarea "x"
type textarea "“13B01-012B received to David's shelf, stil"
type textarea "x"
type textarea "“13B01-012B received to David's shelf, still"
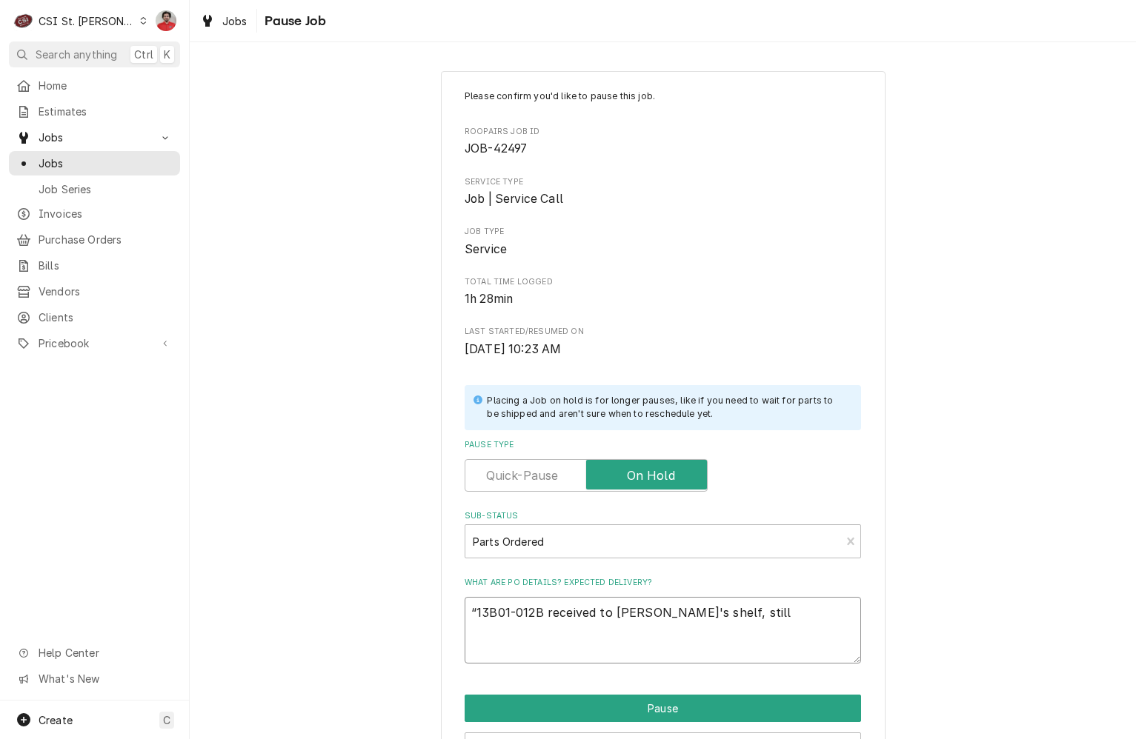
type textarea "x"
type textarea "“13B01-012B received to David's shelf, still"
type textarea "x"
type textarea "“13B01-012B received to David's shelf, still w"
type textarea "x"
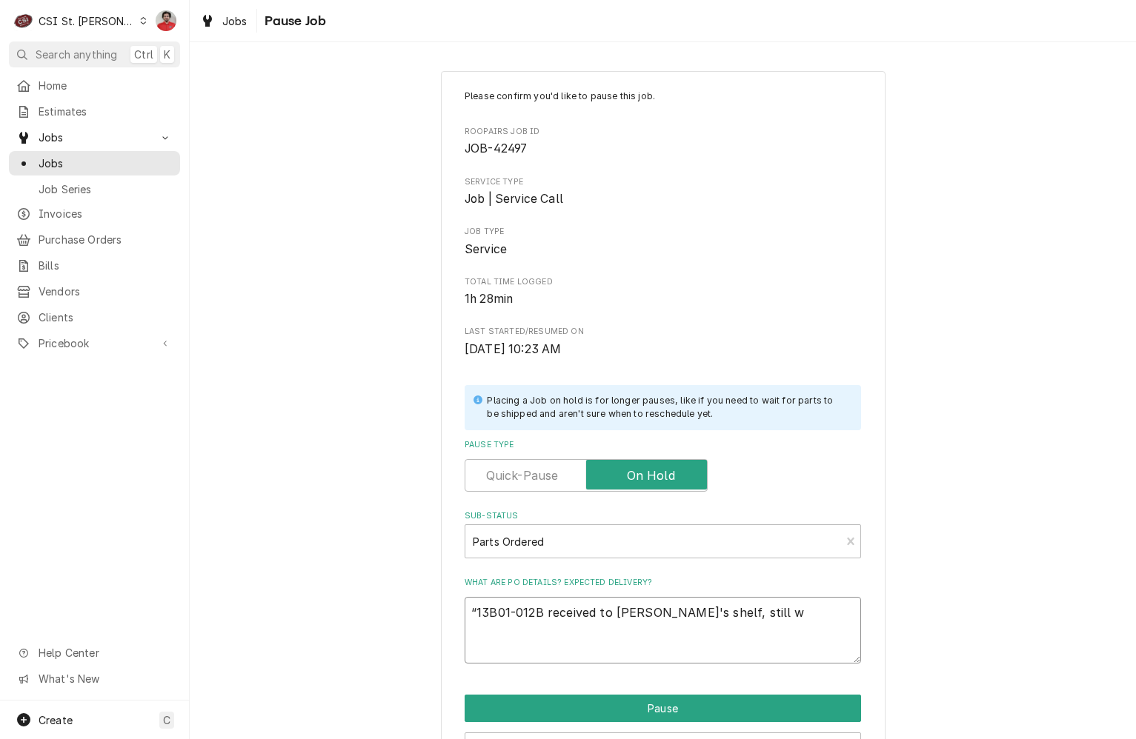
type textarea "“13B01-012B received to David's shelf, still wi"
type textarea "x"
type textarea "“13B01-012B received to David's shelf, still wia"
type textarea "x"
type textarea "“13B01-012B received to David's shelf, still wi"
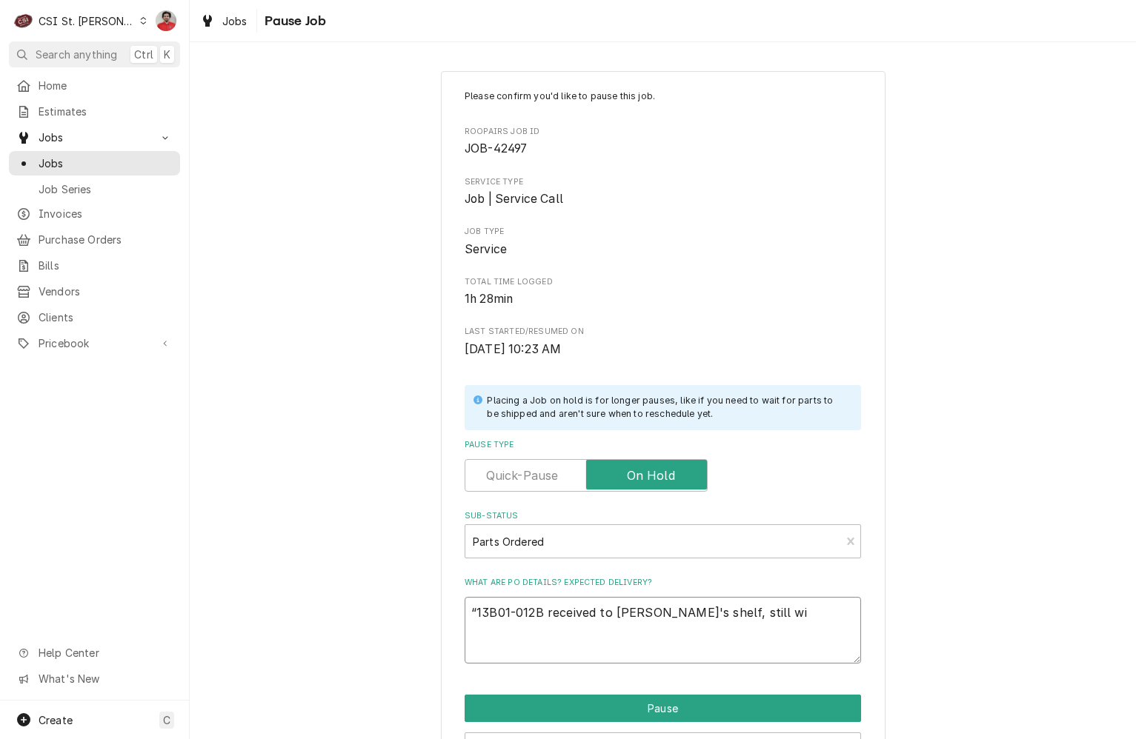
type textarea "x"
type textarea "“13B01-012B received to David's shelf, still w"
type textarea "x"
type textarea "“13B01-012B received to David's shelf, still wa"
type textarea "x"
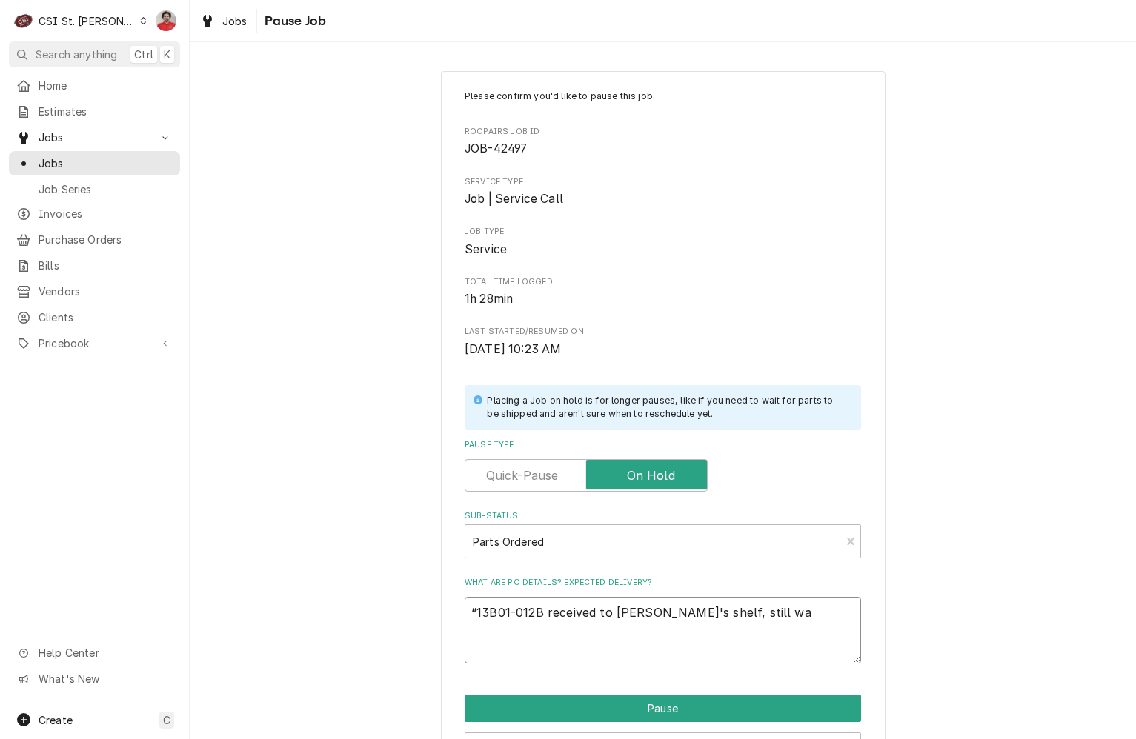
type textarea "“13B01-012B received to David's shelf, still wai"
type textarea "x"
type textarea "“13B01-012B received to David's shelf, still wait"
type textarea "x"
type textarea "“13B01-012B received to David's shelf, still waiti"
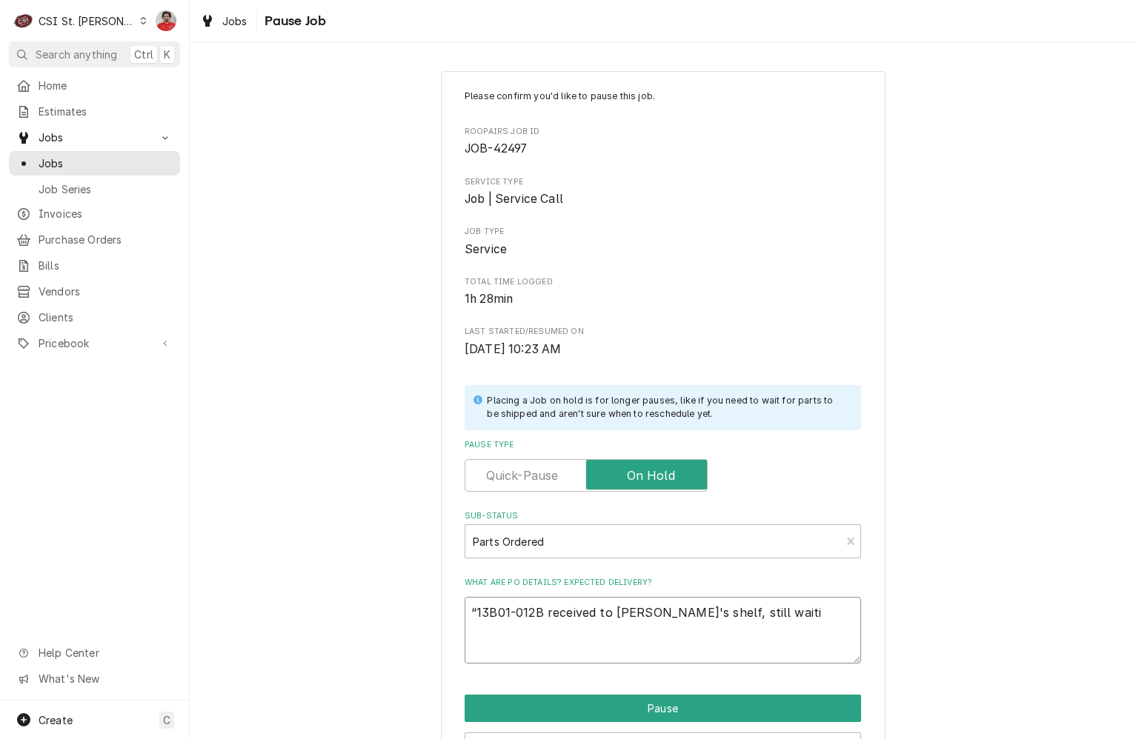
type textarea "x"
type textarea "“13B01-012B received to David's shelf, still waitin"
type textarea "x"
type textarea "“13B01-012B received to David's shelf, still waiting"
type textarea "x"
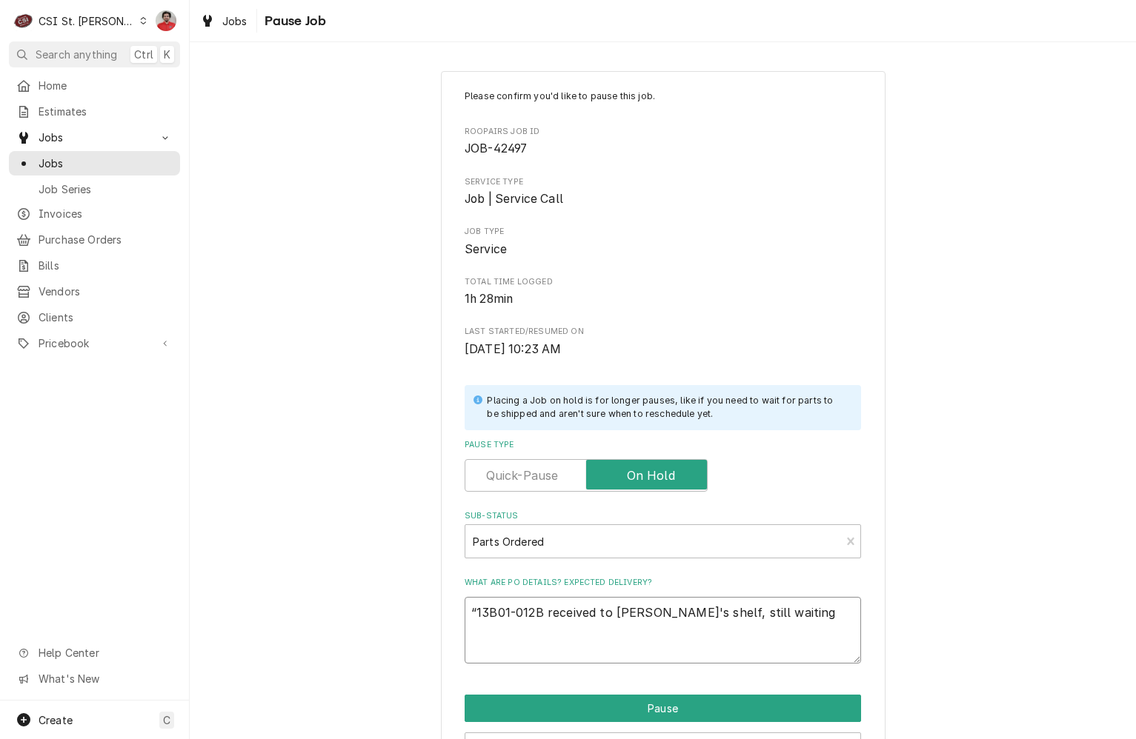
type textarea "“13B01-012B received to David's shelf, still waiting"
type textarea "x"
type textarea "“13B01-012B received to David's shelf, still waiting o"
type textarea "x"
type textarea "“13B01-012B received to David's shelf, still waiting on"
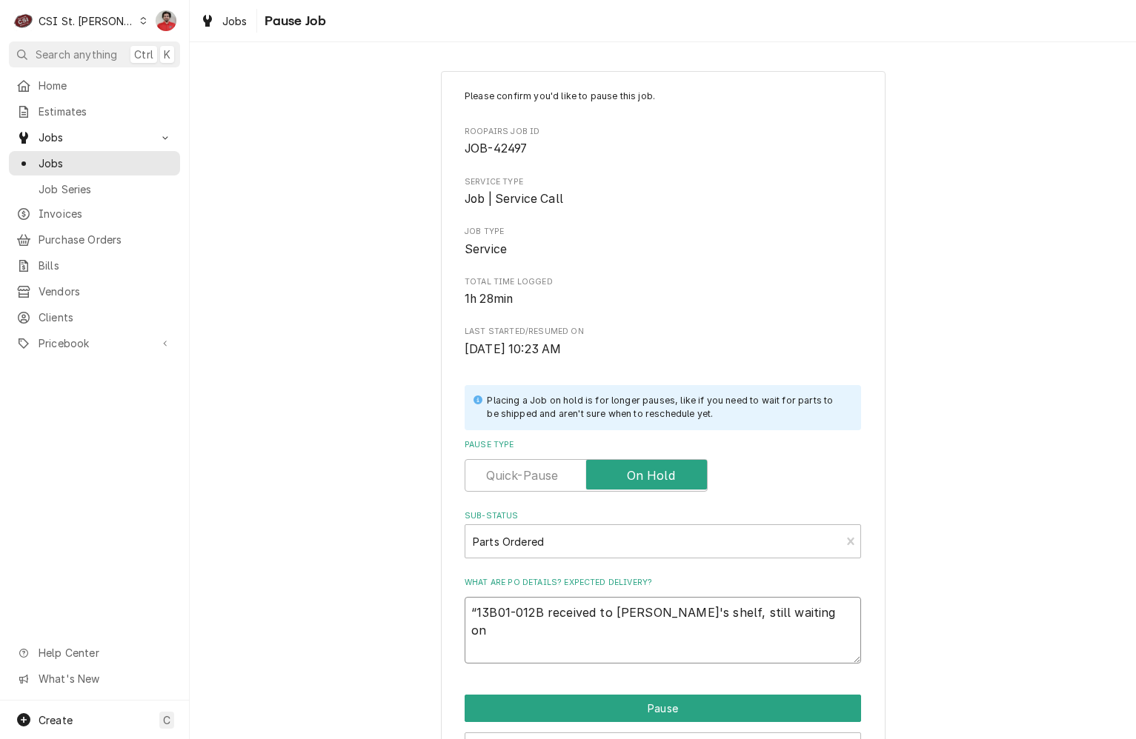
type textarea "x"
type textarea "“13B01-012B received to David's shelf, still waiting on"
type textarea "x"
type textarea "“13B01-012B received to David's shelf, still waiting on o"
type textarea "x"
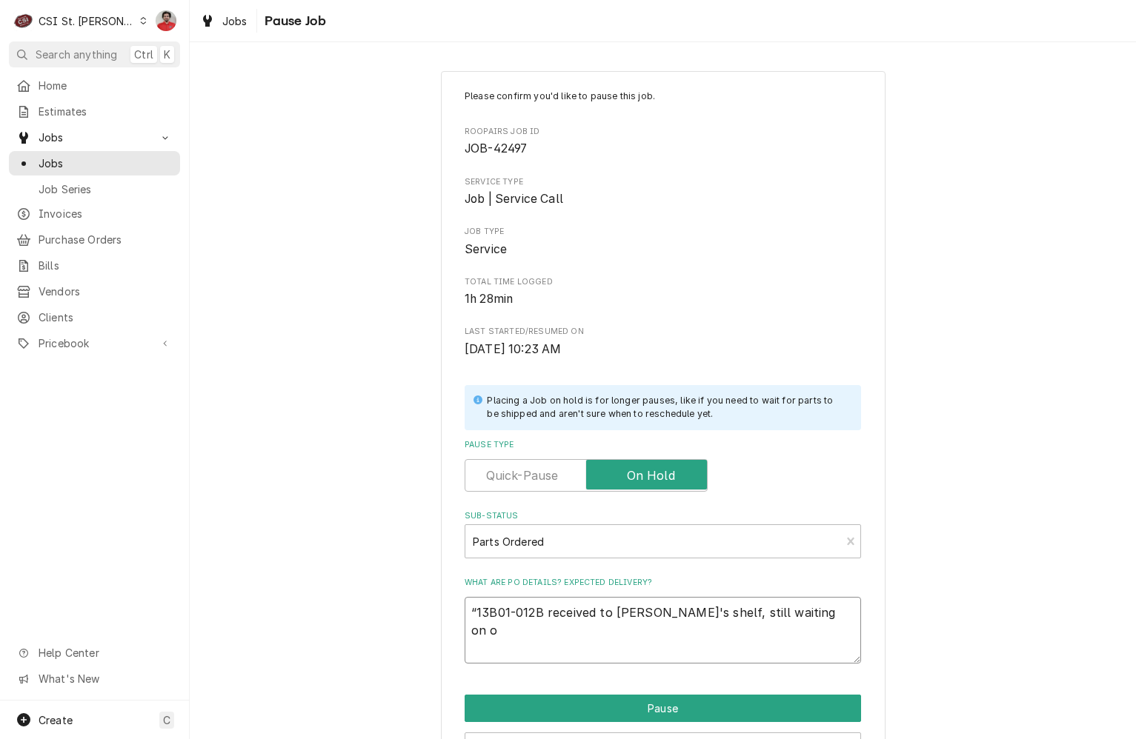
type textarea "“13B01-012B received to David's shelf, still waiting on ot"
type textarea "x"
type textarea "“13B01-012B received to David's shelf, still waiting on oth"
type textarea "x"
type textarea "“13B01-012B received to David's shelf, still waiting on othe"
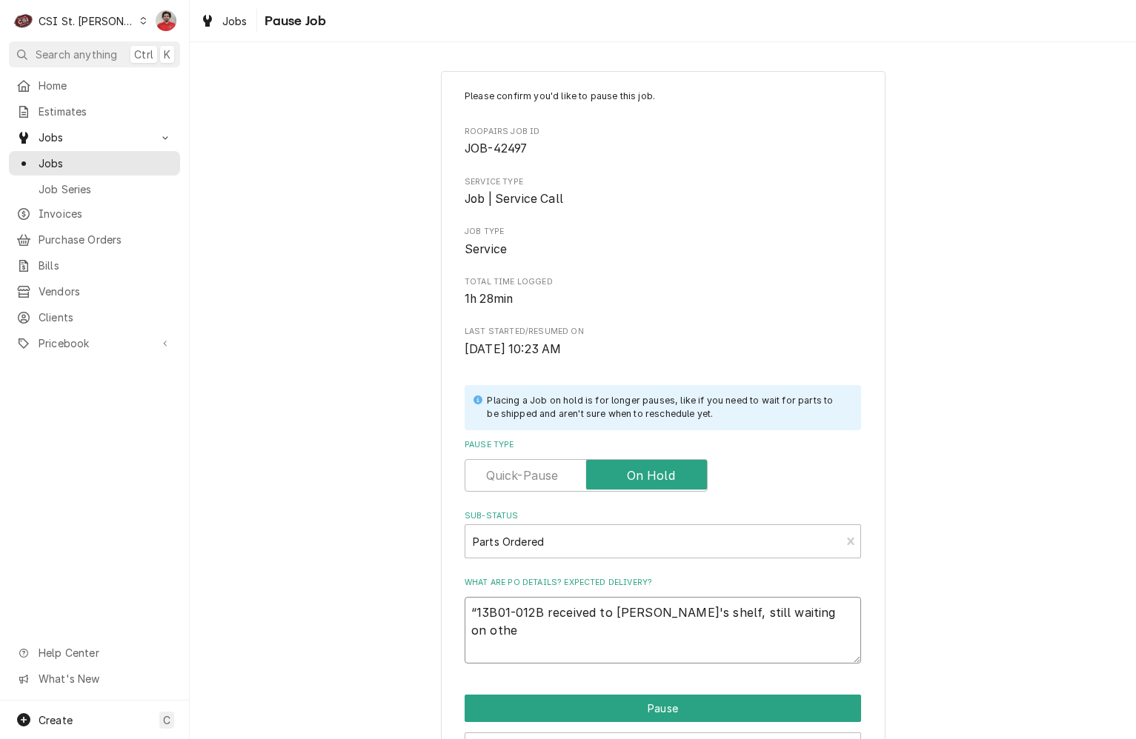
type textarea "x"
type textarea "“13B01-012B received to David's shelf, still waiting on othe r"
type textarea "x"
type textarea "“13B01-012B received to David's shelf, still waiting on othe rp"
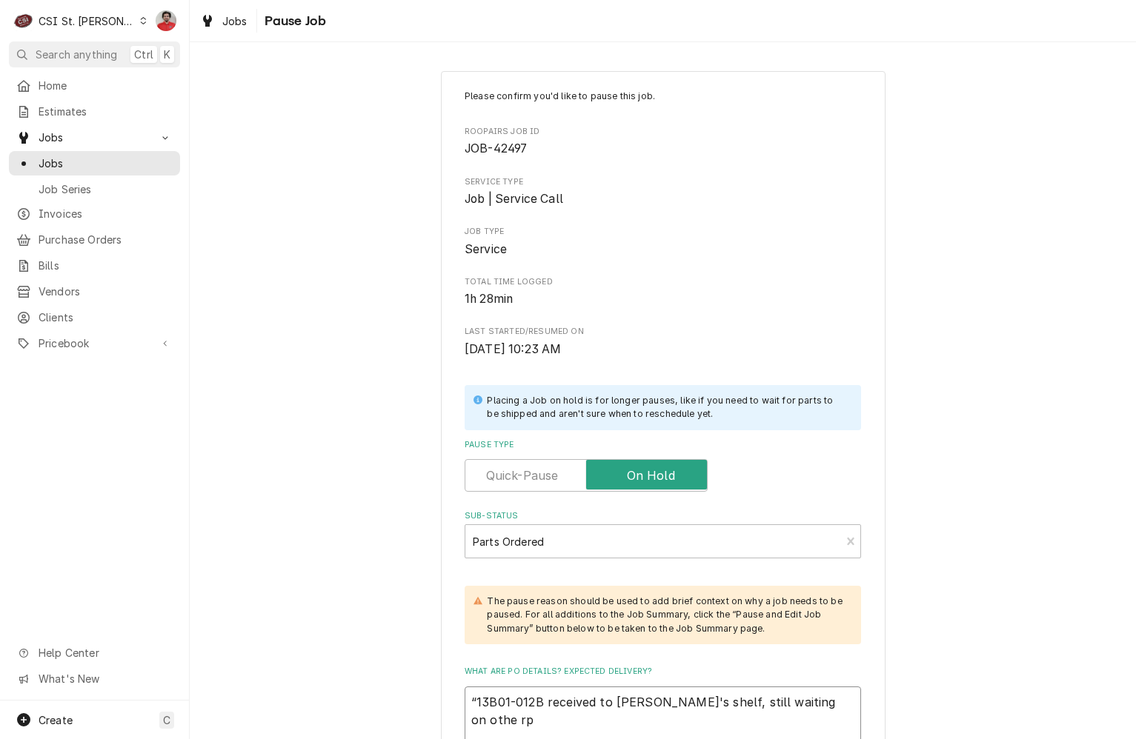
type textarea "x"
type textarea "“13B01-012B received to David's shelf, still waiting on othe rpa"
type textarea "x"
type textarea "“13B01-012B received to David's shelf, still waiting on othe rpar"
type textarea "x"
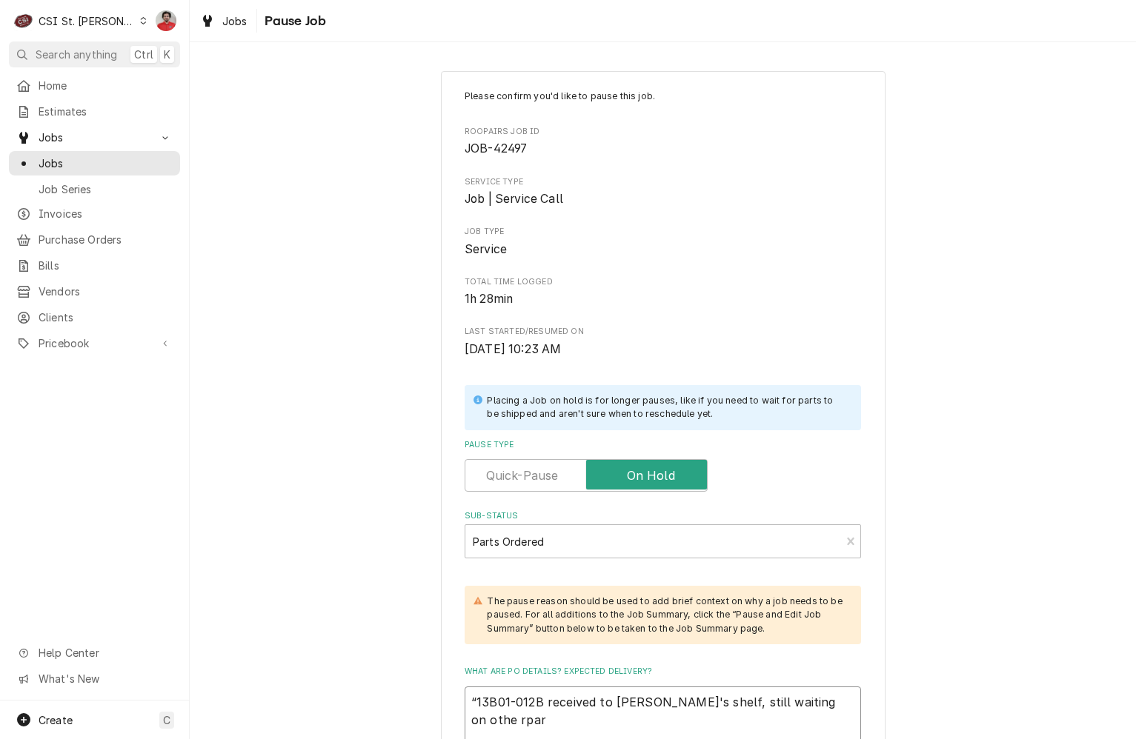
type textarea "“13B01-012B received to David's shelf, still waiting on othe rpart"
type textarea "x"
type textarea "“13B01-012B received to David's shelf, still waiting on othe rparts"
type textarea "x"
type textarea "“13B01-012B received to David's shelf, still waiting on othe rparts."
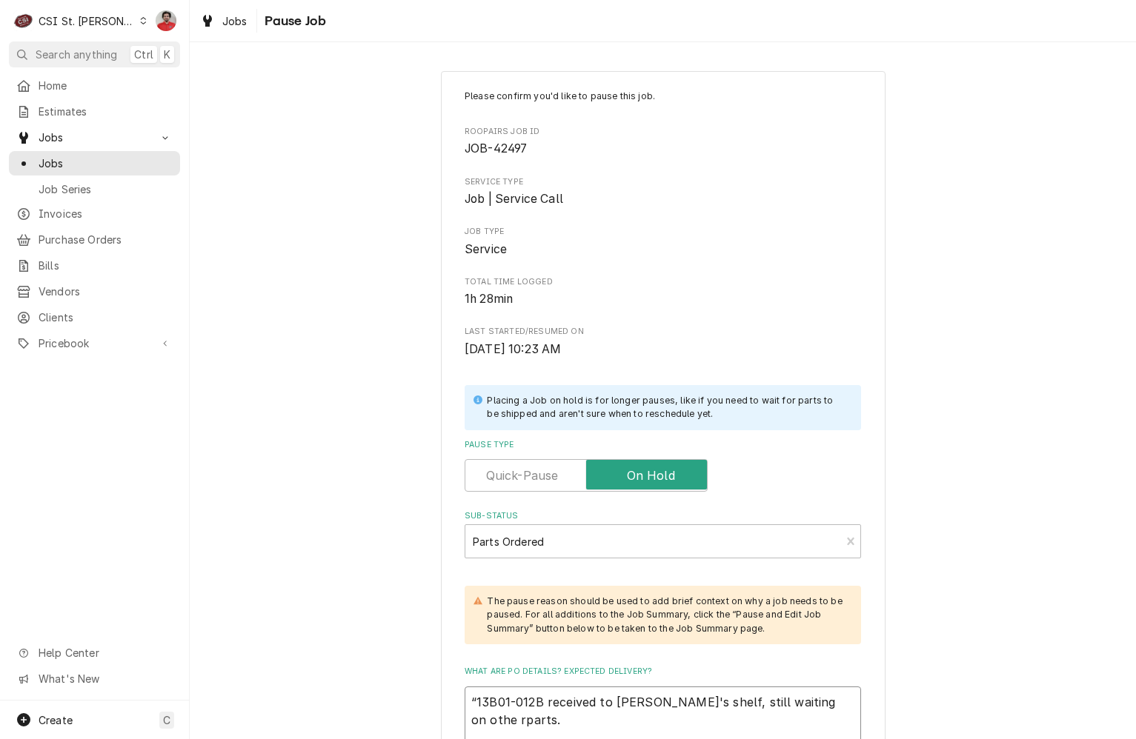
type textarea "x"
type textarea "“13B01-012B received to David's shelf, still waiting on otherparts."
type textarea "x"
type textarea "“13B01-012B received to David's shelf, still waiting on other parts."
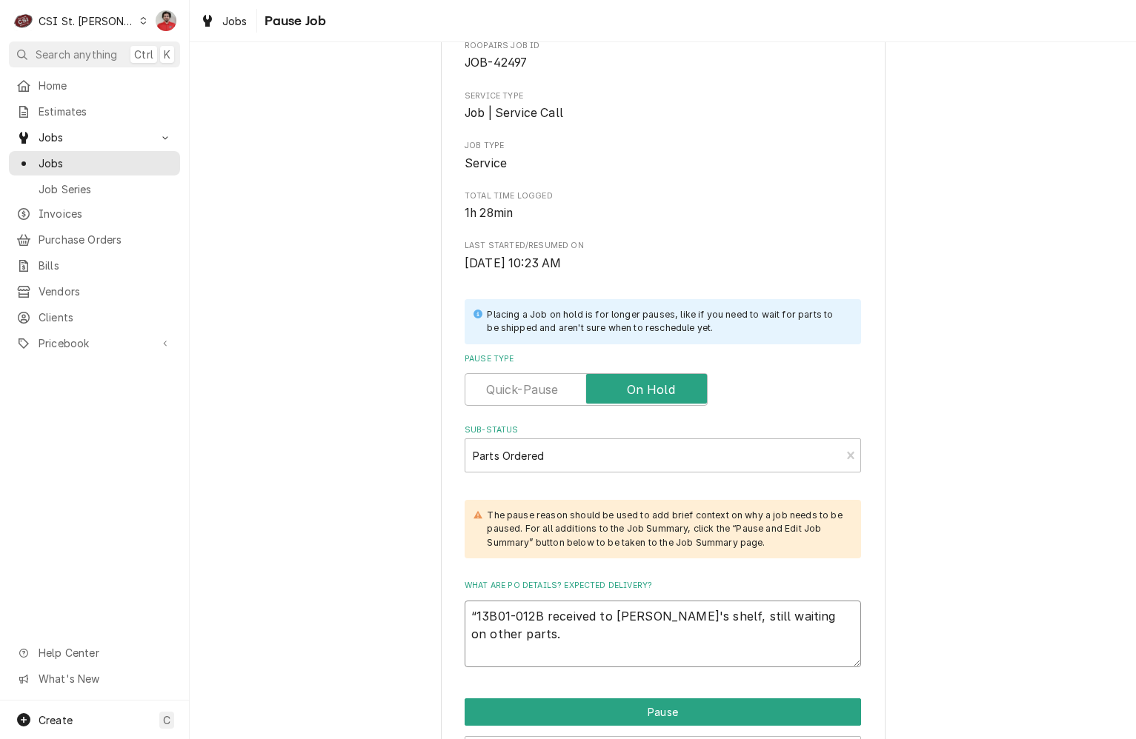
scroll to position [180, 0]
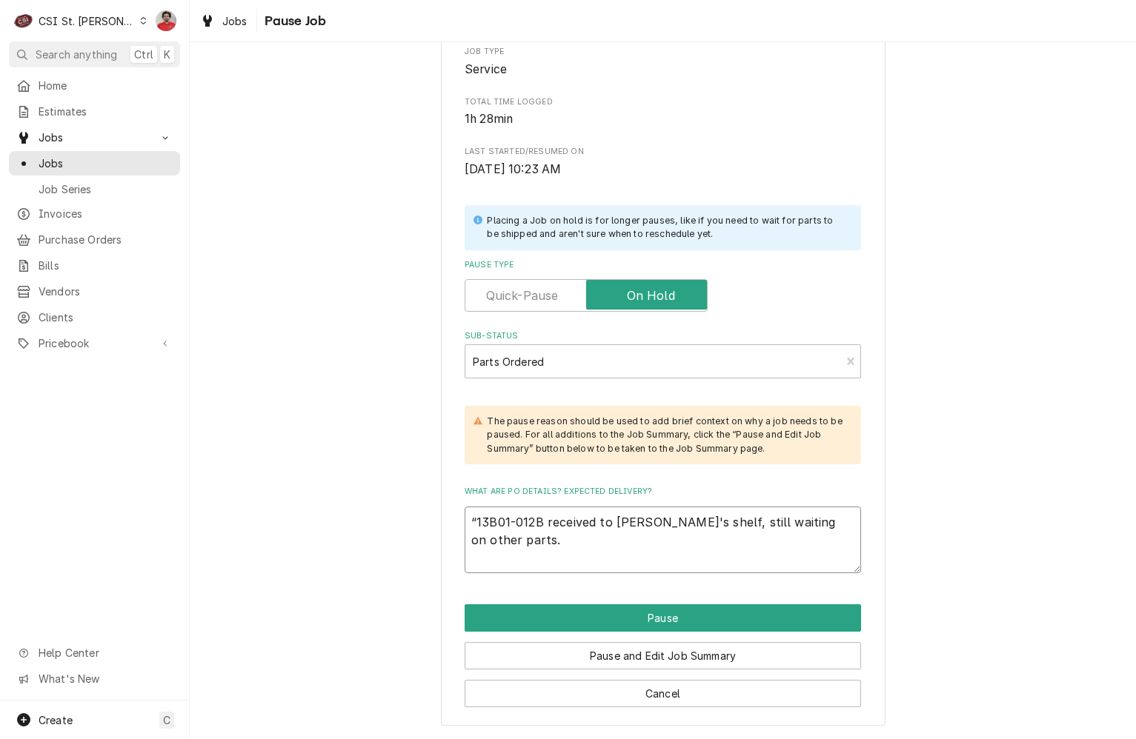
click at [465, 519] on textarea "“13B01-012B received to David's shelf, still waiting on other parts." at bounding box center [663, 540] width 396 height 67
type textarea "x"
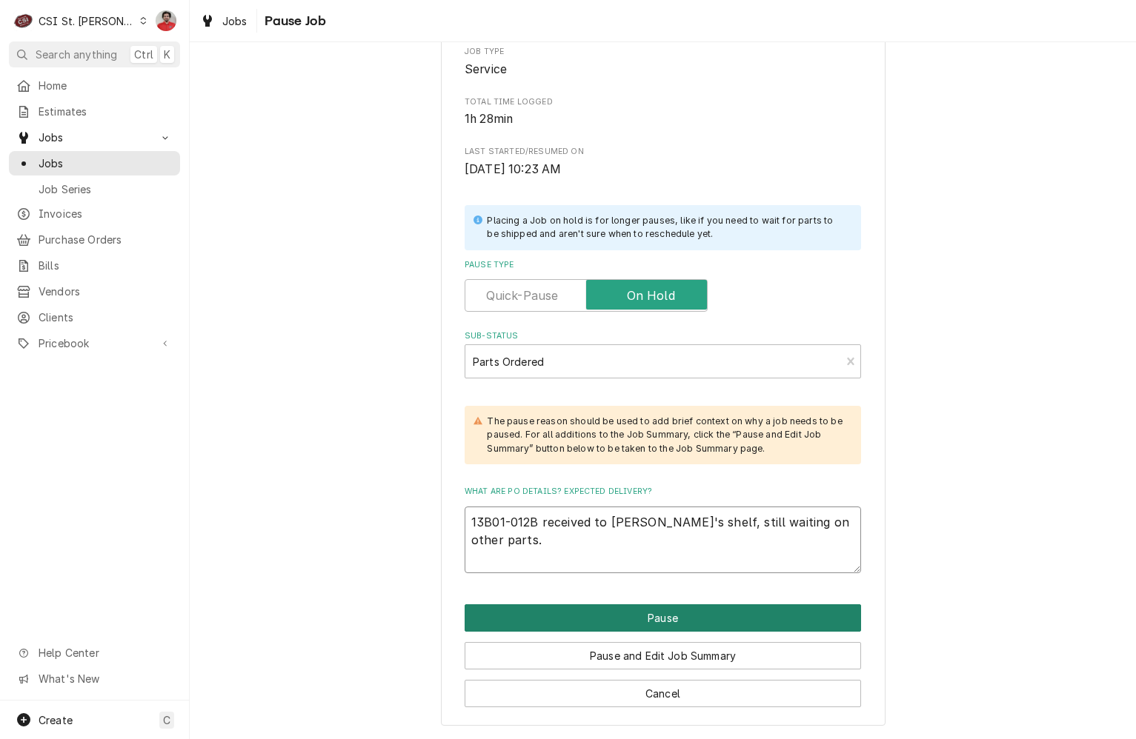
type textarea "13B01-012B received to David's shelf, still waiting on other parts."
drag, startPoint x: 687, startPoint y: 621, endPoint x: 708, endPoint y: 568, distance: 57.5
click at [708, 568] on div "Please confirm you'd like to pause this job. Roopairs Job ID JOB-42497 Service …" at bounding box center [663, 309] width 445 height 836
click at [719, 625] on button "Pause" at bounding box center [663, 618] width 396 height 27
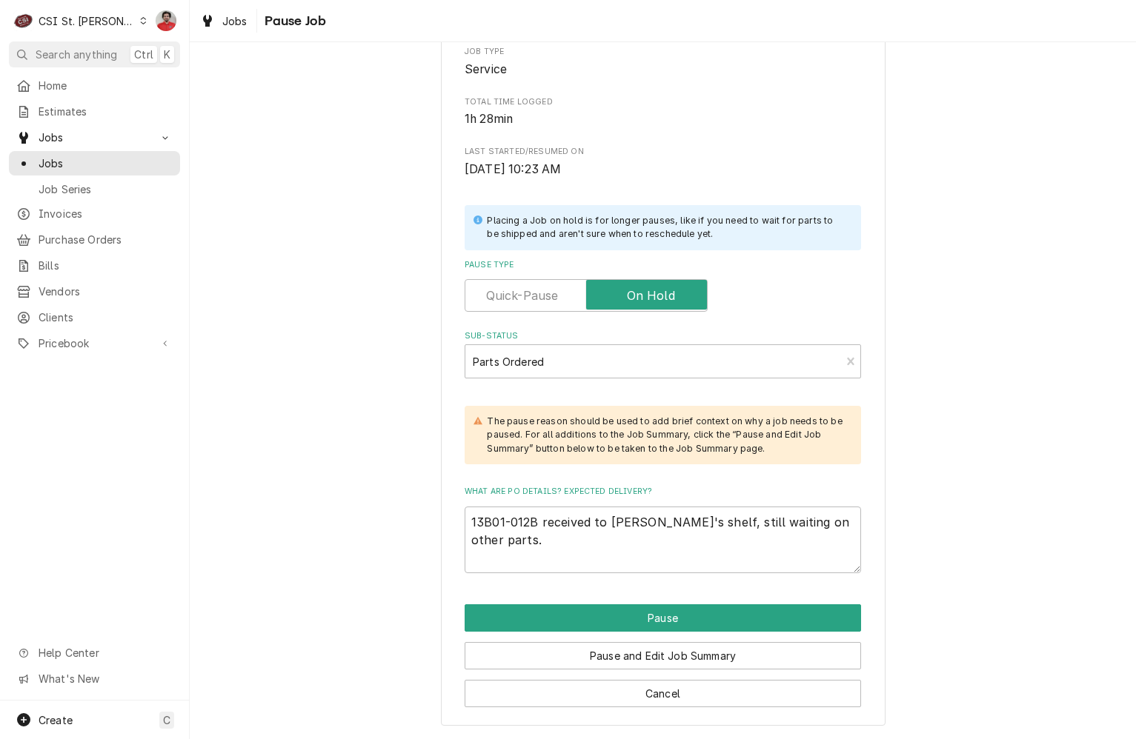
type textarea "x"
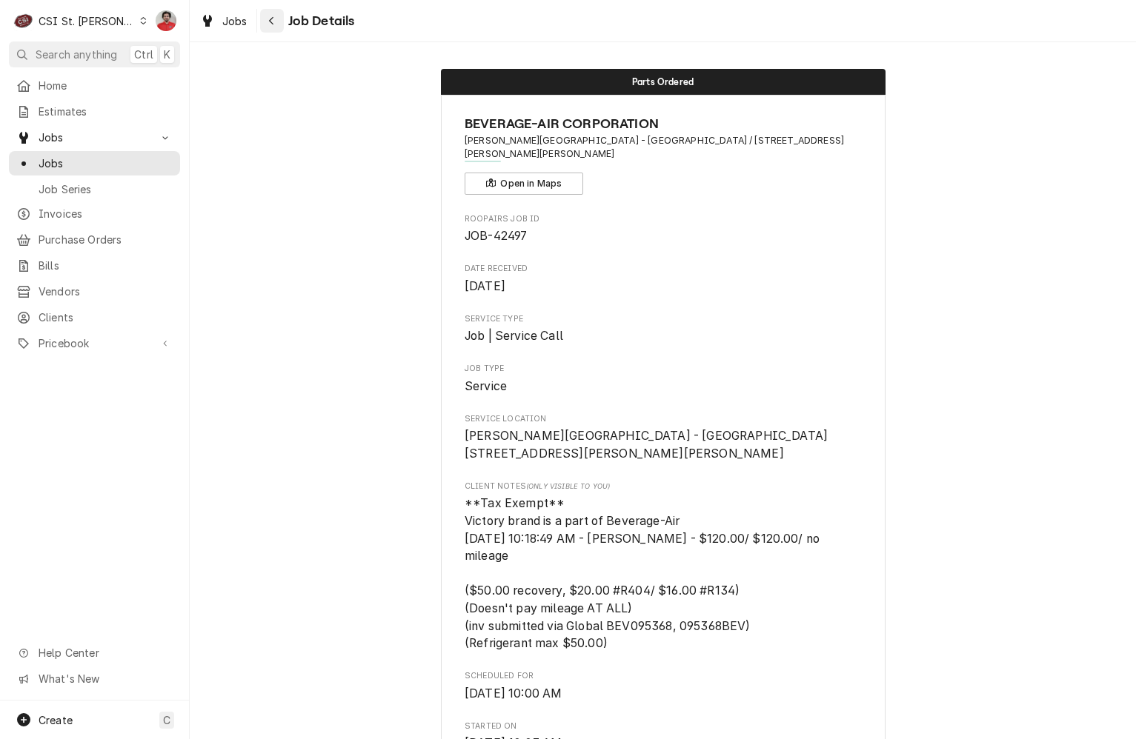
click at [269, 16] on icon "Navigate back" at bounding box center [271, 21] width 7 height 10
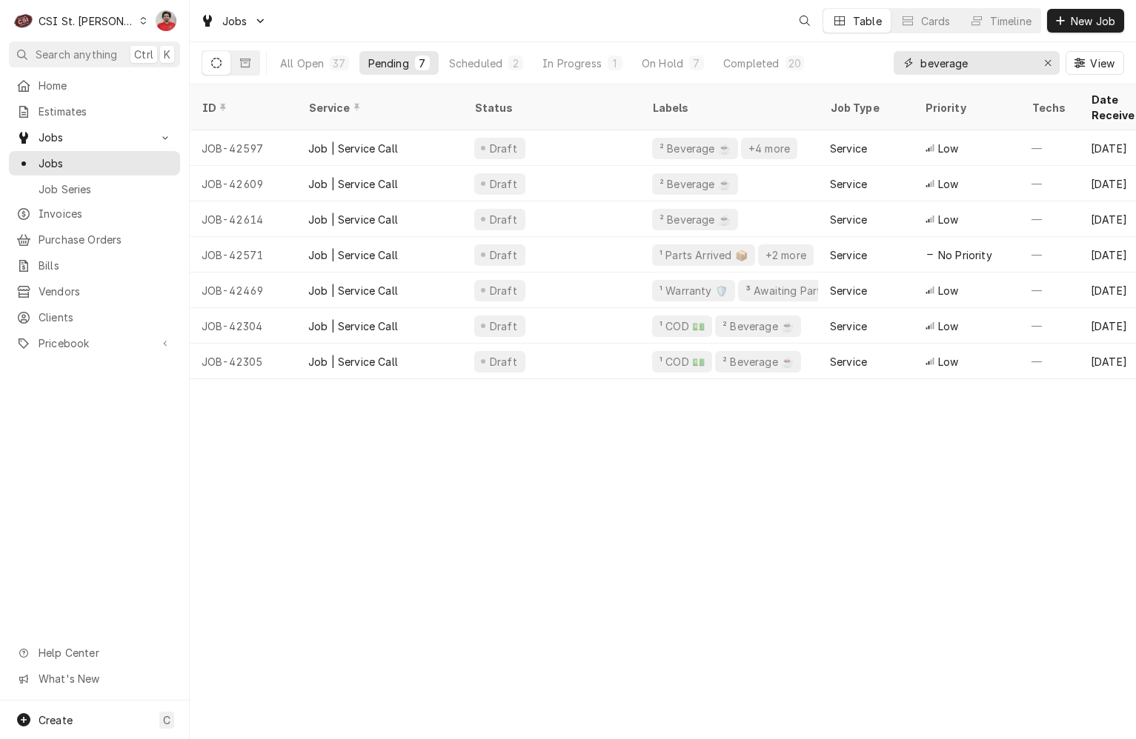
click at [1000, 74] on input "beverage" at bounding box center [975, 63] width 111 height 24
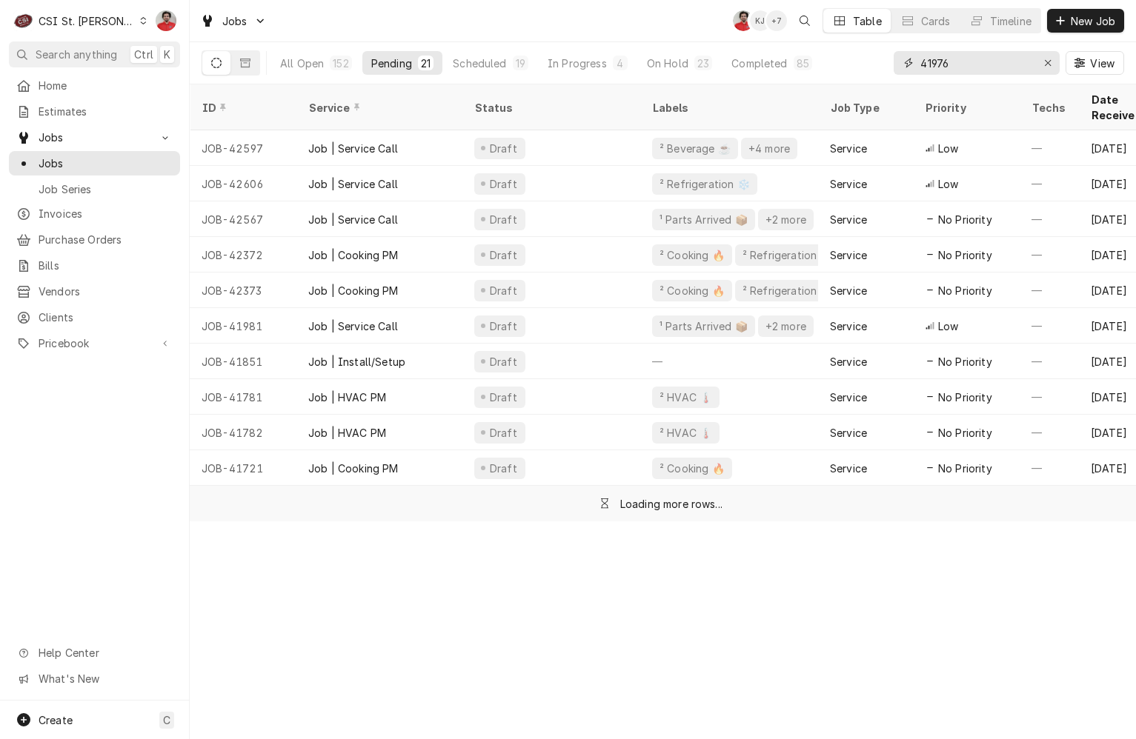
type input "41976"
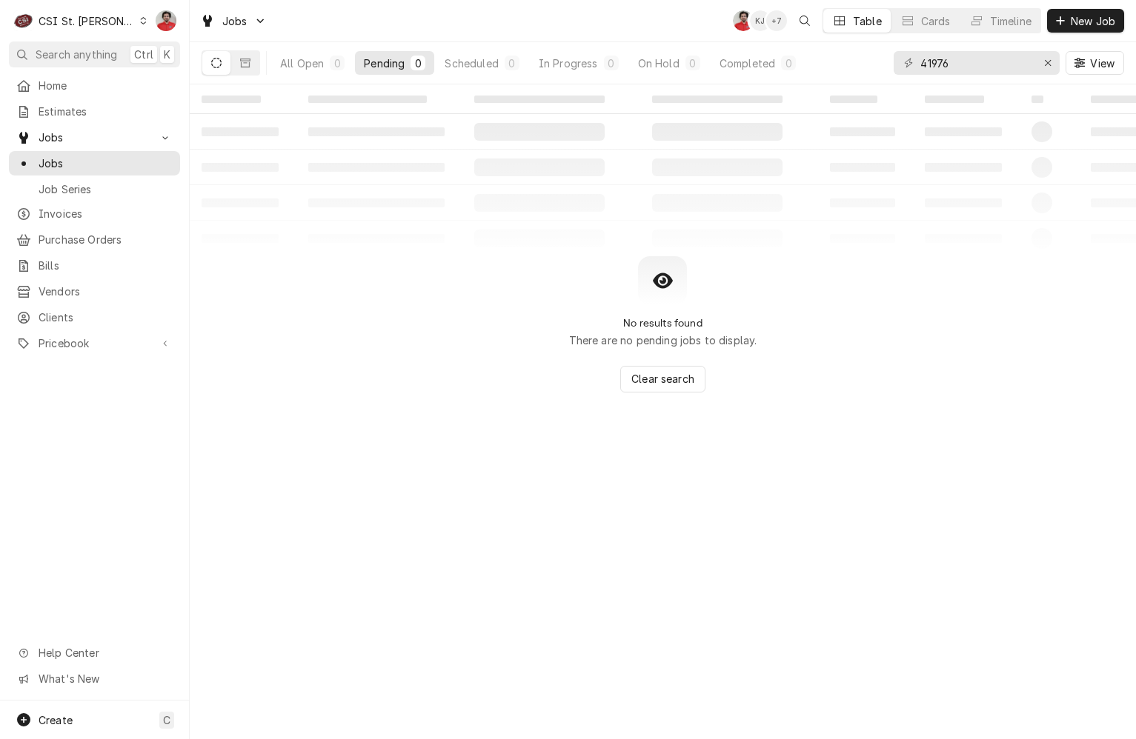
click at [104, 246] on div "Home Estimates Jobs Jobs Job Series Invoices Purchase Orders Bills Vendors Clie…" at bounding box center [94, 215] width 189 height 284
click at [100, 236] on span "Purchase Orders" at bounding box center [106, 240] width 134 height 16
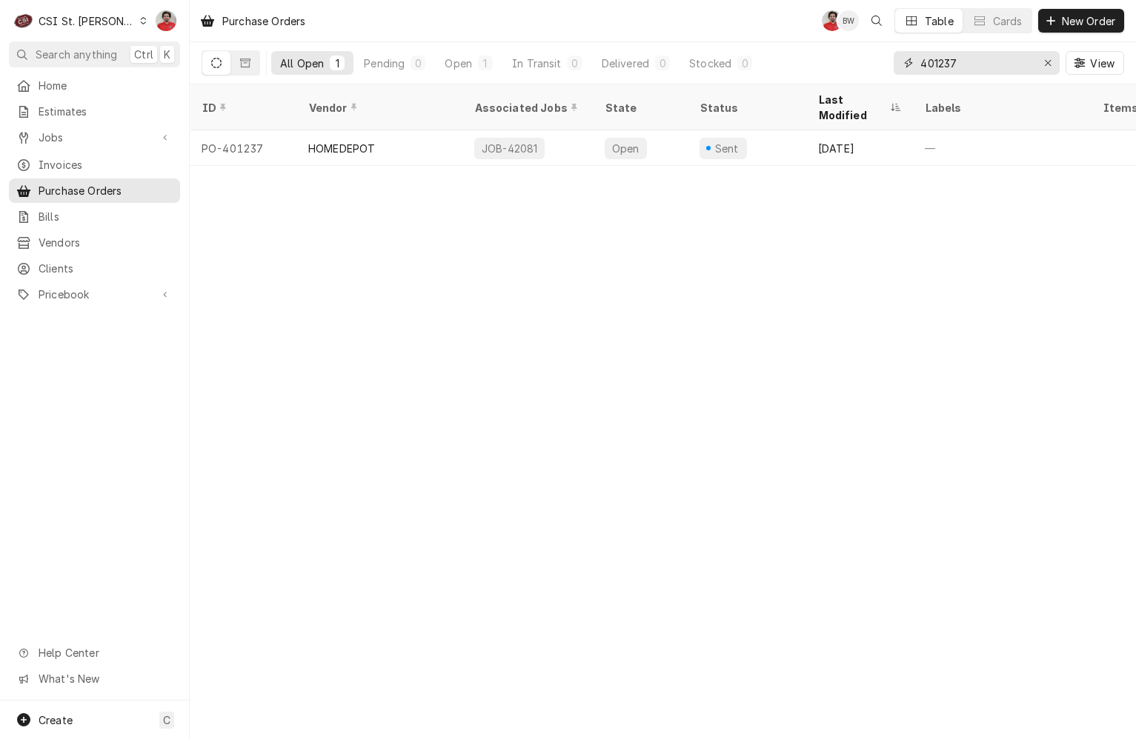
drag, startPoint x: 885, startPoint y: 64, endPoint x: 848, endPoint y: 67, distance: 37.9
click at [848, 67] on div "All Open 1 Pending 0 Open 1 In Transit 0 Delivered 0 Stocked 0 401237 View" at bounding box center [663, 62] width 923 height 41
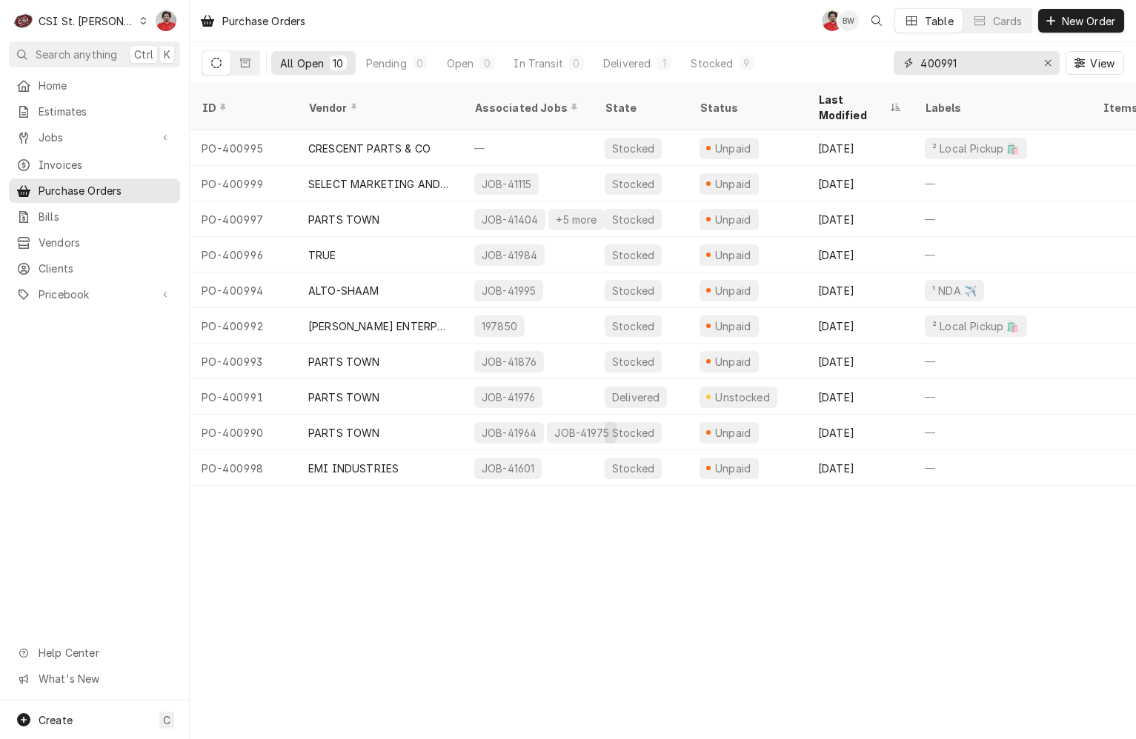
type input "400991"
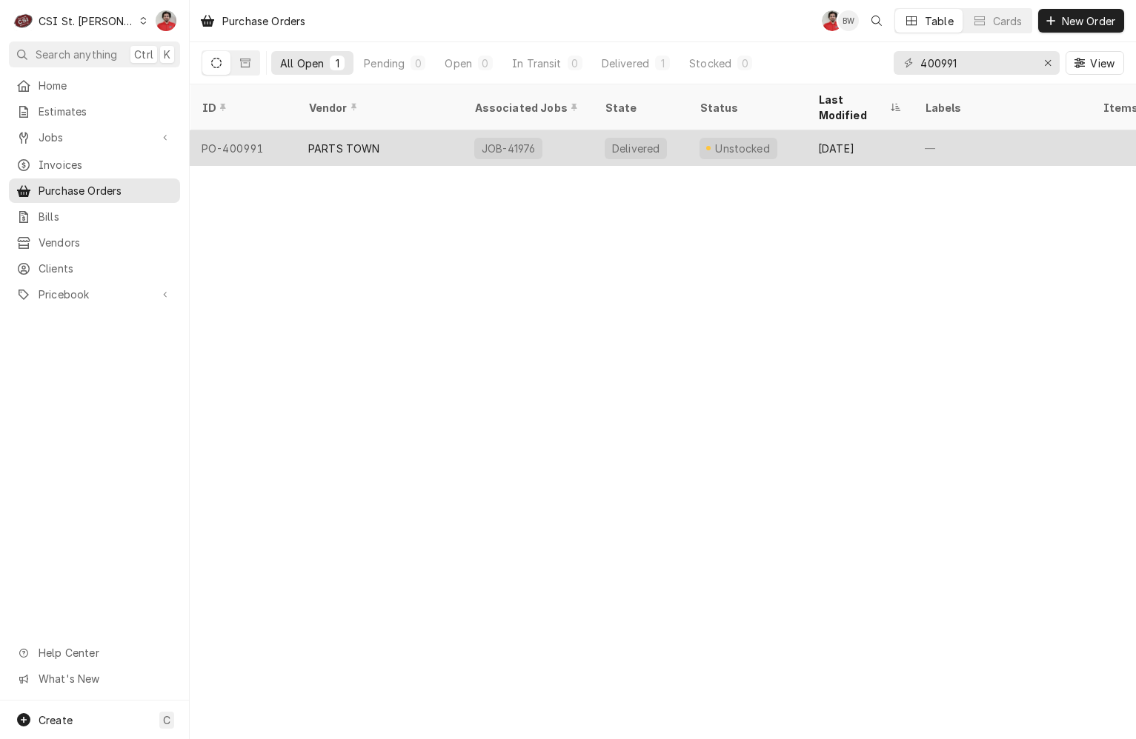
click at [568, 130] on div "JOB-41976" at bounding box center [527, 148] width 130 height 36
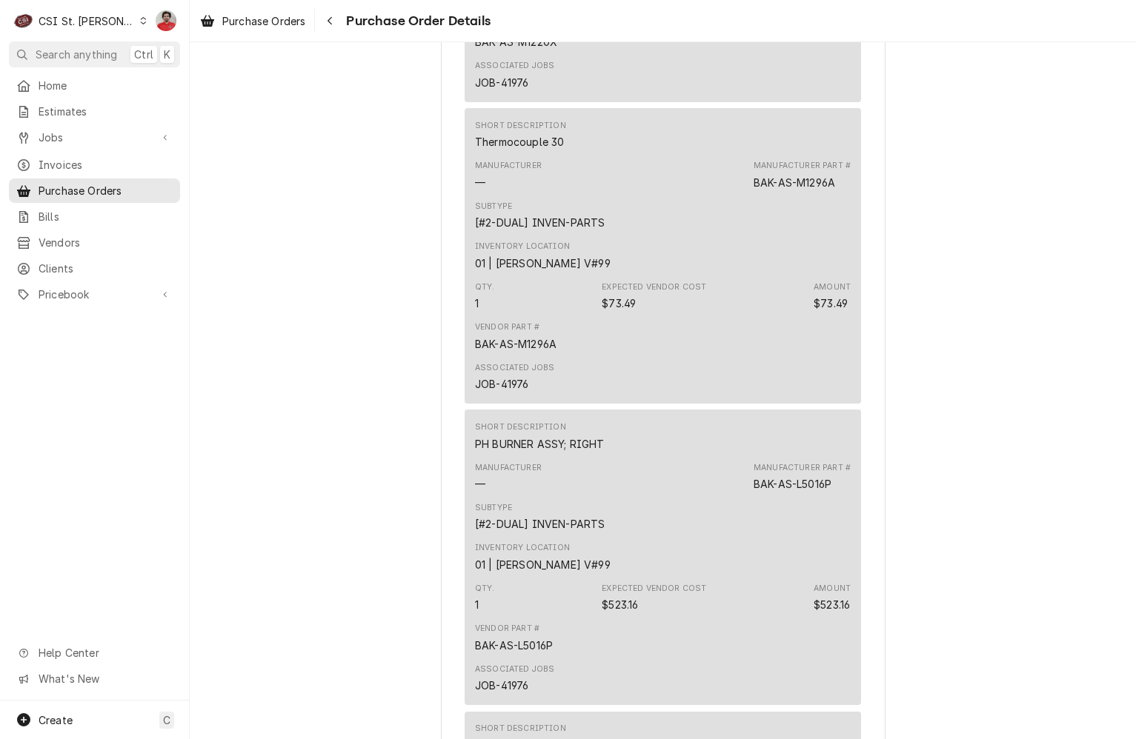
scroll to position [2149, 0]
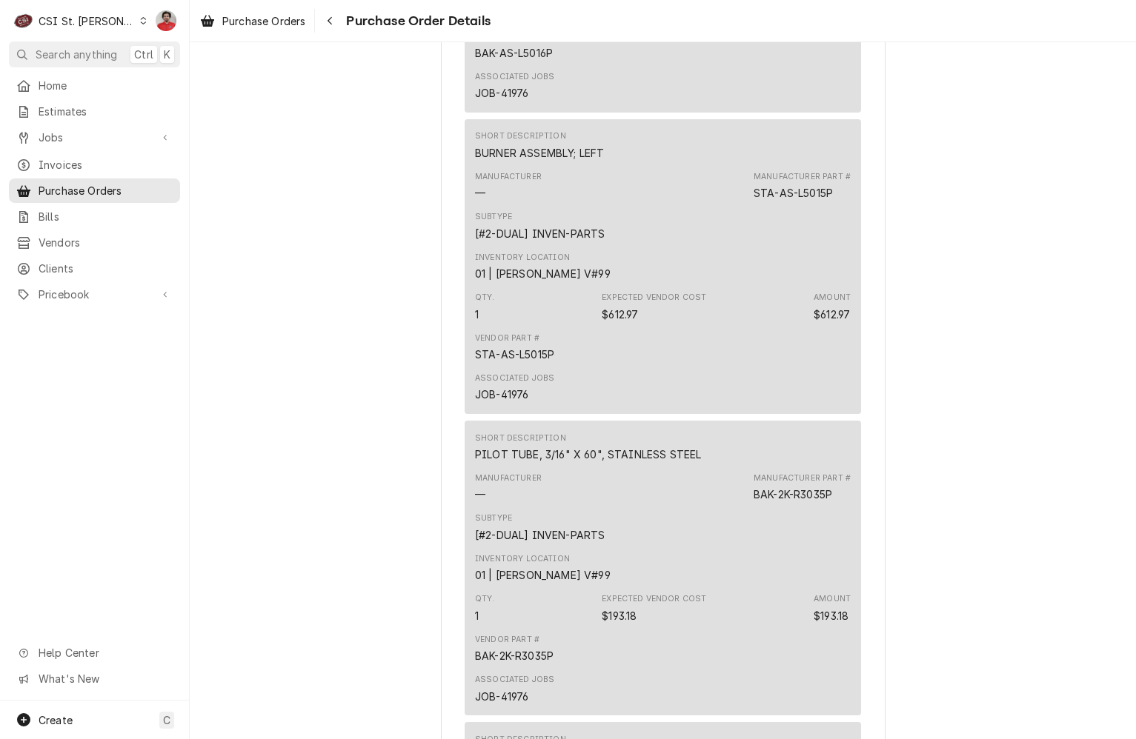
click at [90, 23] on div "CSI St. [PERSON_NAME]" at bounding box center [87, 21] width 96 height 16
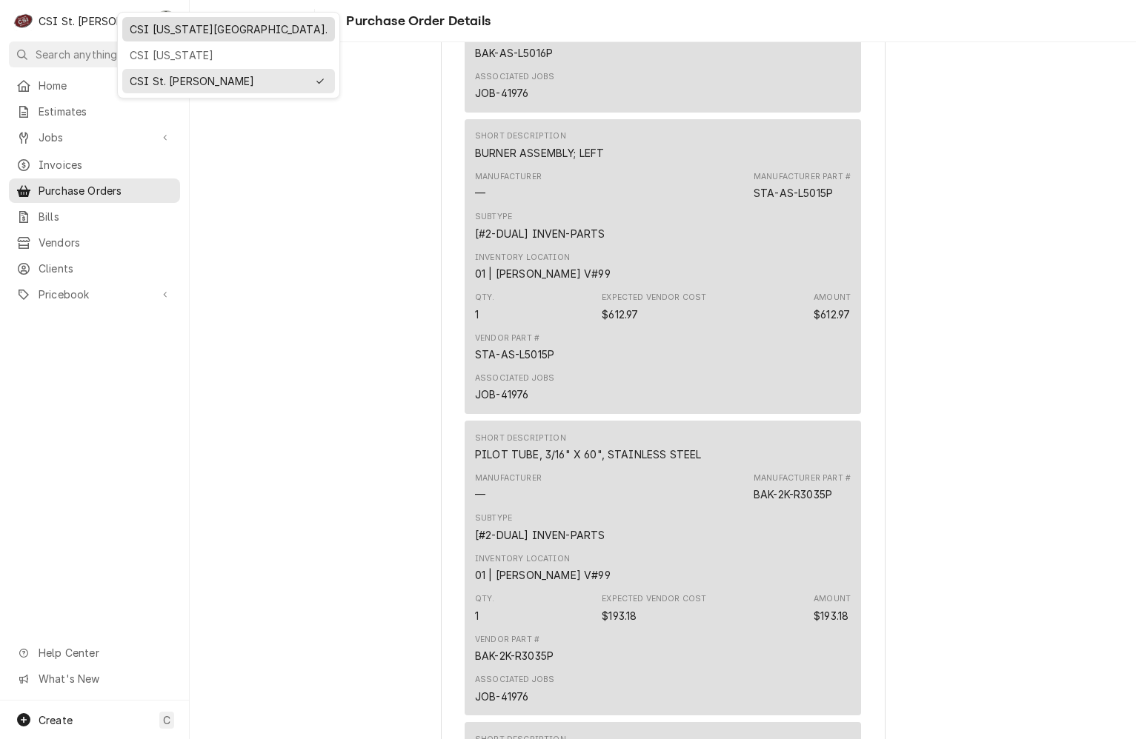
click at [153, 39] on div "CSI Kansas City." at bounding box center [228, 29] width 213 height 24
